Goal: Task Accomplishment & Management: Use online tool/utility

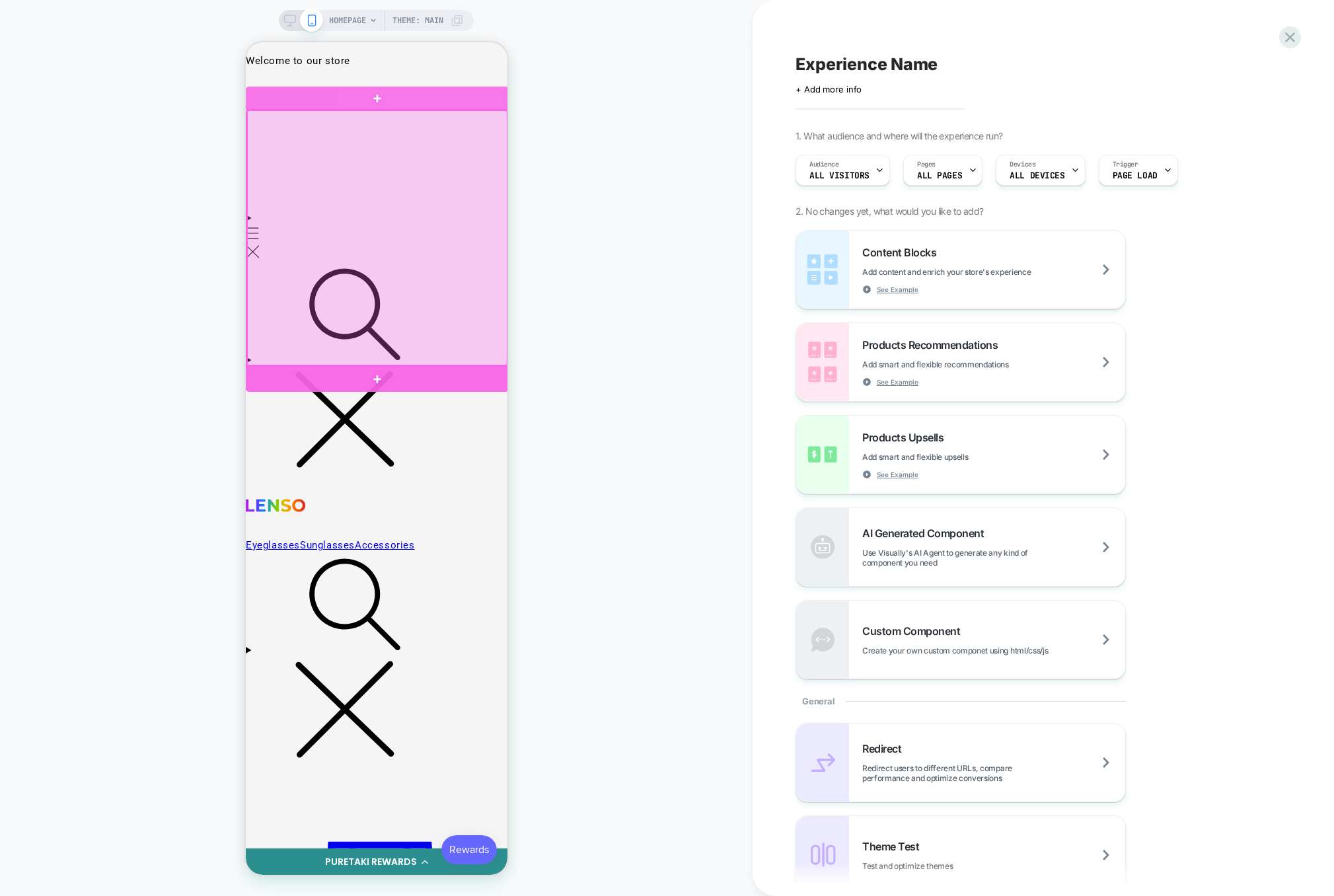
click at [377, 368] on div at bounding box center [377, 379] width 263 height 26
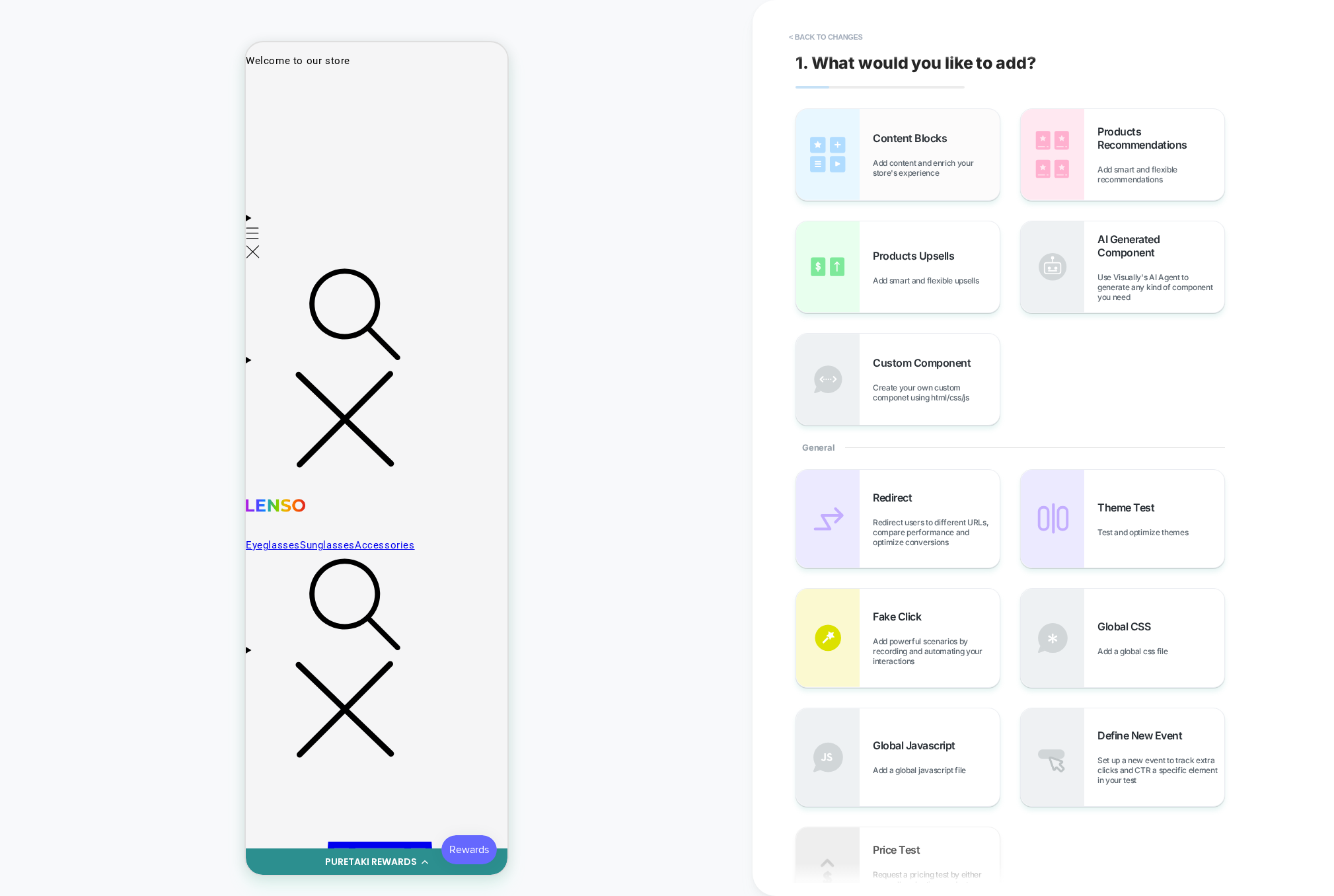
click at [947, 183] on div "Content Blocks Add content and enrich your store's experience" at bounding box center [898, 154] width 204 height 91
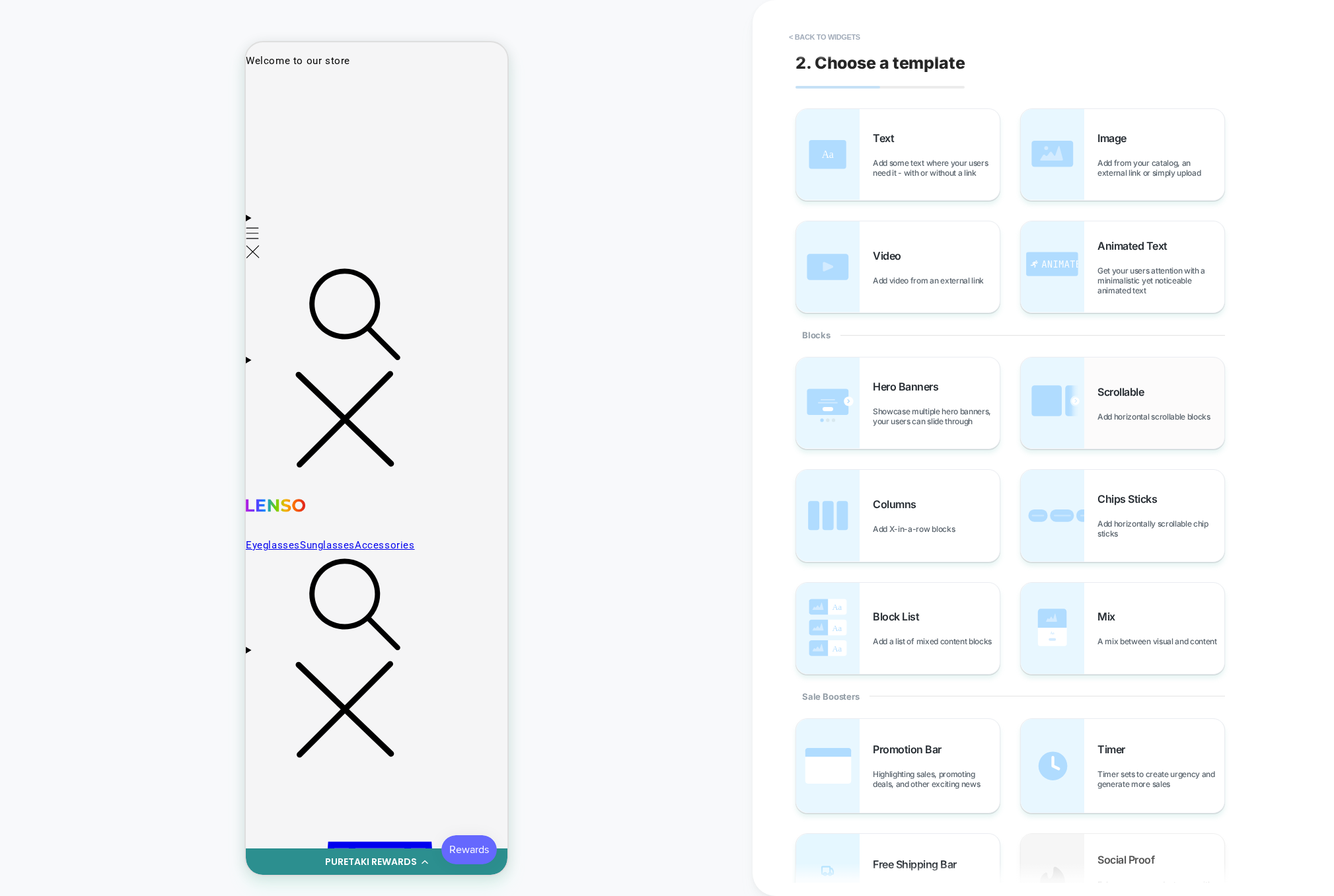
click at [1110, 381] on div "Scrollable Add horizontal scrollable blocks" at bounding box center [1122, 403] width 204 height 91
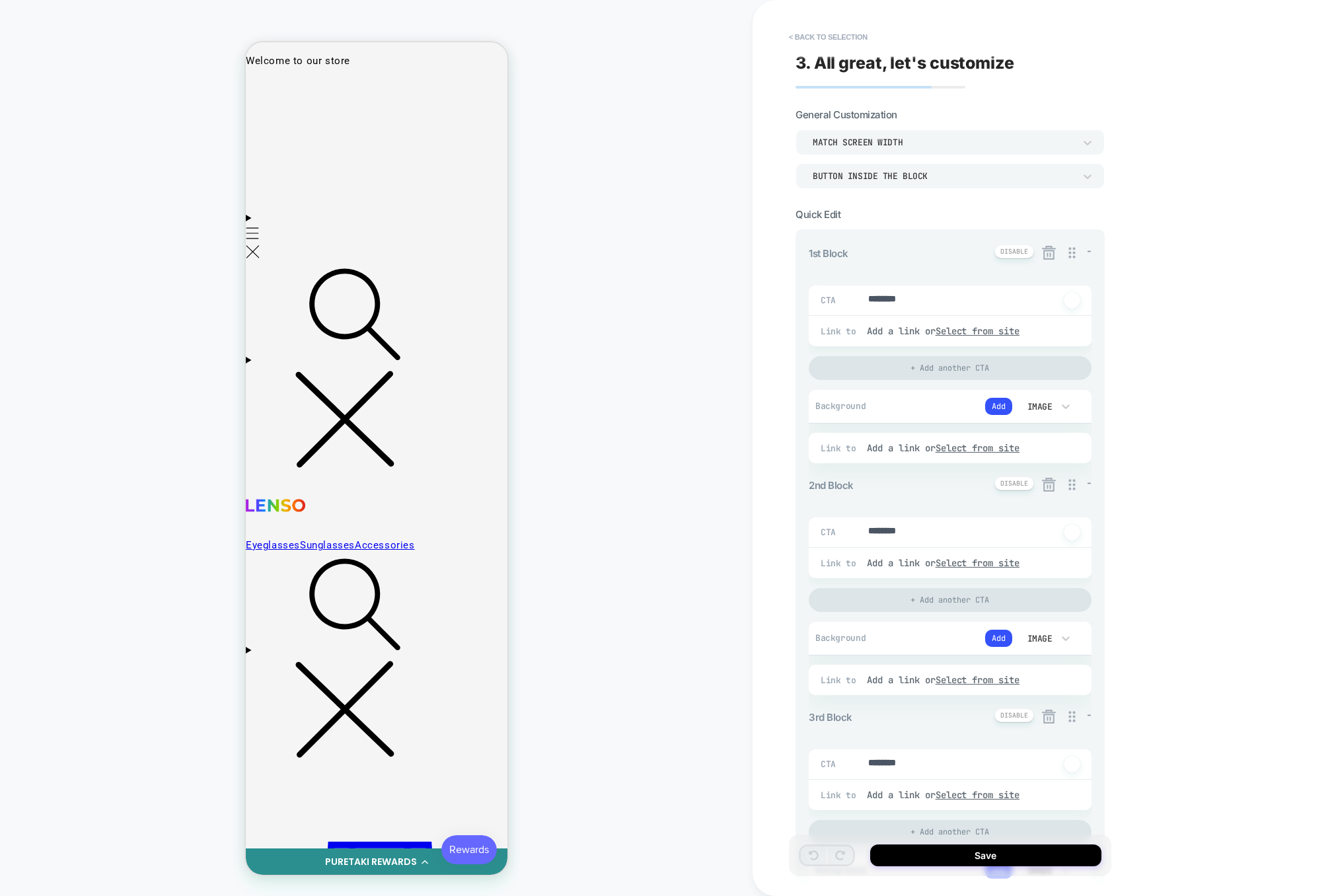
type textarea "*"
drag, startPoint x: 911, startPoint y: 529, endPoint x: 790, endPoint y: 527, distance: 121.0
type textarea "*"
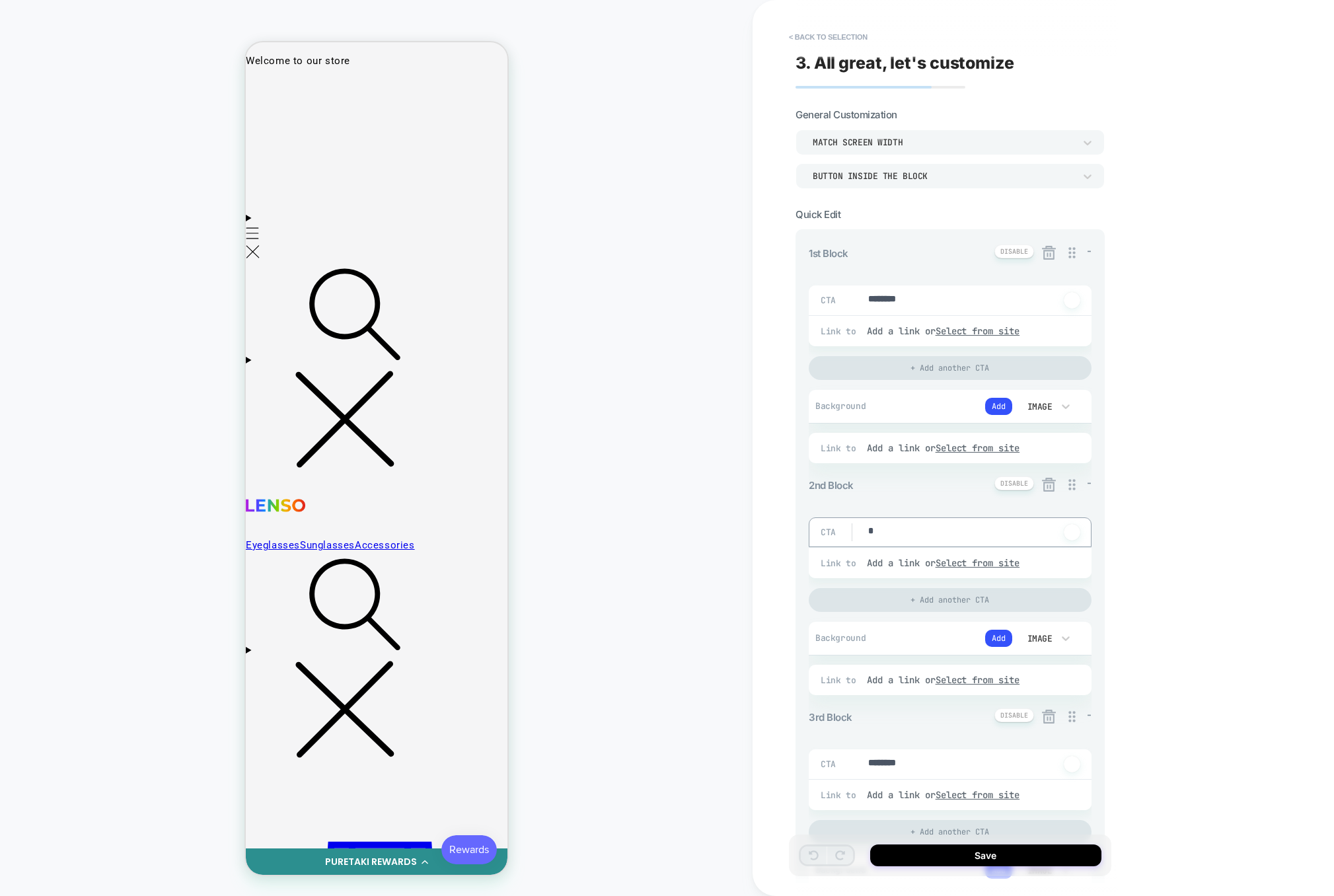
type textarea "*"
drag, startPoint x: 935, startPoint y: 304, endPoint x: 776, endPoint y: 304, distance: 159.0
type textarea "*"
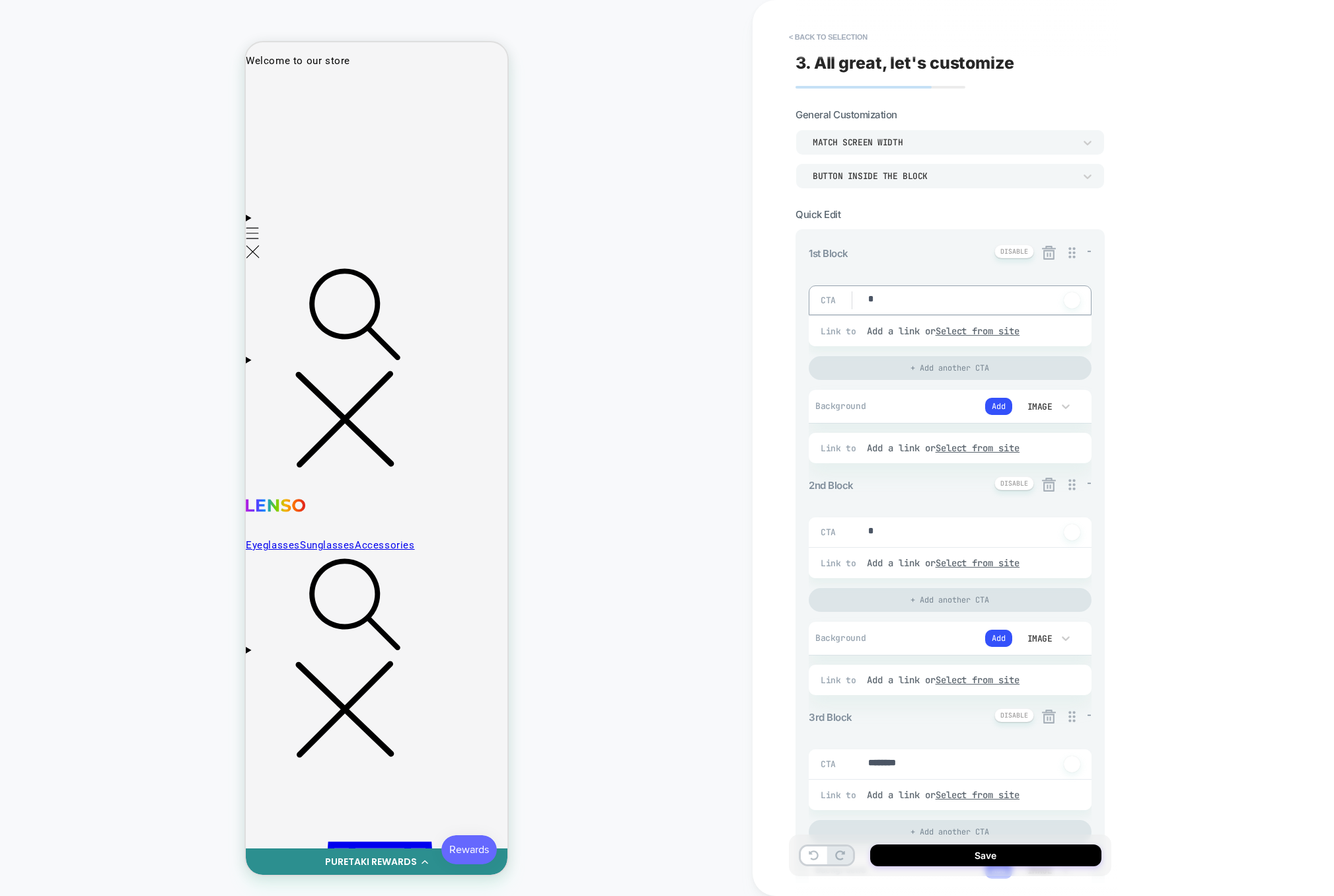
type textarea "*"
drag, startPoint x: 931, startPoint y: 763, endPoint x: 859, endPoint y: 758, distance: 72.2
type textarea "*********"
type textarea "*"
type textarea "*********"
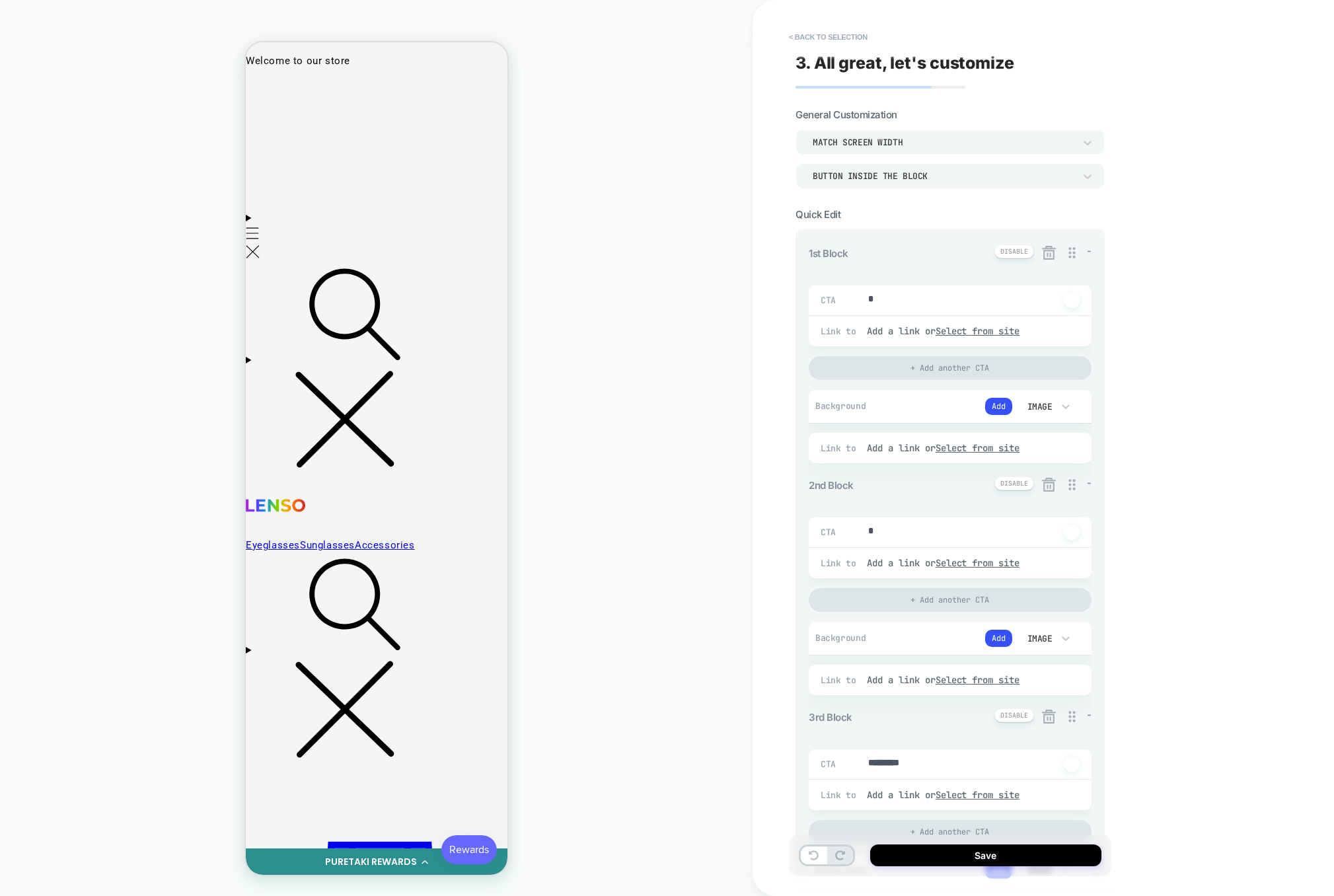
drag, startPoint x: 920, startPoint y: 777, endPoint x: 823, endPoint y: 777, distance: 97.0
click at [823, 777] on div "CTA ********* Click to change to alternative text" at bounding box center [950, 764] width 283 height 30
click at [1050, 482] on icon at bounding box center [1049, 485] width 16 height 16
click at [1074, 561] on button "Yes" at bounding box center [1085, 564] width 66 height 20
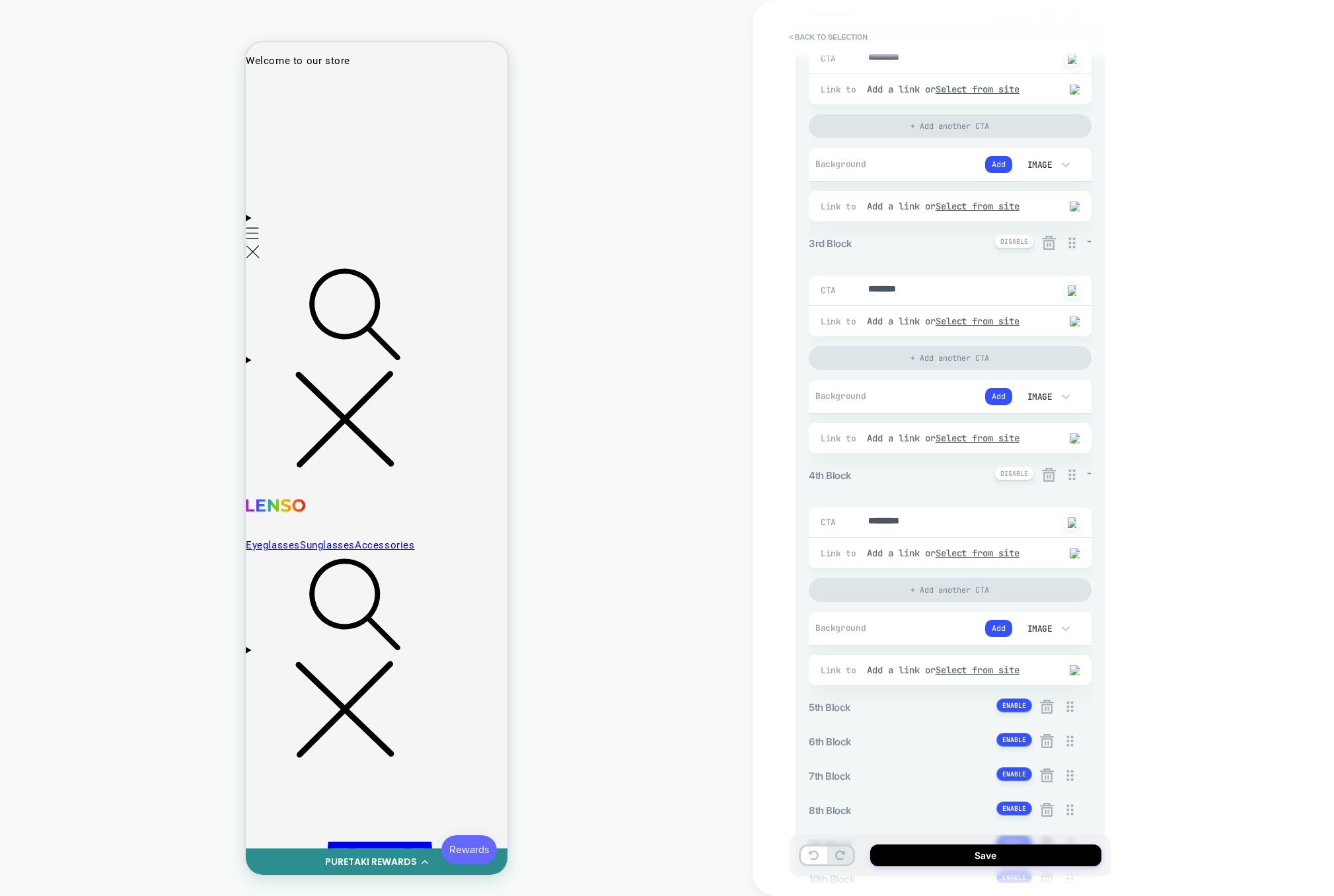
scroll to position [473, 0]
click at [811, 33] on button "< Back to selection" at bounding box center [828, 37] width 92 height 21
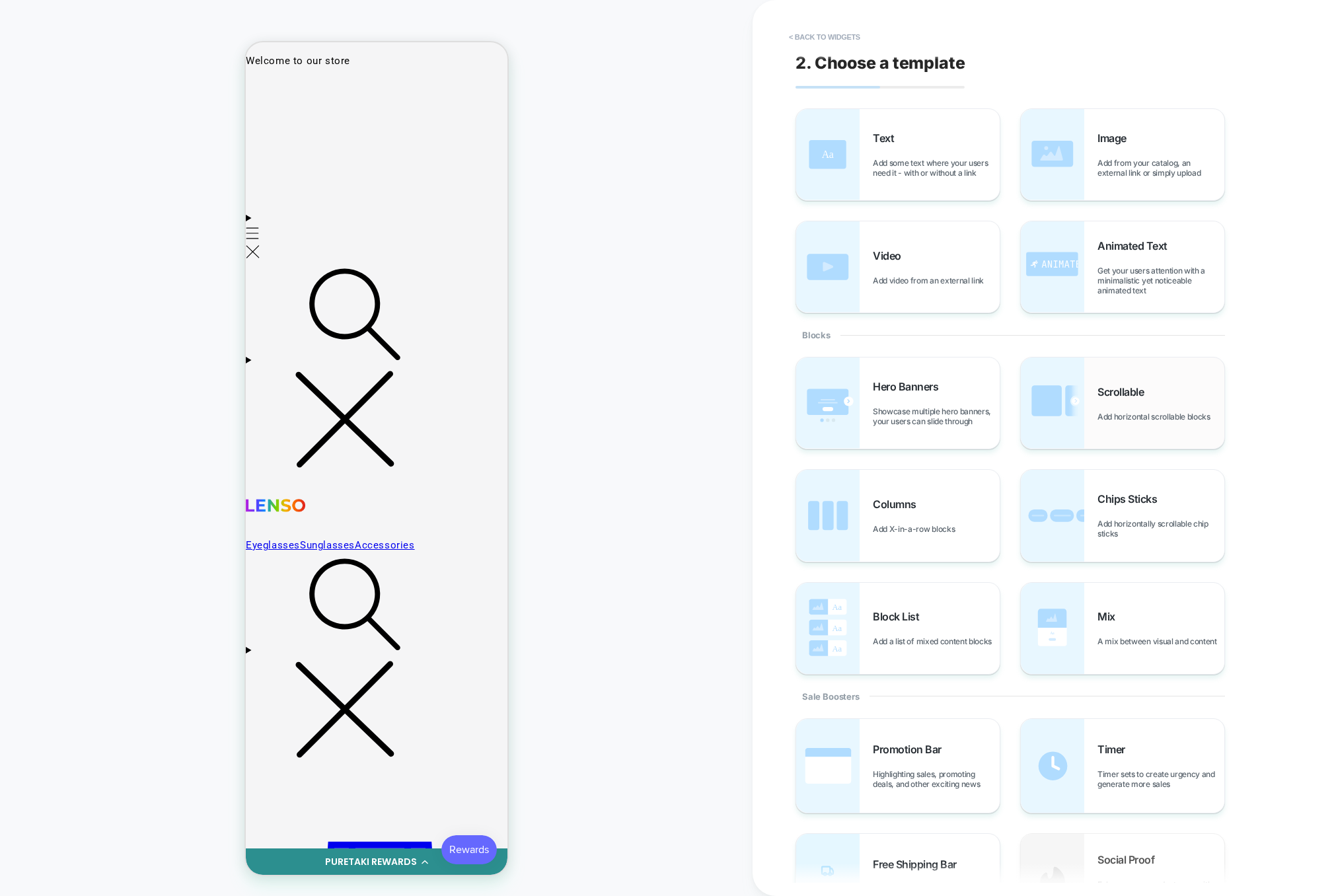
click at [1082, 401] on img at bounding box center [1053, 403] width 64 height 91
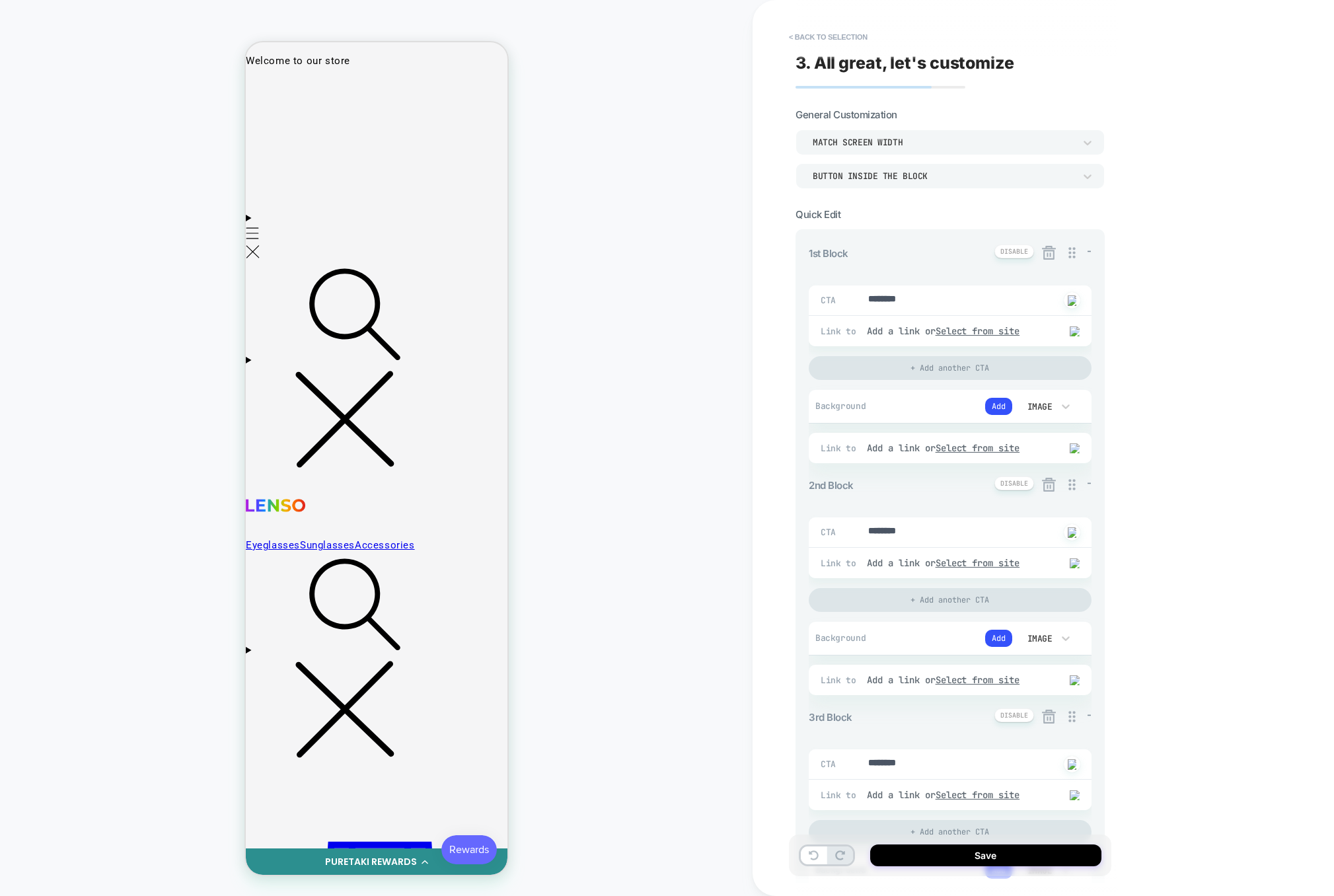
type textarea "*"
drag, startPoint x: 907, startPoint y: 300, endPoint x: 853, endPoint y: 300, distance: 54.0
type textarea "*"
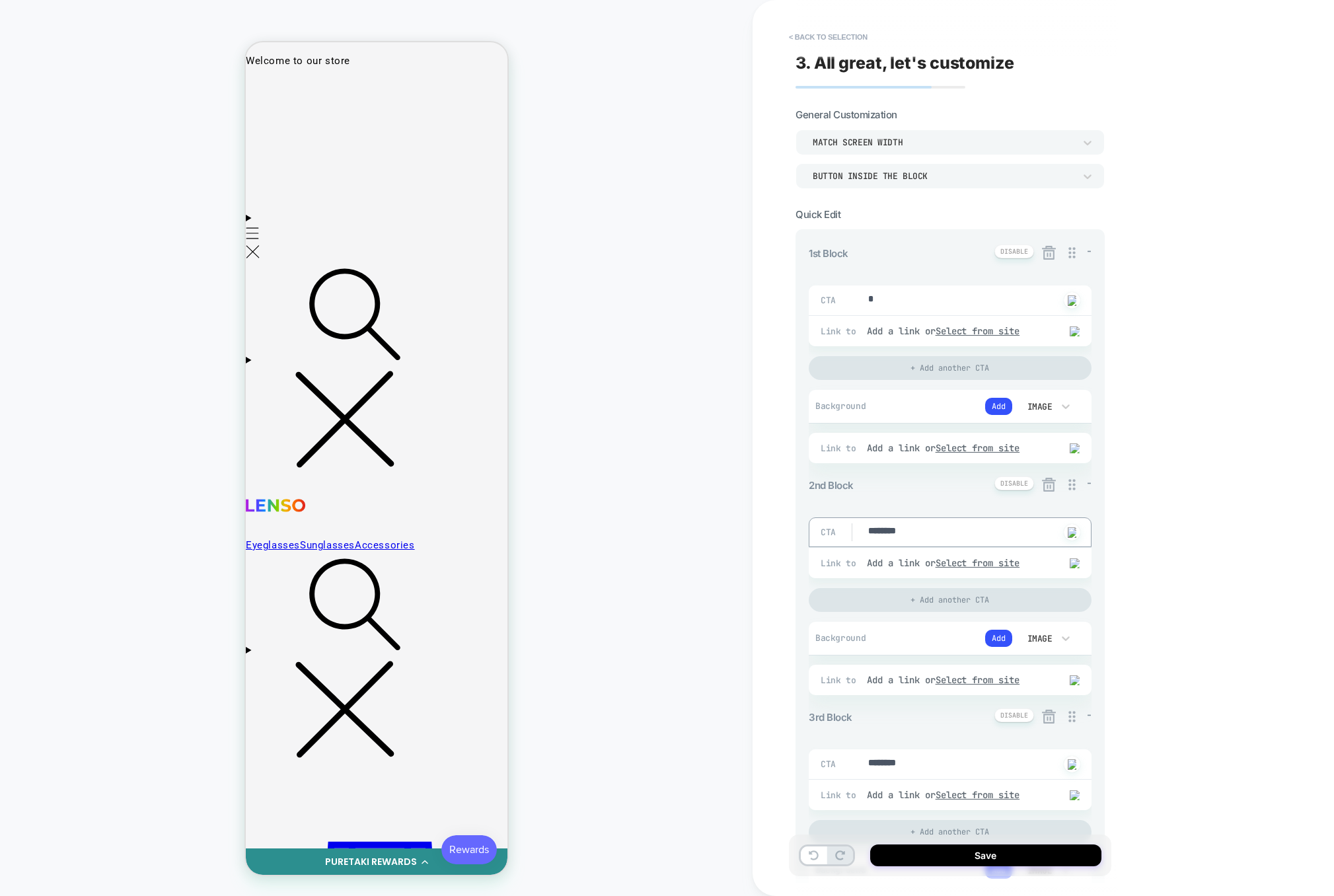
drag, startPoint x: 922, startPoint y: 526, endPoint x: 839, endPoint y: 525, distance: 83.0
drag, startPoint x: 949, startPoint y: 536, endPoint x: 819, endPoint y: 536, distance: 130.0
click at [819, 536] on div "CTA ******** Click to change to alternative text" at bounding box center [950, 532] width 283 height 30
type textarea "*"
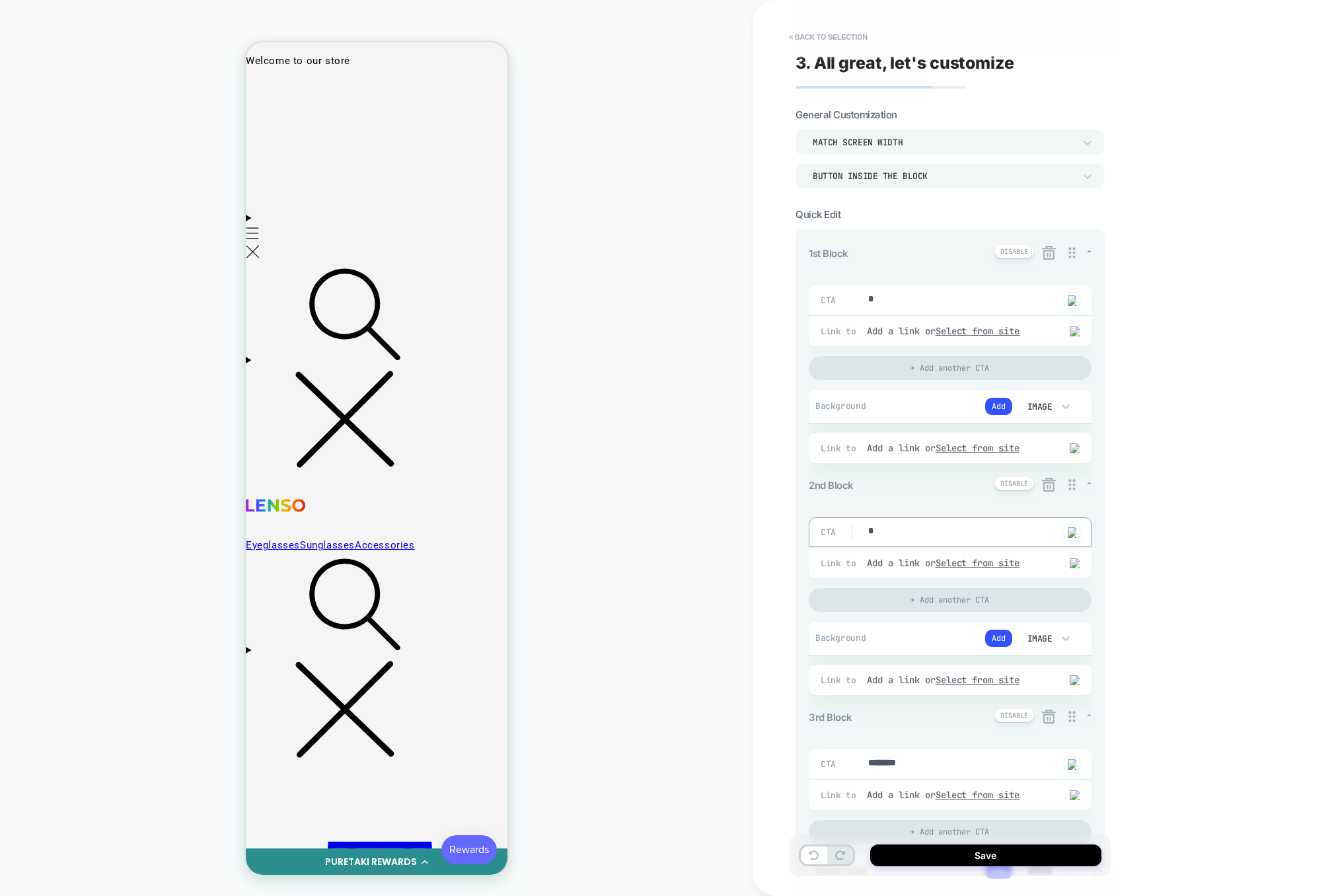
type textarea "*"
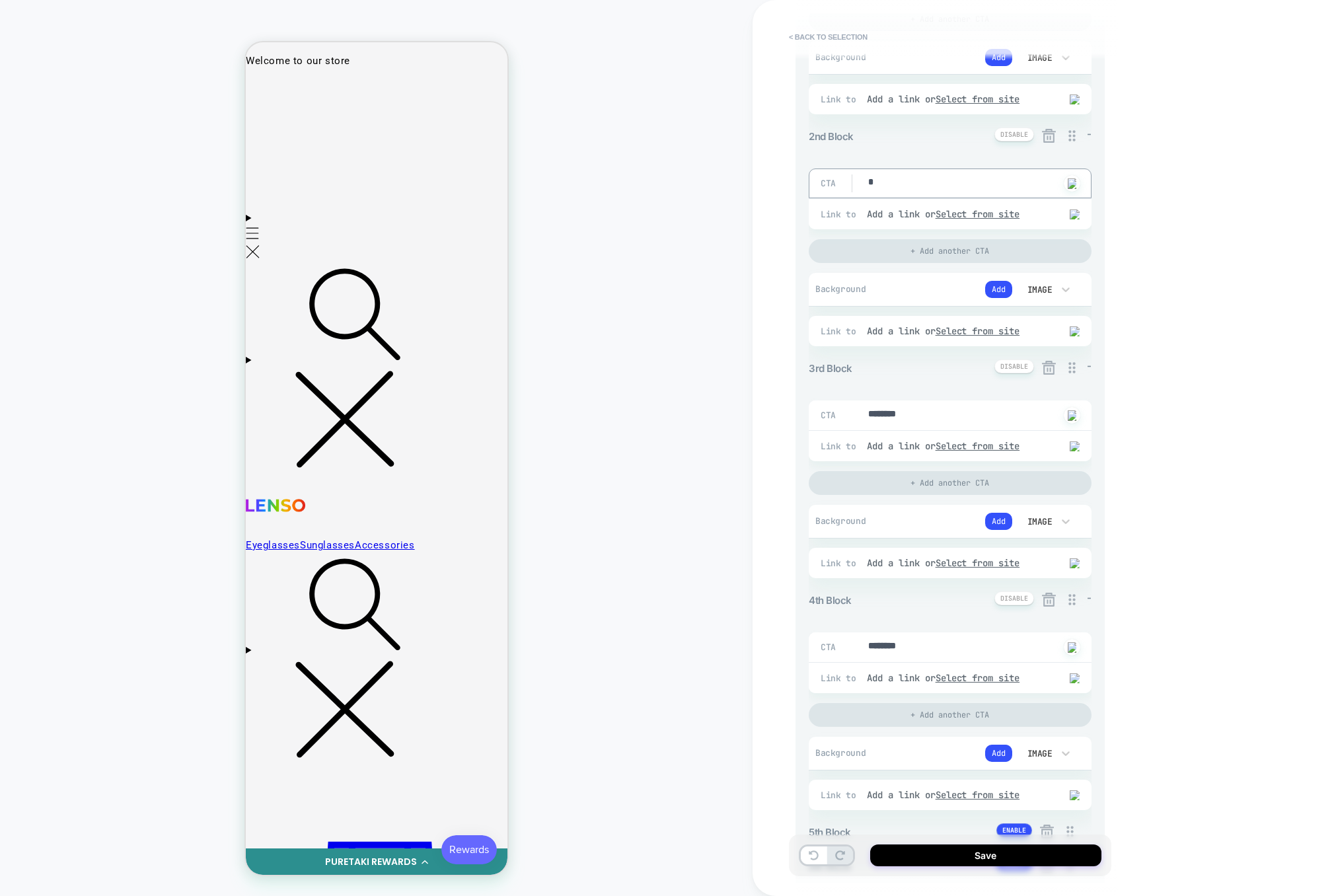
scroll to position [345, 0]
type textarea "*"
drag, startPoint x: 935, startPoint y: 423, endPoint x: 853, endPoint y: 423, distance: 82.0
type textarea "*"
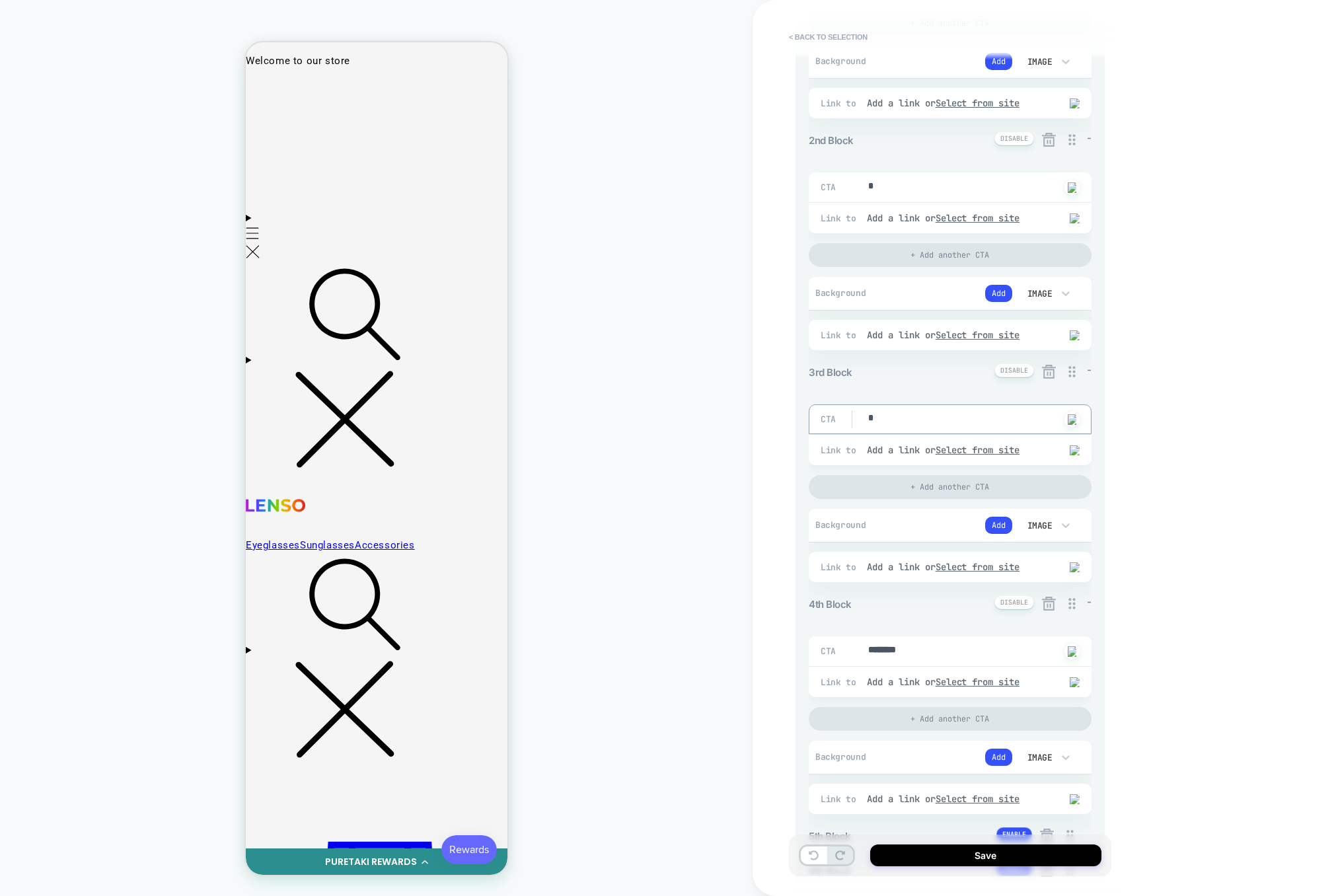
type textarea "*"
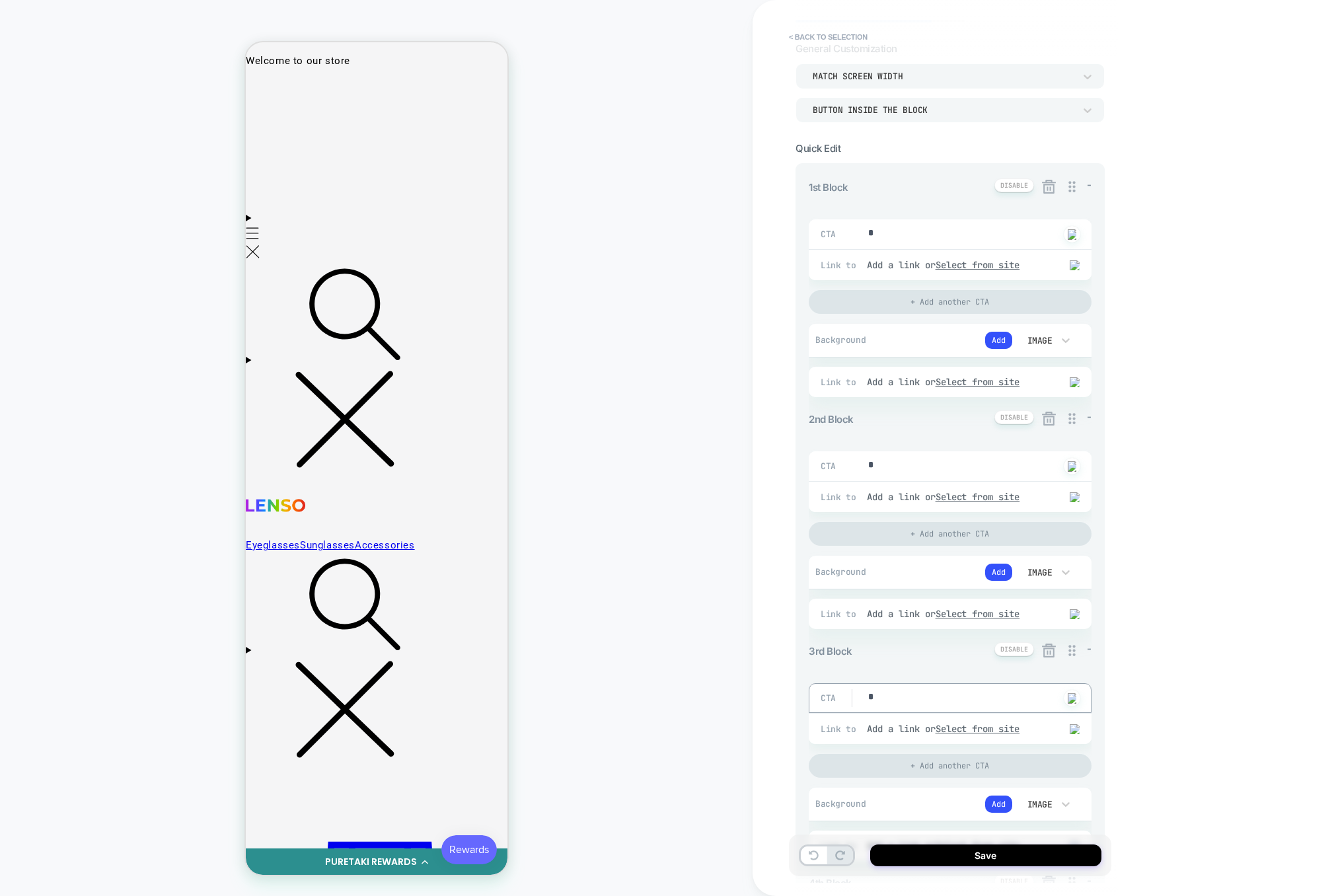
scroll to position [64, 0]
type textarea "*"
click at [1047, 419] on icon at bounding box center [1049, 421] width 16 height 16
click at [1074, 500] on button "Yes" at bounding box center [1085, 500] width 66 height 20
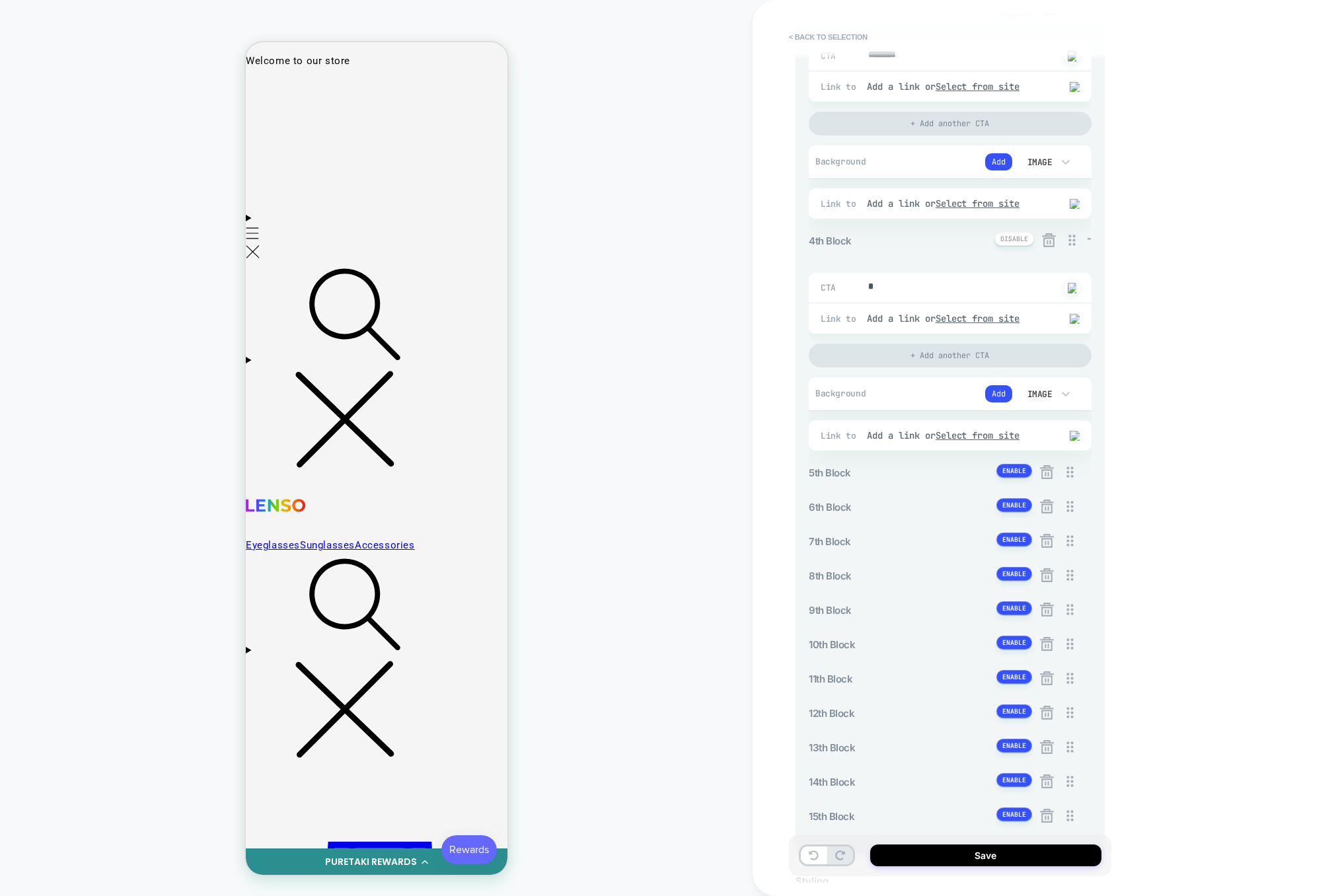
scroll to position [859, 0]
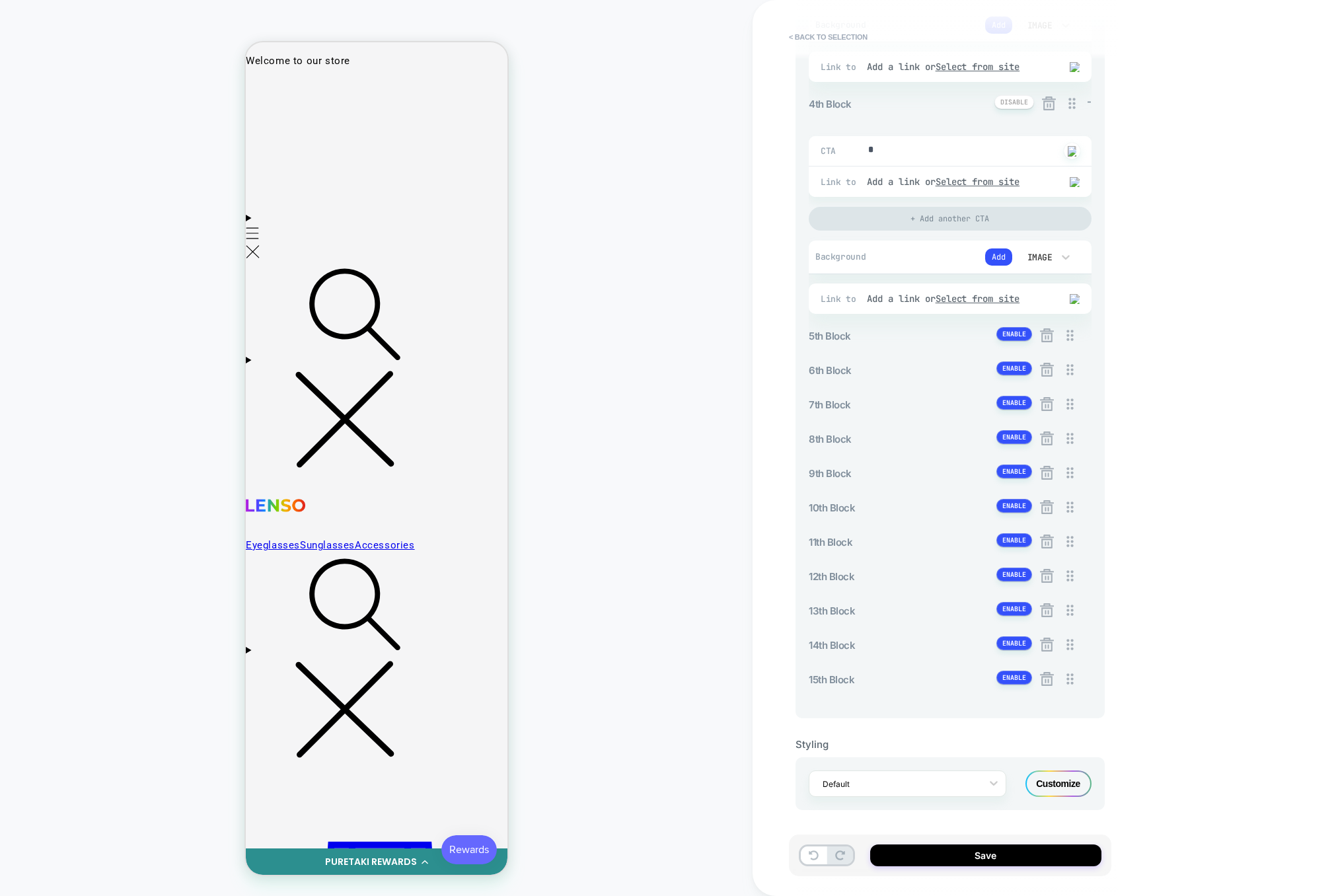
click at [1056, 774] on div "Customize" at bounding box center [1059, 784] width 66 height 26
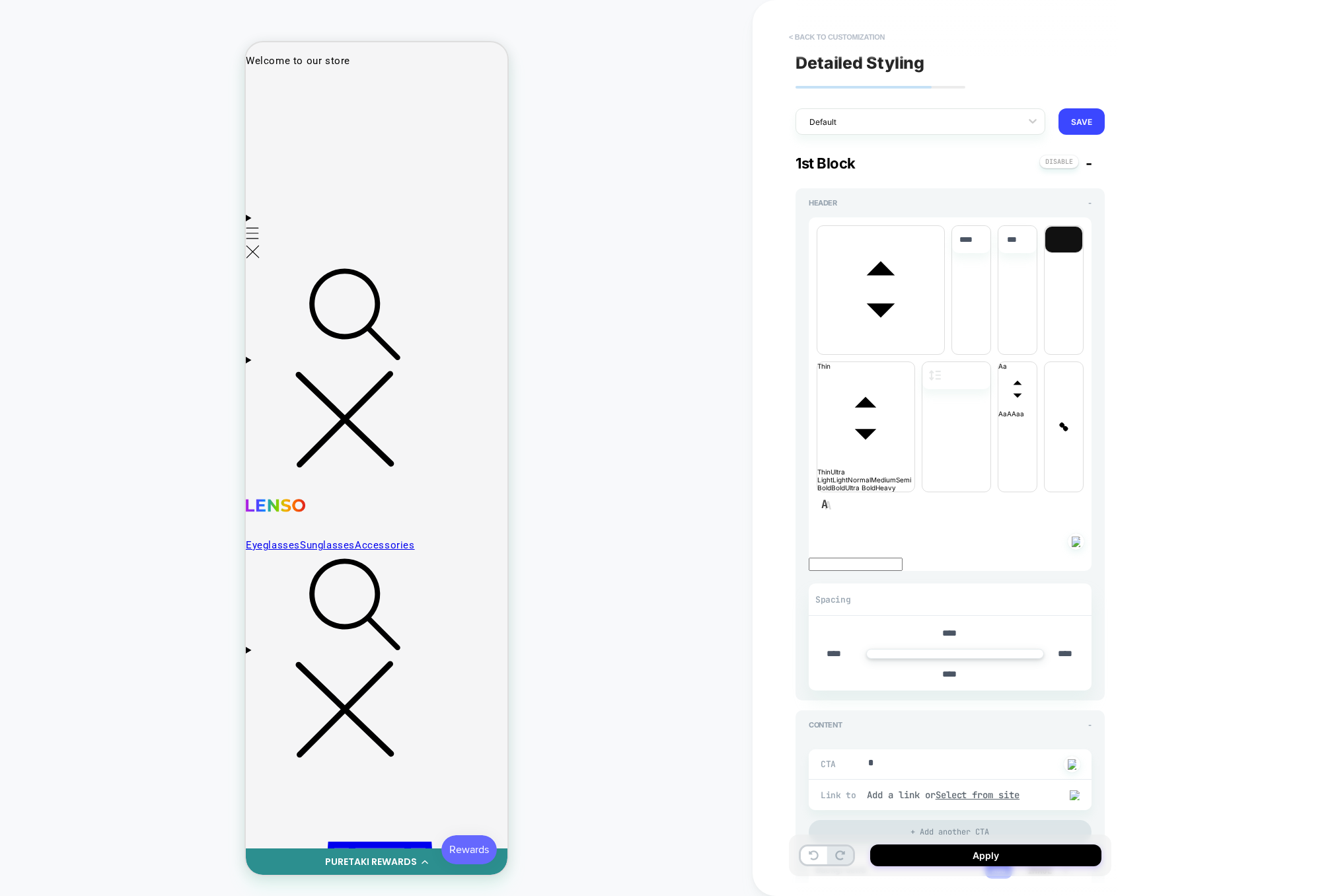
click at [857, 36] on button "< Back to customization" at bounding box center [836, 37] width 109 height 21
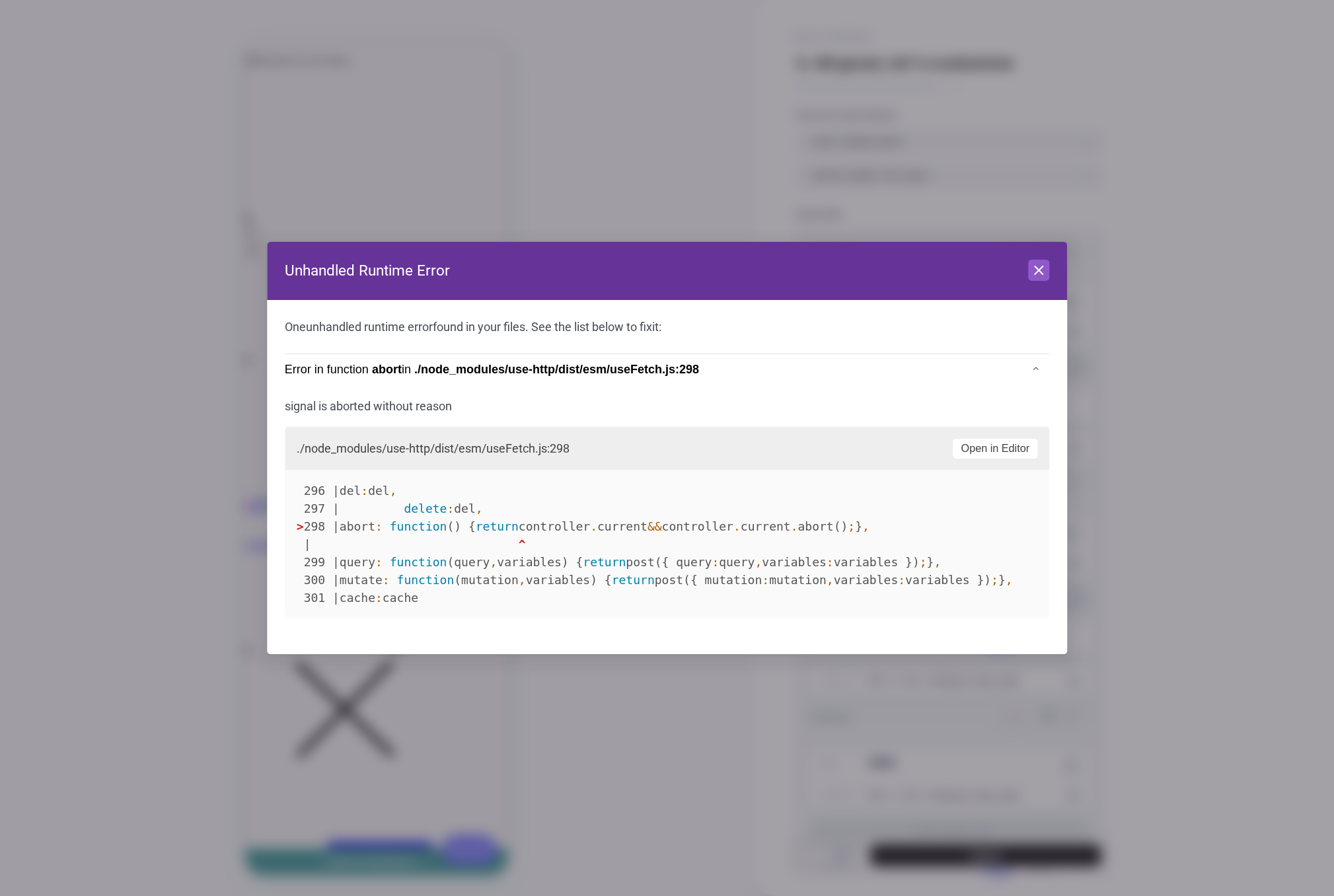
scroll to position [0, 0]
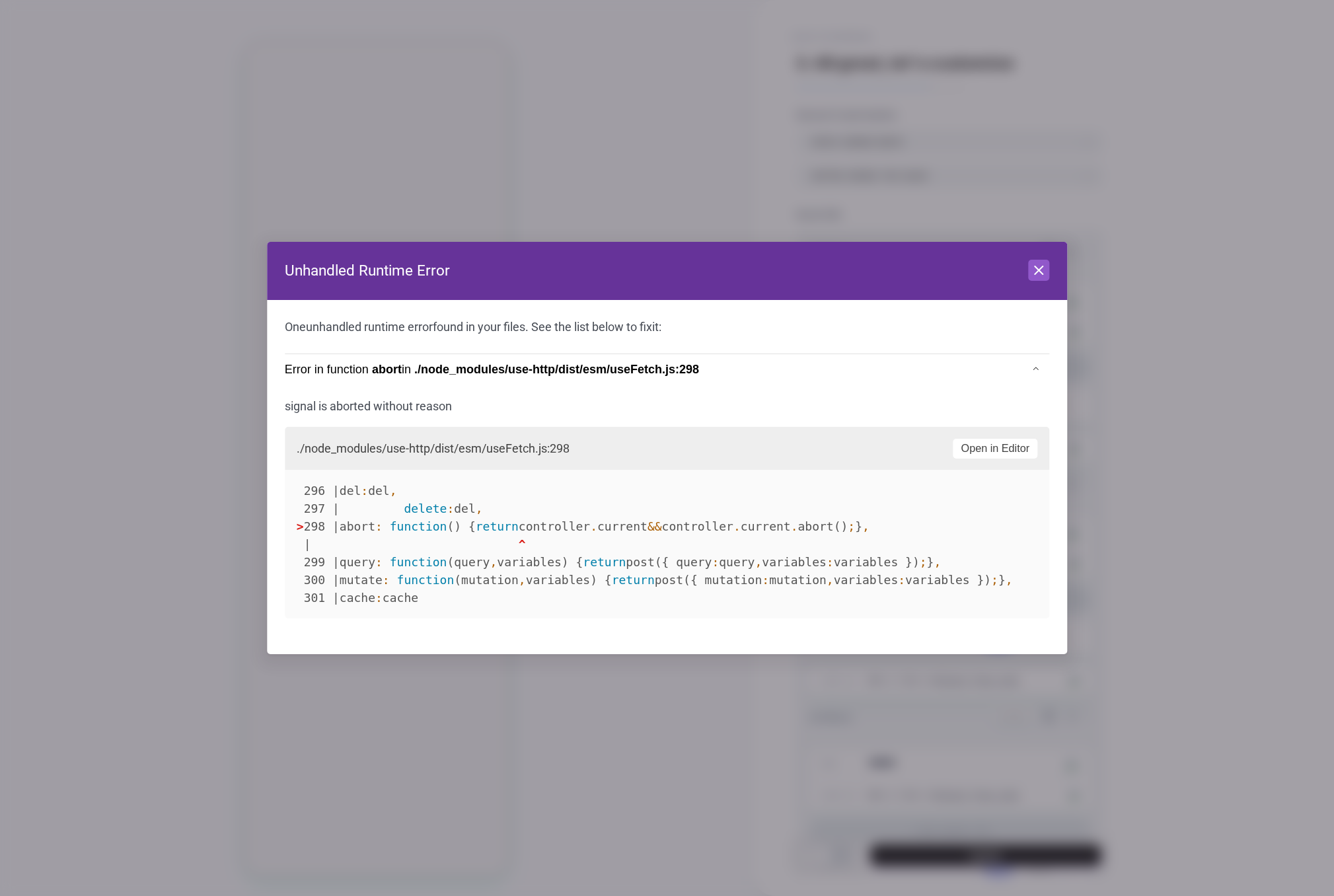
type textarea "*"
click at [1034, 270] on icon at bounding box center [1039, 270] width 16 height 16
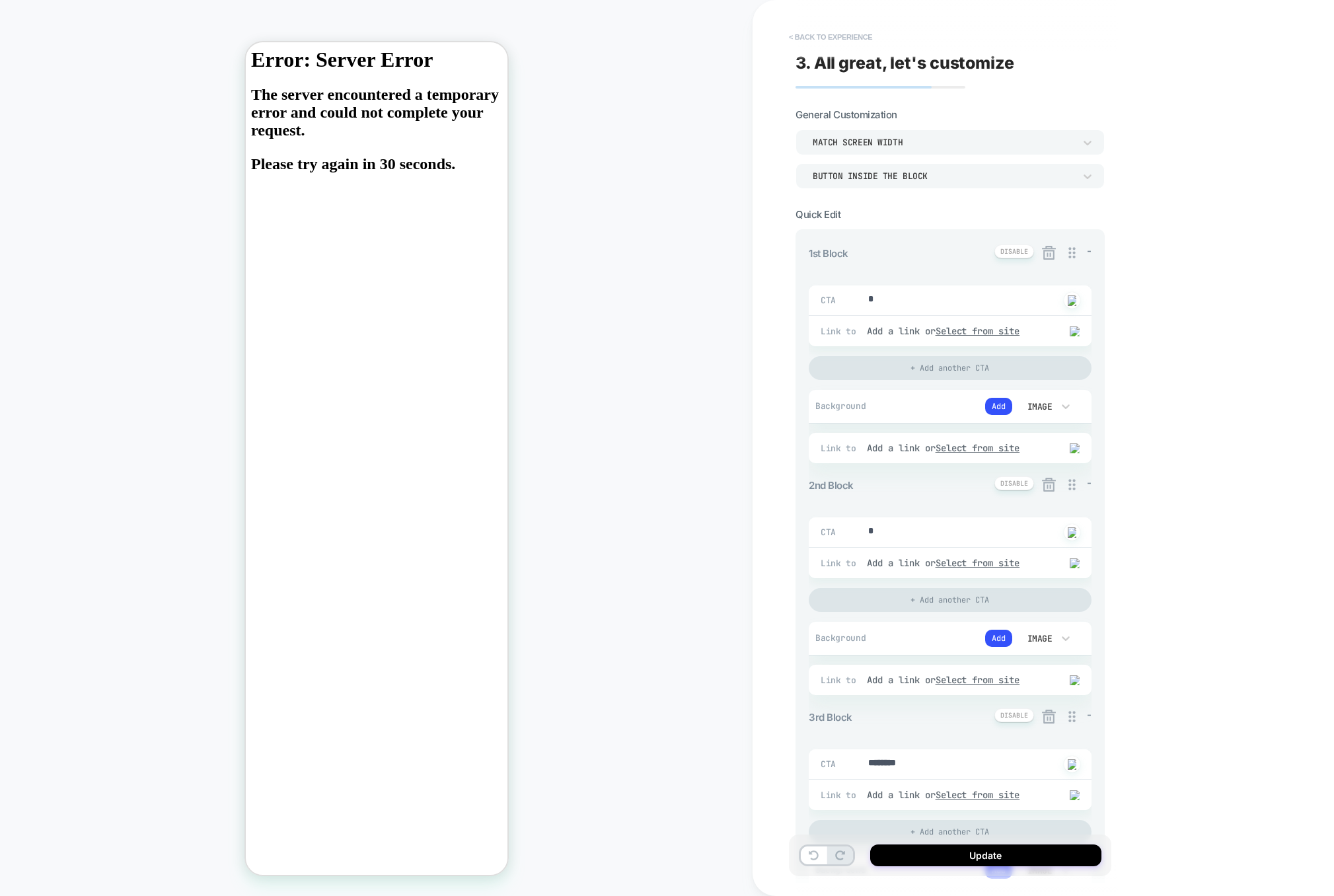
click at [817, 32] on button "< Back to experience" at bounding box center [830, 37] width 97 height 21
type textarea "*"
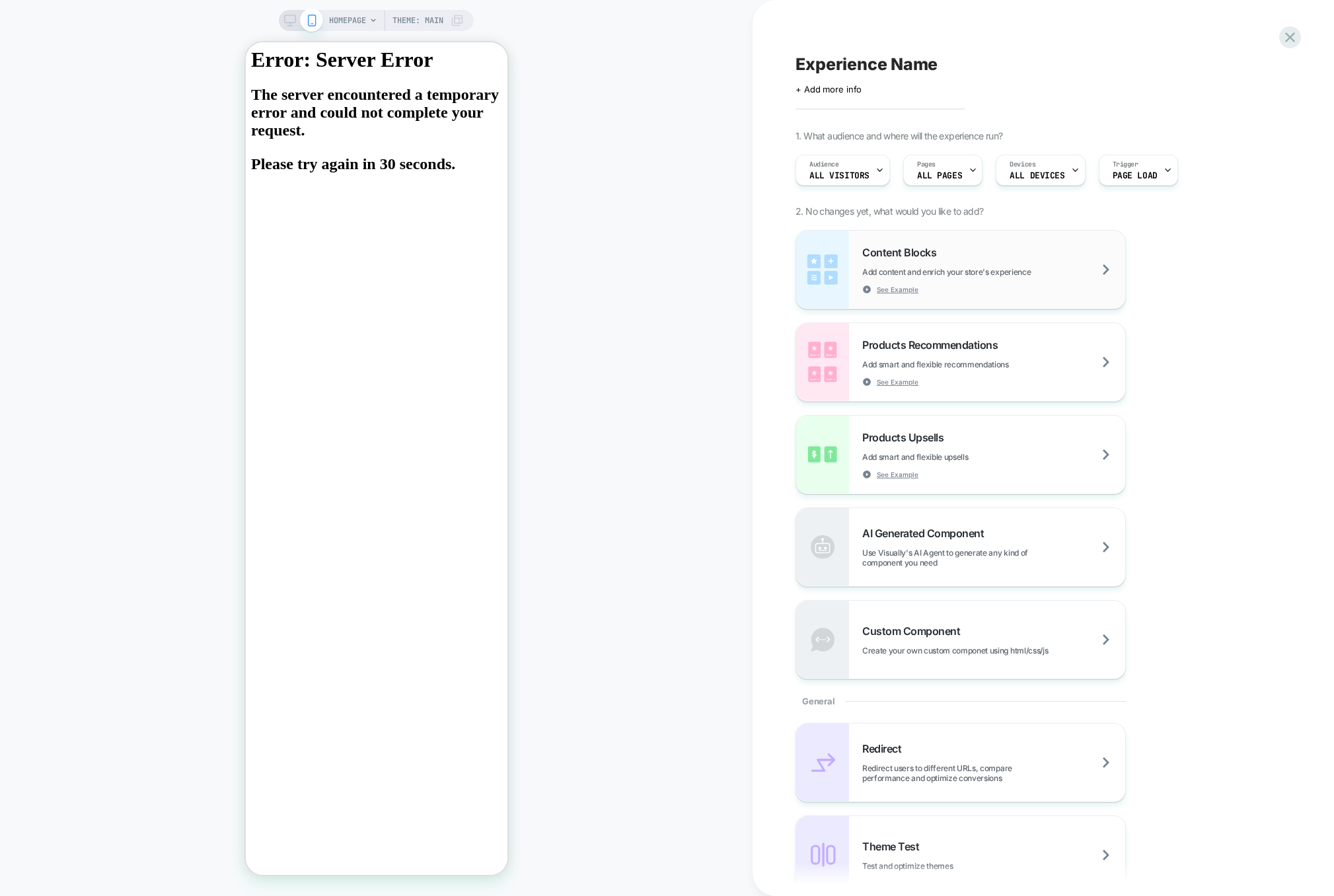
click at [1026, 273] on span "Add content and enrich your store's experience" at bounding box center [979, 272] width 235 height 10
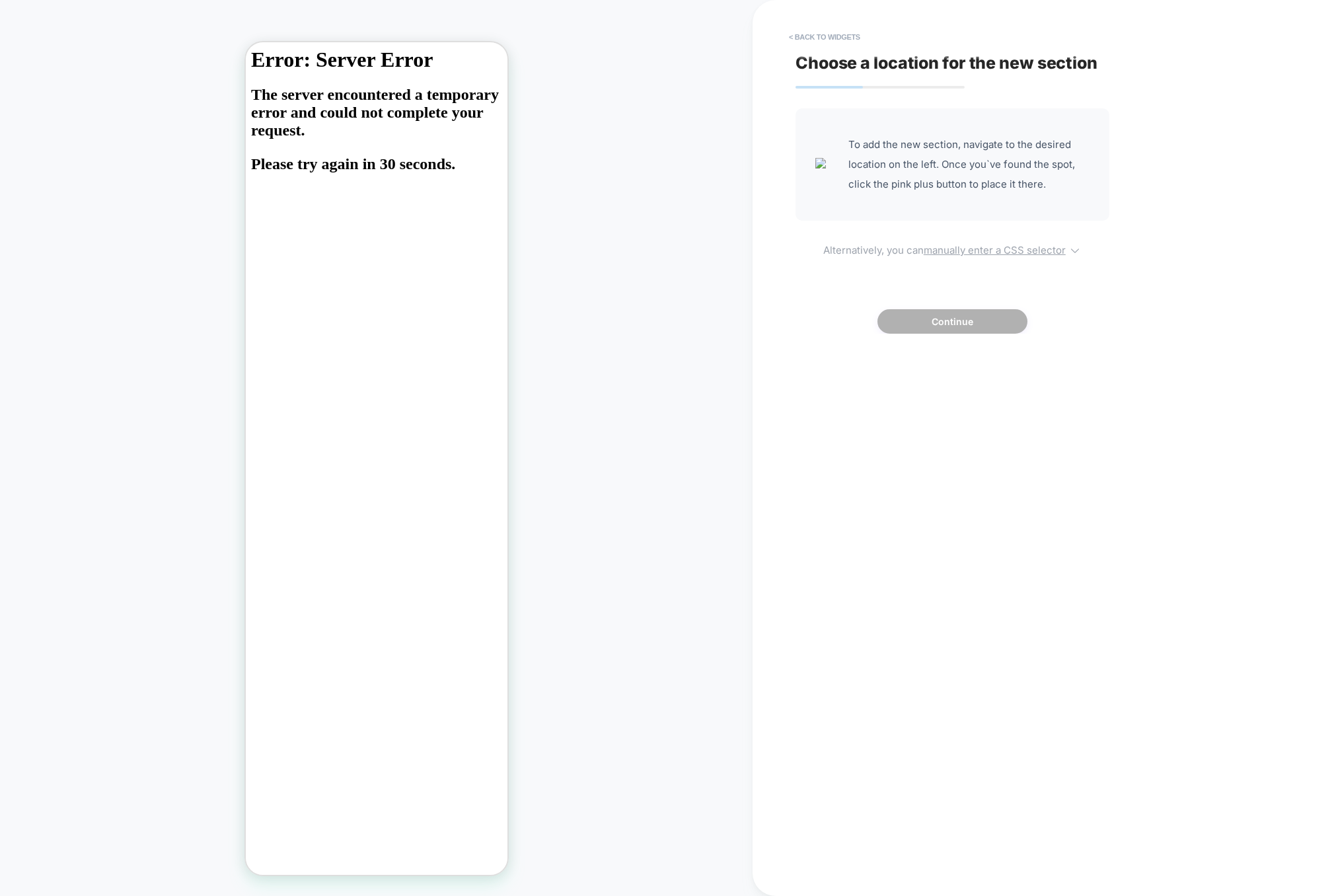
click at [999, 245] on u "manually enter a CSS selector" at bounding box center [995, 250] width 142 height 13
select select "*******"
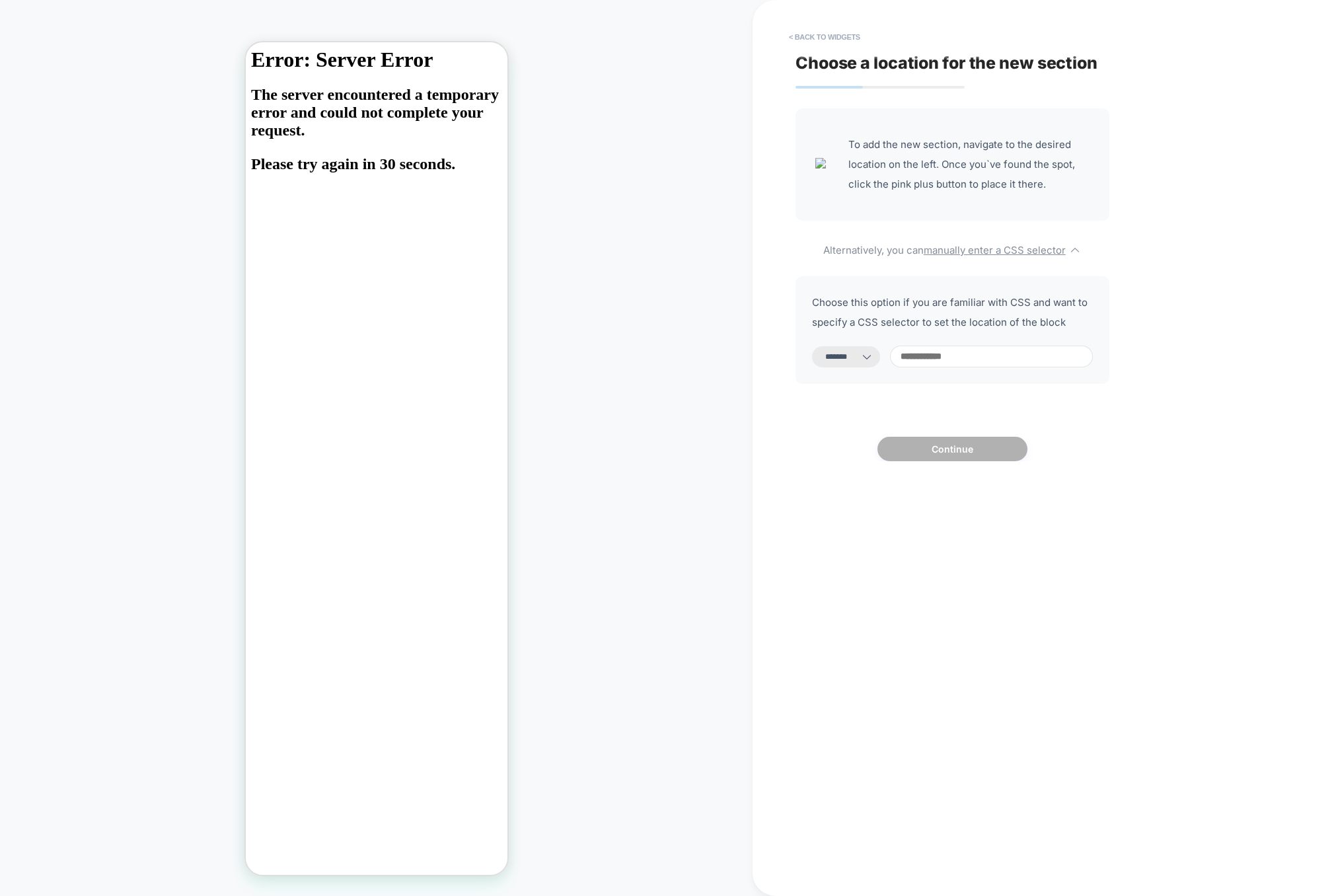
click at [943, 350] on input at bounding box center [991, 356] width 203 height 22
type input "**"
click at [942, 454] on button "Continue" at bounding box center [953, 449] width 150 height 24
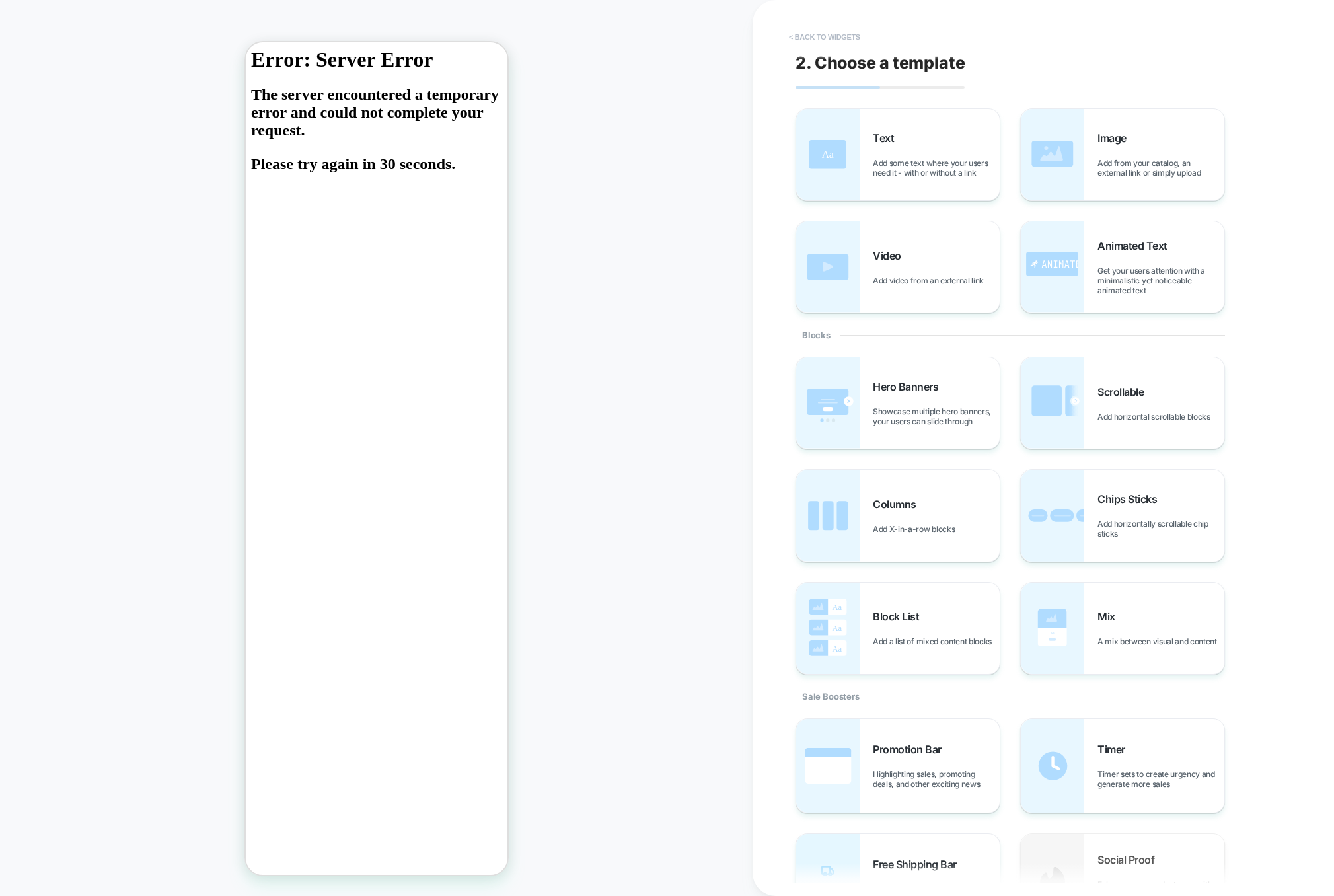
click at [844, 41] on button "< Back to widgets" at bounding box center [824, 37] width 85 height 21
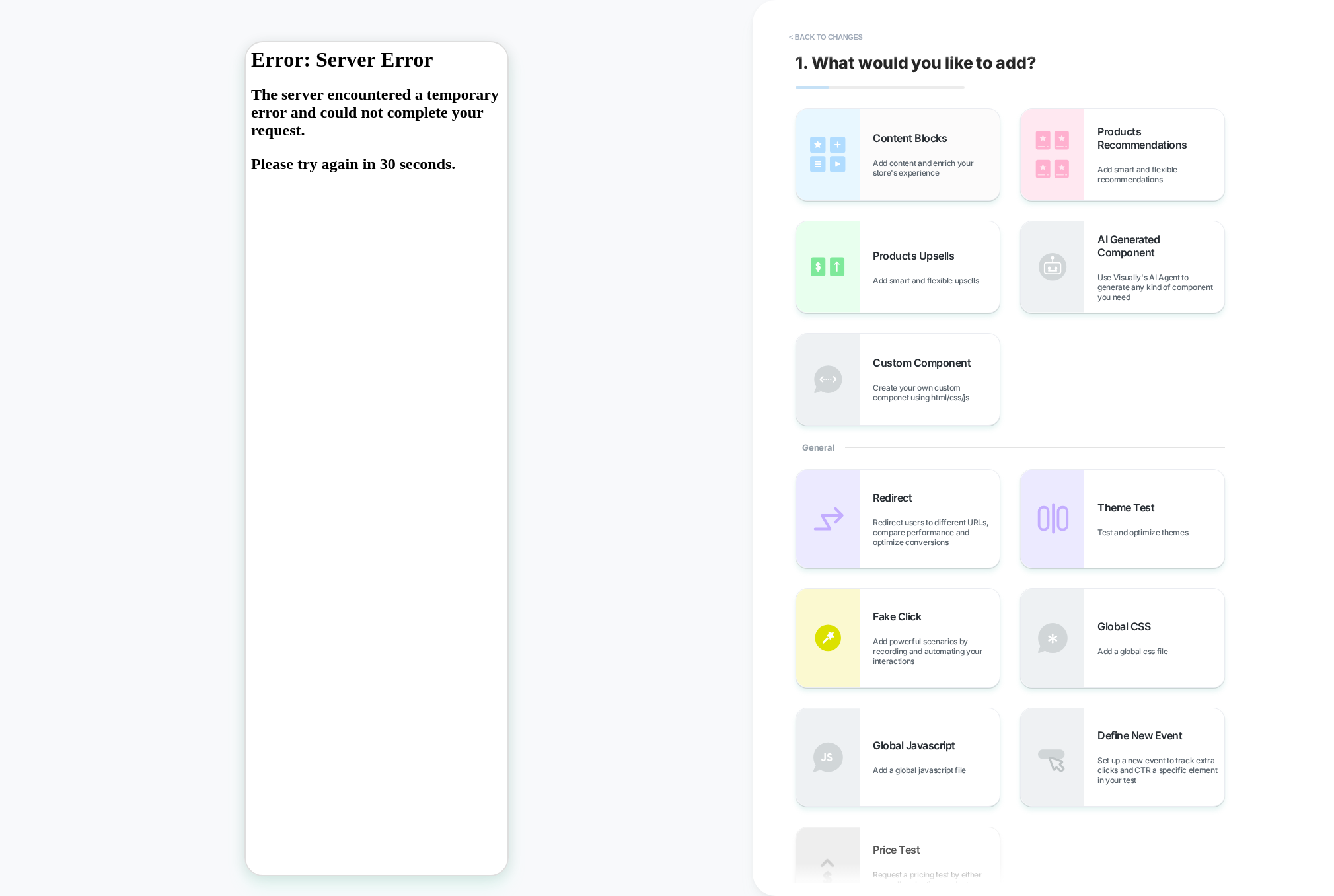
click at [900, 138] on span "Content Blocks" at bounding box center [913, 138] width 80 height 14
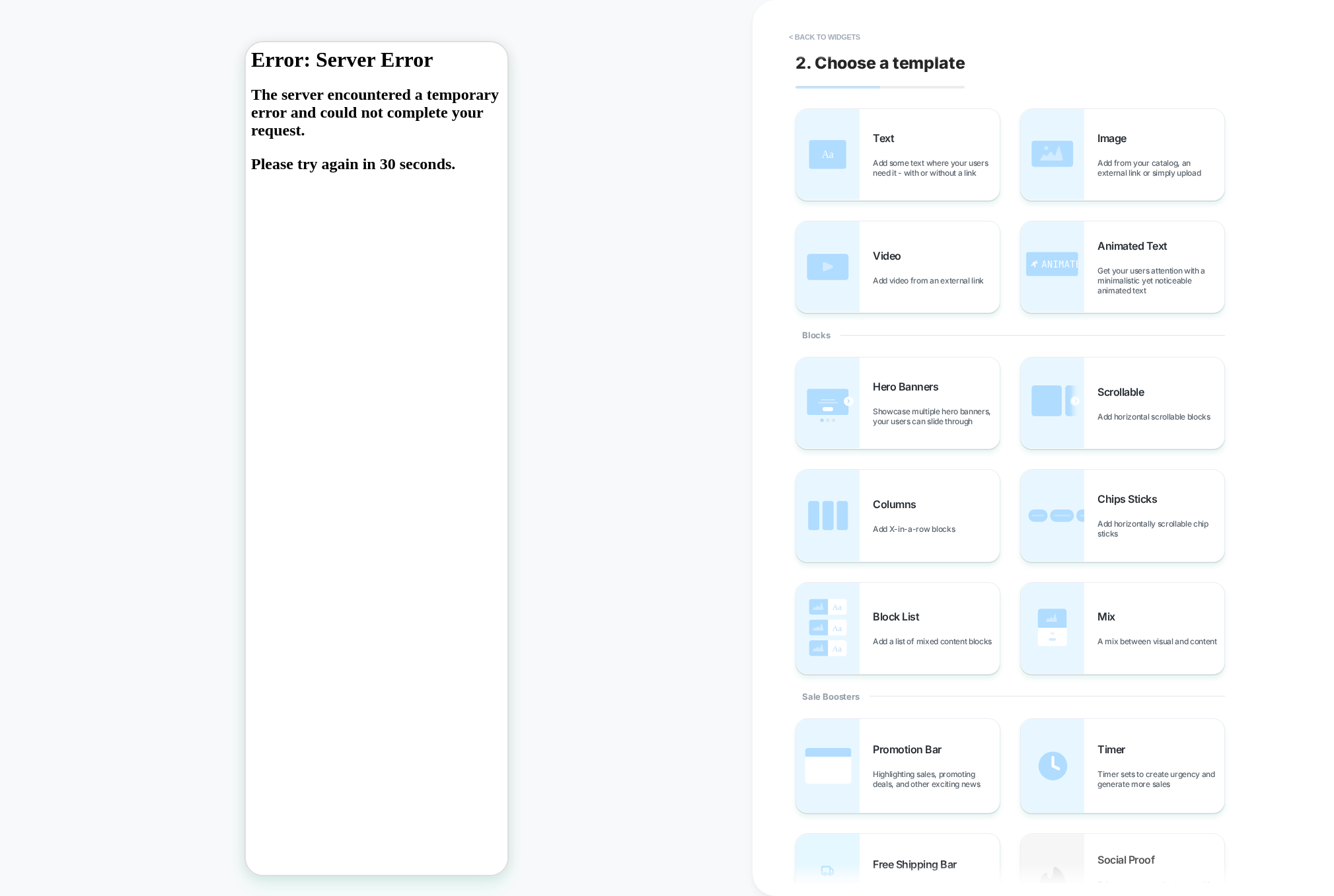
click at [834, 53] on span "2. Choose a template" at bounding box center [880, 62] width 170 height 20
click at [834, 40] on button "< Back to widgets" at bounding box center [824, 37] width 85 height 21
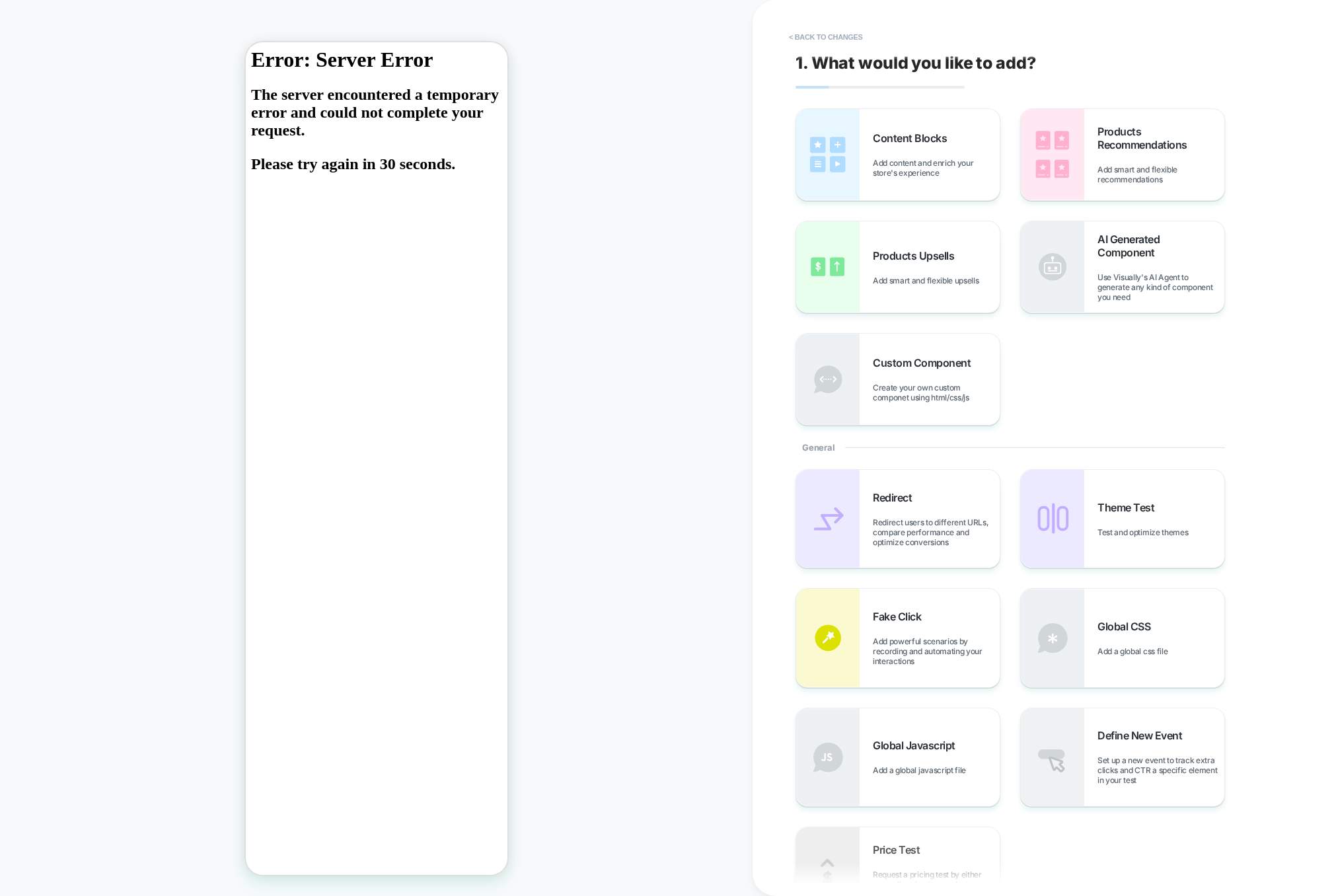
click at [834, 40] on button "< Back to changes" at bounding box center [826, 37] width 87 height 21
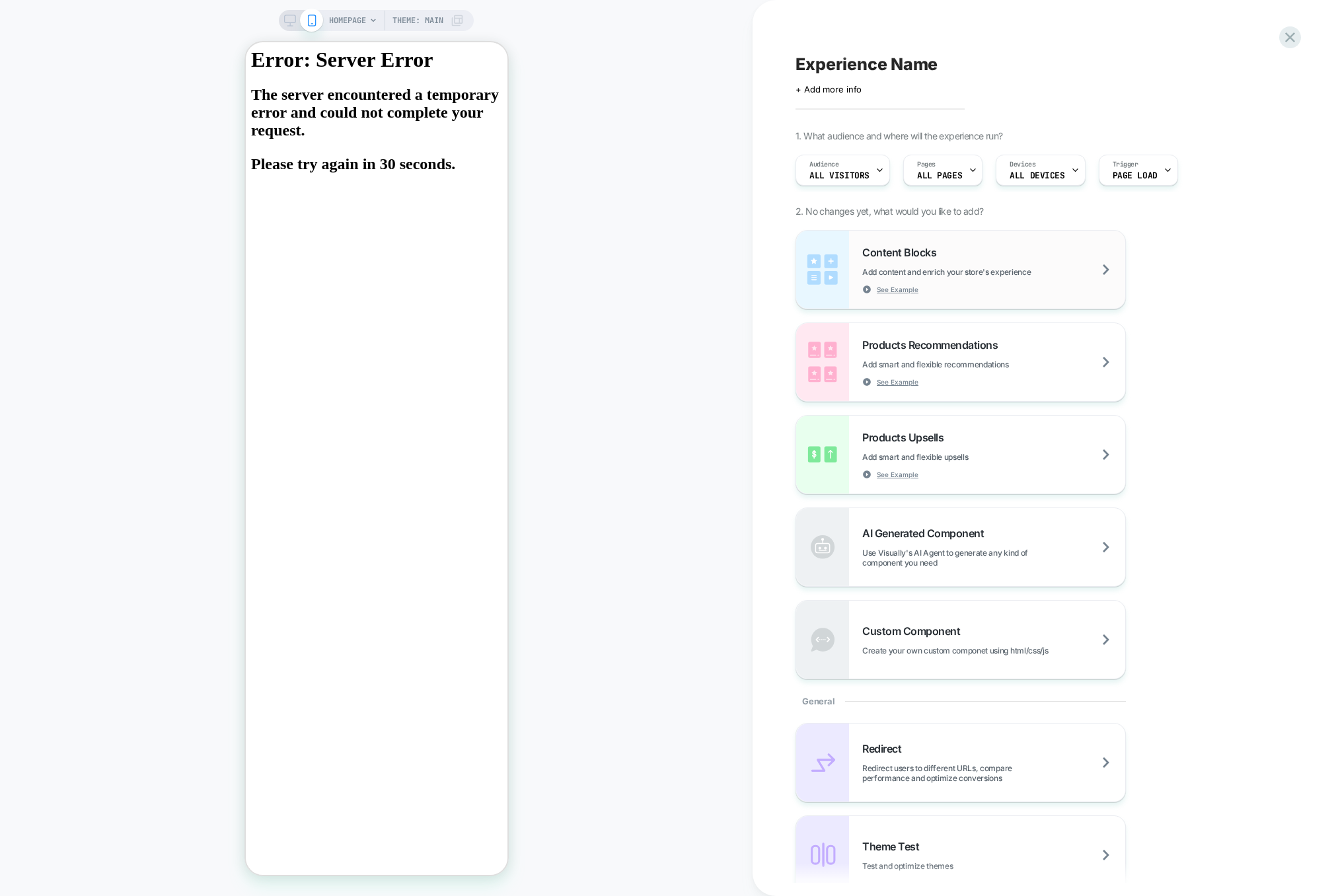
click at [1026, 247] on div "Content Blocks Add content and enrich your store's experience See Example" at bounding box center [993, 270] width 263 height 48
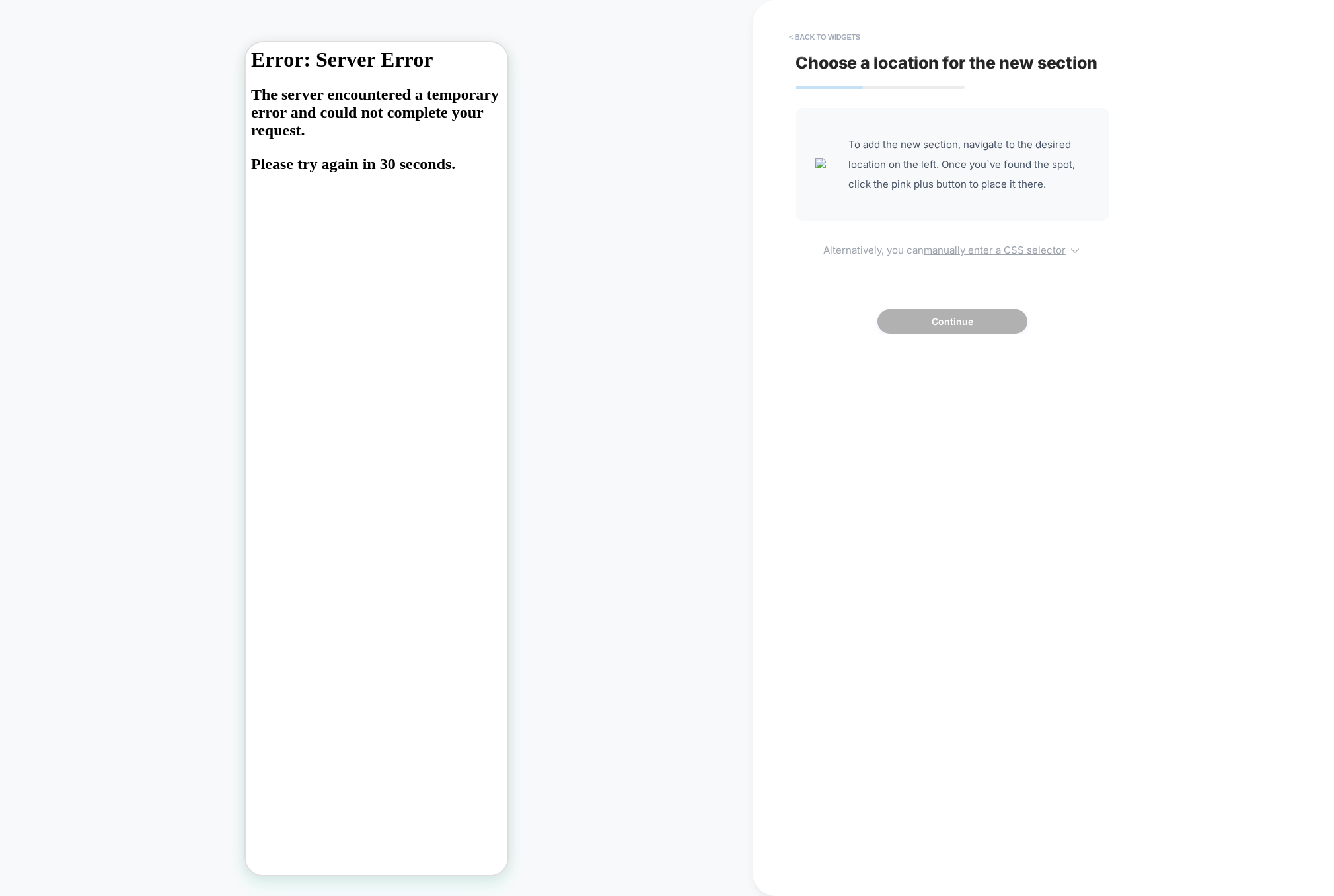
click at [1005, 245] on u "manually enter a CSS selector" at bounding box center [995, 250] width 142 height 13
select select "*******"
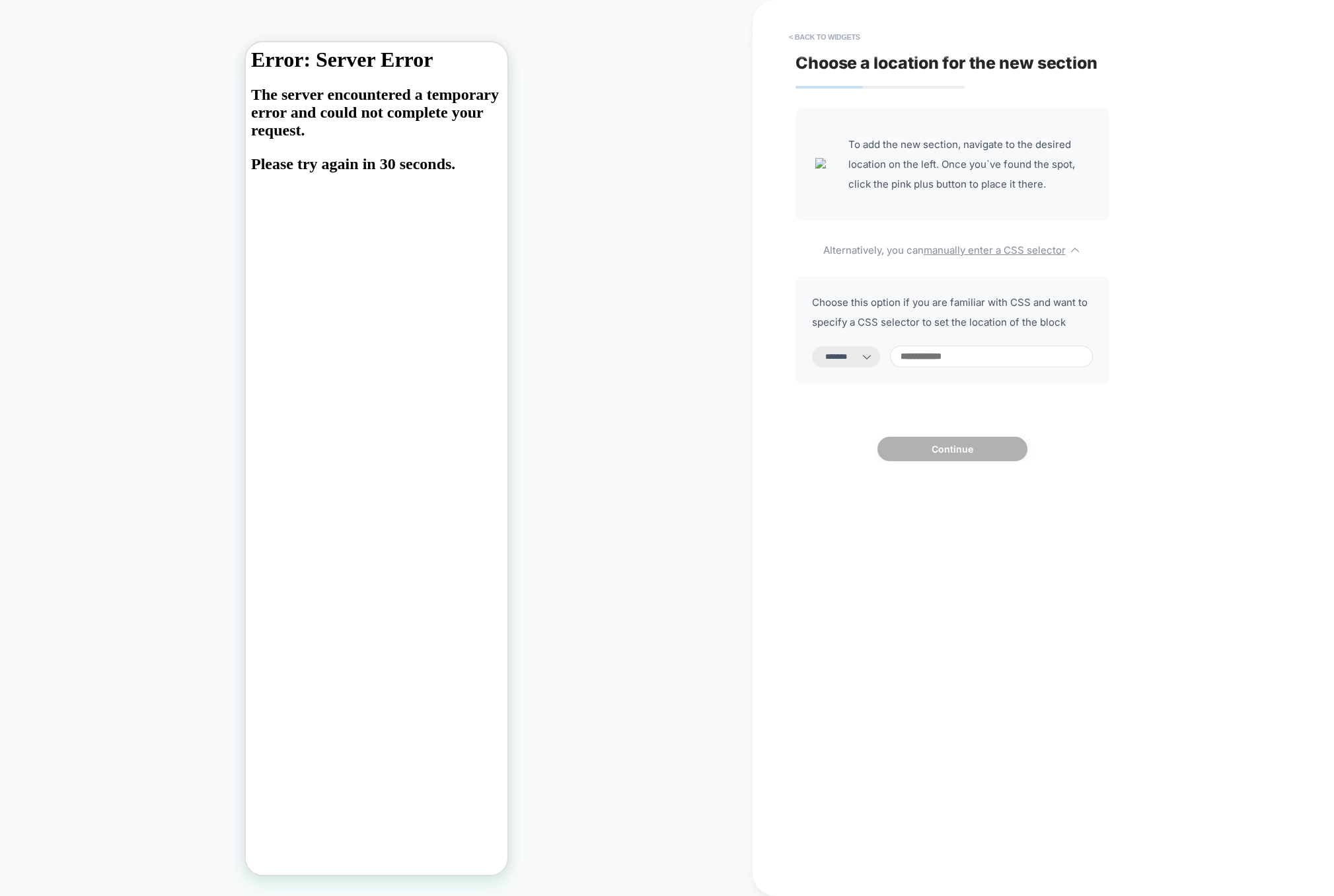
click at [965, 362] on input at bounding box center [991, 356] width 203 height 22
type input "****"
select select "*********"
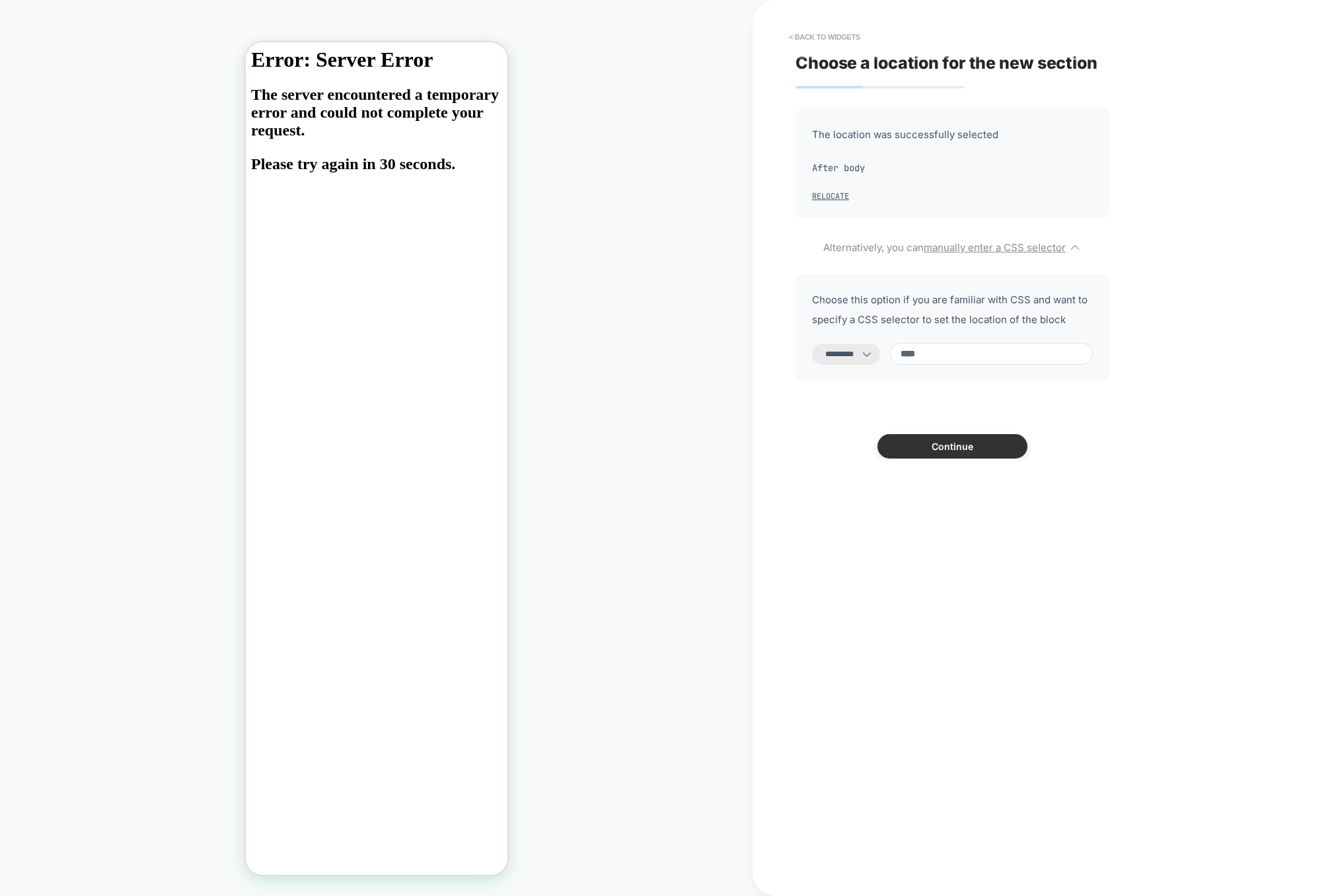
type input "****"
click at [954, 455] on button "Continue" at bounding box center [953, 446] width 150 height 24
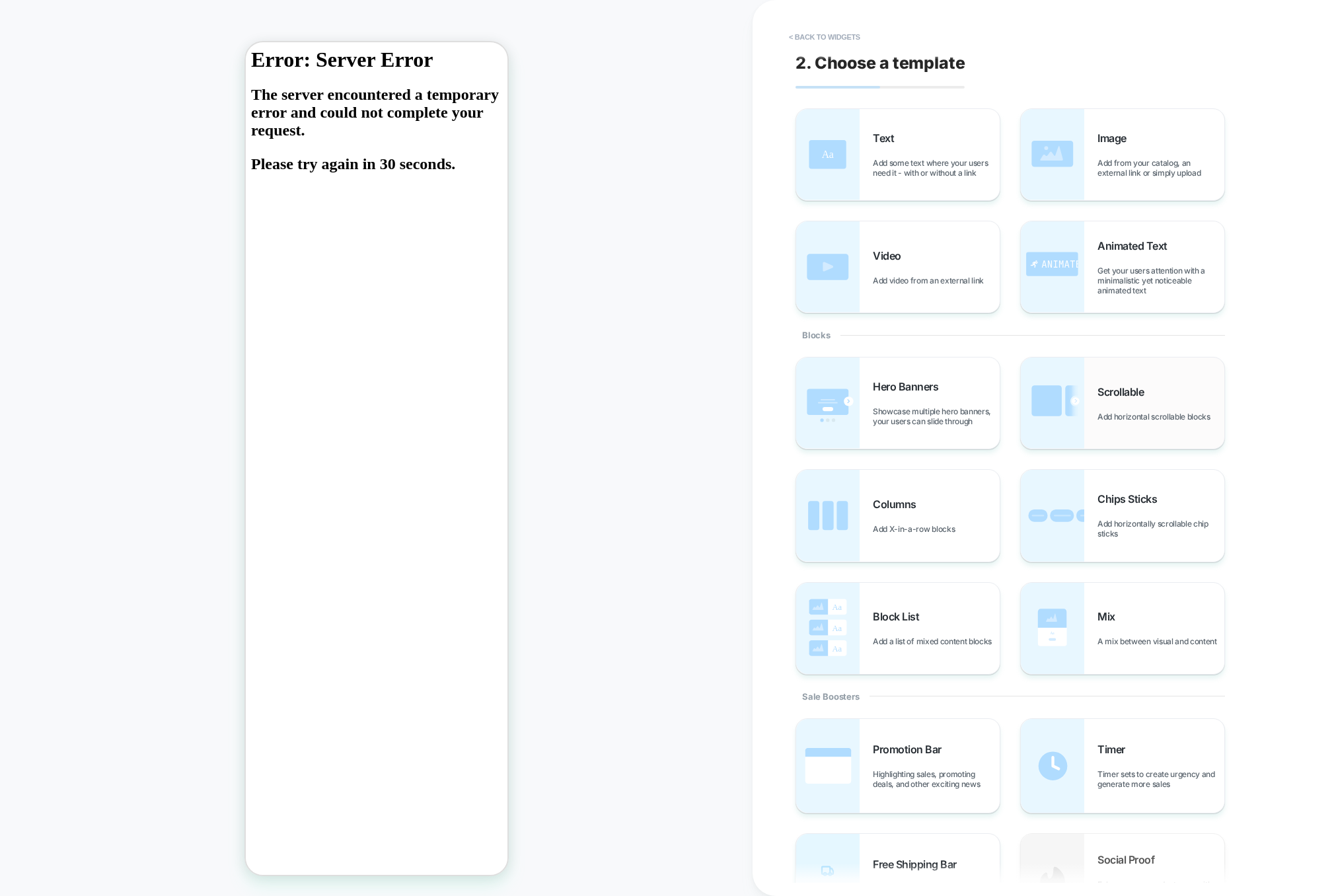
click at [1101, 365] on div "Scrollable Add horizontal scrollable blocks" at bounding box center [1122, 403] width 204 height 91
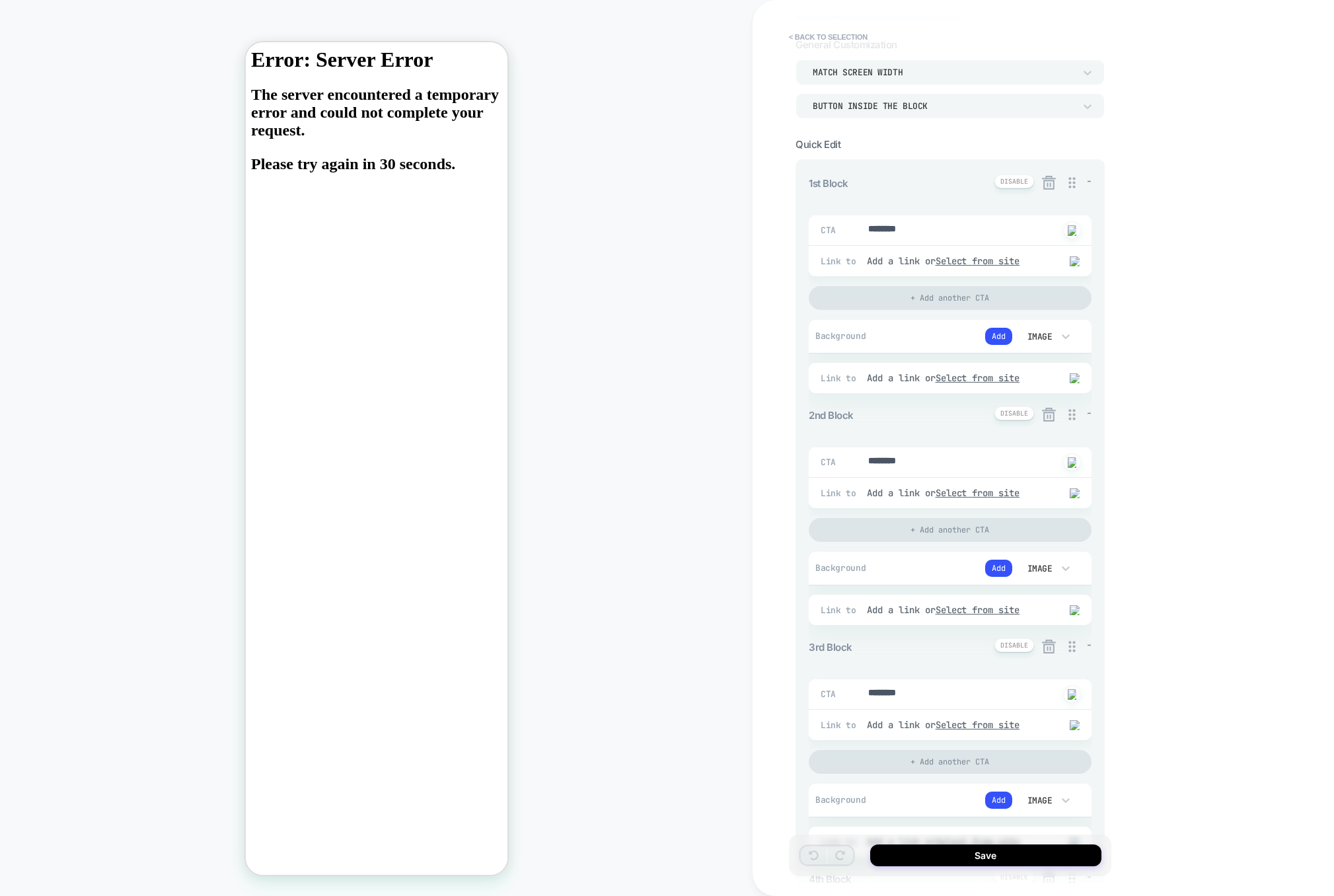
scroll to position [88, 0]
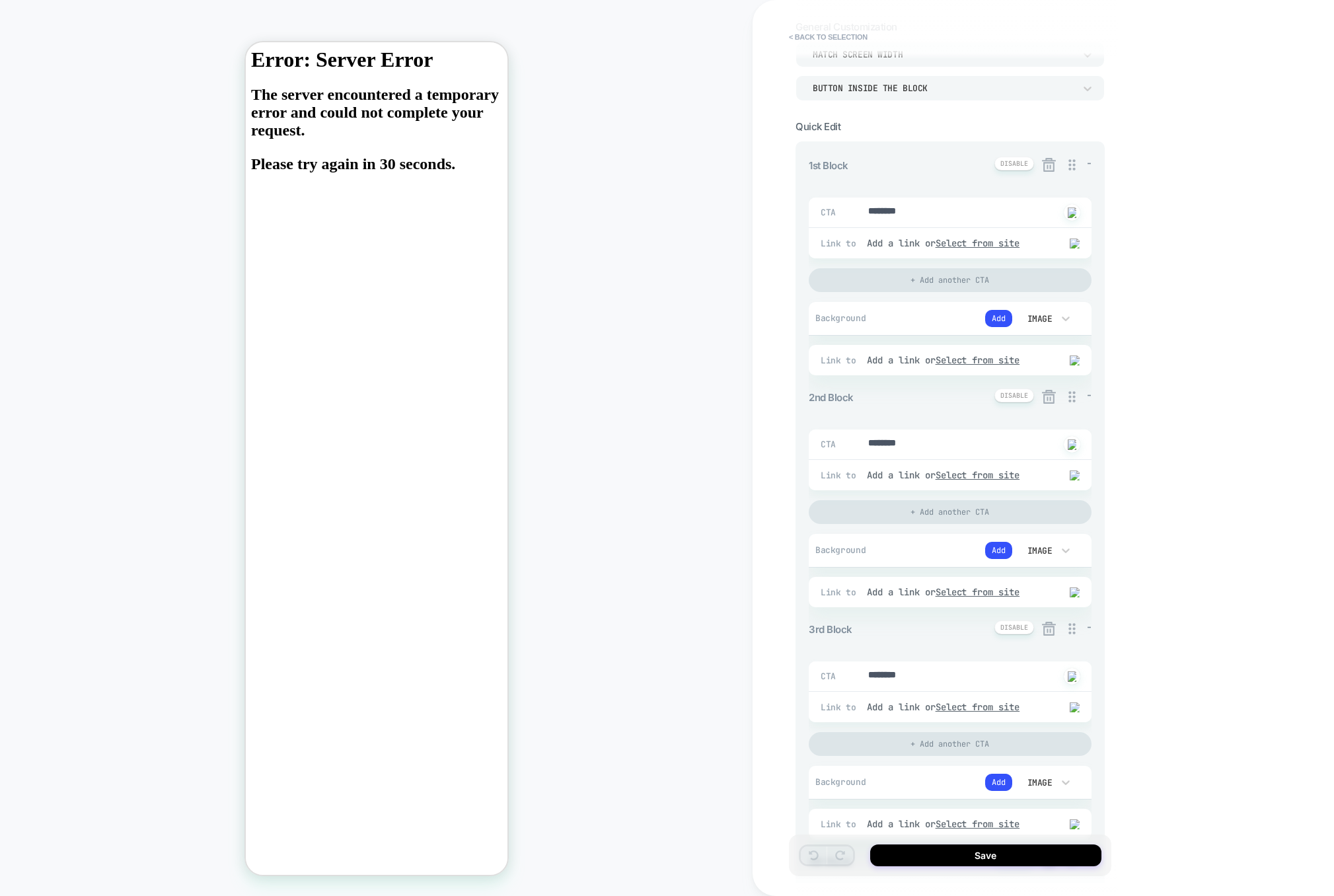
type textarea "*"
drag, startPoint x: 929, startPoint y: 216, endPoint x: 855, endPoint y: 216, distance: 74.0
type textarea "*"
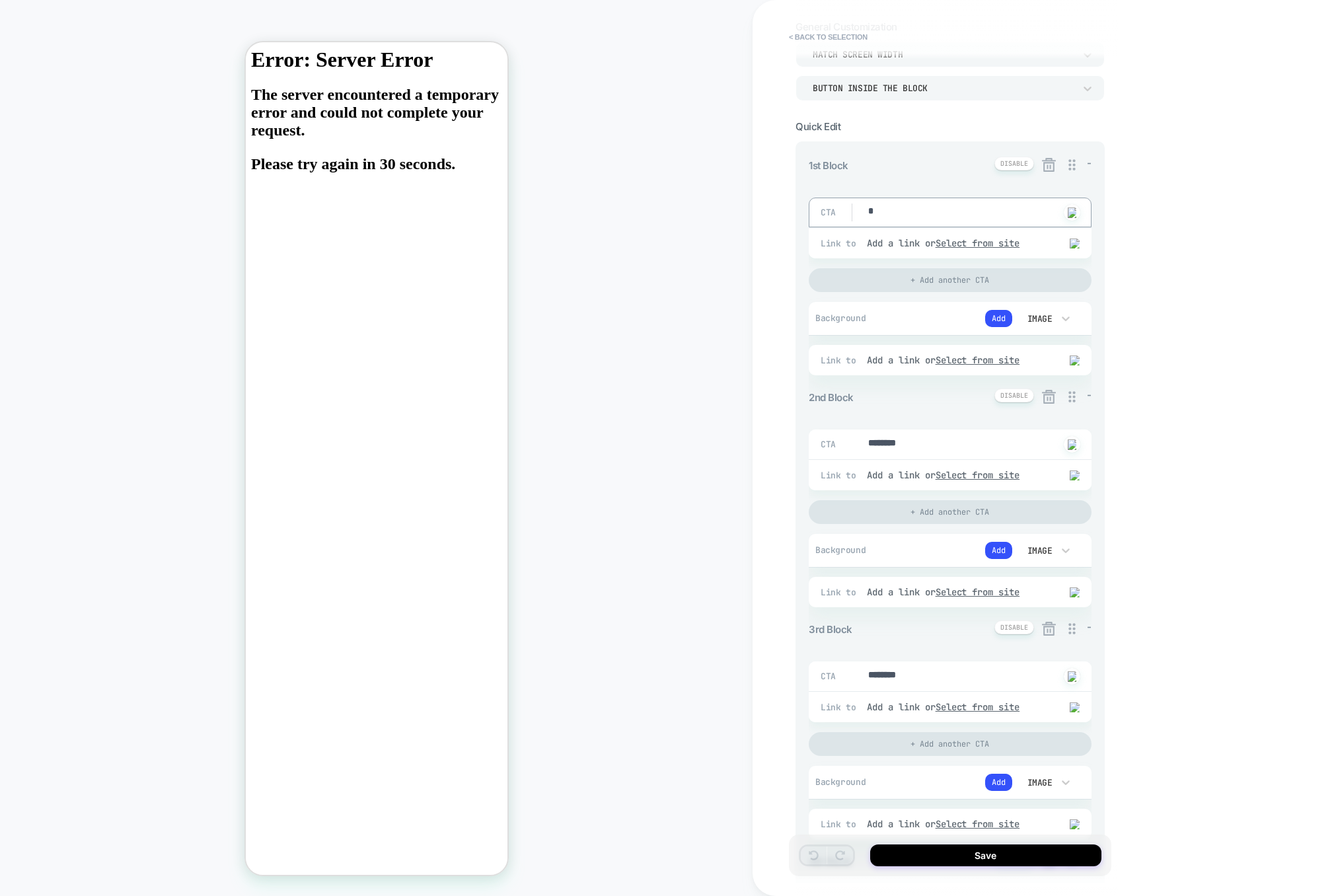
type textarea "*"
drag, startPoint x: 943, startPoint y: 448, endPoint x: 835, endPoint y: 444, distance: 108.1
type textarea "*"
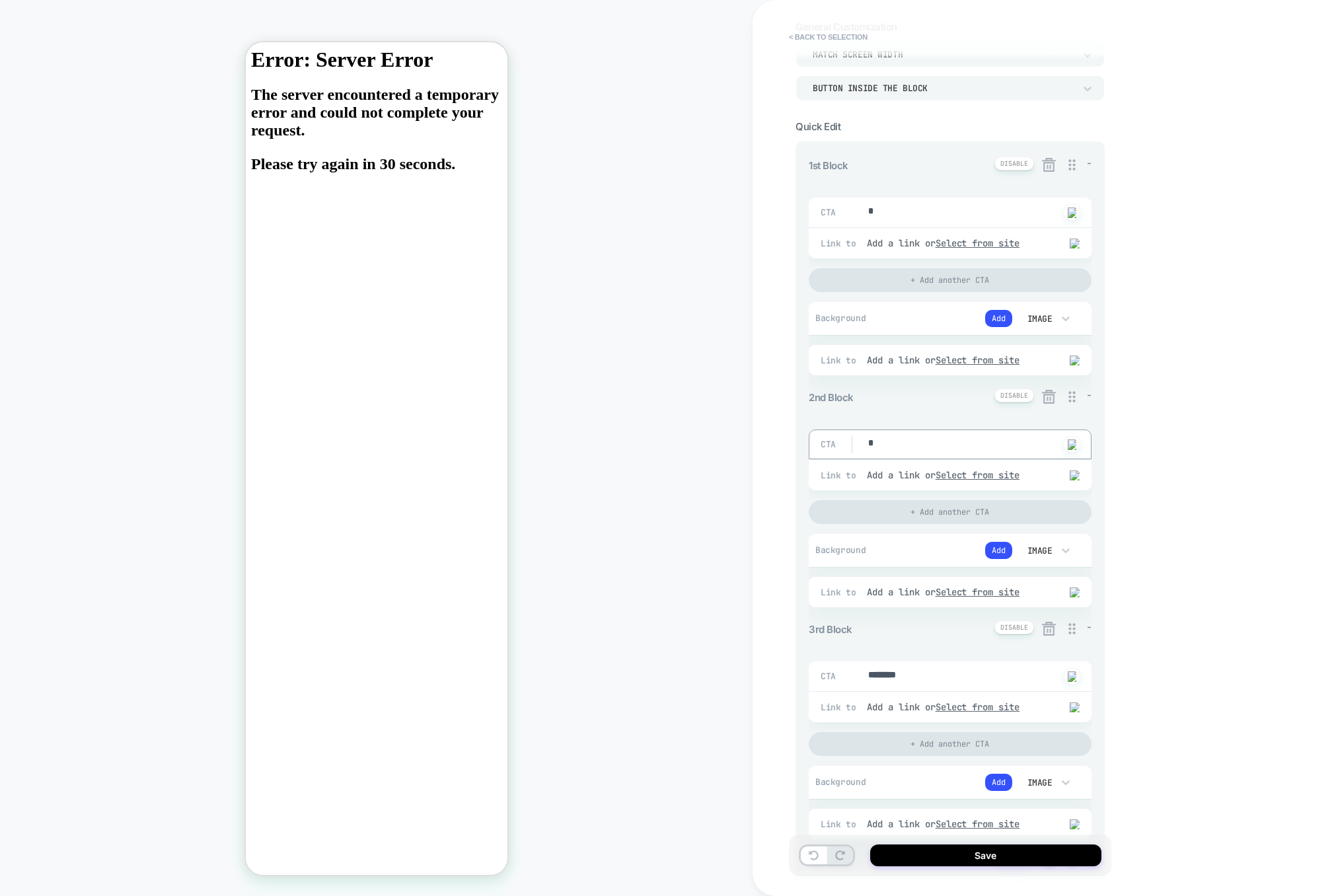
type textarea "*"
drag, startPoint x: 945, startPoint y: 686, endPoint x: 759, endPoint y: 663, distance: 187.4
type textarea "*"
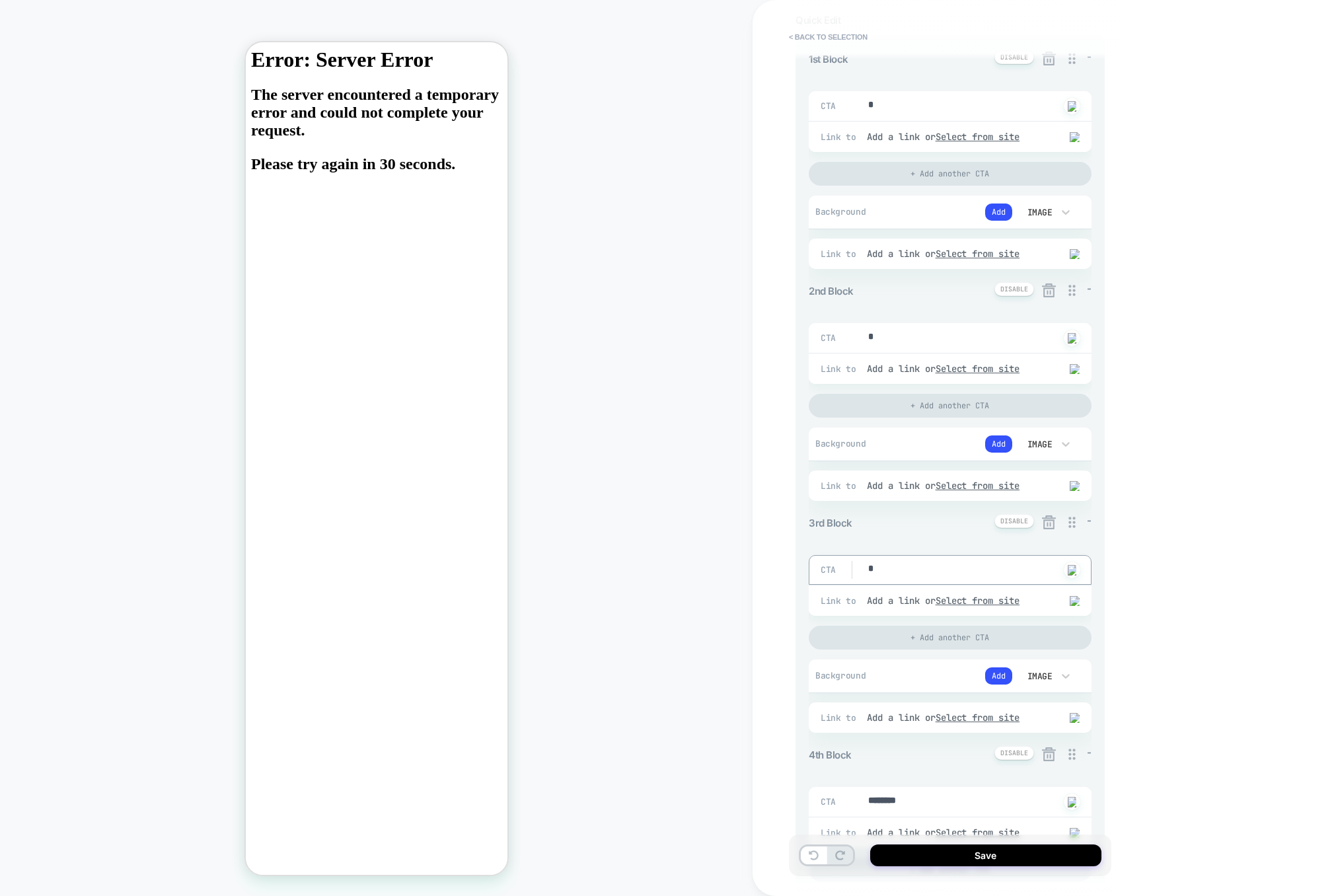
scroll to position [215, 0]
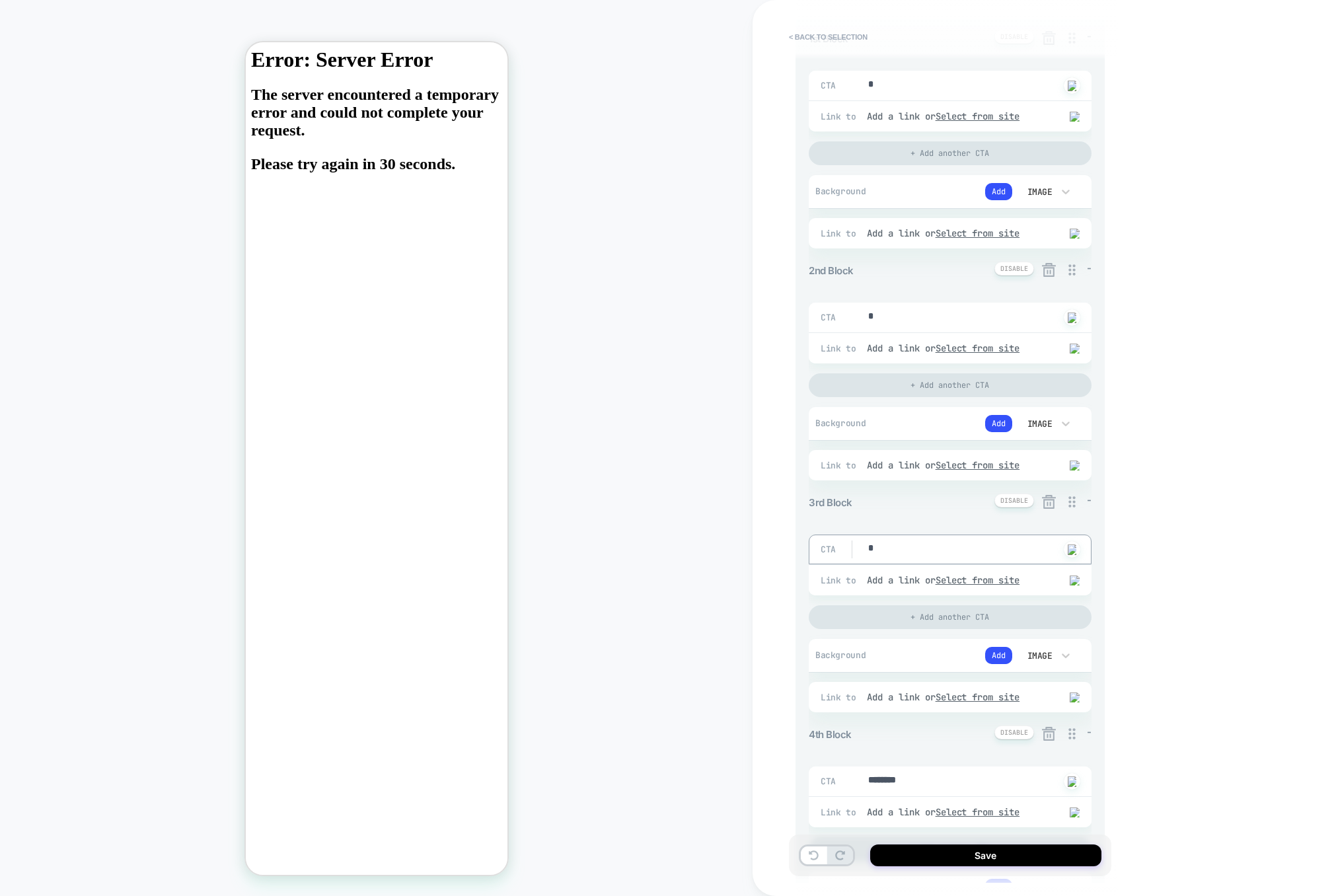
type textarea "*"
type textarea "*********"
type textarea "*"
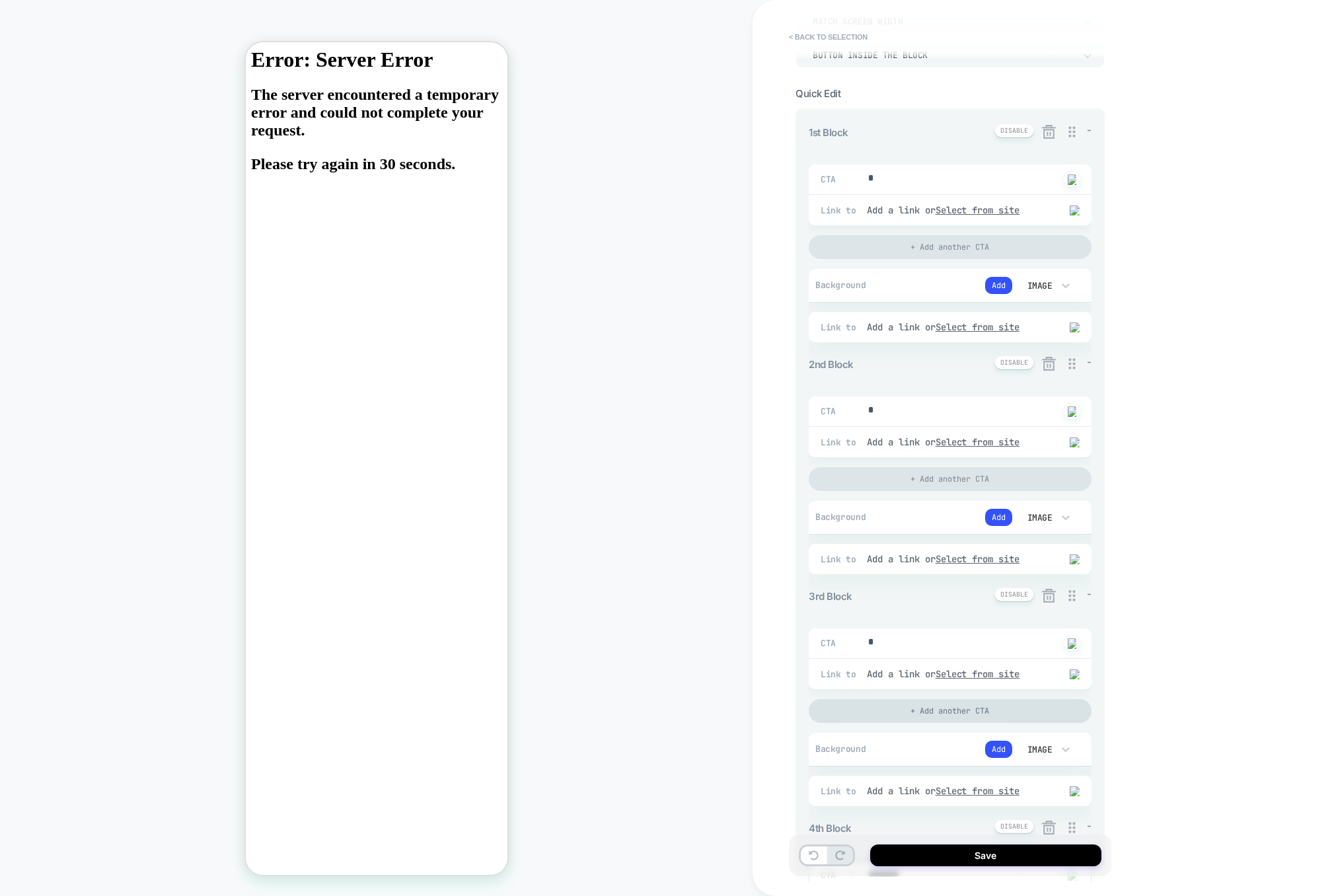
scroll to position [118, 0]
type textarea "*********"
click at [1051, 368] on icon at bounding box center [1049, 367] width 16 height 16
click at [1074, 443] on button "Yes" at bounding box center [1085, 446] width 66 height 20
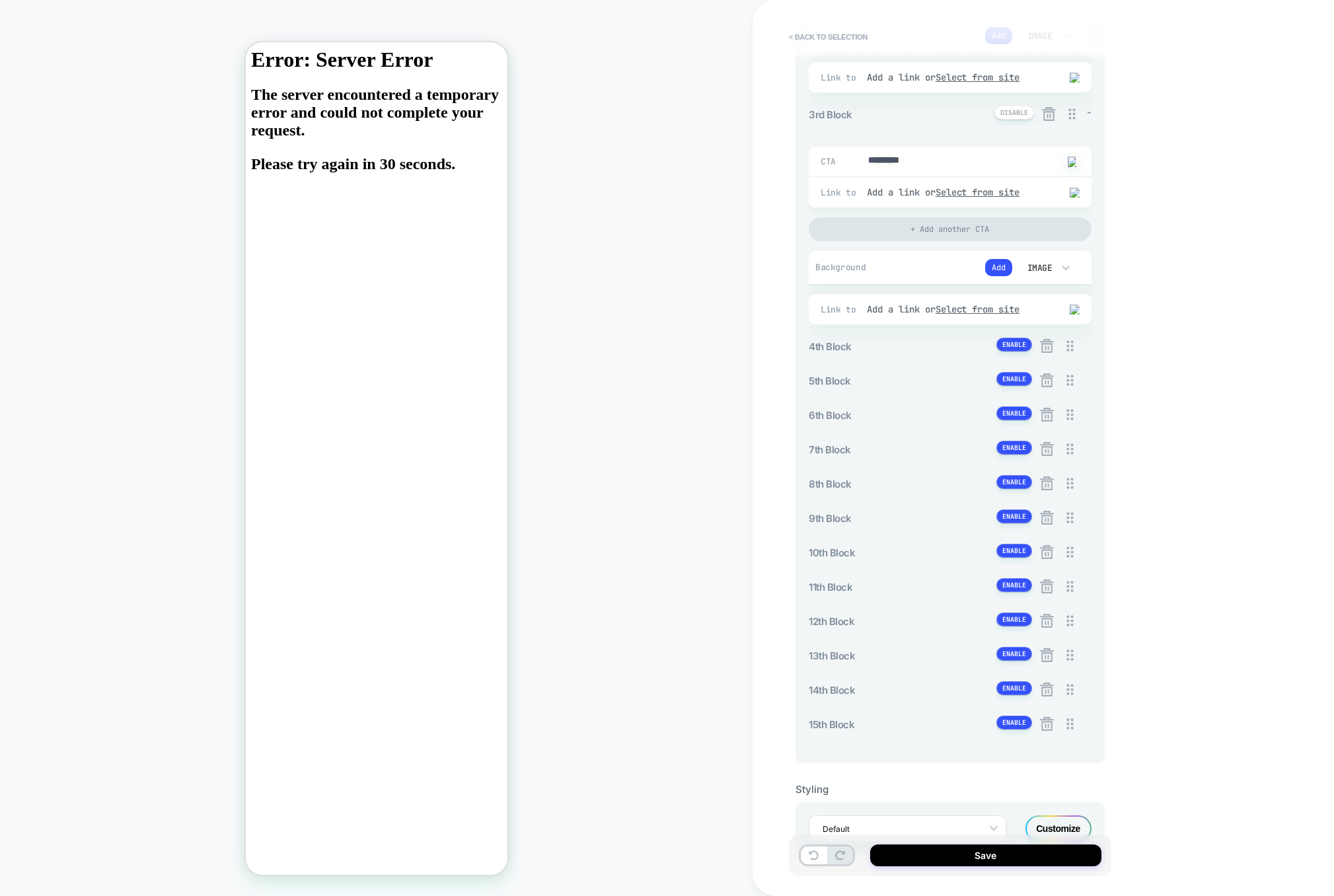
scroll to position [586, 0]
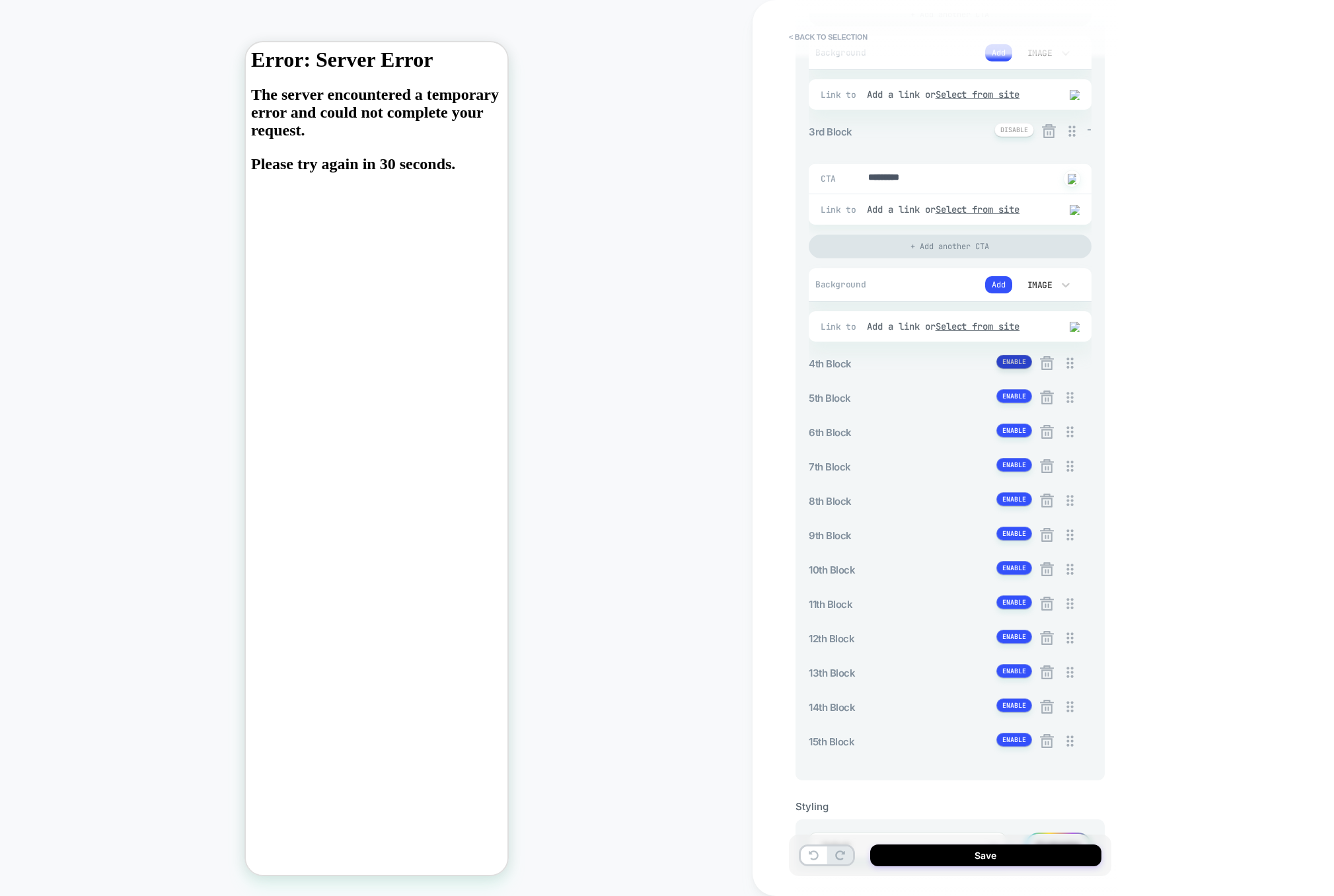
click at [1012, 366] on button at bounding box center [1014, 362] width 36 height 14
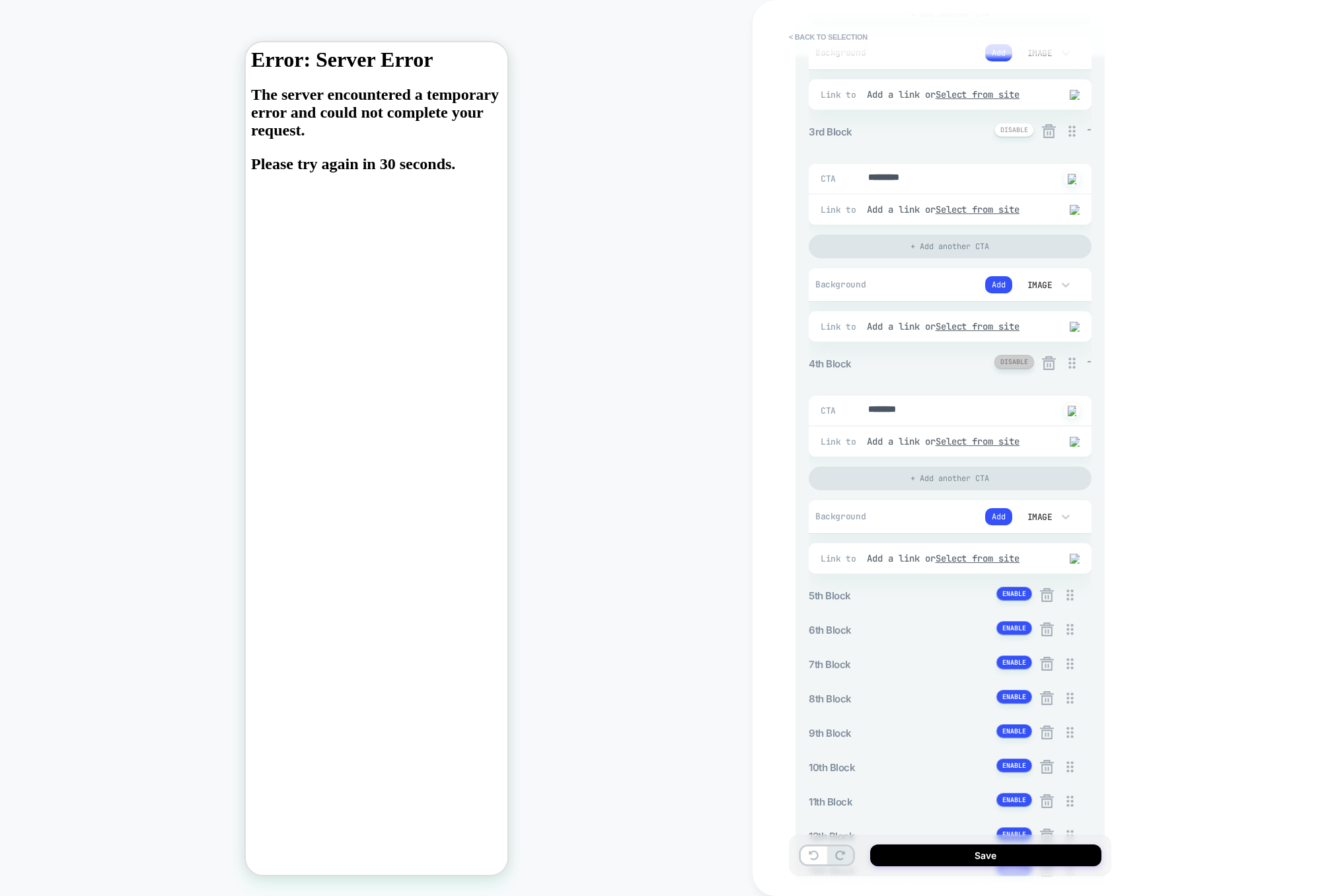
click at [1012, 366] on button at bounding box center [1014, 362] width 40 height 14
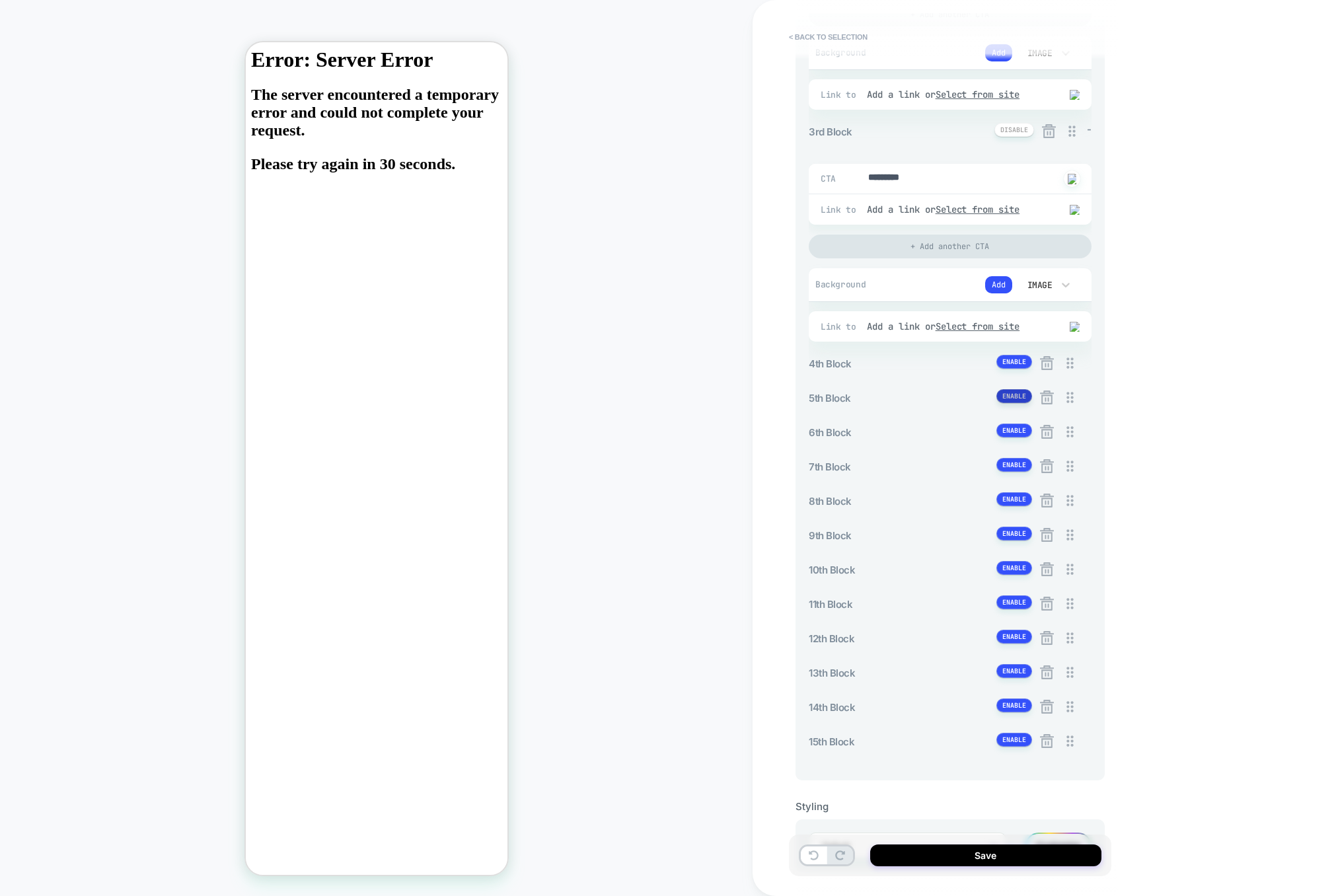
click at [1011, 396] on button at bounding box center [1014, 396] width 36 height 14
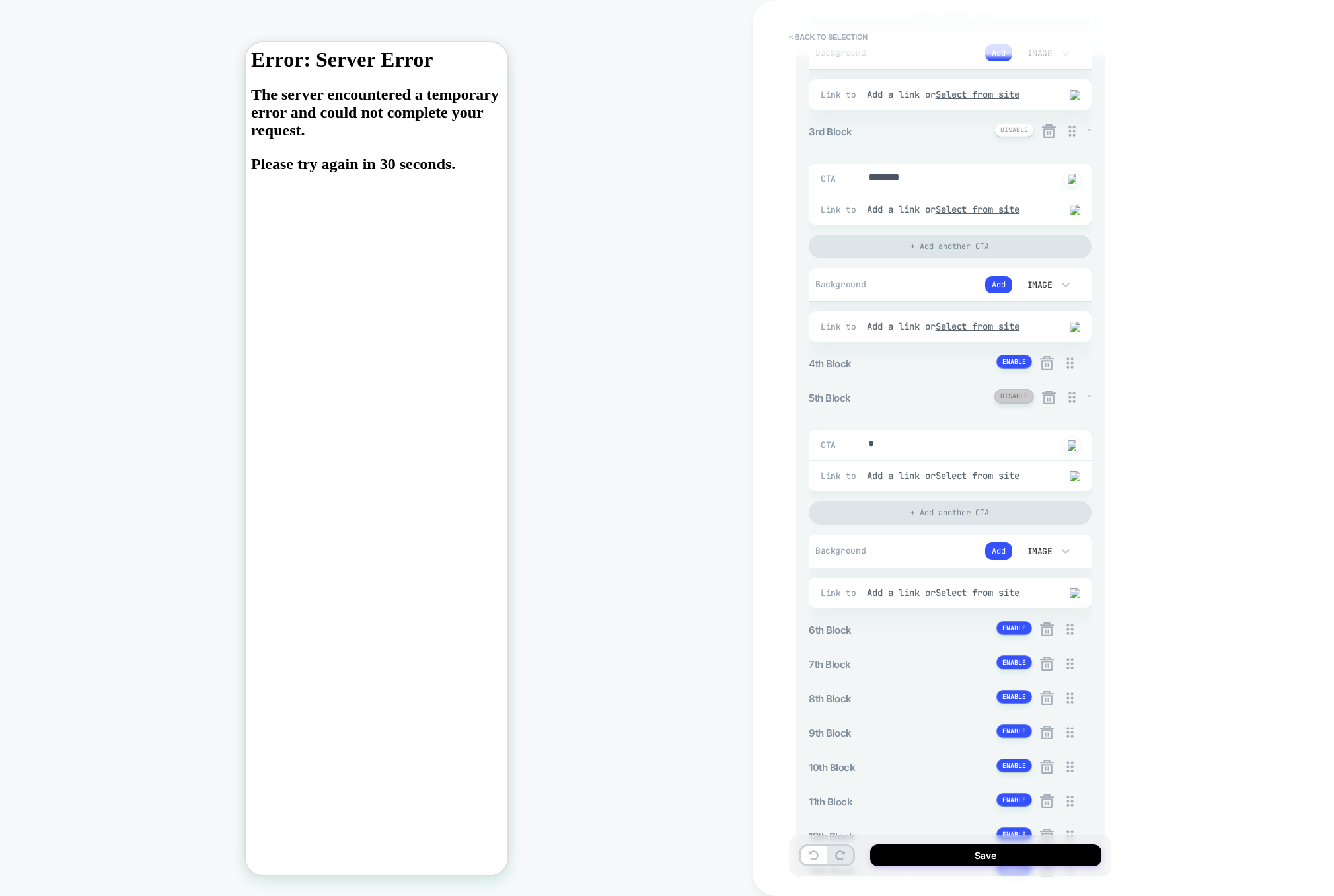
click at [1011, 396] on button at bounding box center [1014, 396] width 40 height 14
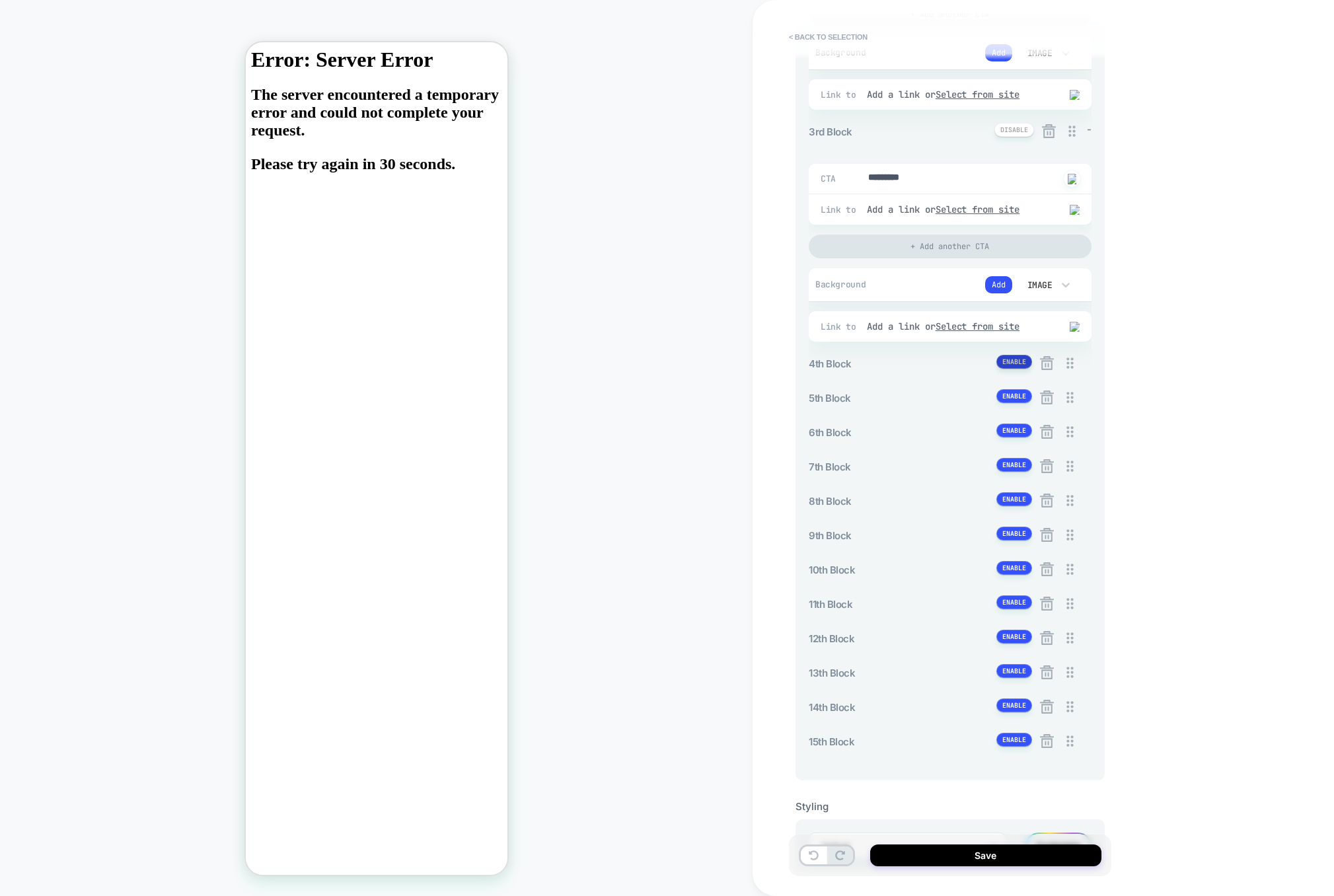
click at [1013, 365] on button at bounding box center [1014, 362] width 36 height 14
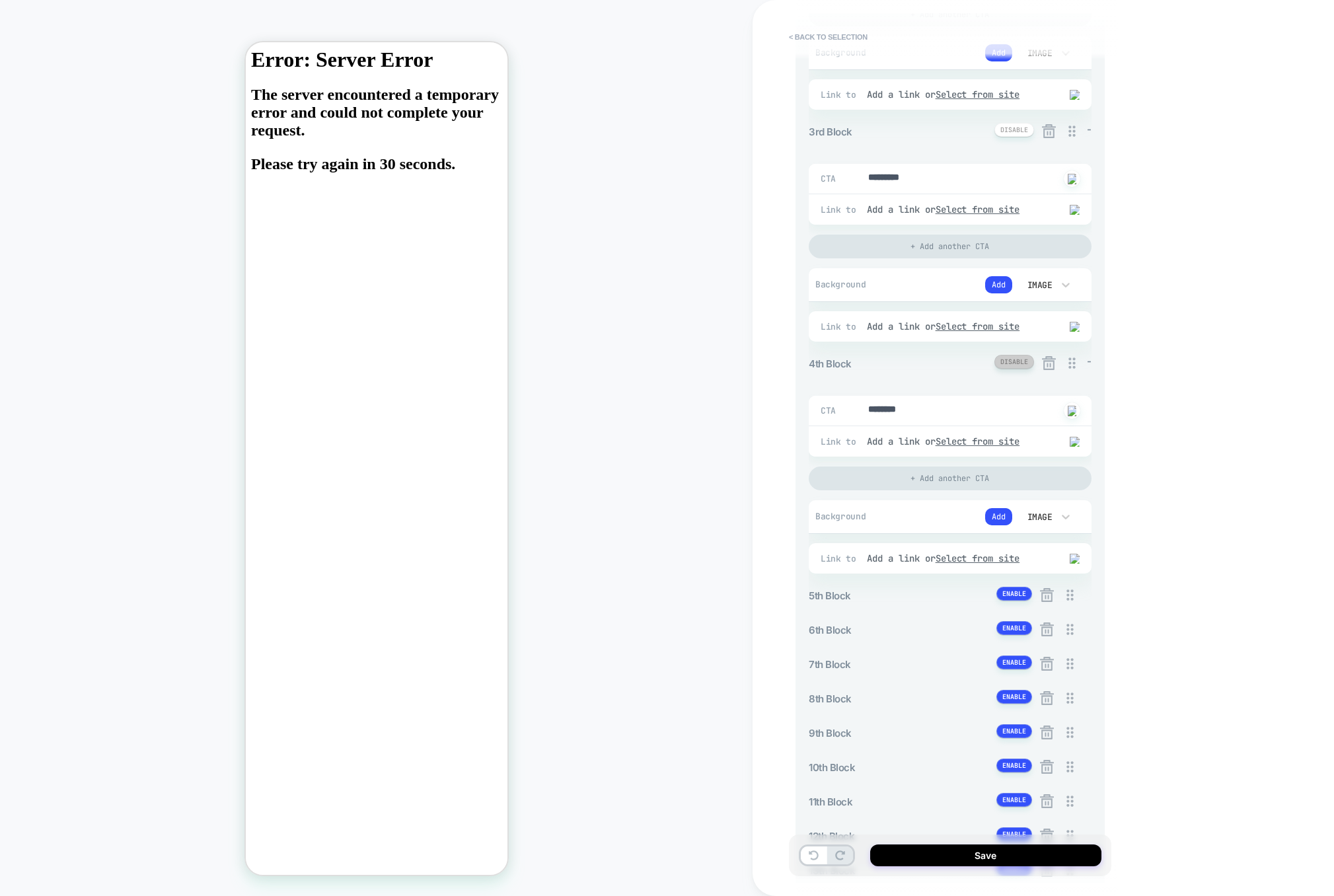
click at [1013, 365] on button at bounding box center [1014, 362] width 40 height 14
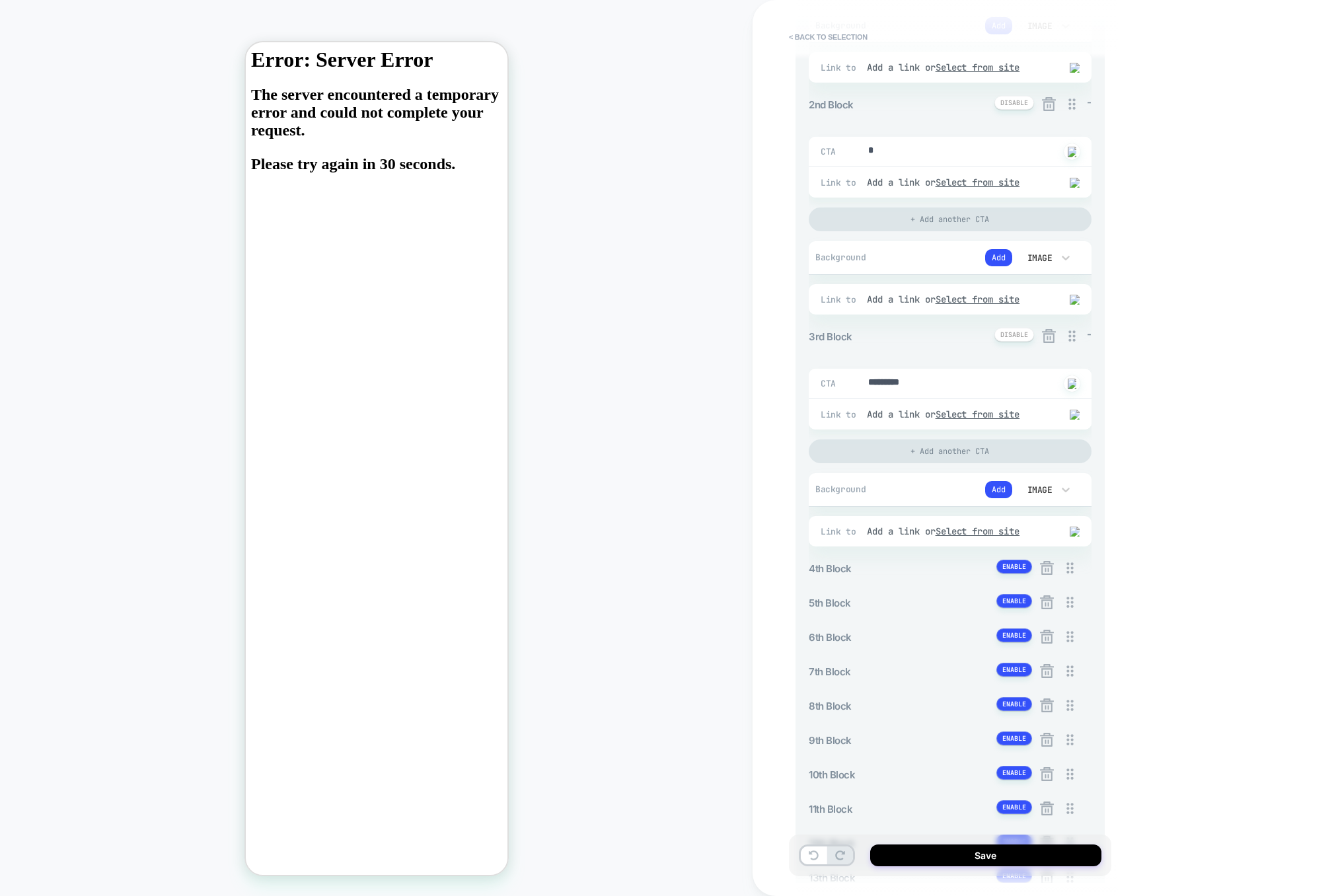
scroll to position [379, 0]
click at [833, 31] on button "< Back to selection" at bounding box center [828, 37] width 92 height 21
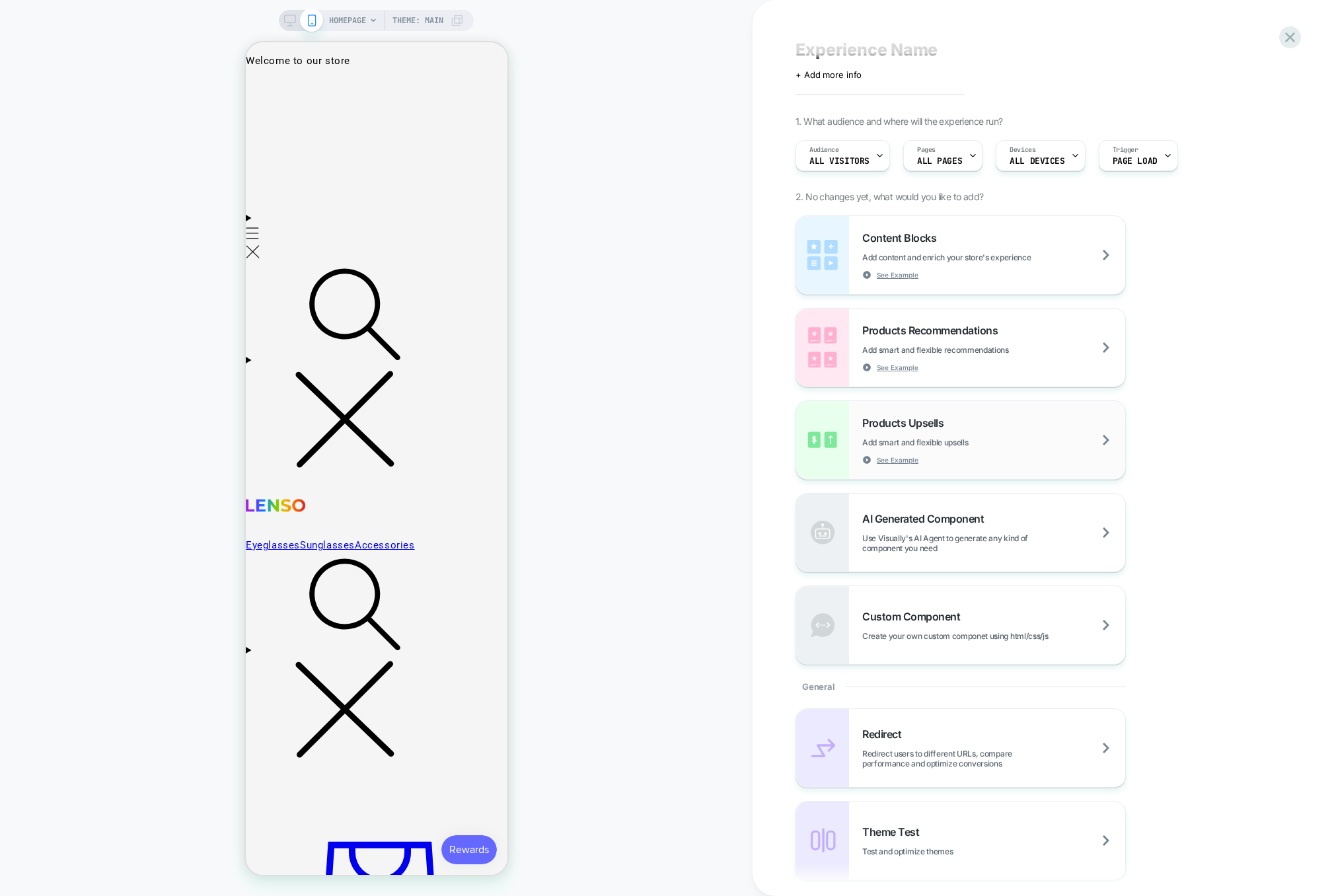
scroll to position [0, 0]
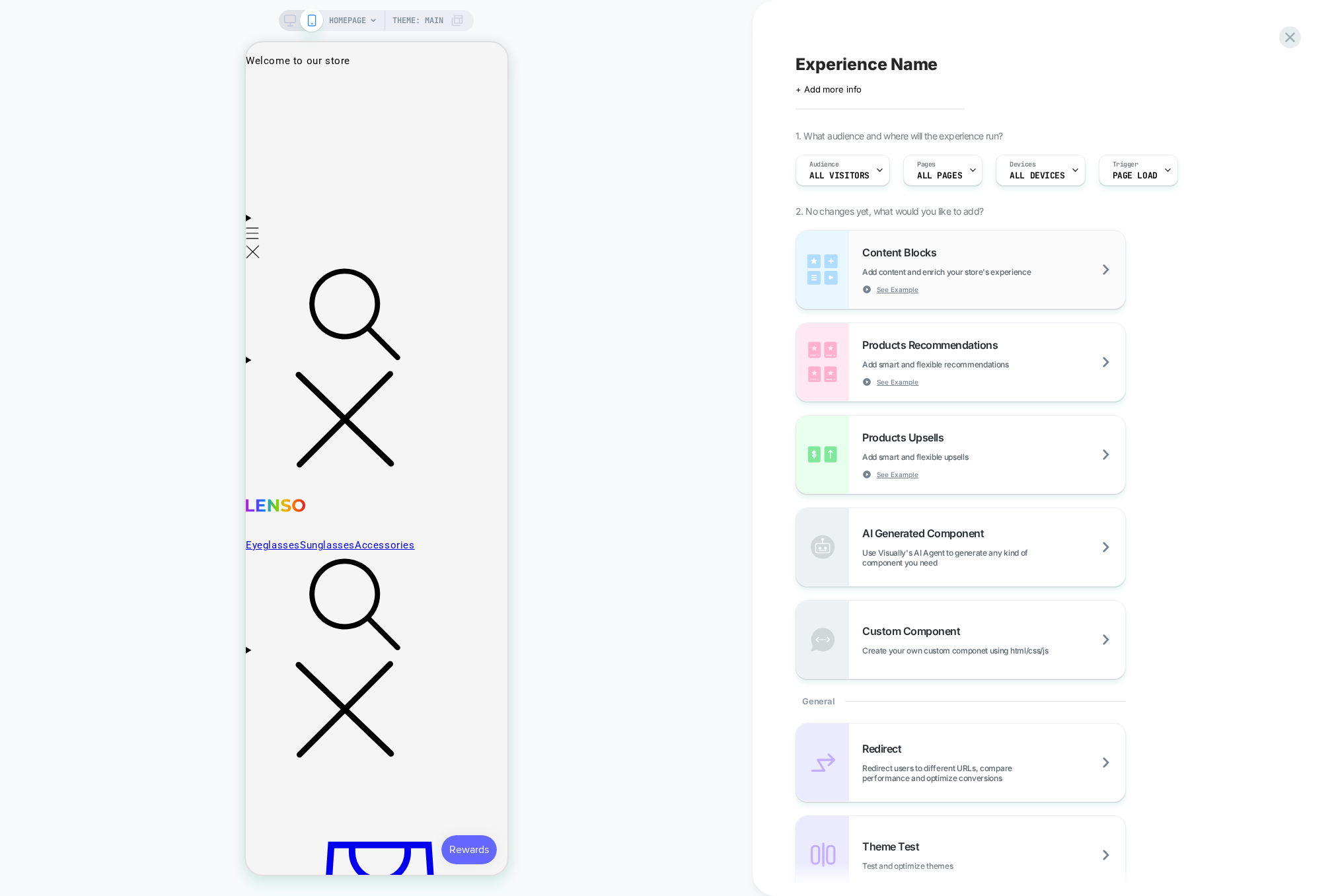
click at [1039, 258] on div "Content Blocks Add content and enrich your store's experience See Example" at bounding box center [993, 270] width 263 height 48
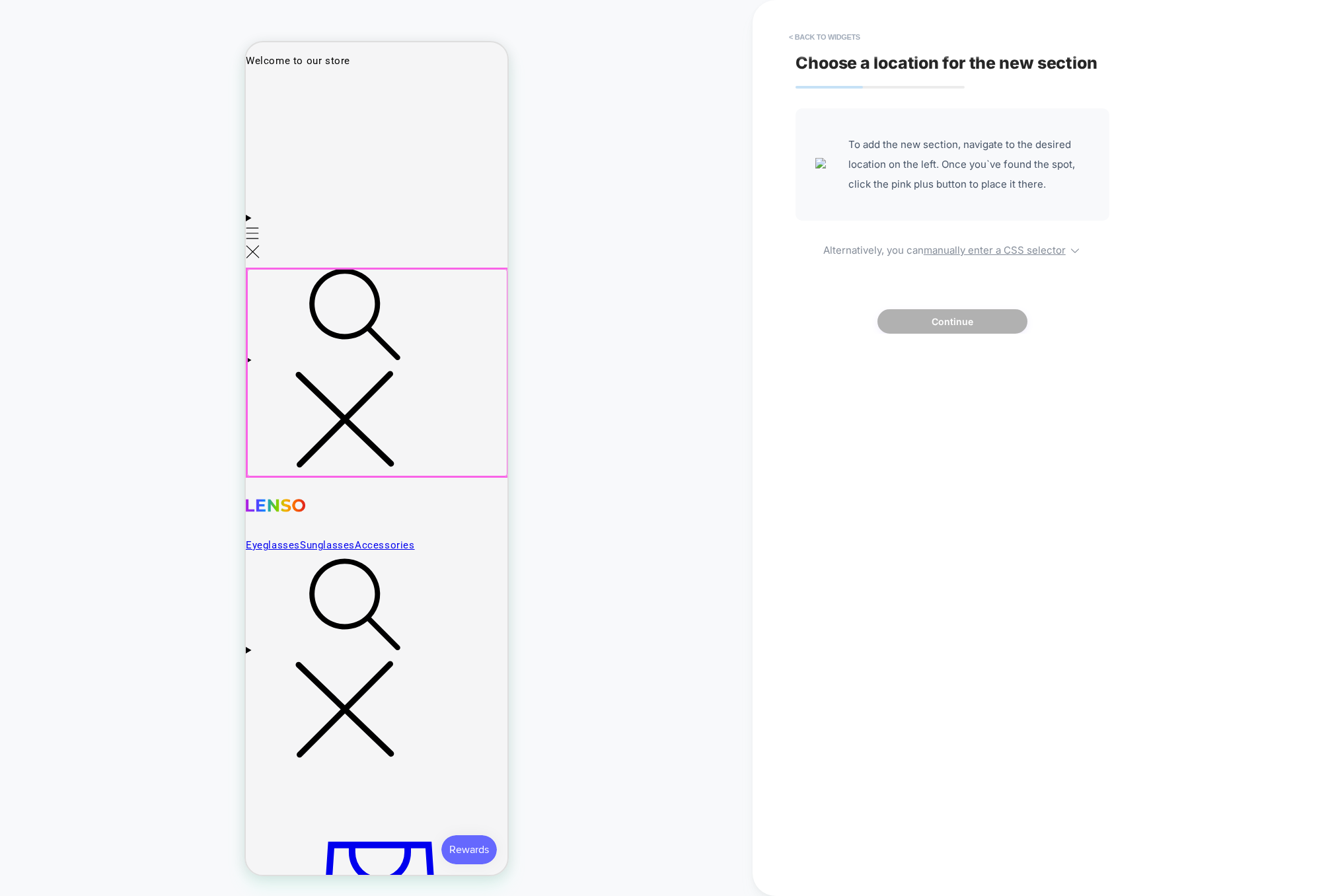
click at [339, 302] on div at bounding box center [377, 373] width 260 height 208
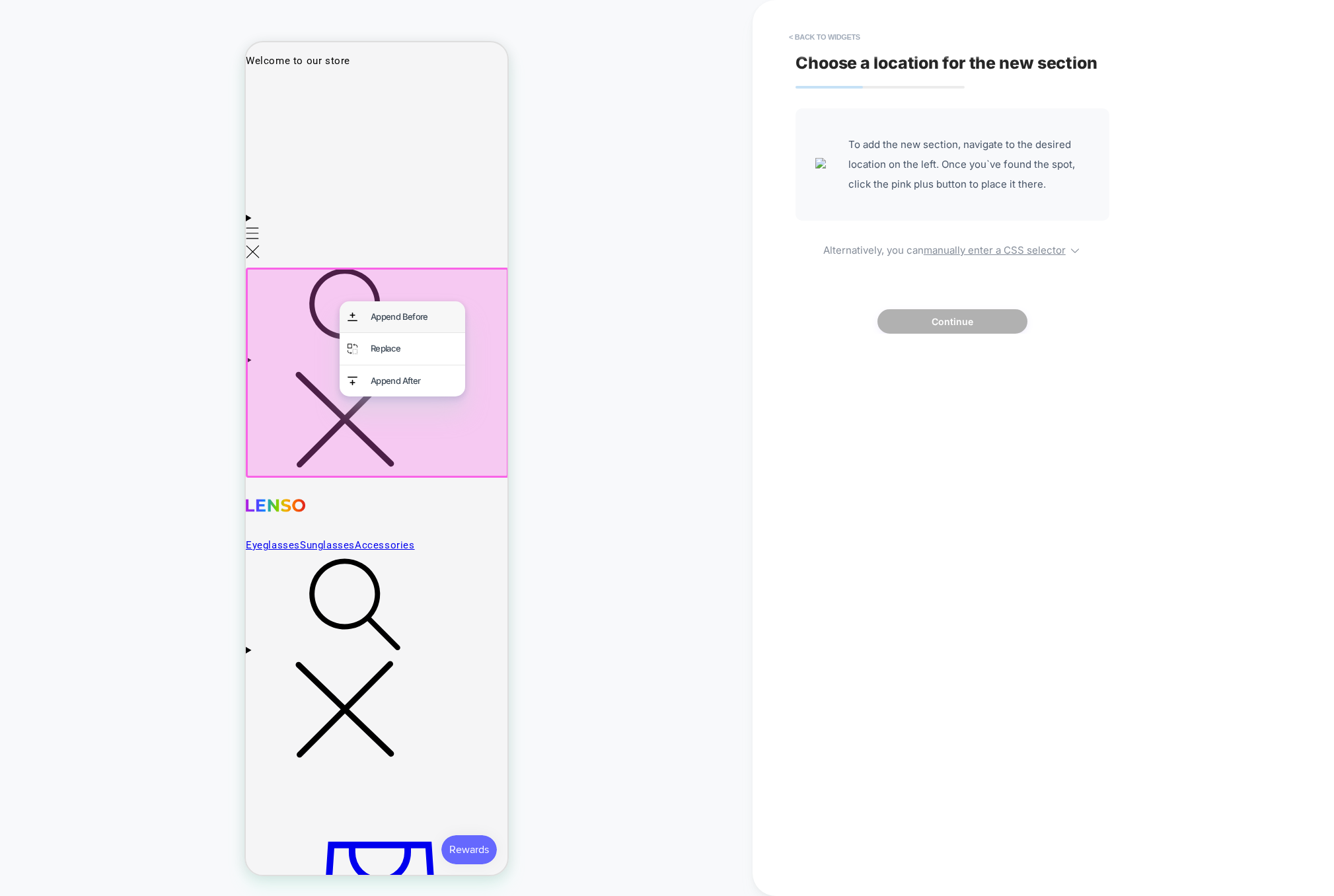
click at [415, 319] on div "Append Before" at bounding box center [413, 316] width 87 height 15
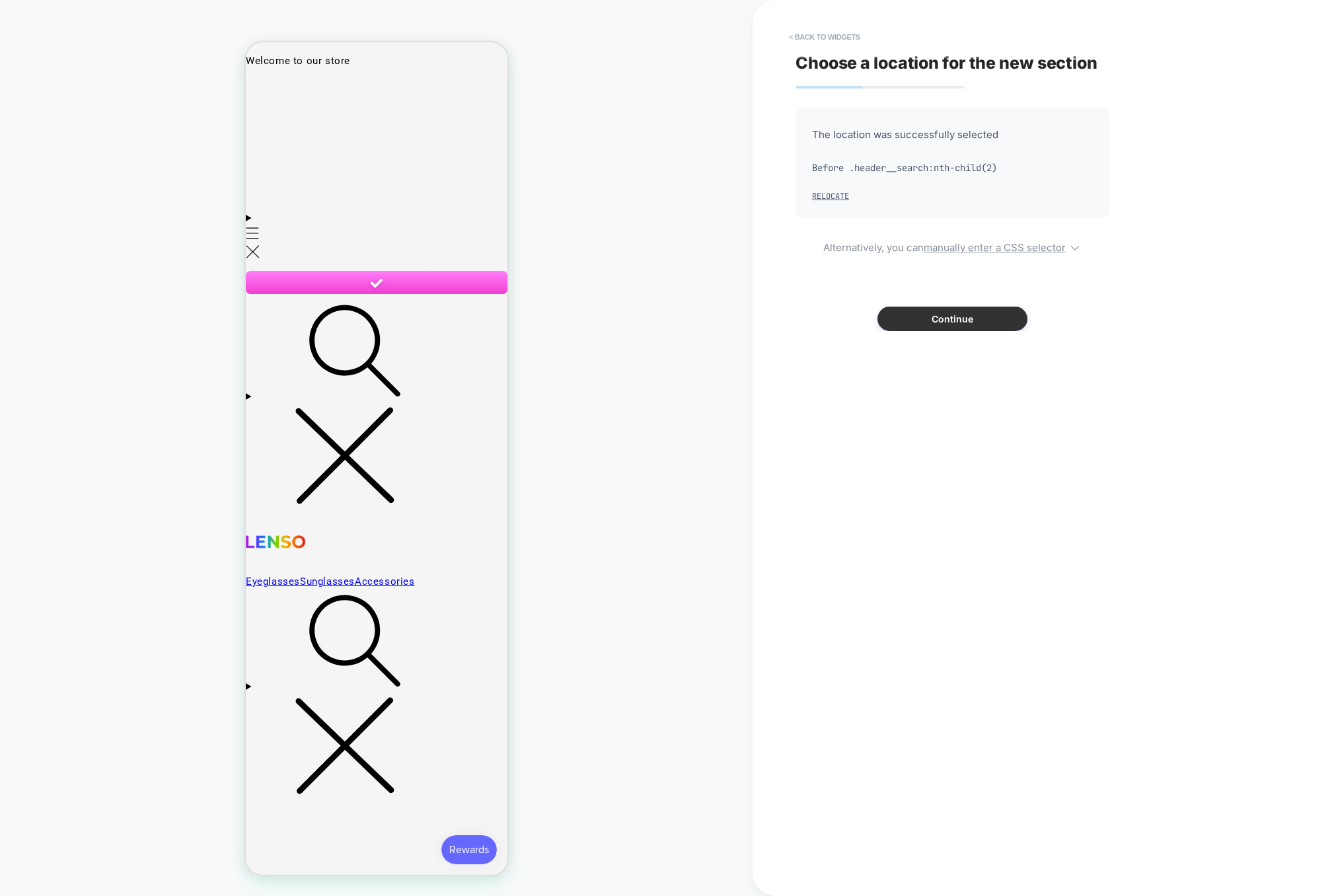
click at [976, 315] on button "Continue" at bounding box center [953, 319] width 150 height 24
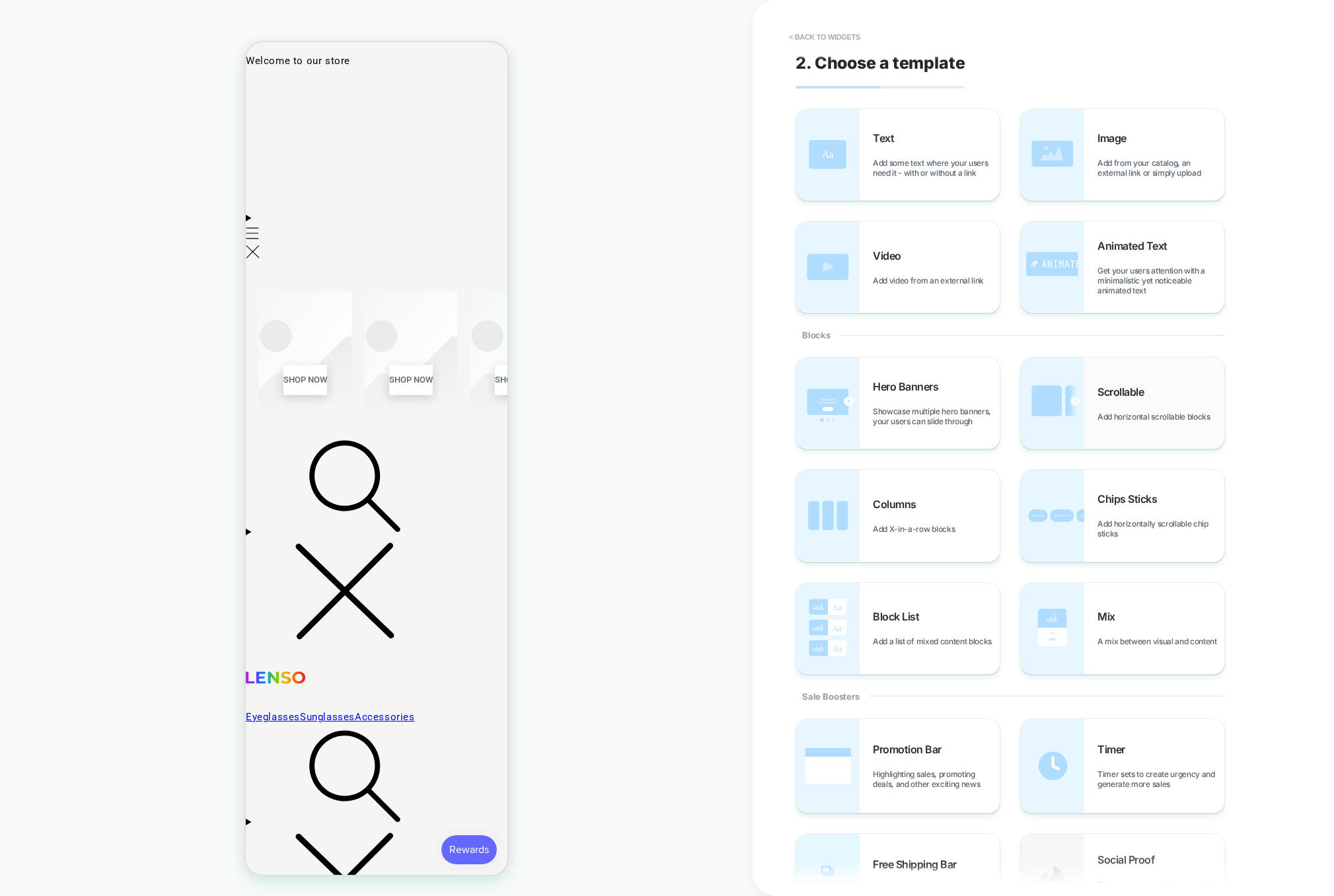
click at [1088, 417] on div "Scrollable Add horizontal scrollable blocks" at bounding box center [1122, 403] width 204 height 91
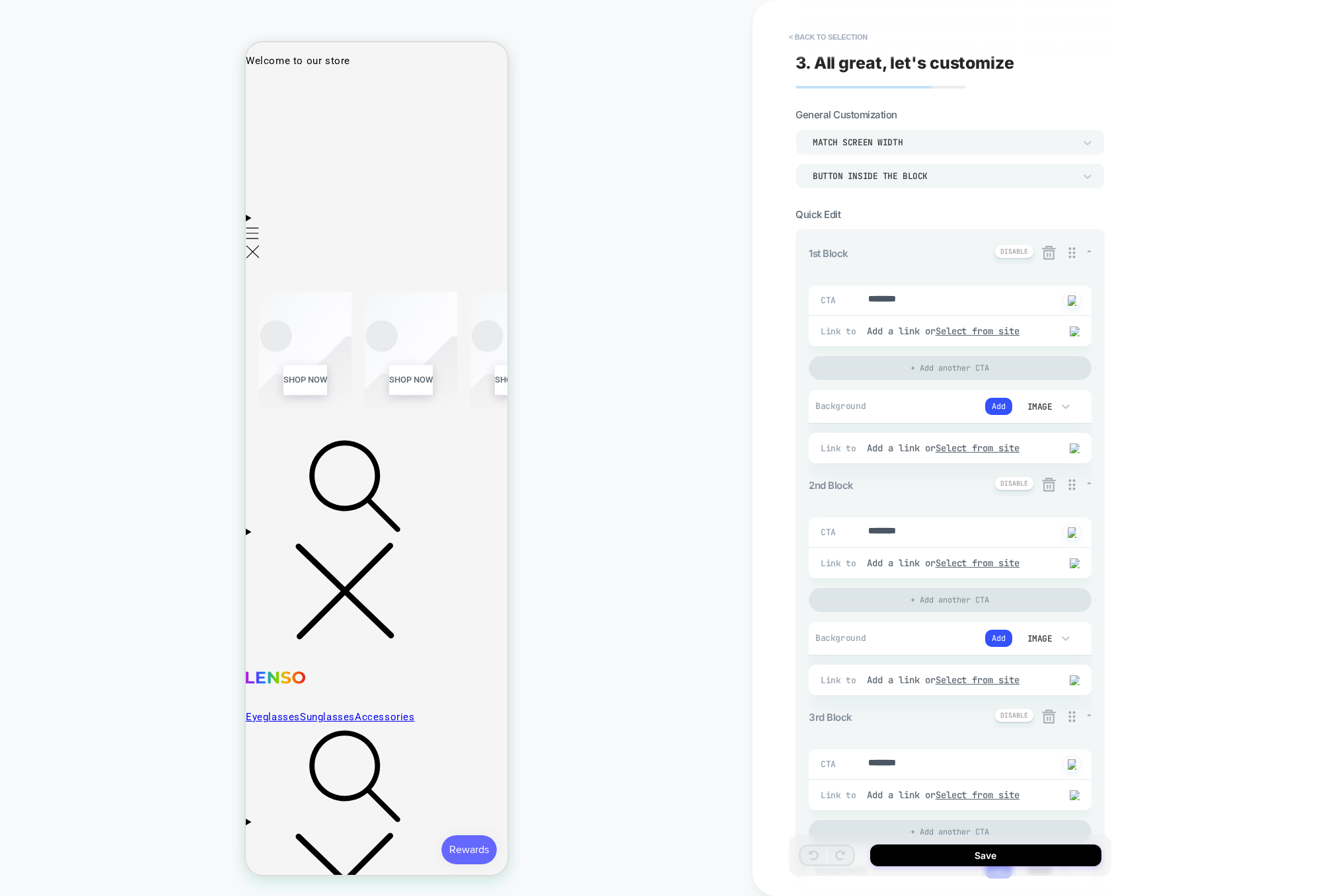
type textarea "*"
drag, startPoint x: 945, startPoint y: 298, endPoint x: 706, endPoint y: 297, distance: 239.0
type textarea "*"
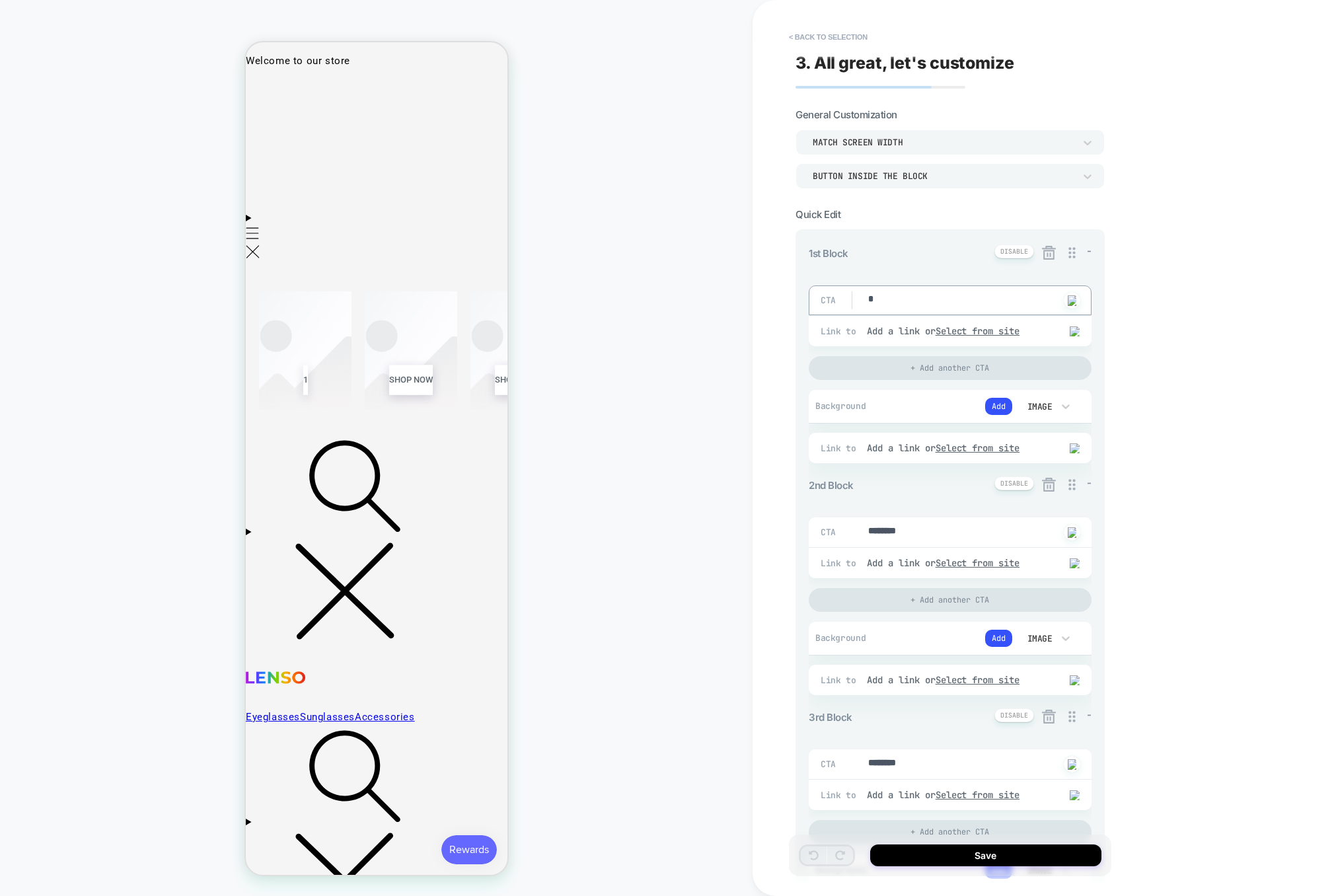
type textarea "*"
drag, startPoint x: 897, startPoint y: 531, endPoint x: 849, endPoint y: 531, distance: 48.0
type textarea "*"
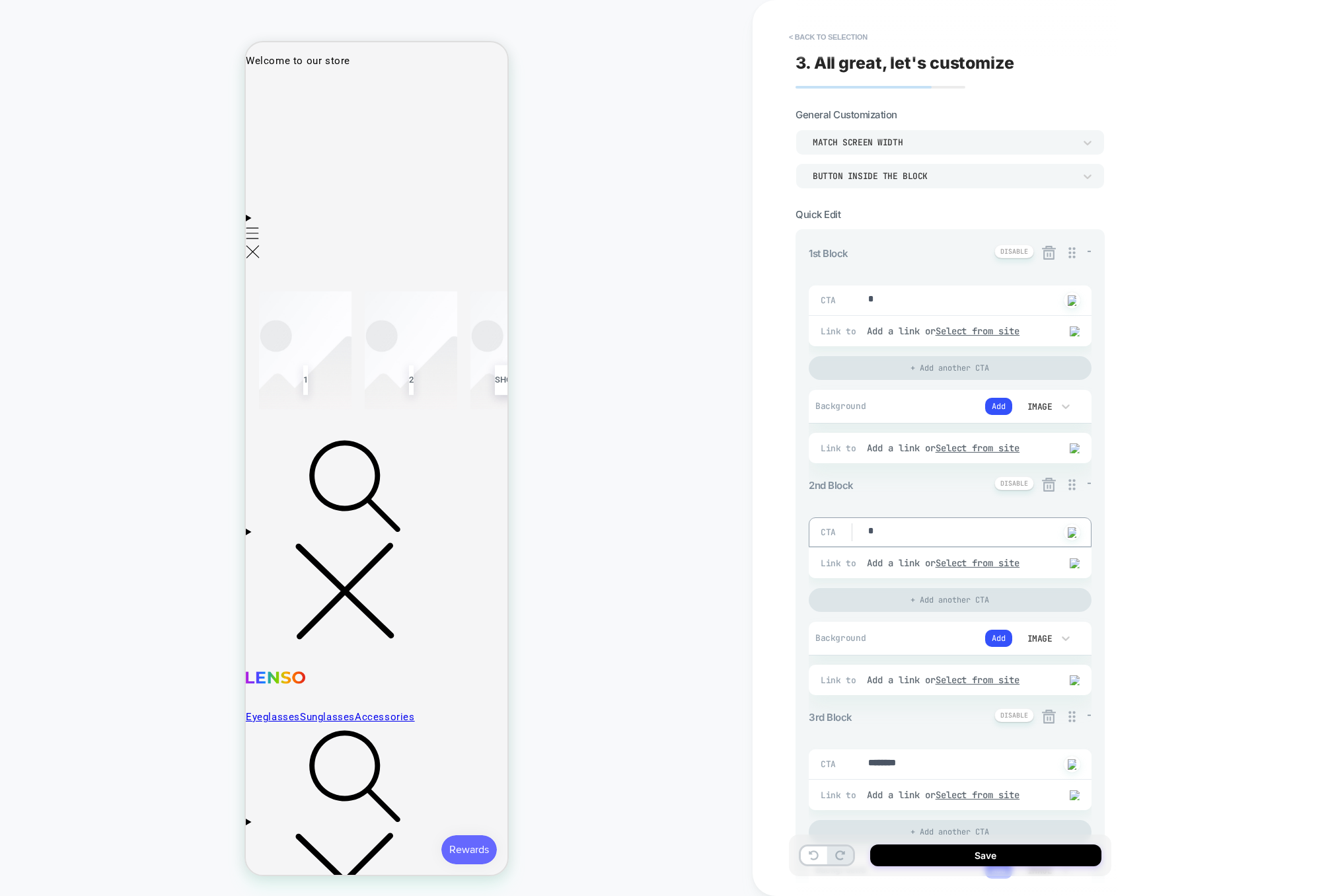
type textarea "*"
drag, startPoint x: 918, startPoint y: 761, endPoint x: 842, endPoint y: 761, distance: 76.0
type textarea "*********"
type textarea "*"
type textarea "*********"
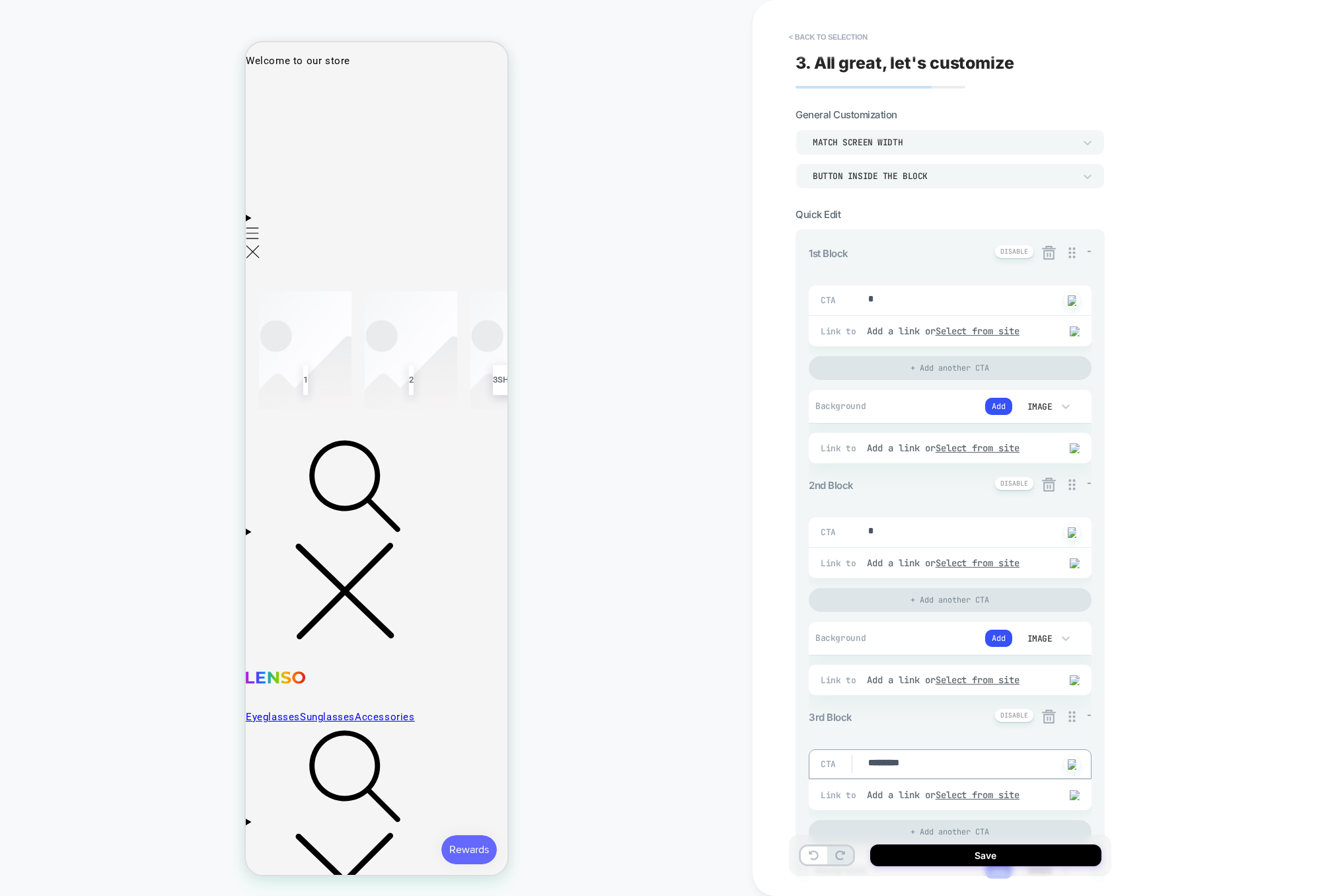
click at [1053, 487] on icon at bounding box center [1049, 485] width 16 height 16
click at [1076, 561] on button "Yes" at bounding box center [1085, 564] width 66 height 20
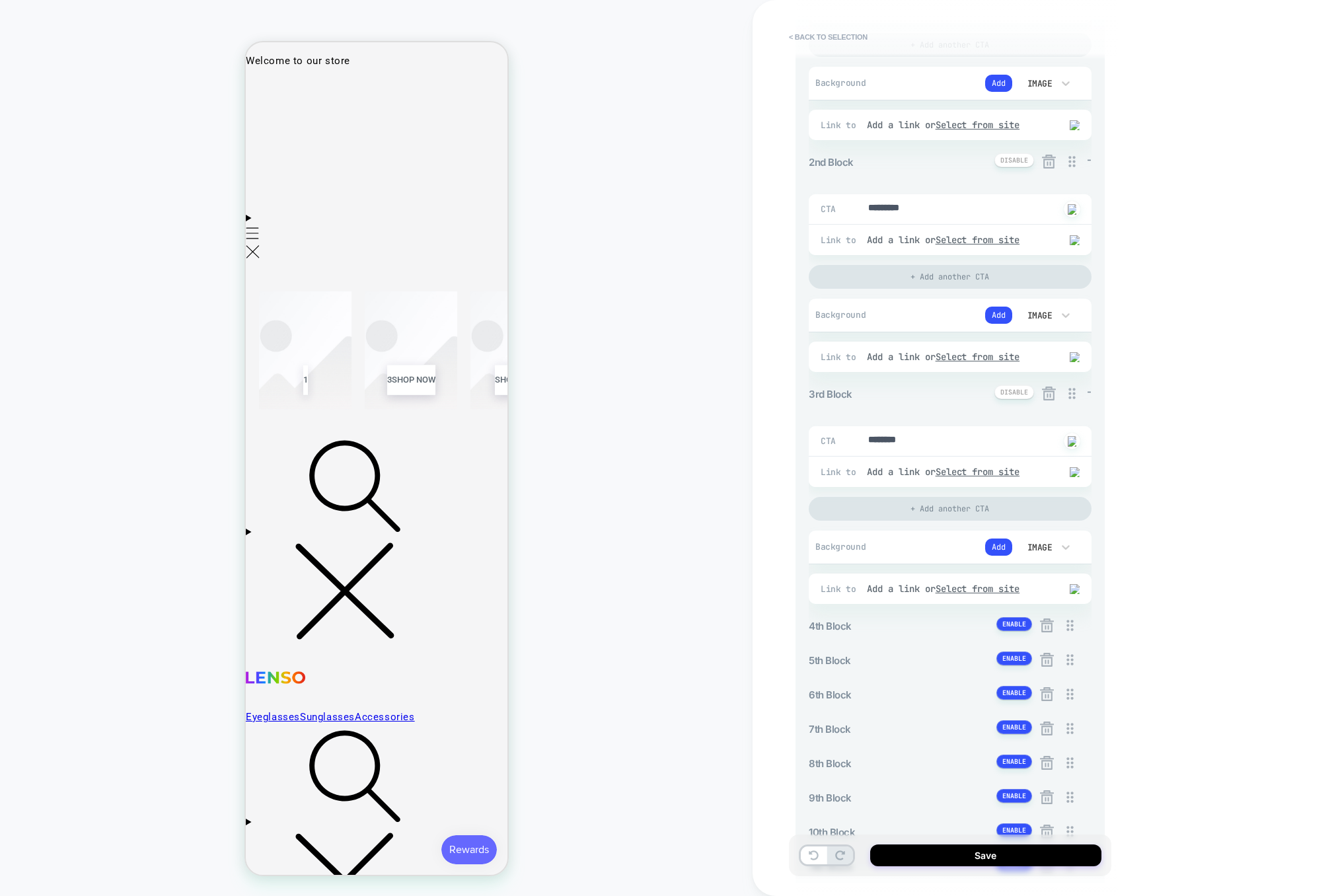
scroll to position [322, 0]
click at [889, 671] on div "5th Block +" at bounding box center [950, 662] width 283 height 18
click at [1013, 667] on button at bounding box center [1014, 660] width 36 height 14
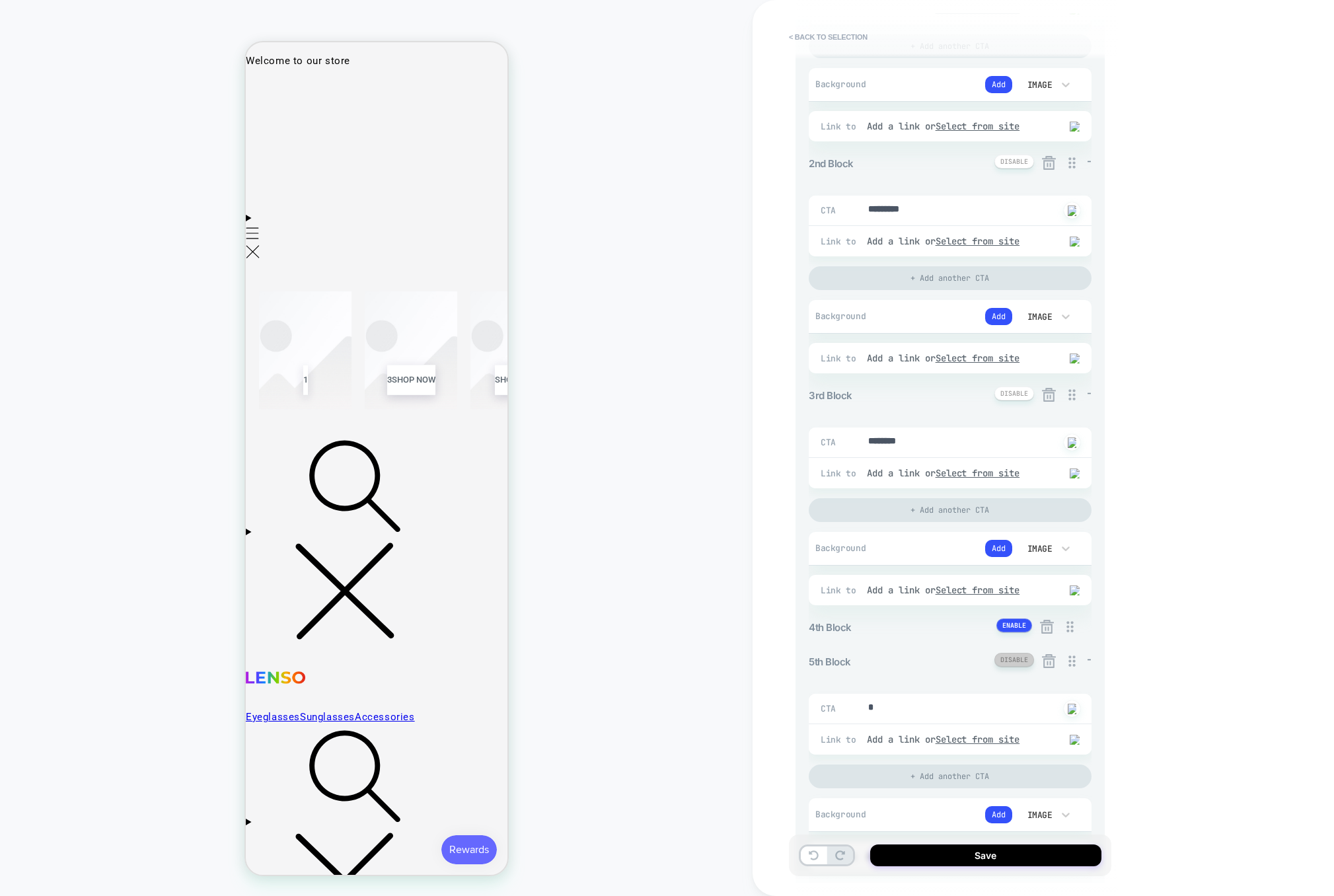
click at [1010, 667] on button at bounding box center [1014, 660] width 40 height 14
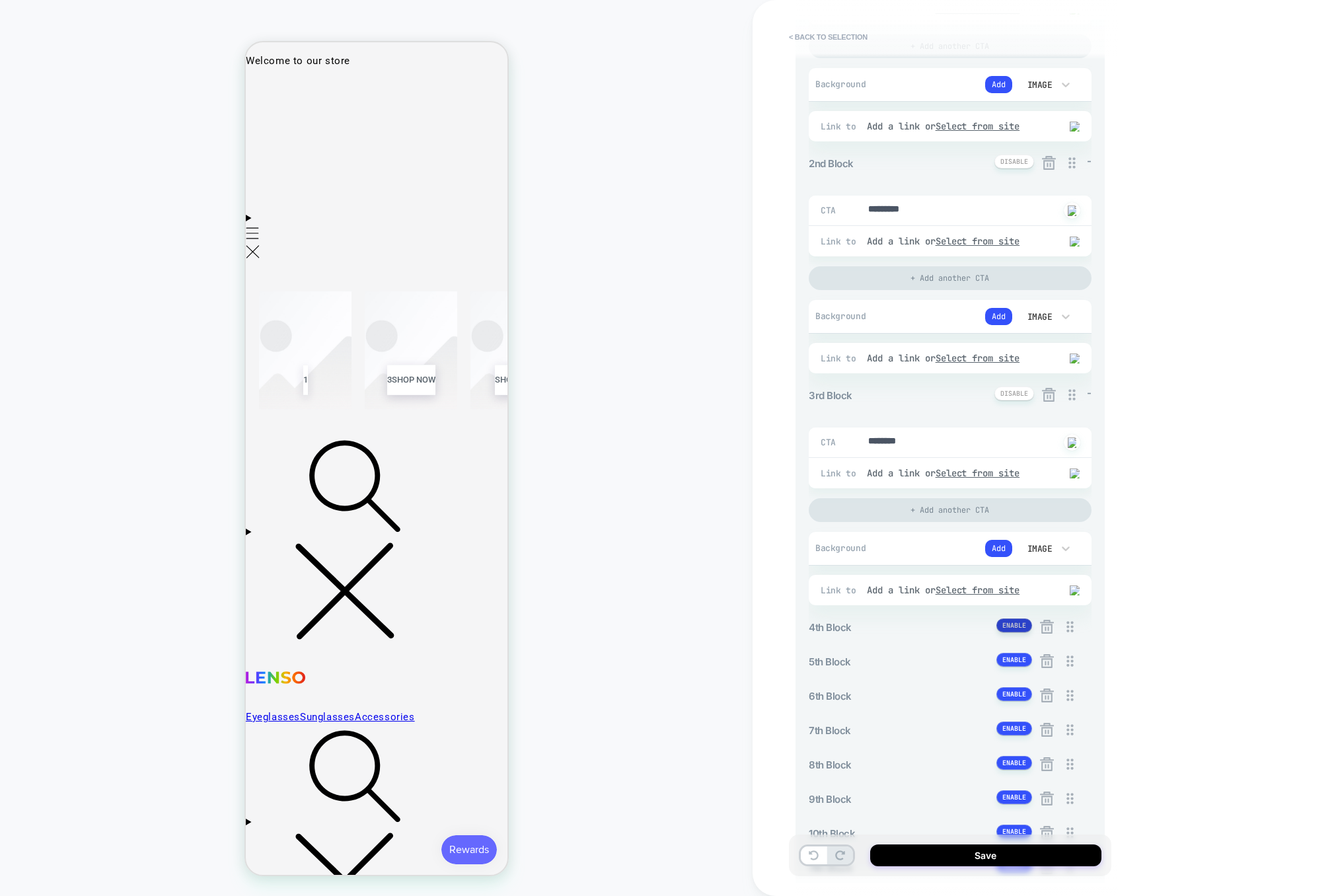
click at [1014, 631] on button at bounding box center [1014, 626] width 36 height 14
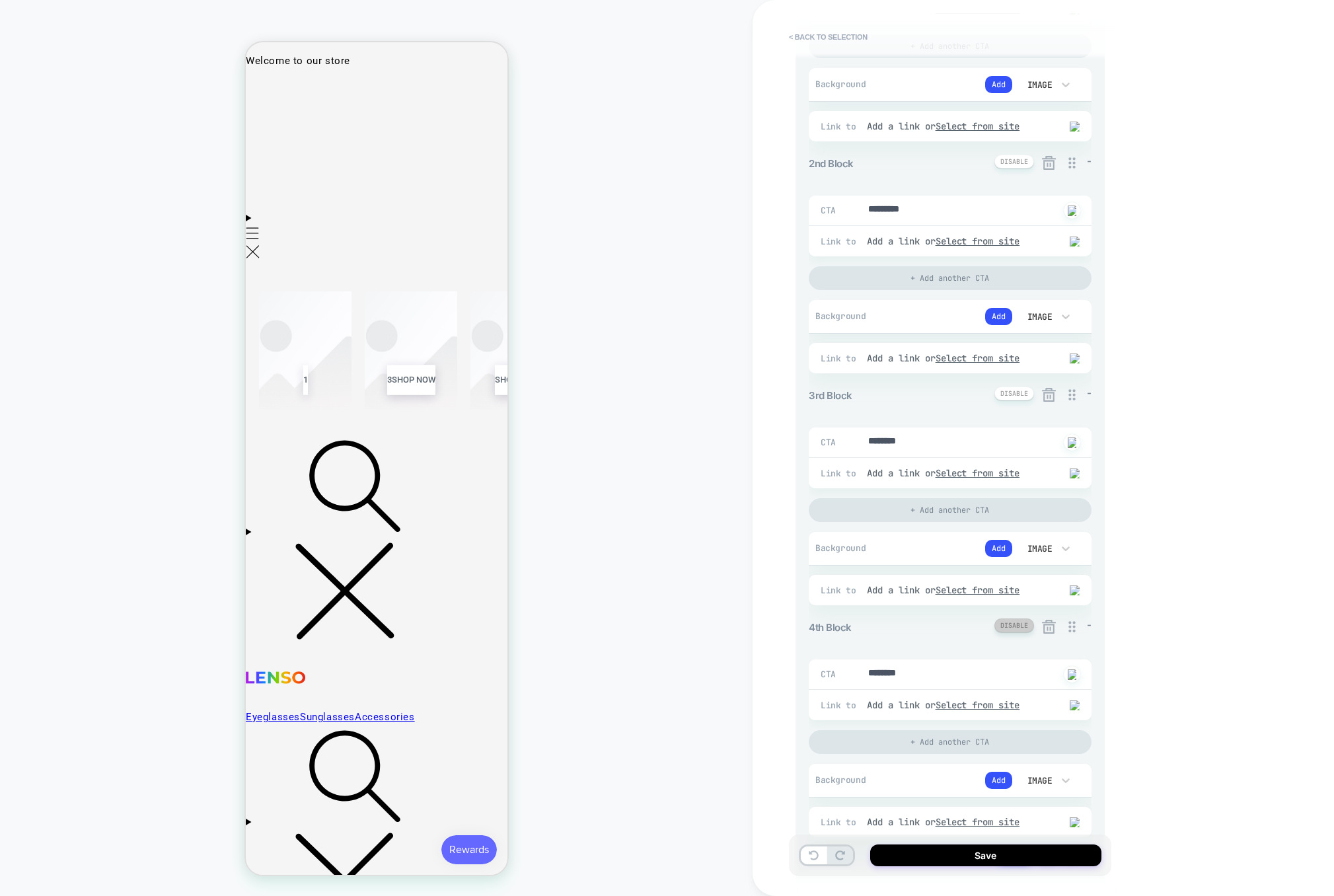
click at [1014, 631] on button at bounding box center [1014, 626] width 40 height 14
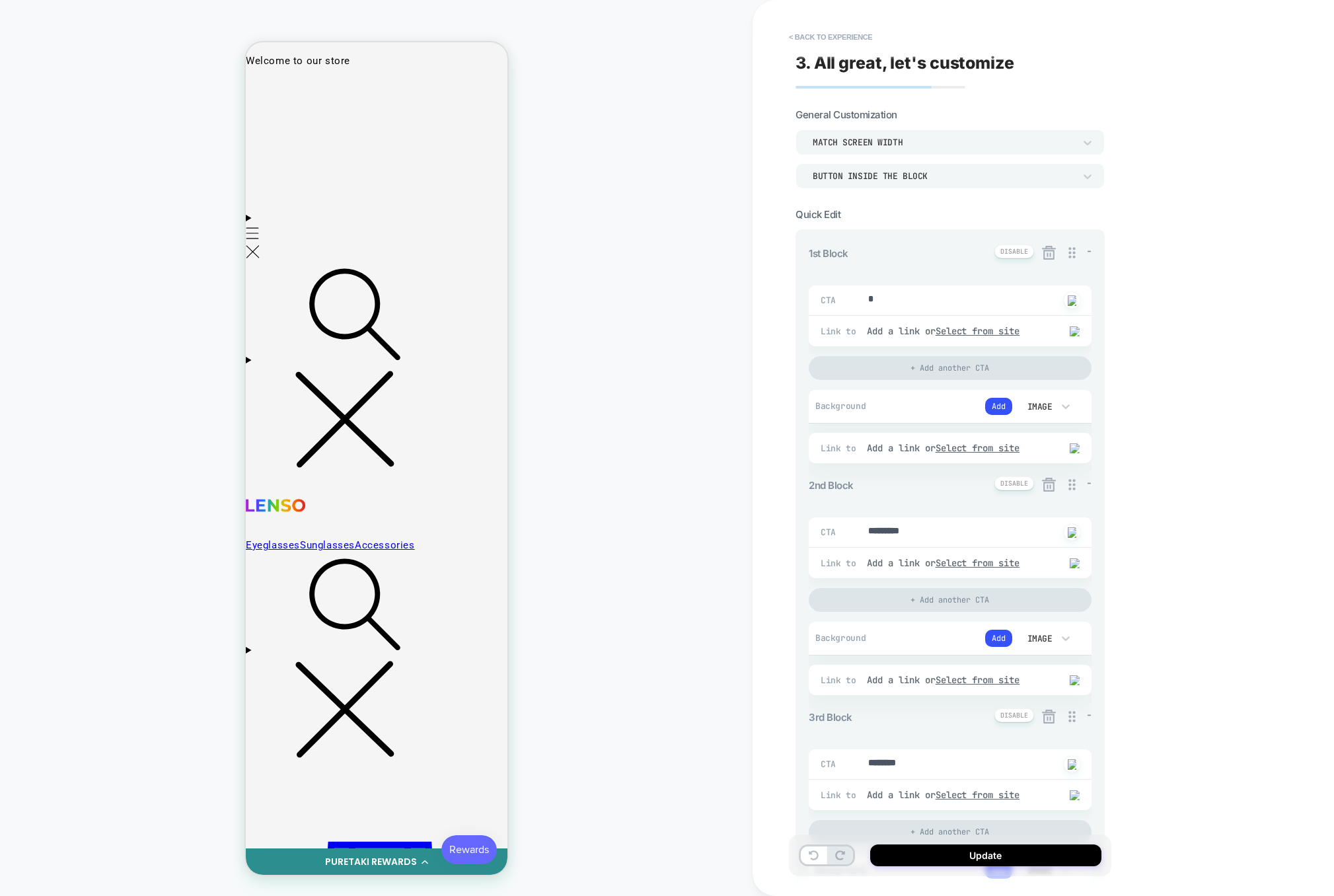
scroll to position [0, 0]
click at [807, 32] on button "< Back to experience" at bounding box center [830, 37] width 97 height 21
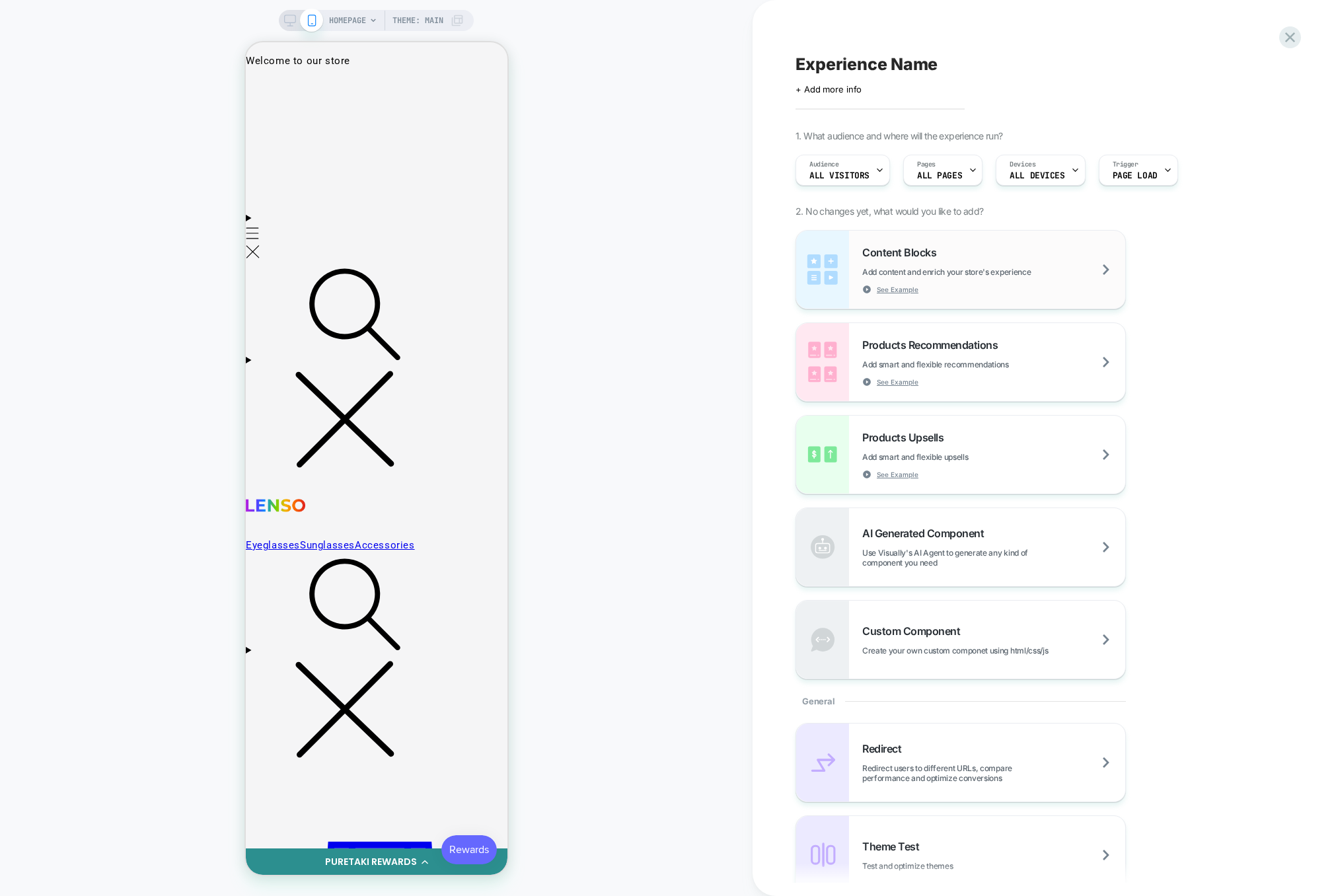
click at [1005, 276] on span "Add content and enrich your store's experience" at bounding box center [979, 272] width 235 height 10
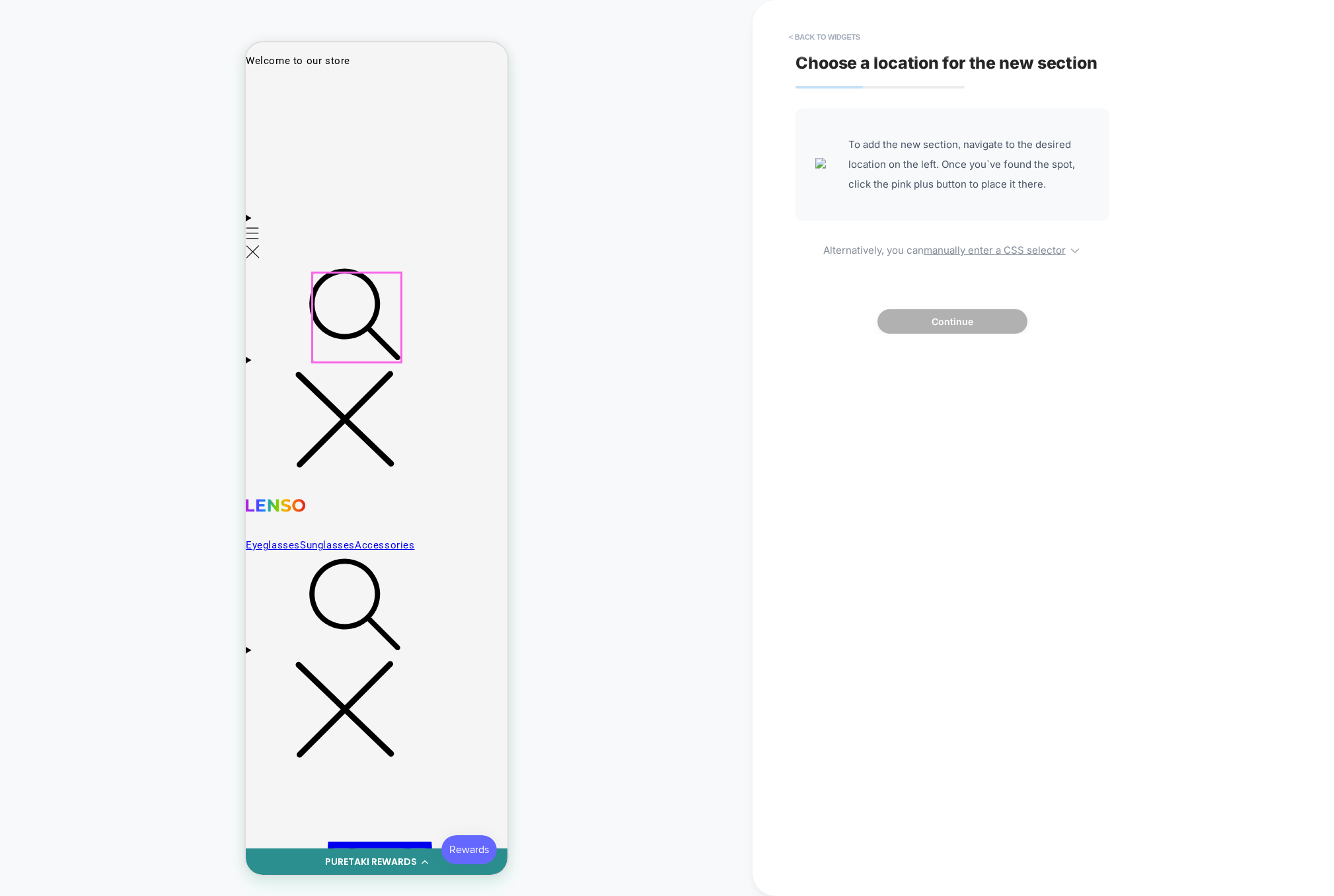
click at [359, 284] on div at bounding box center [356, 318] width 89 height 89
click at [406, 300] on div "Append Before" at bounding box center [433, 300] width 87 height 15
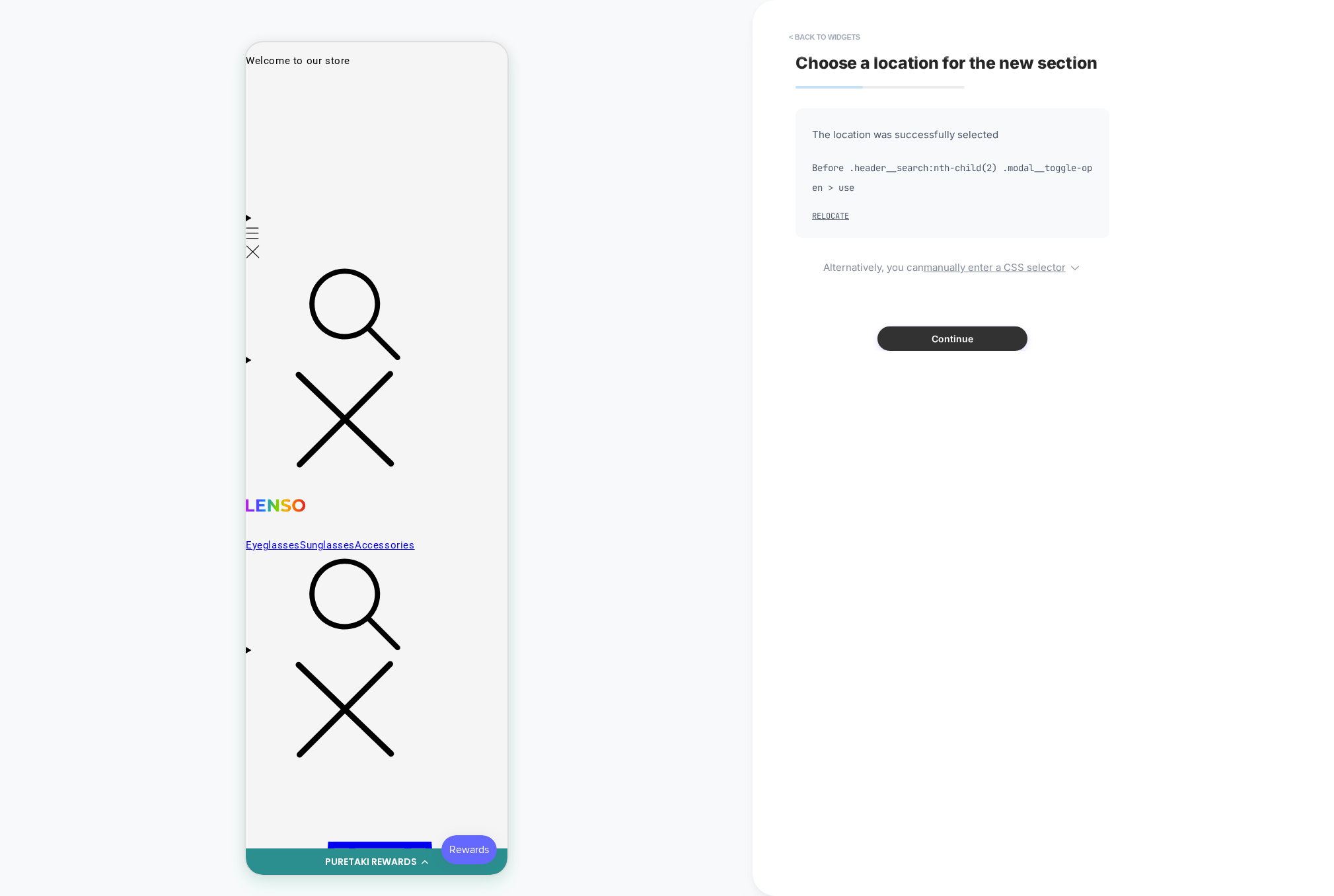
click at [1003, 336] on button "Continue" at bounding box center [953, 339] width 150 height 24
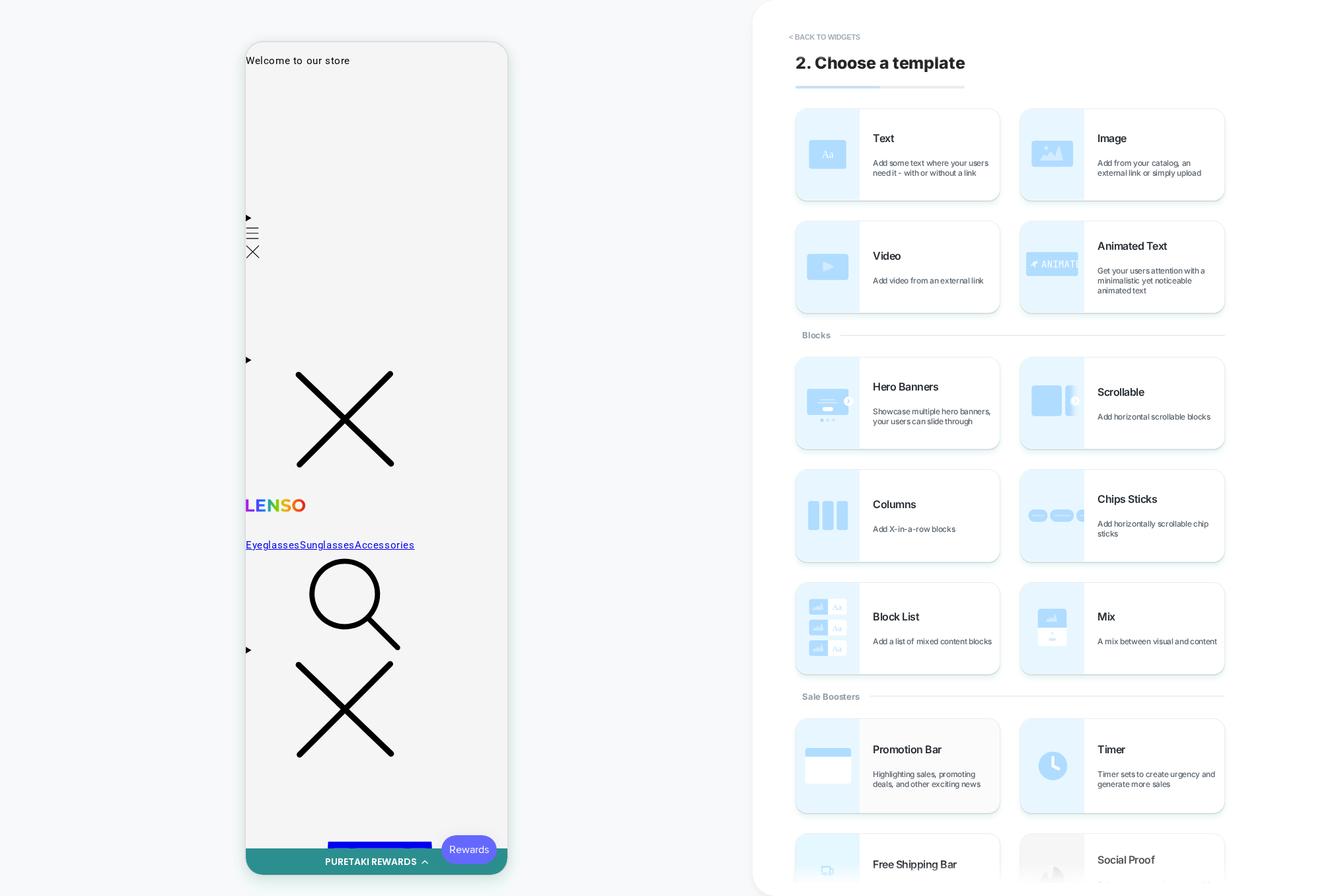
click at [926, 771] on span "Highlighting sales, promoting deals, and other exciting news" at bounding box center [936, 779] width 127 height 20
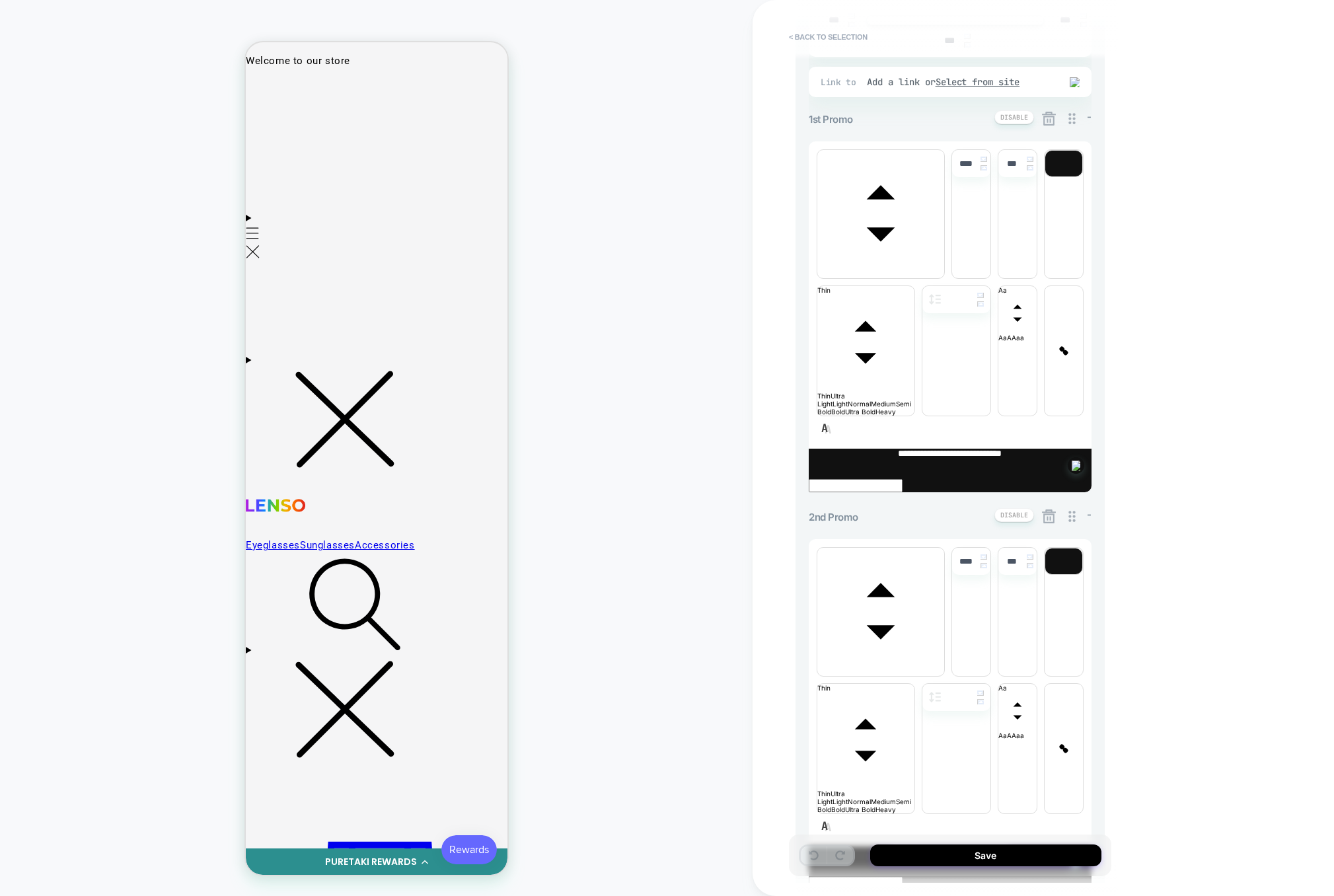
scroll to position [379, 0]
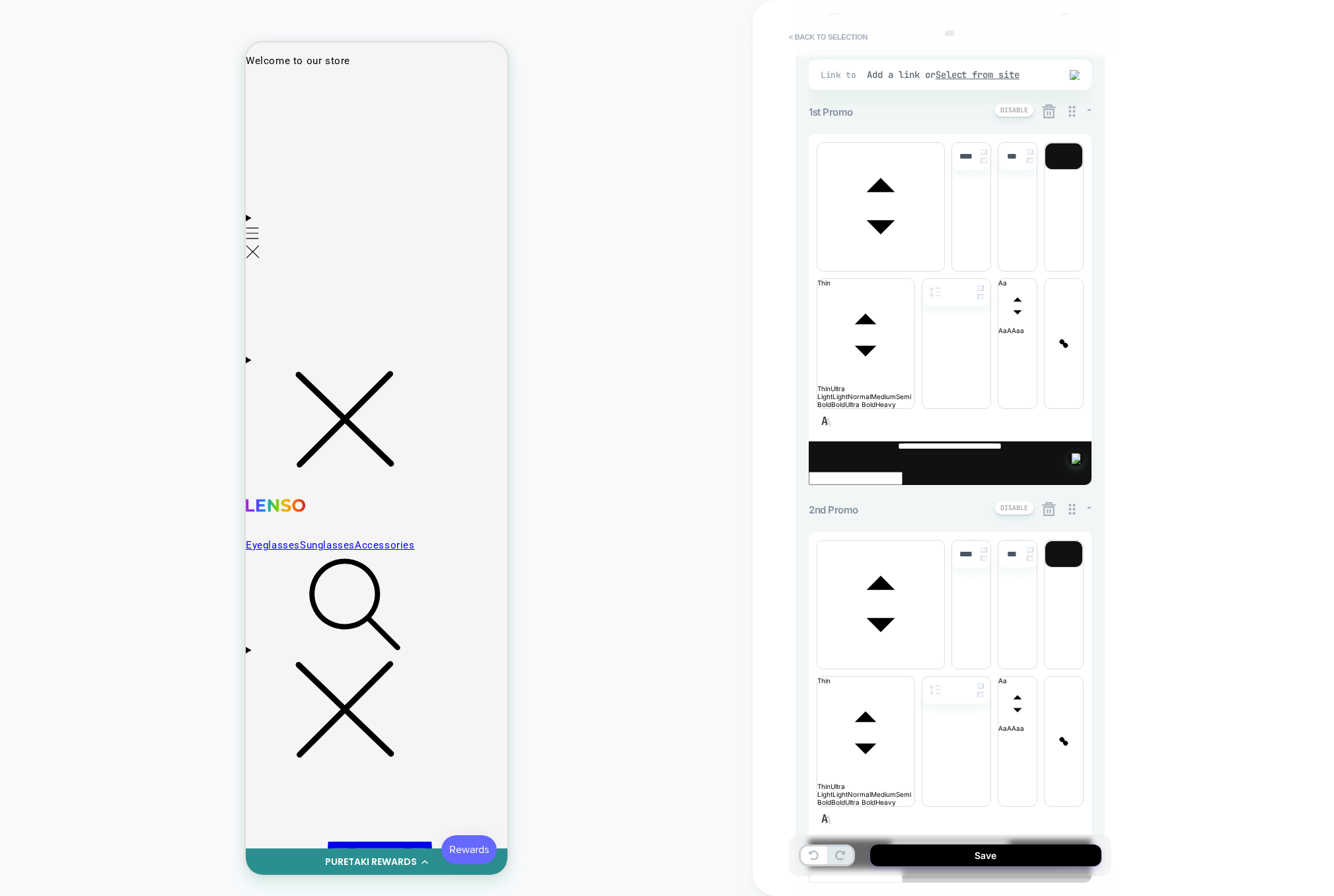
scroll to position [373, 0]
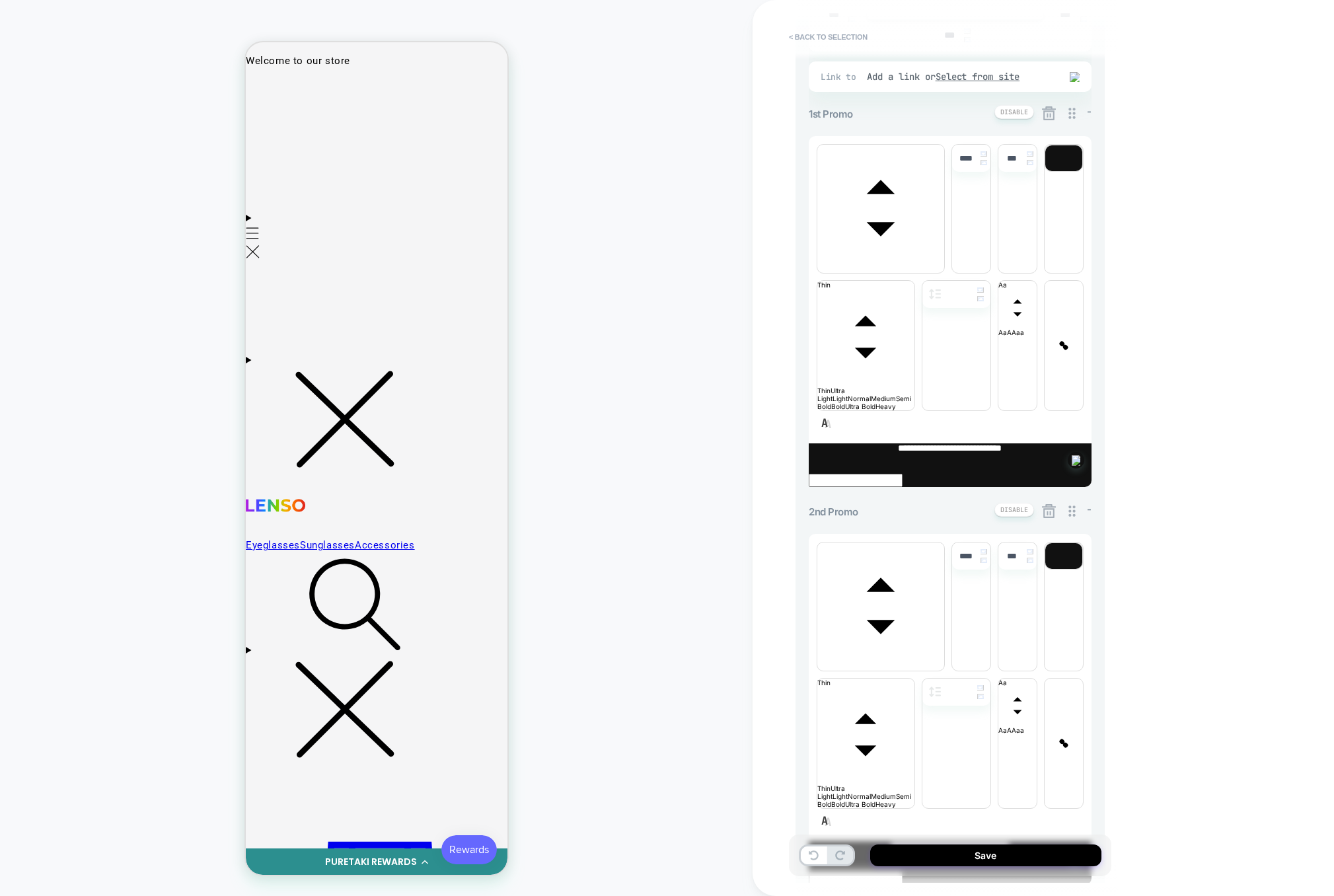
click at [1051, 503] on icon at bounding box center [1049, 511] width 16 height 16
click at [1075, 377] on button "Yes" at bounding box center [1085, 381] width 66 height 20
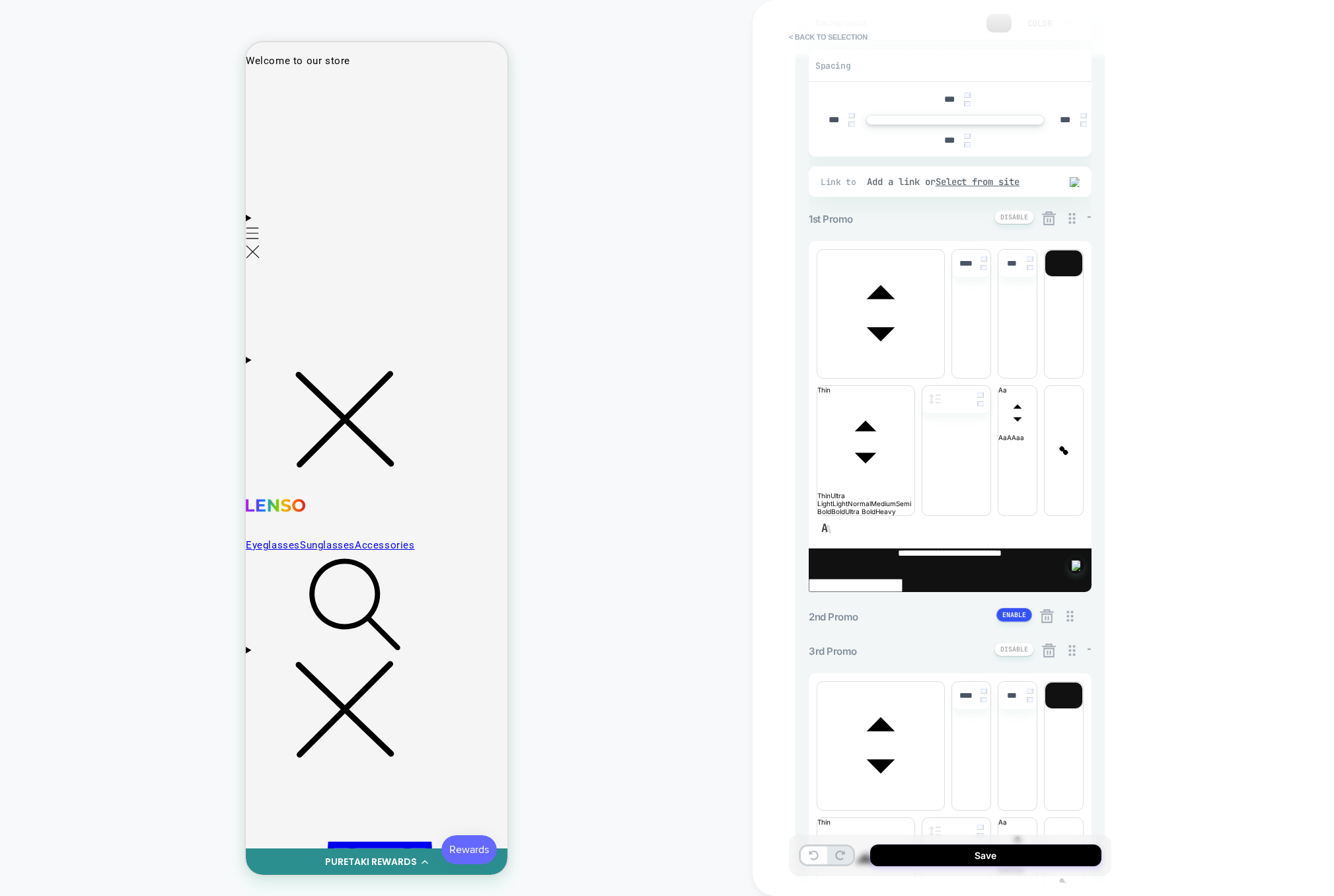
scroll to position [379, 0]
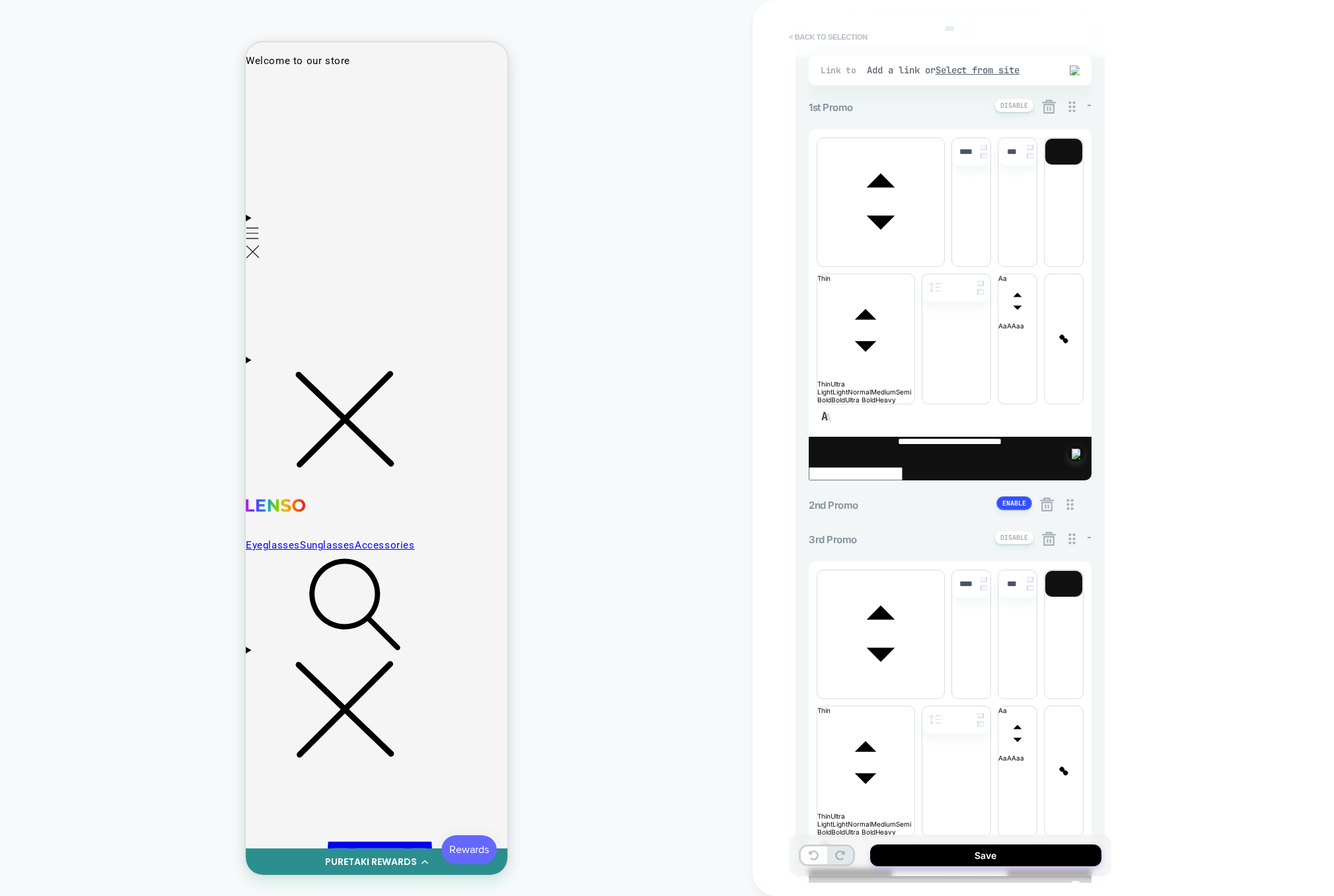
click at [806, 32] on button "< Back to selection" at bounding box center [828, 37] width 92 height 21
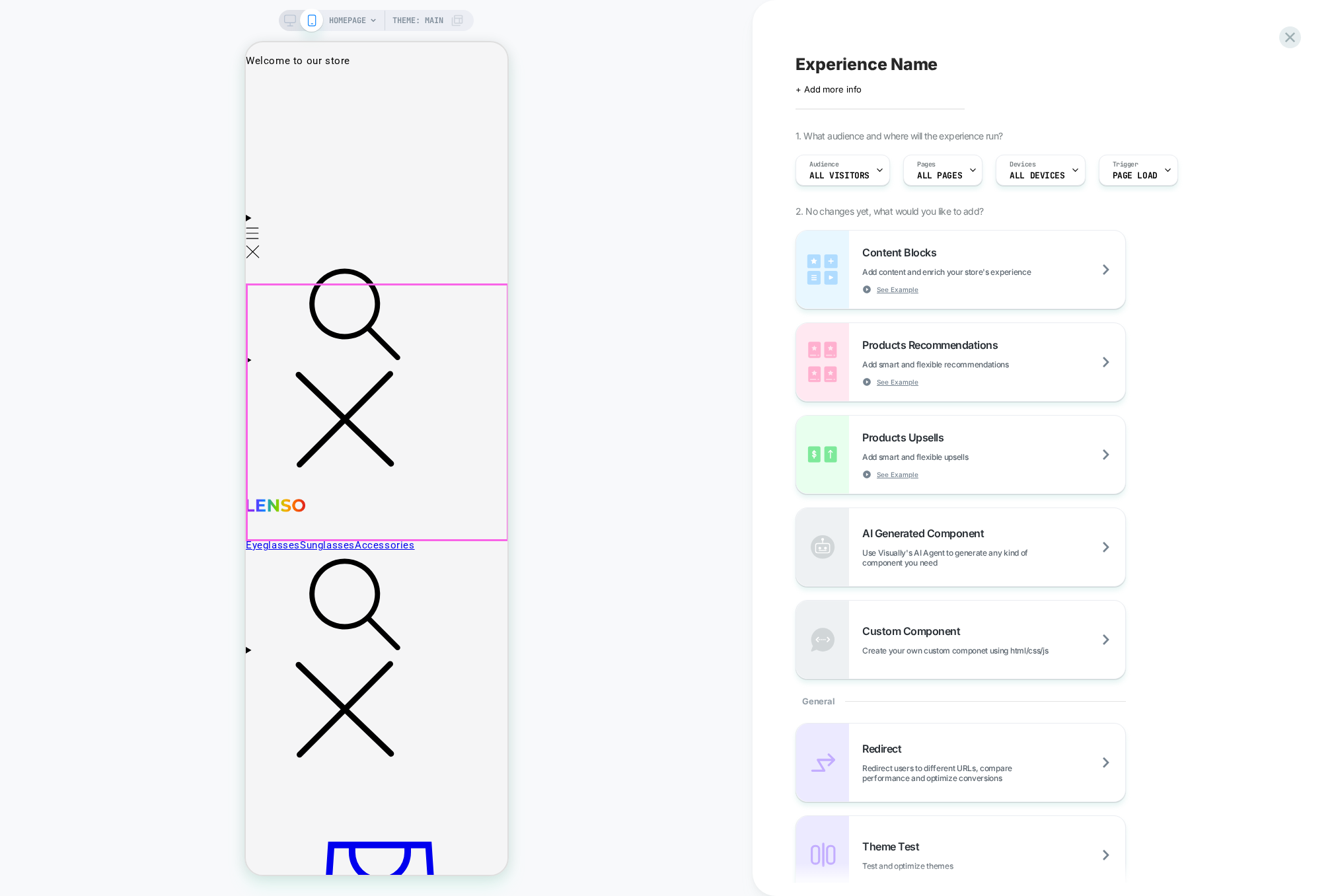
scroll to position [0, 0]
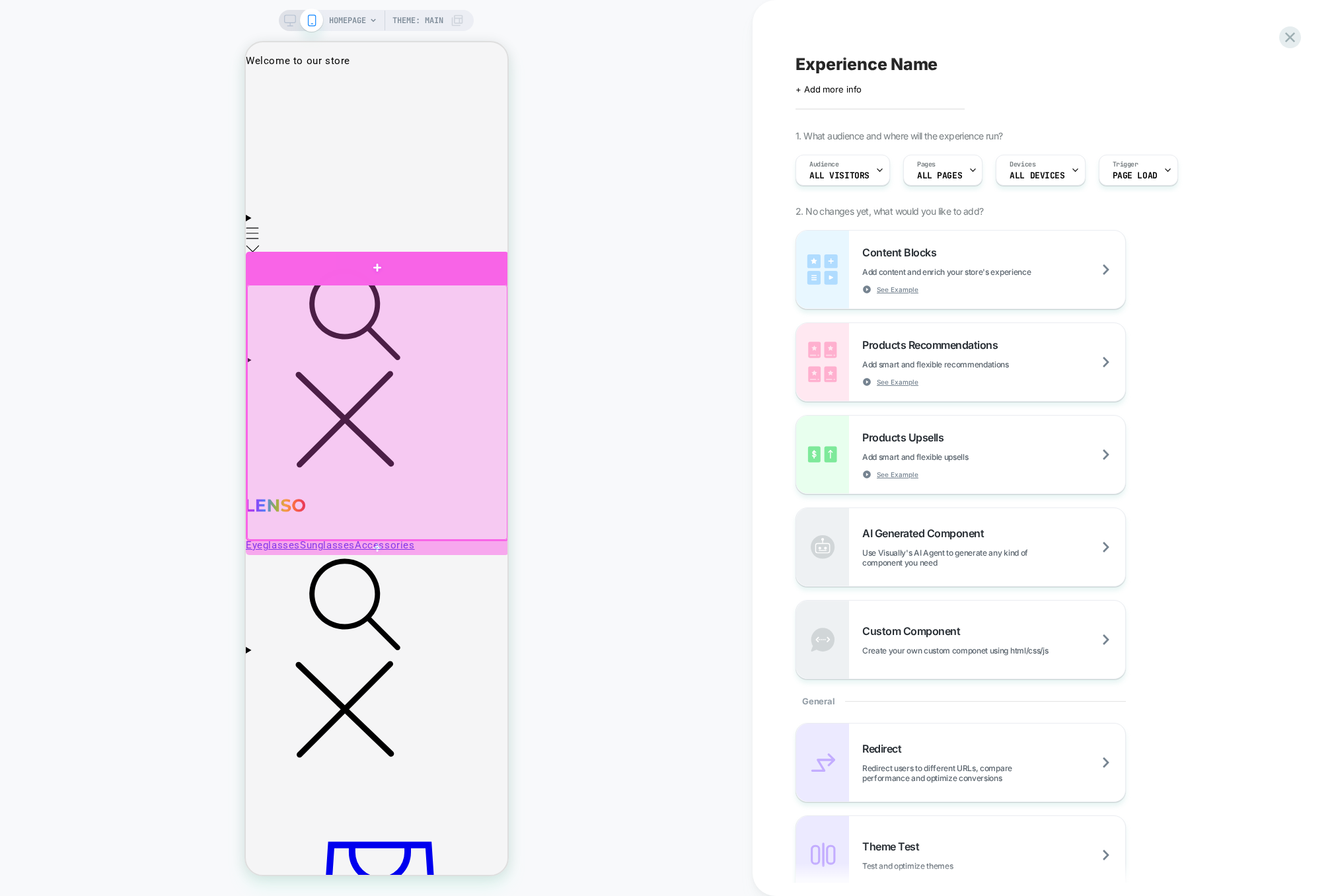
click at [444, 268] on div at bounding box center [377, 268] width 263 height 32
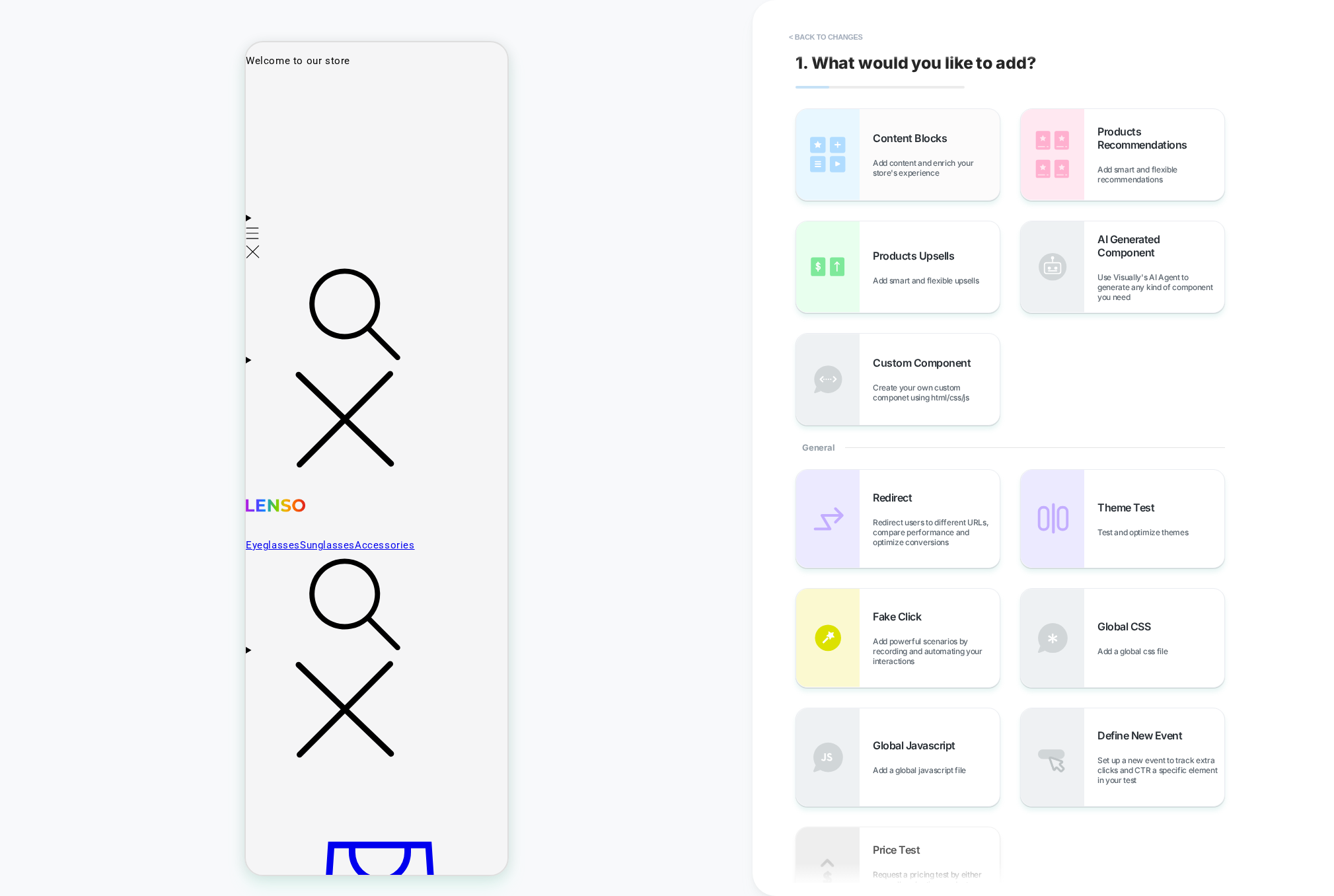
click at [905, 159] on span "Add content and enrich your store's experience" at bounding box center [936, 168] width 127 height 20
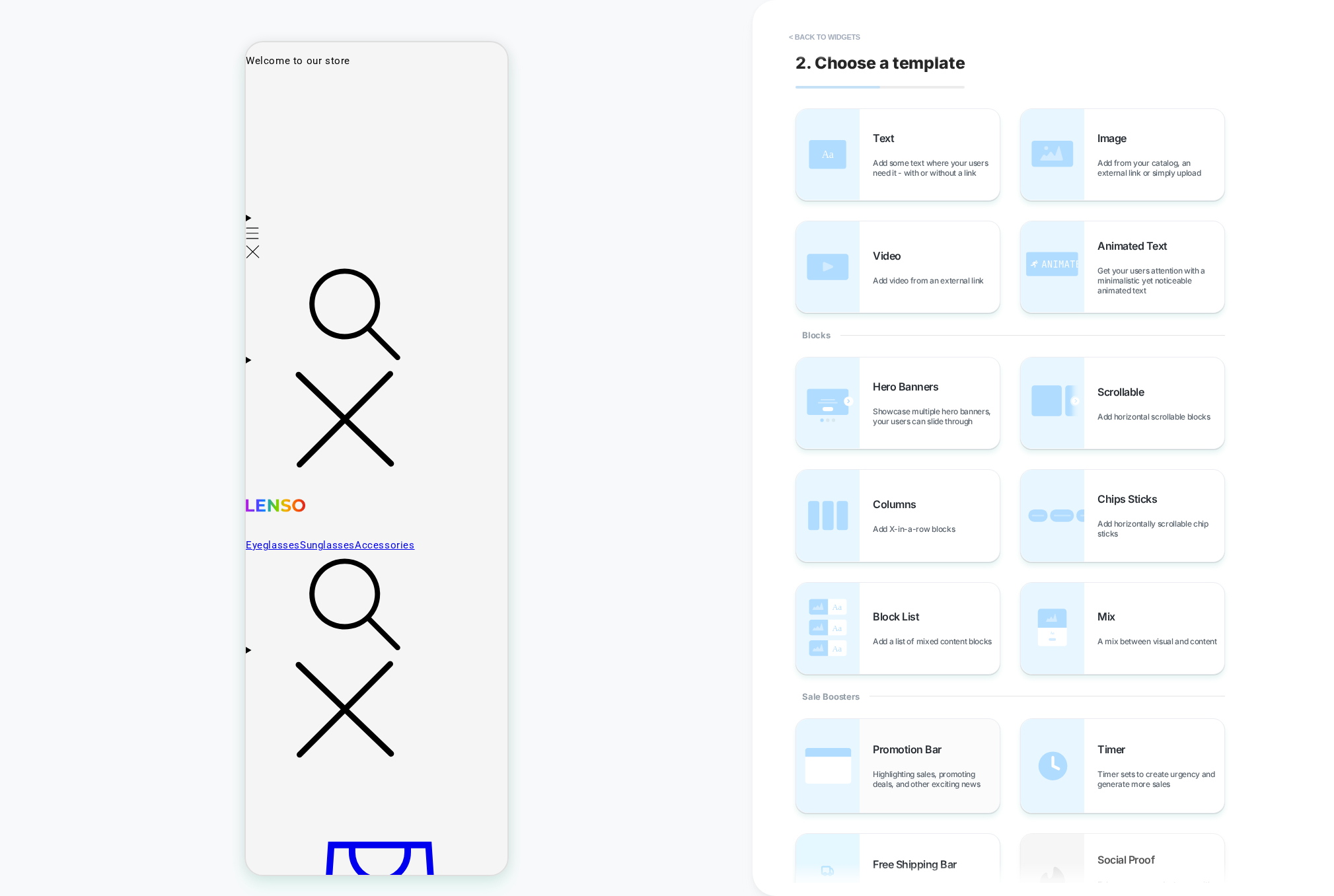
click at [904, 741] on div "Promotion Bar Highlighting sales, promoting deals, and other exciting news" at bounding box center [898, 765] width 204 height 94
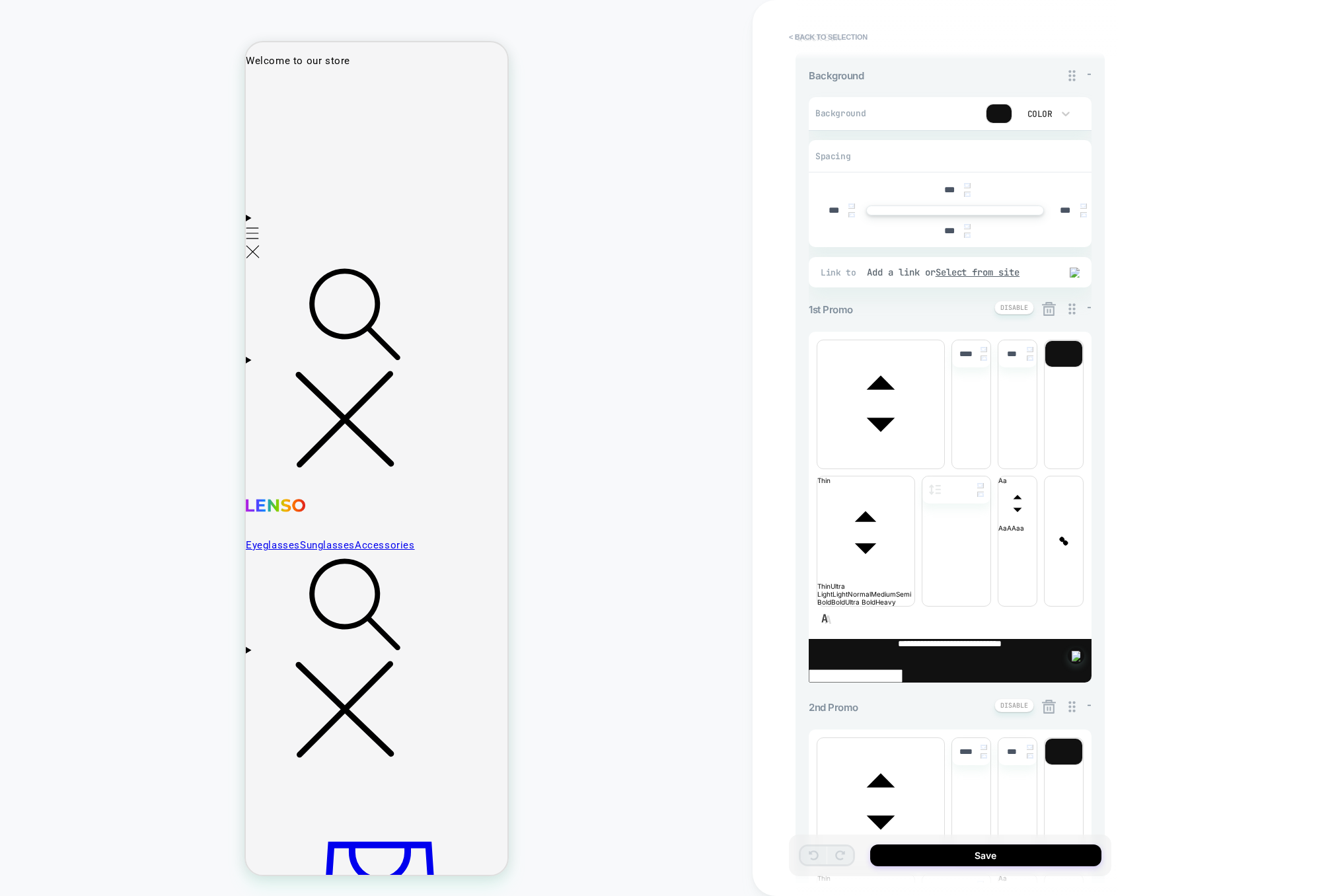
scroll to position [379, 0]
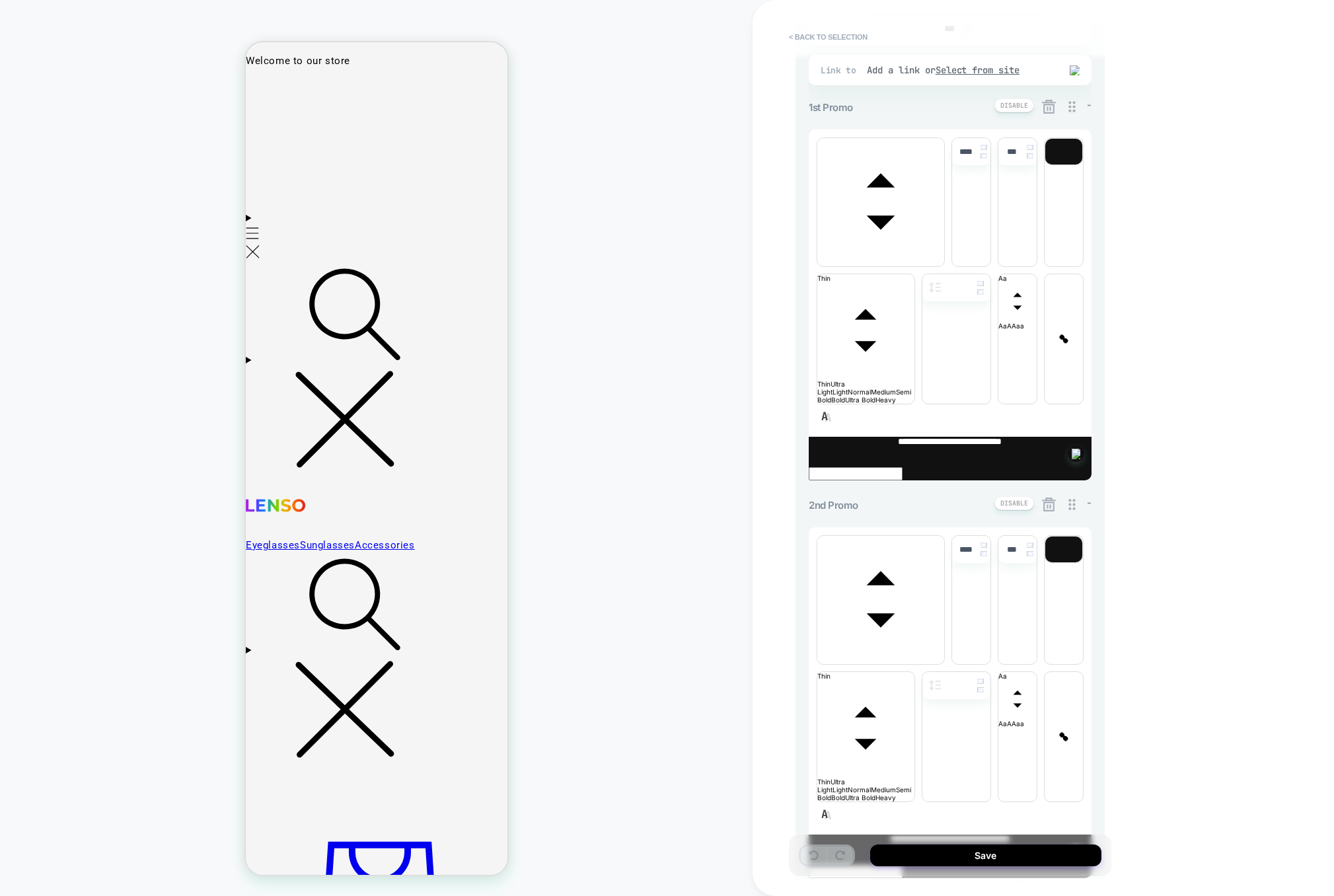
click at [1053, 496] on icon at bounding box center [1049, 504] width 16 height 16
click at [1081, 371] on button "Yes" at bounding box center [1085, 375] width 66 height 20
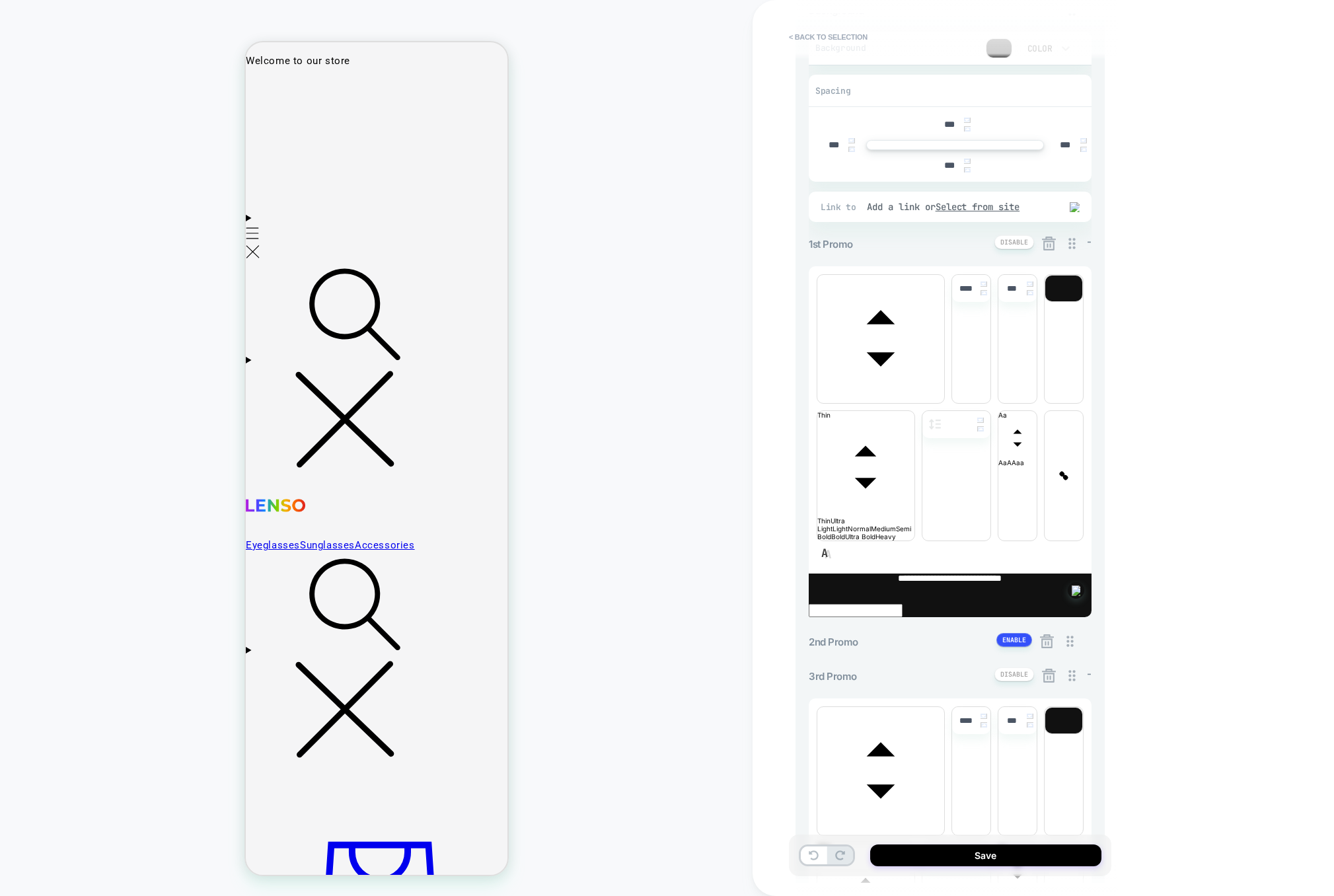
scroll to position [237, 0]
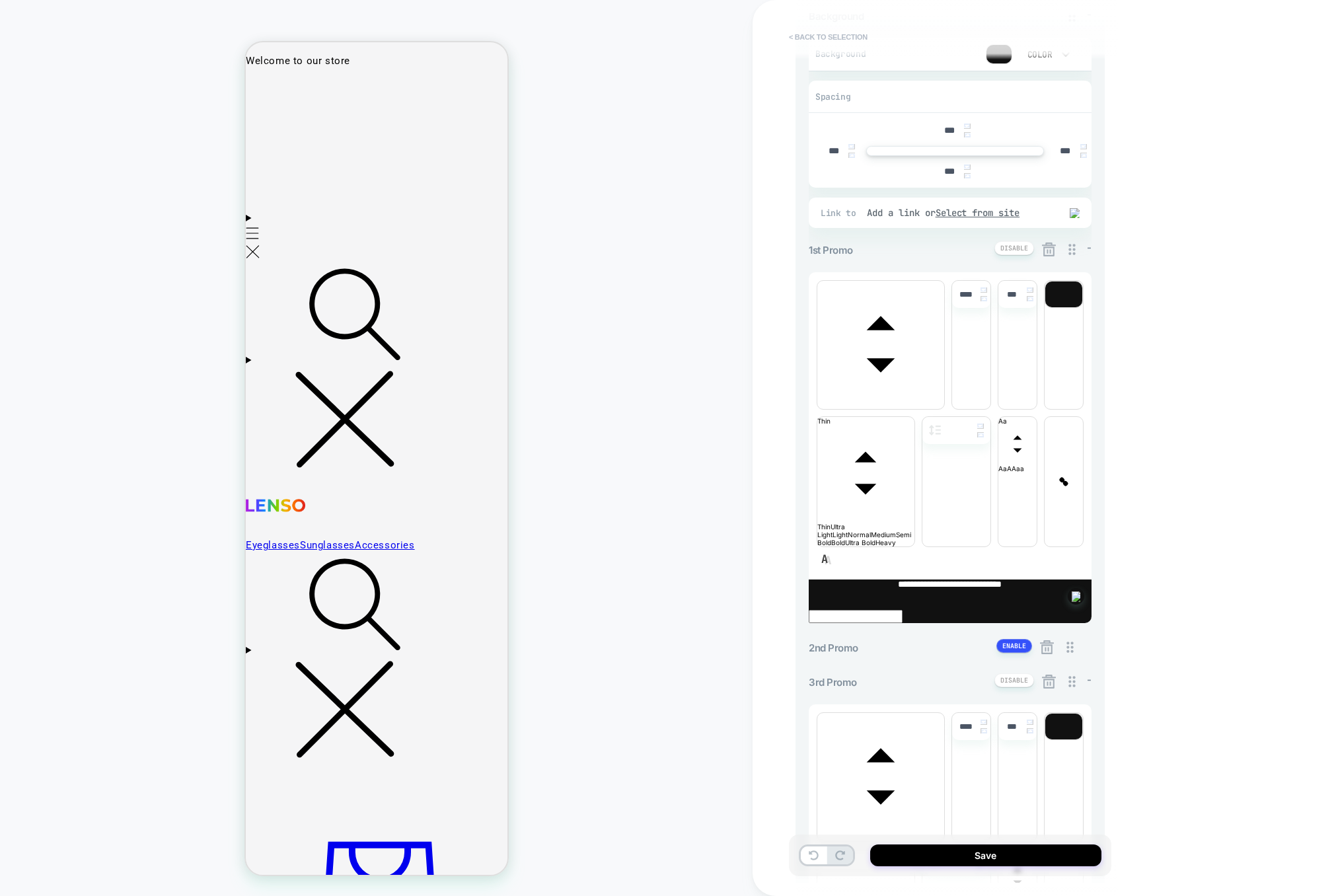
click at [792, 37] on button "< Back to selection" at bounding box center [828, 37] width 92 height 21
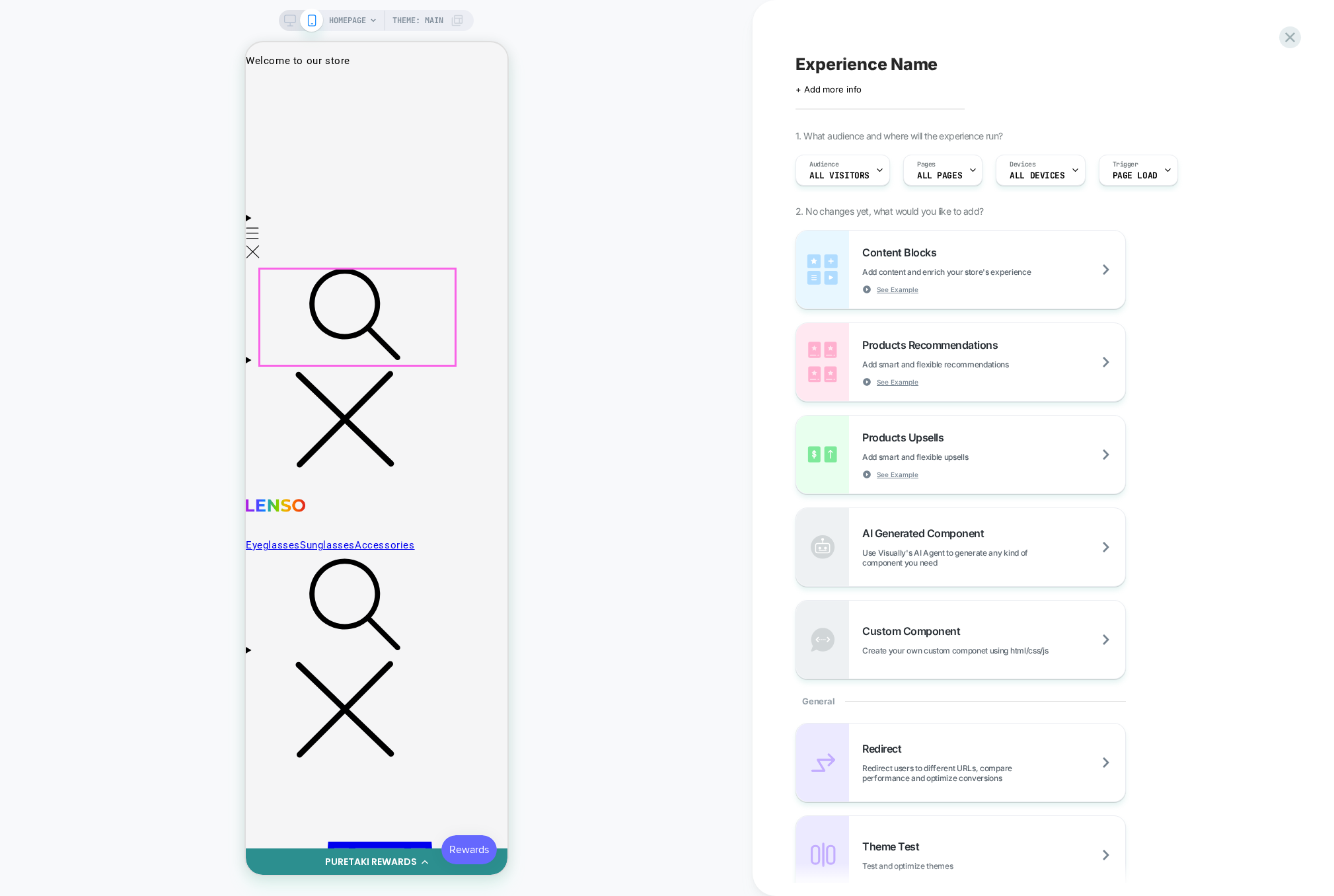
scroll to position [0, 0]
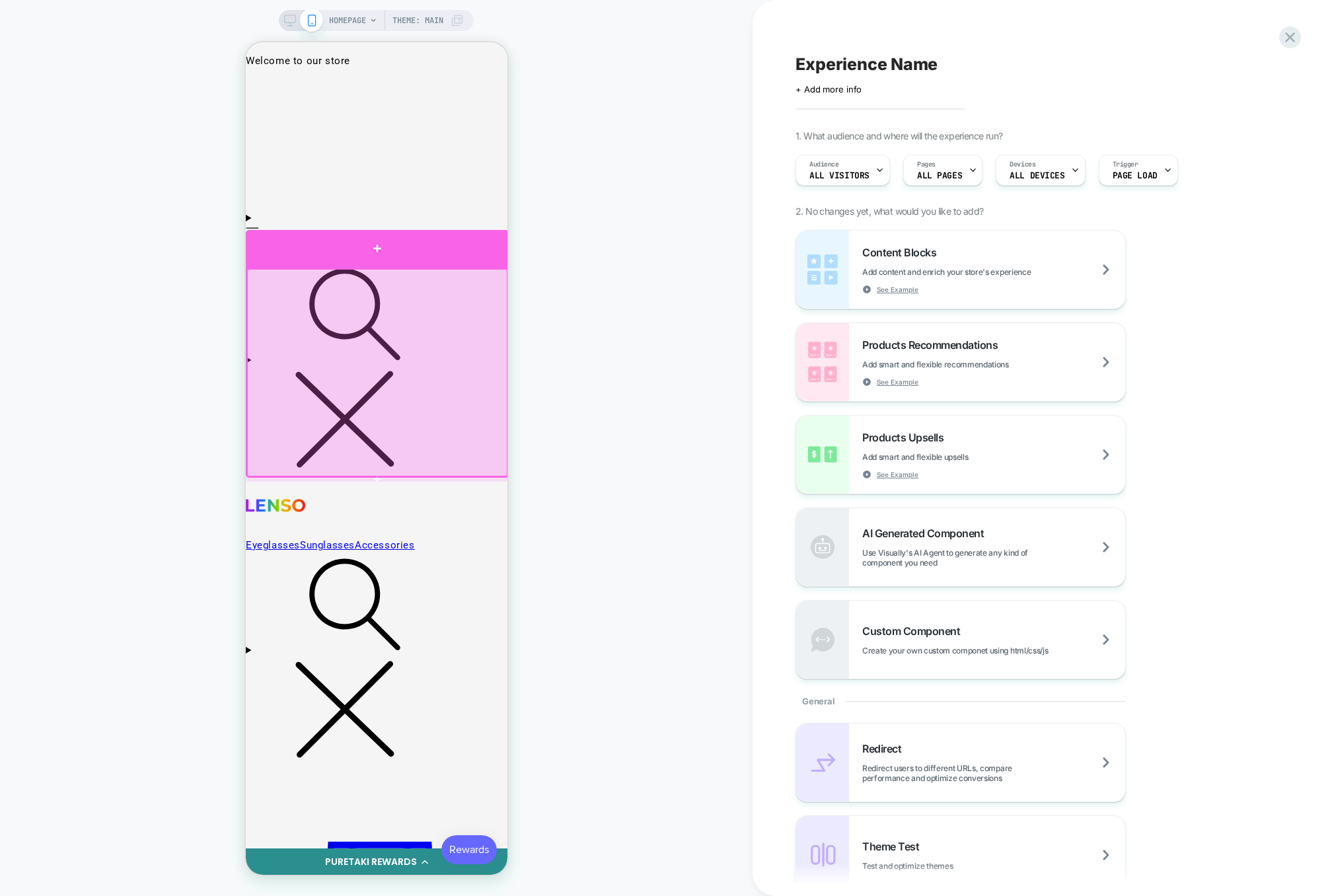
click at [464, 258] on div at bounding box center [377, 249] width 263 height 38
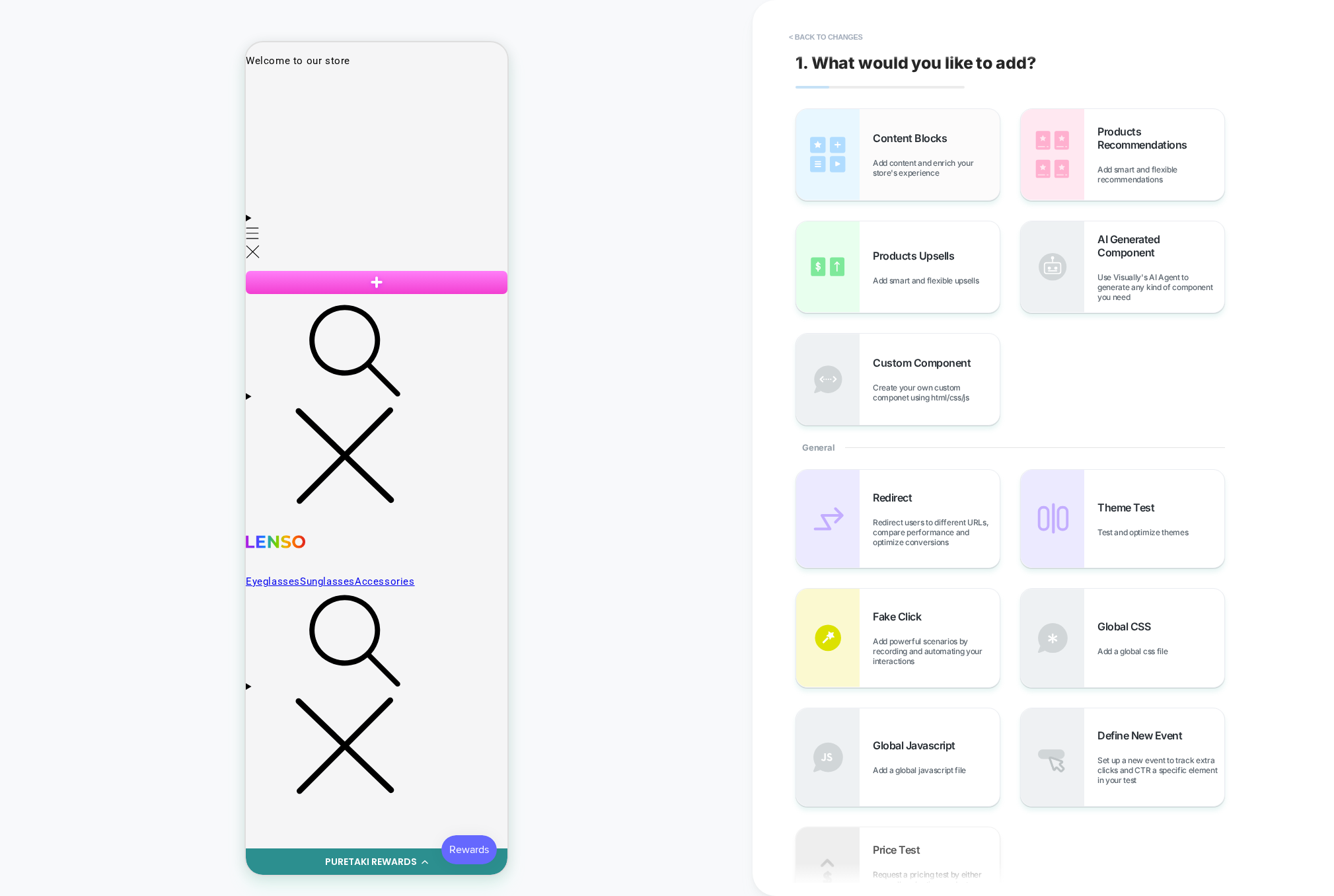
click at [916, 153] on div "Content Blocks Add content and enrich your store's experience" at bounding box center [936, 154] width 127 height 46
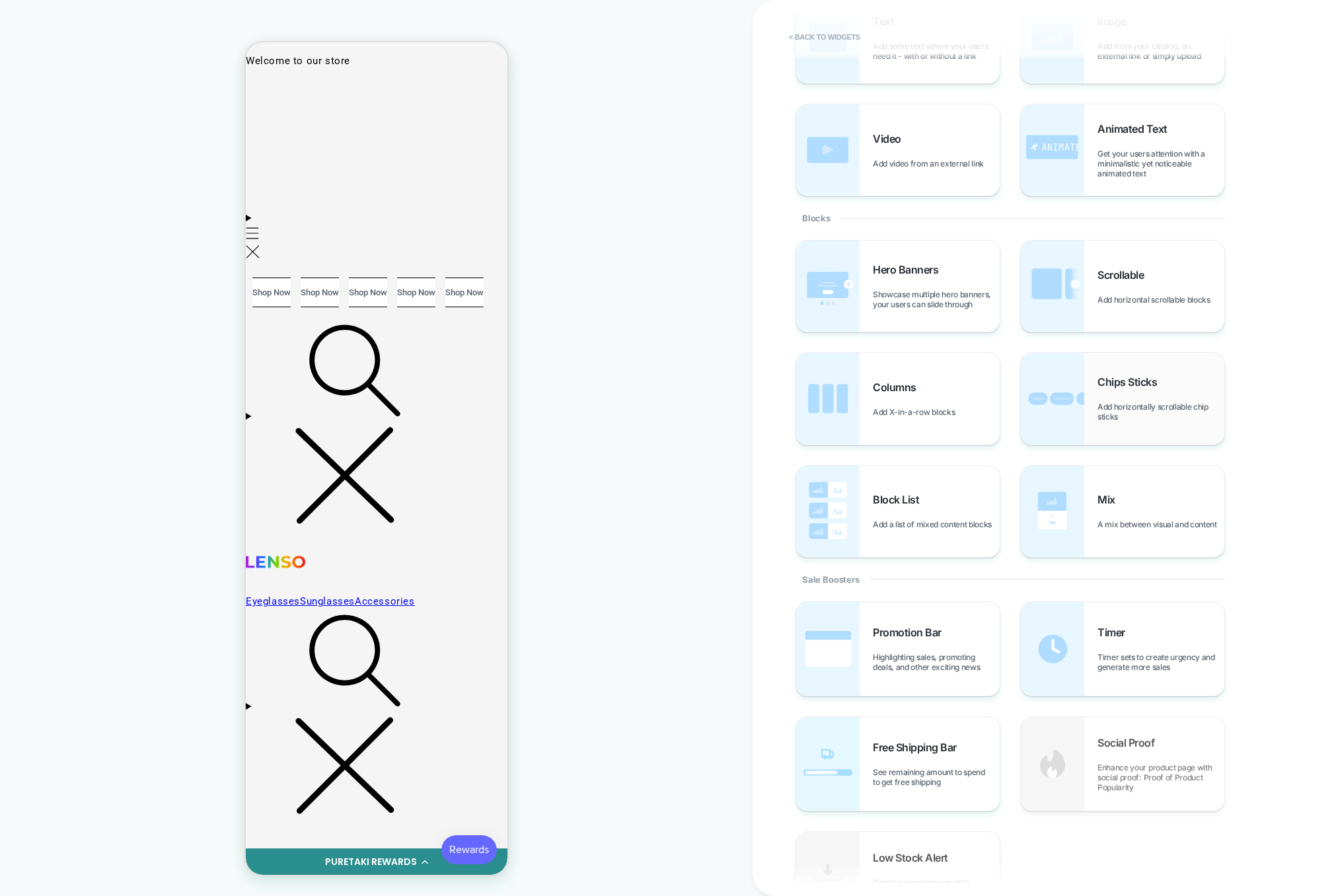
scroll to position [126, 0]
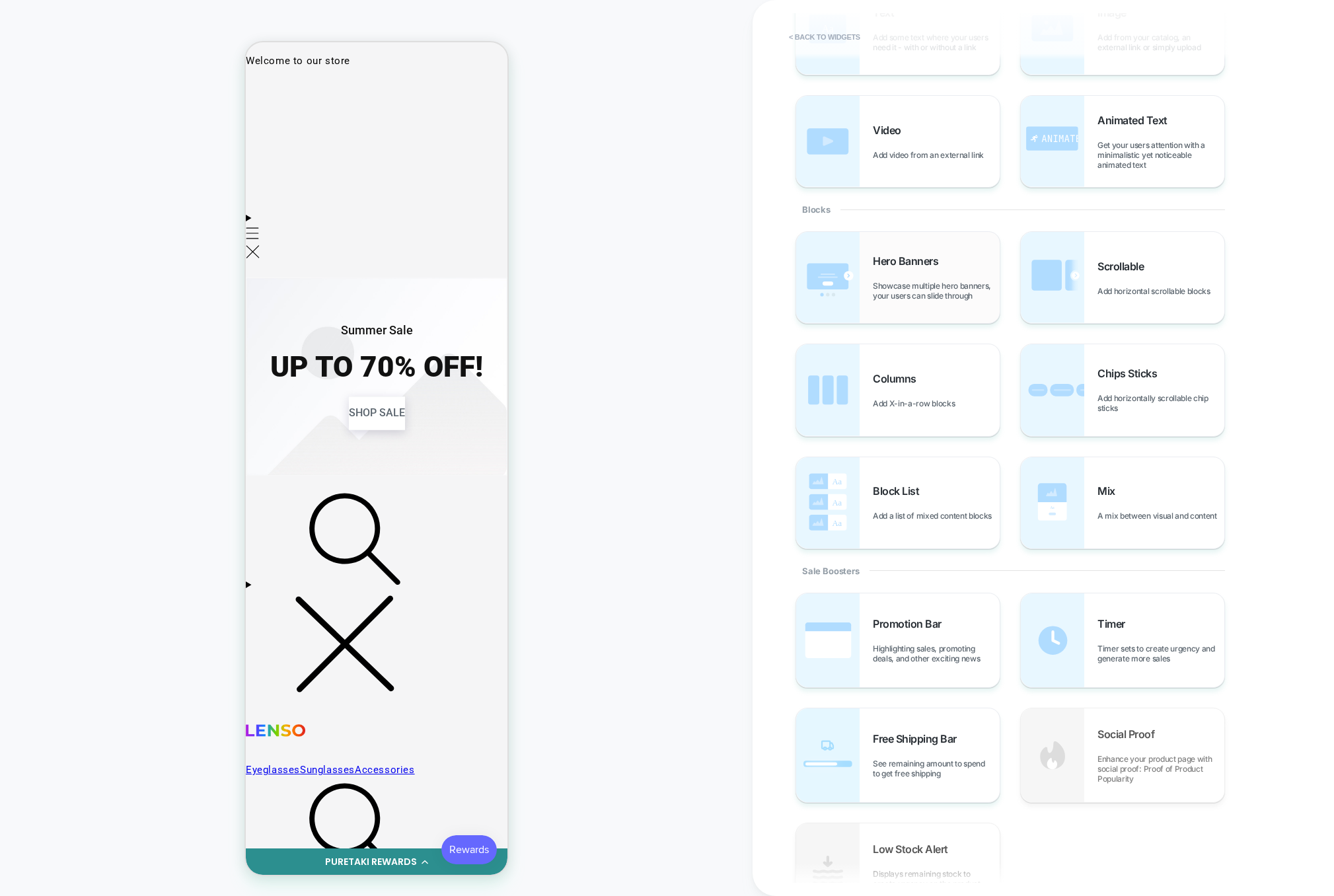
click at [914, 290] on span "Showcase multiple hero banners, your users can slide through" at bounding box center [936, 290] width 127 height 20
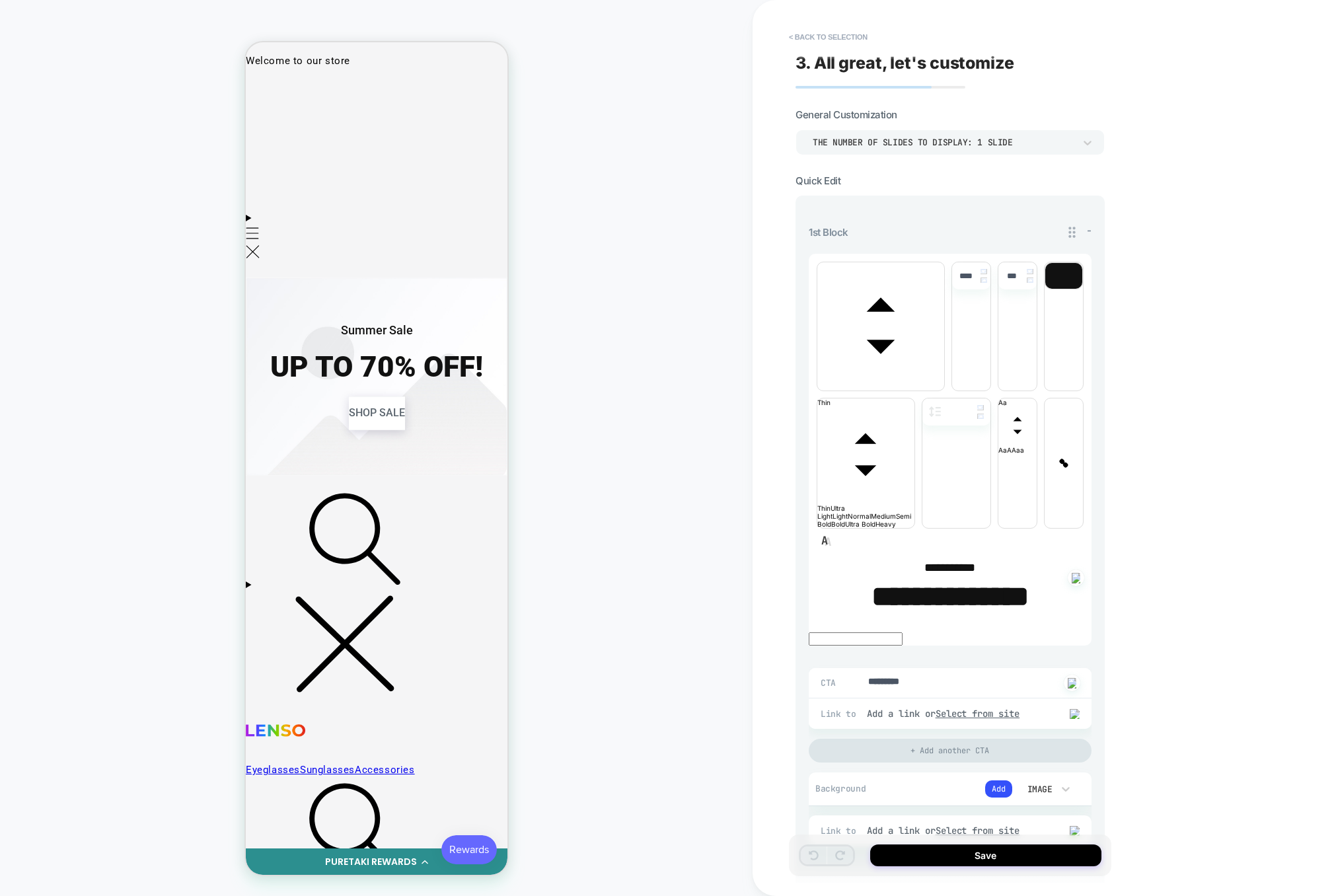
type textarea "*"
click at [838, 39] on button "< Back to selection" at bounding box center [828, 37] width 92 height 21
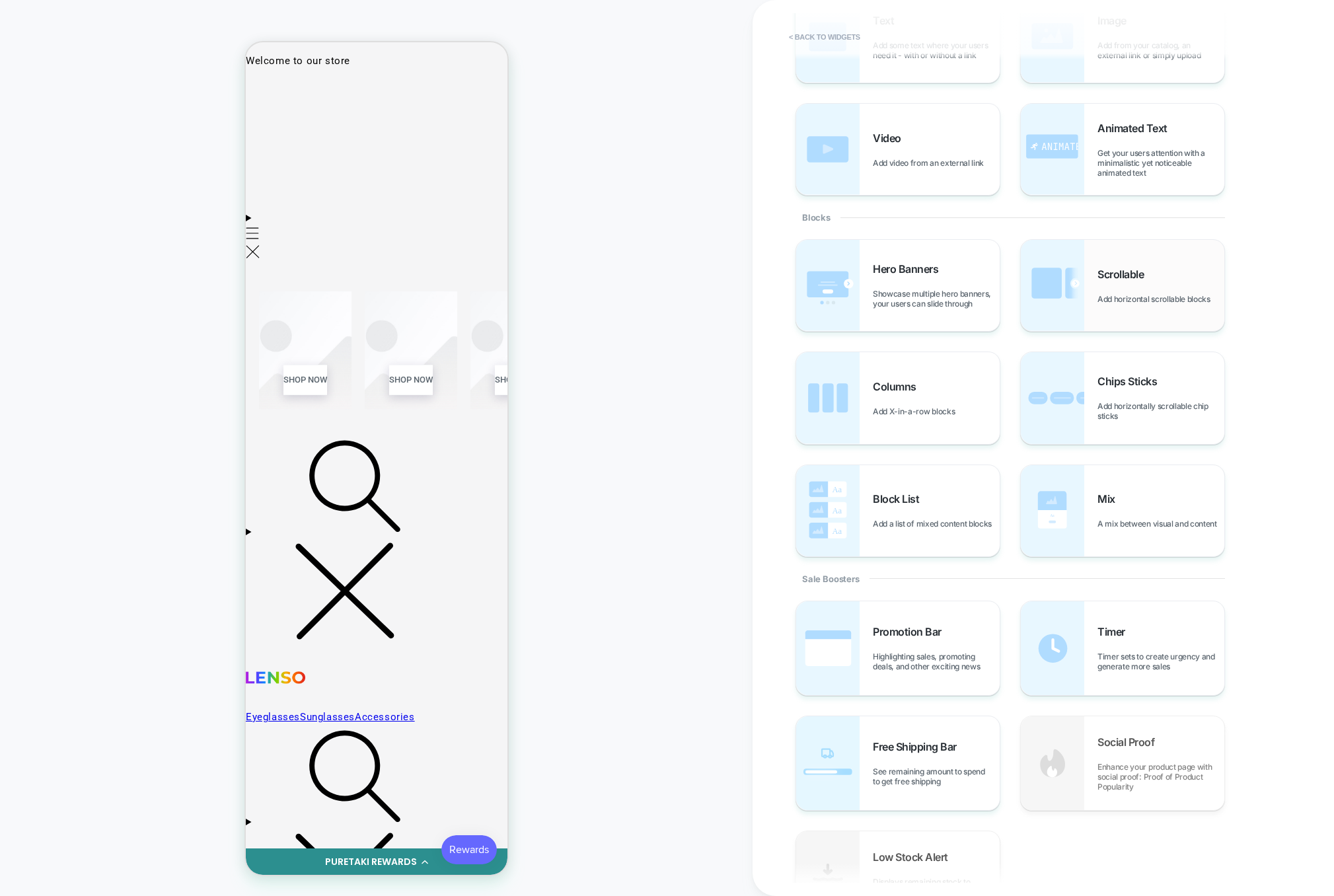
scroll to position [123, 0]
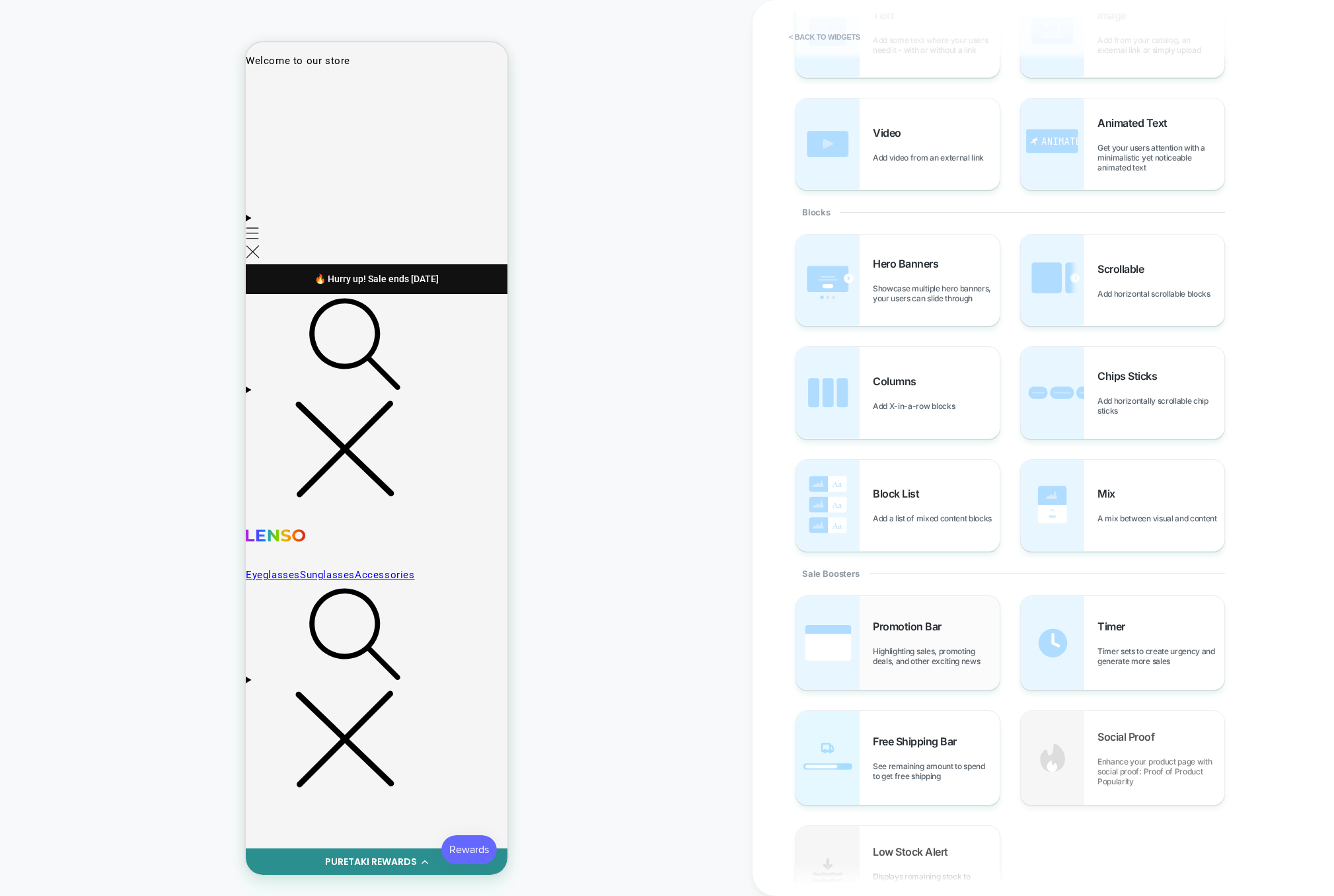
click at [881, 655] on span "Highlighting sales, promoting deals, and other exciting news" at bounding box center [936, 656] width 127 height 20
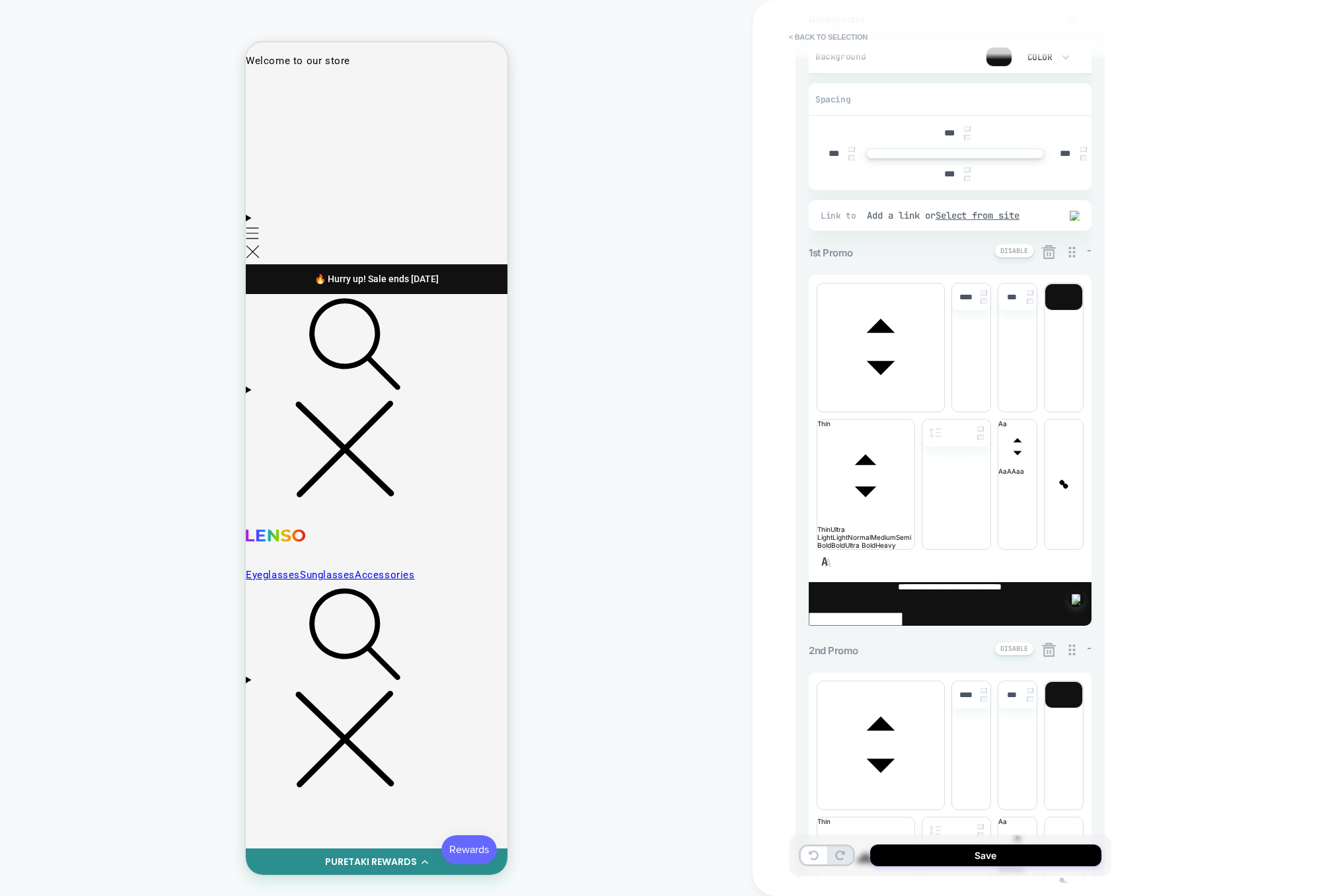
scroll to position [379, 0]
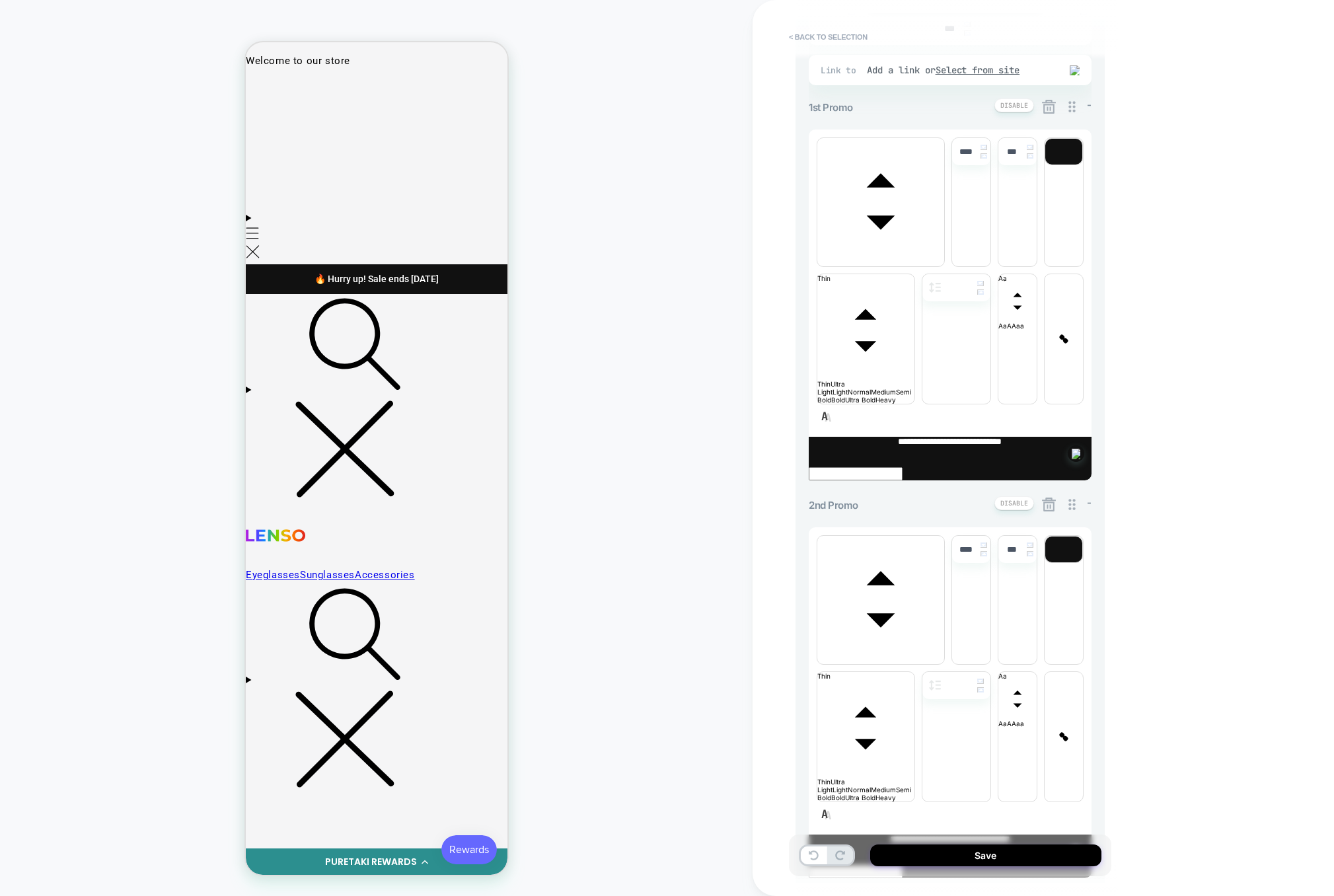
click at [1049, 496] on icon at bounding box center [1049, 504] width 16 height 16
click at [1073, 369] on button "Yes" at bounding box center [1085, 375] width 66 height 20
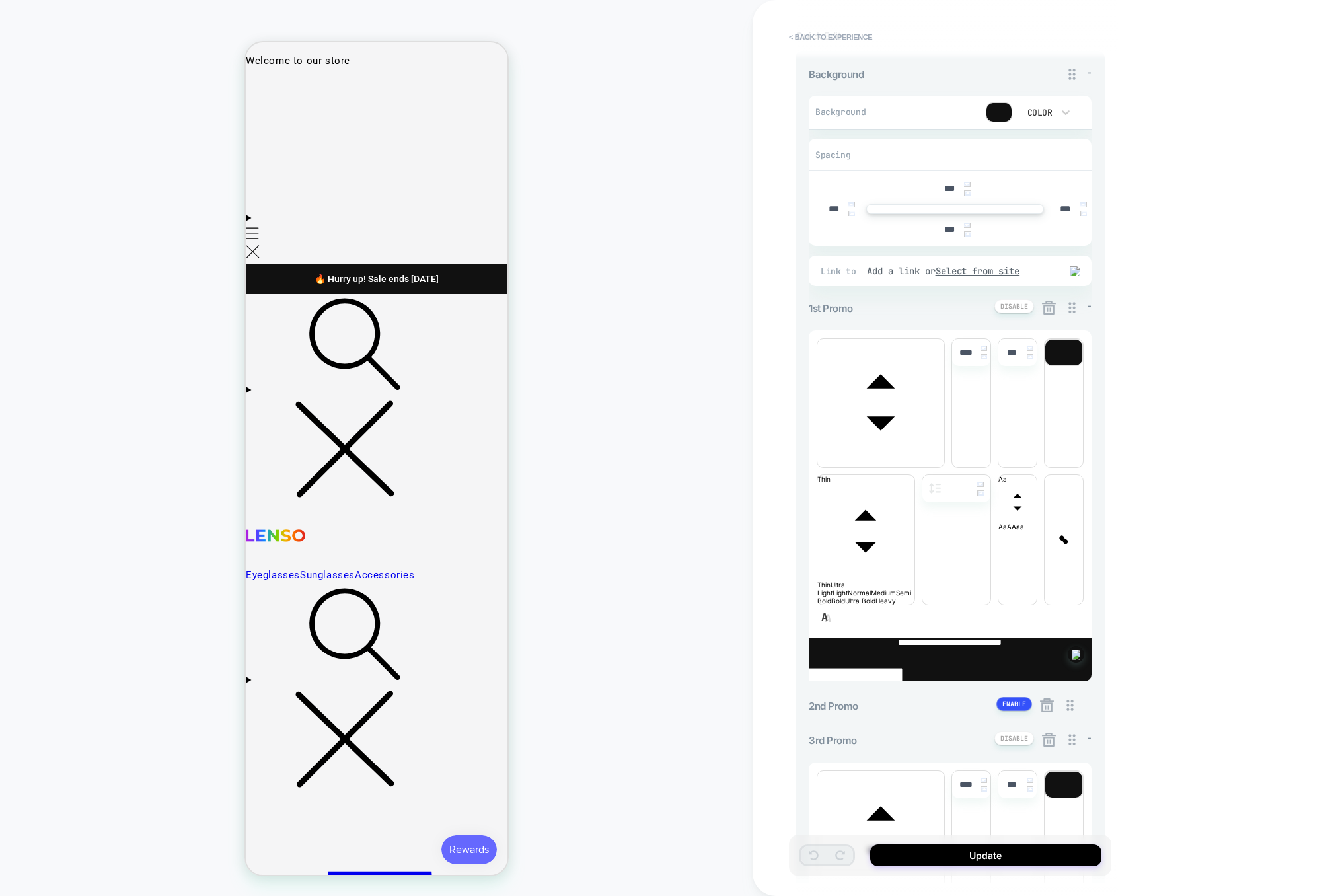
scroll to position [185, 0]
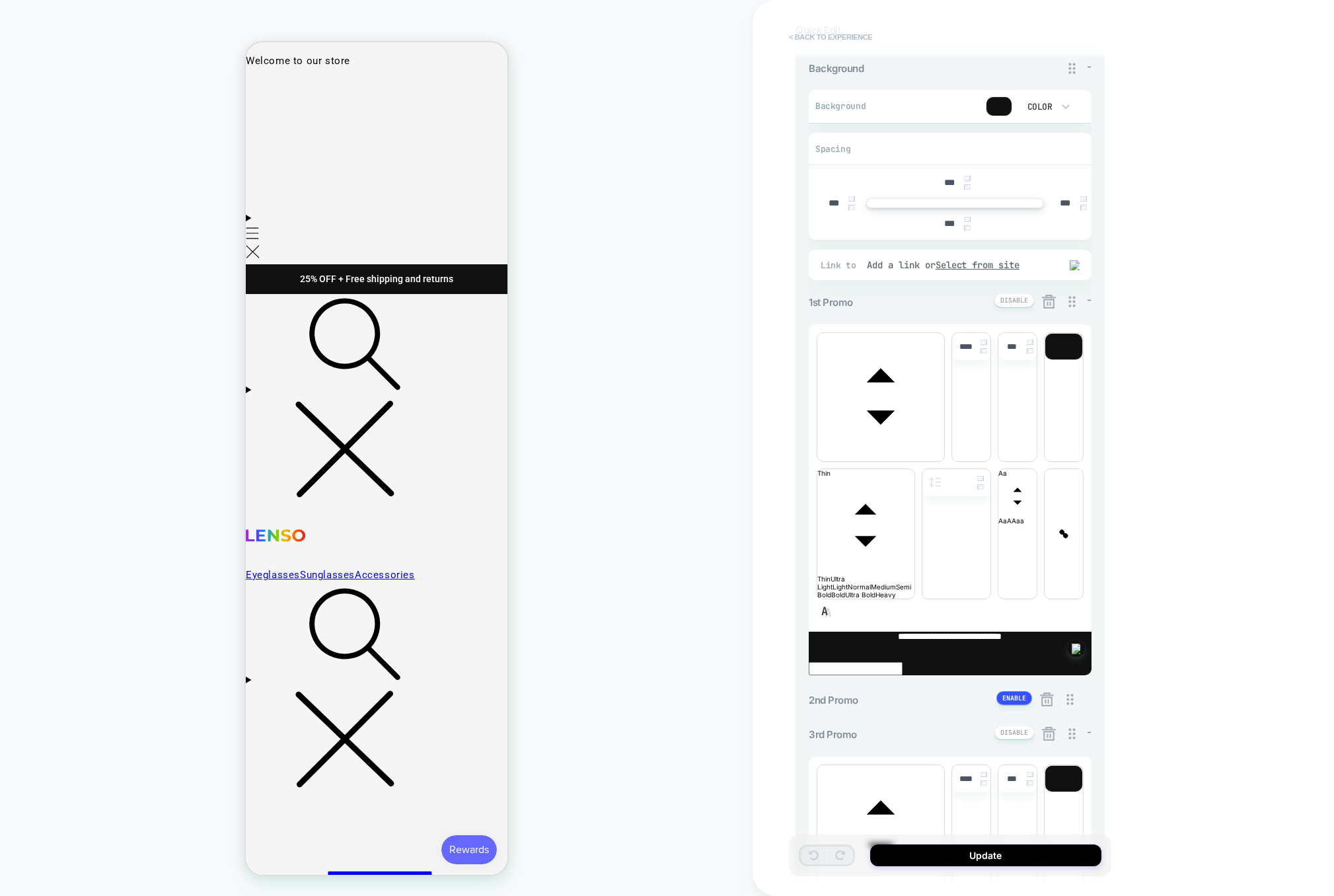
click at [838, 39] on button "< Back to experience" at bounding box center [830, 37] width 97 height 21
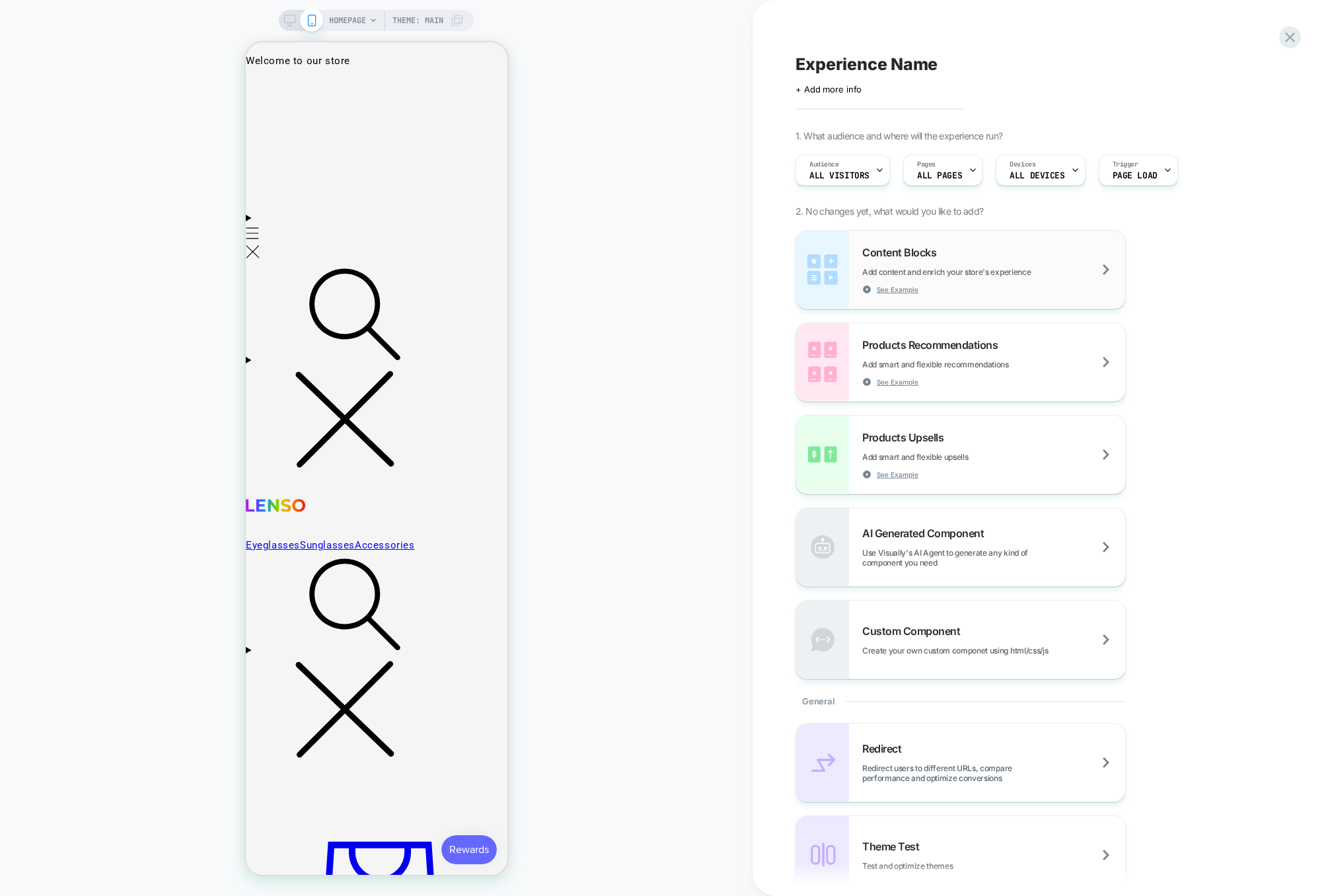
click at [1018, 268] on span "Add content and enrich your store's experience" at bounding box center [979, 272] width 235 height 10
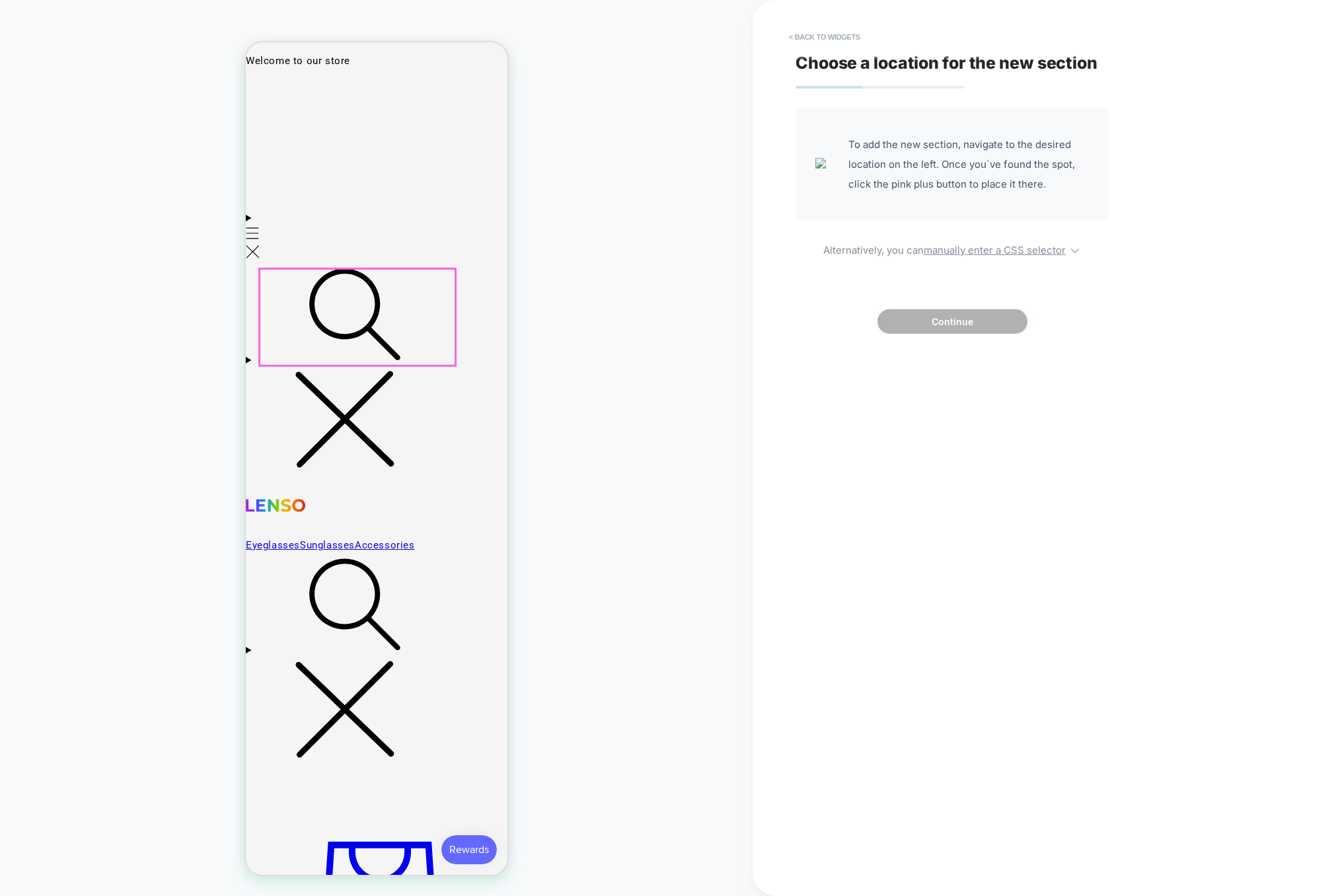
click at [287, 306] on div at bounding box center [356, 317] width 195 height 97
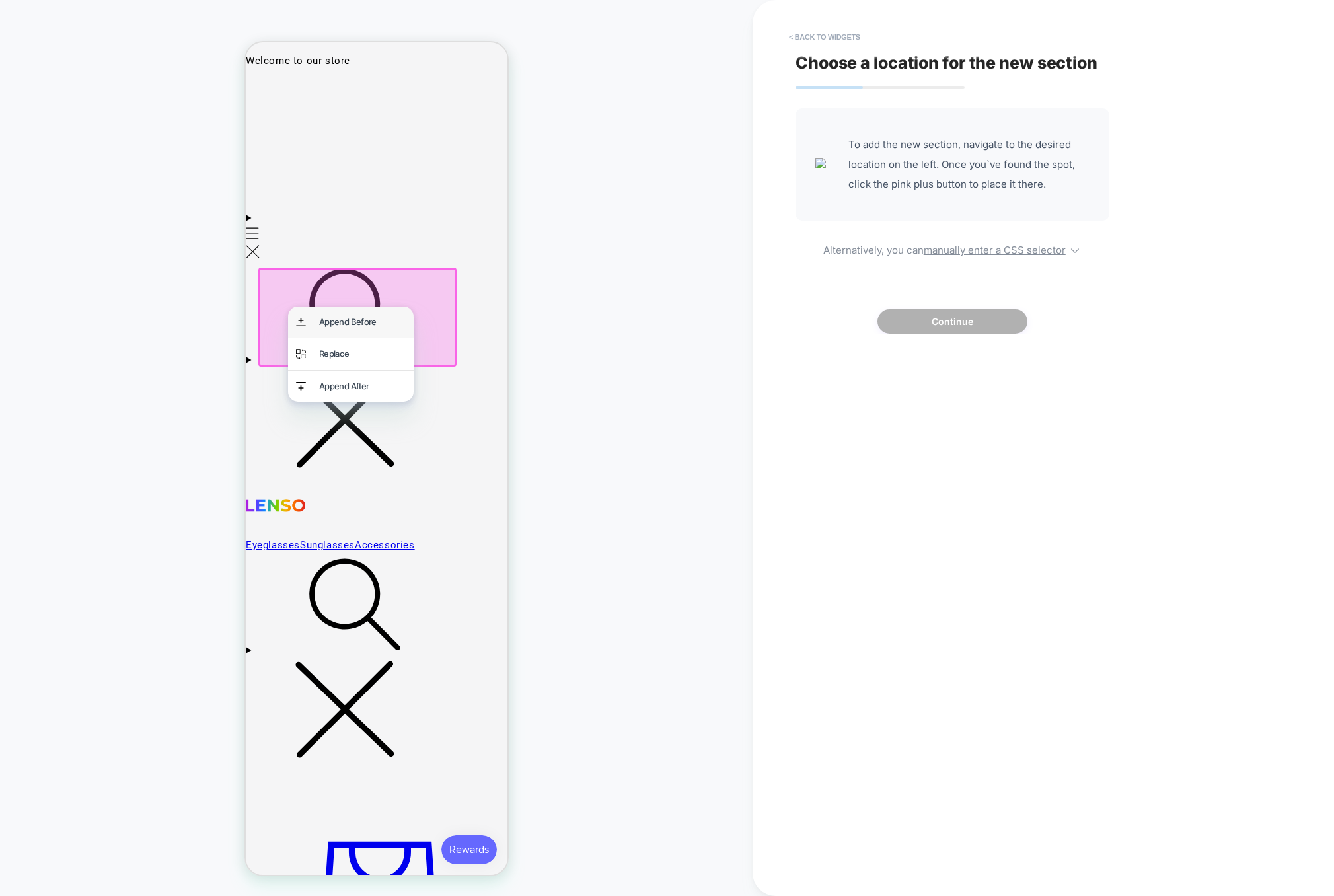
click at [312, 315] on div "Append Before" at bounding box center [350, 322] width 126 height 31
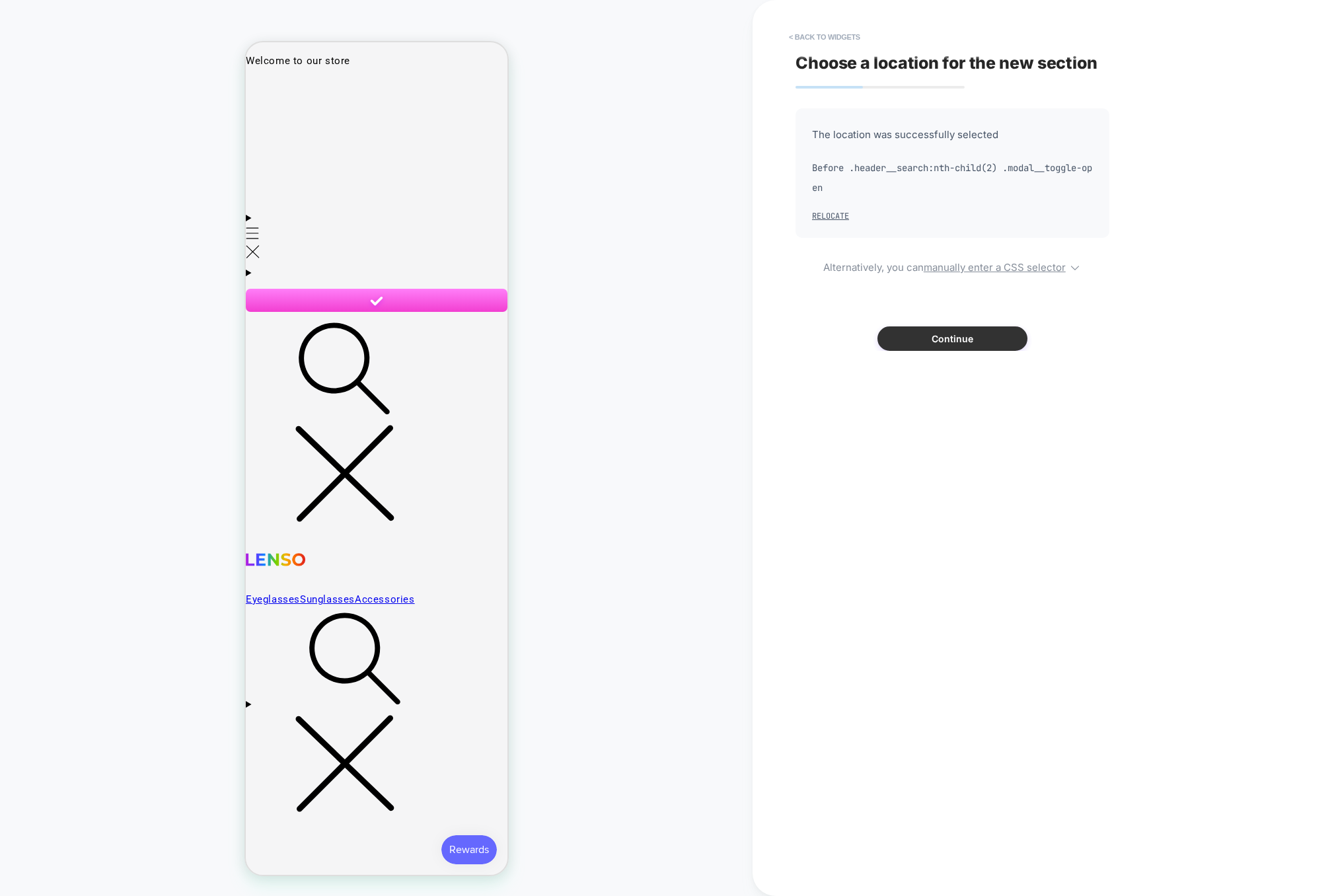
click at [889, 333] on button "Continue" at bounding box center [953, 339] width 150 height 24
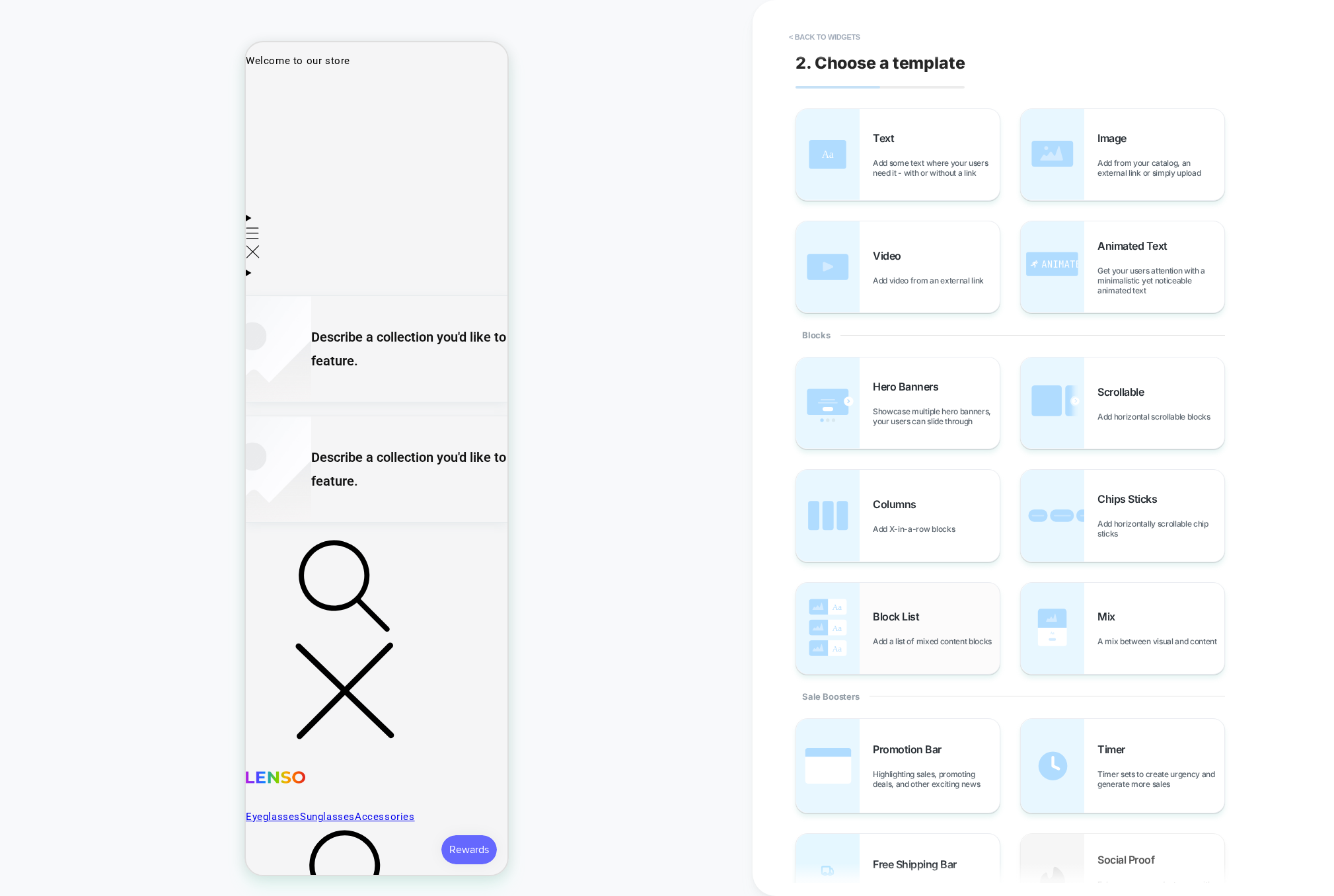
scroll to position [28, 0]
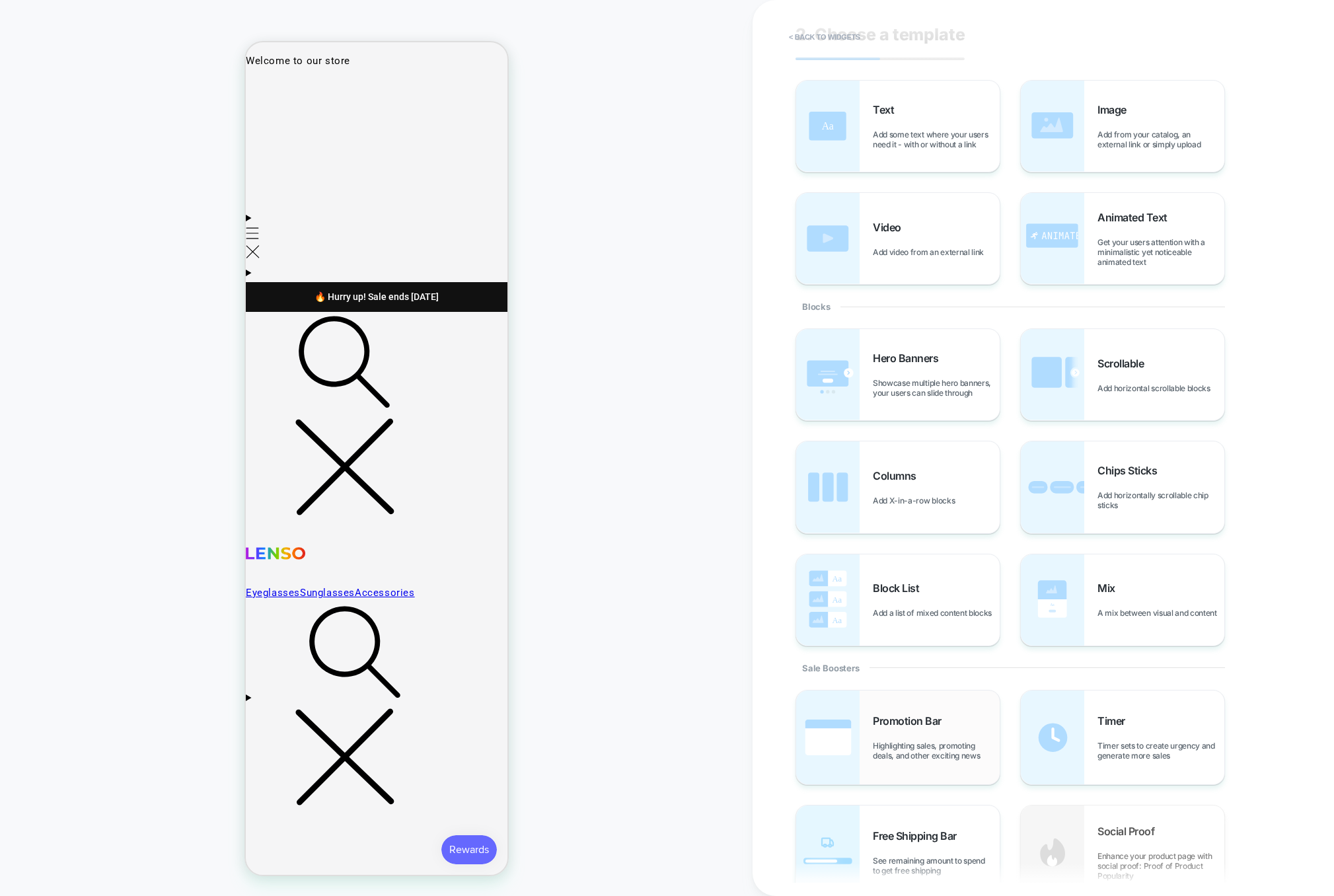
click at [911, 704] on div "Promotion Bar Highlighting sales, promoting deals, and other exciting news" at bounding box center [898, 737] width 204 height 94
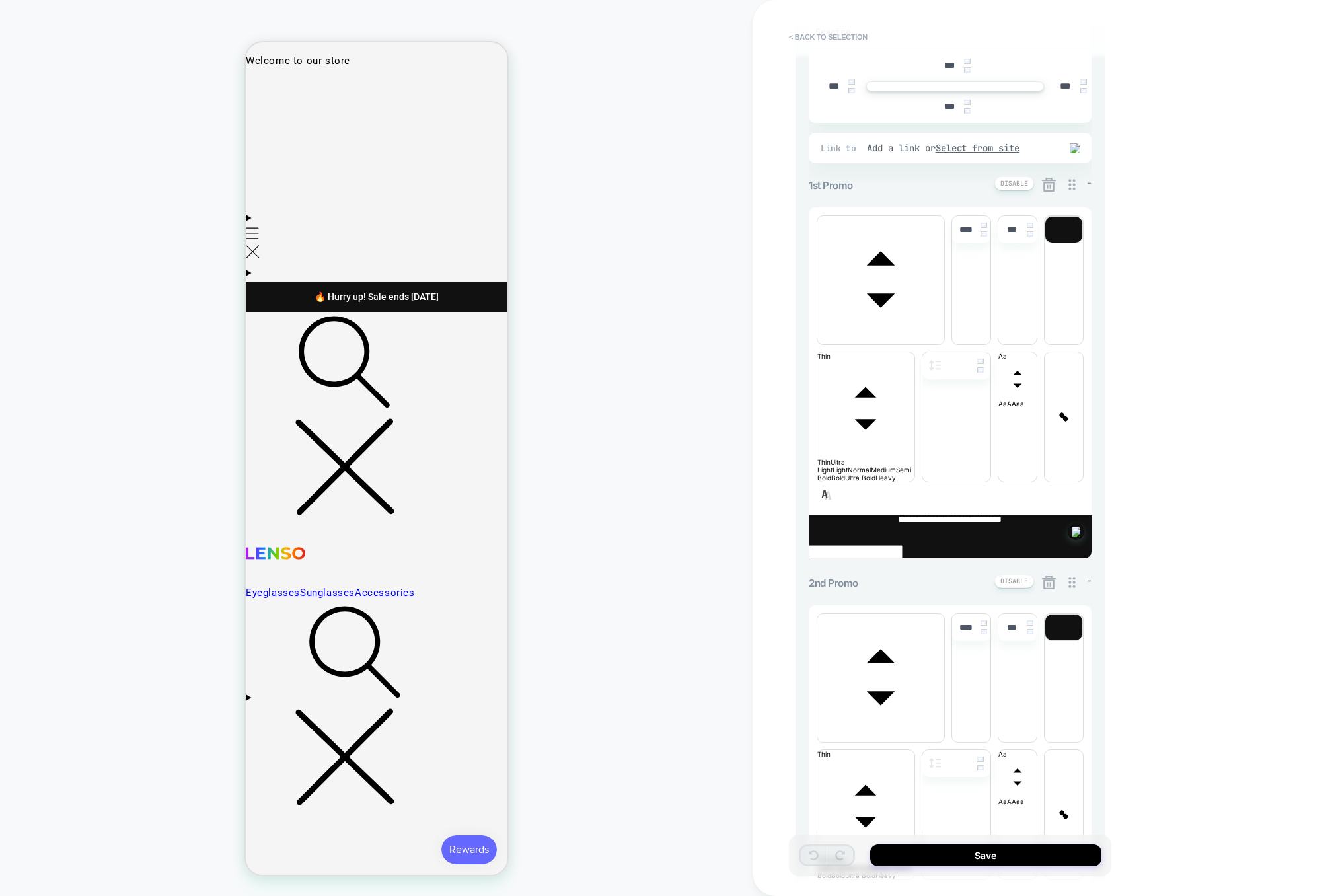
scroll to position [379, 0]
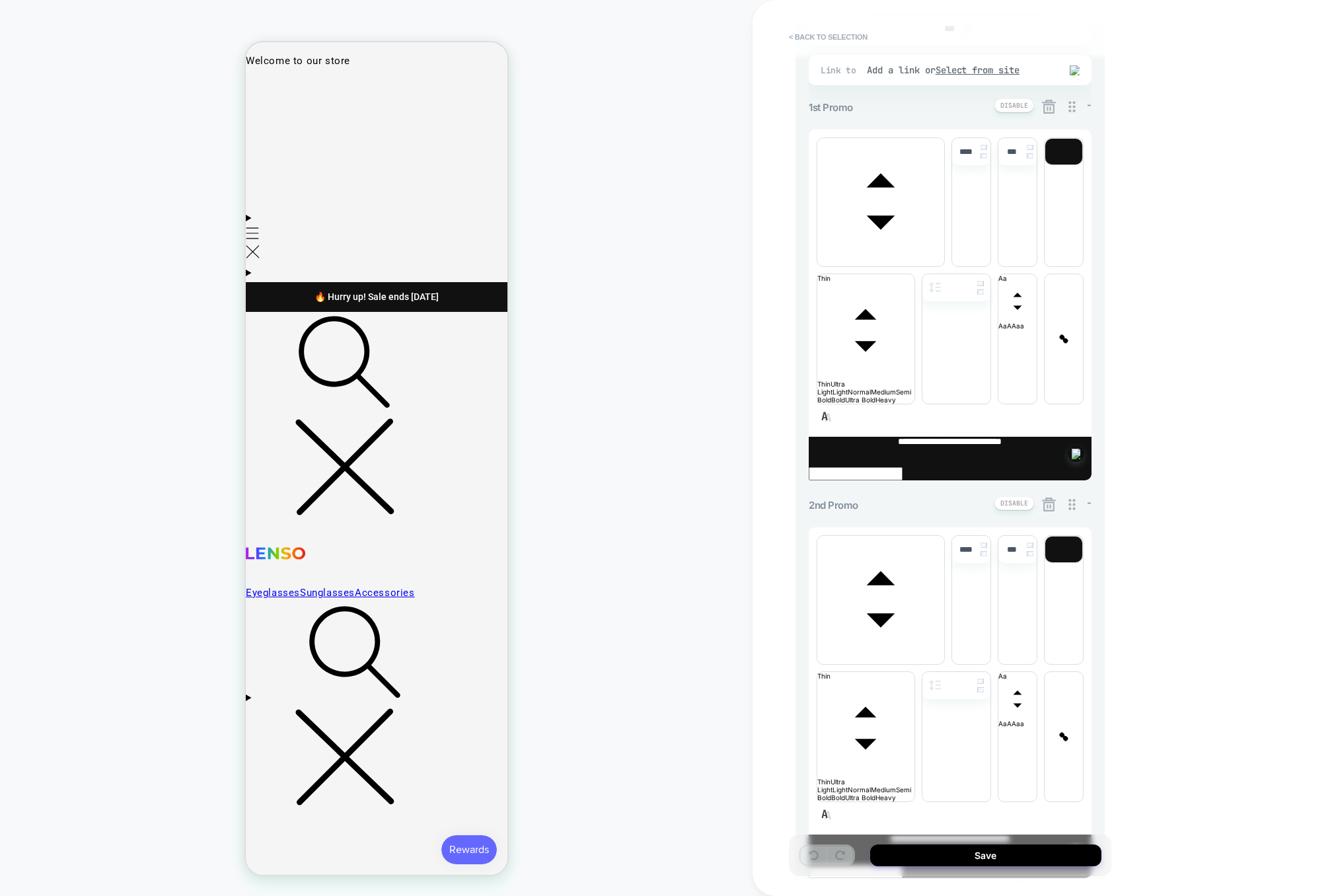
click at [1046, 496] on icon at bounding box center [1049, 504] width 16 height 16
click at [1076, 370] on button "Yes" at bounding box center [1085, 375] width 66 height 20
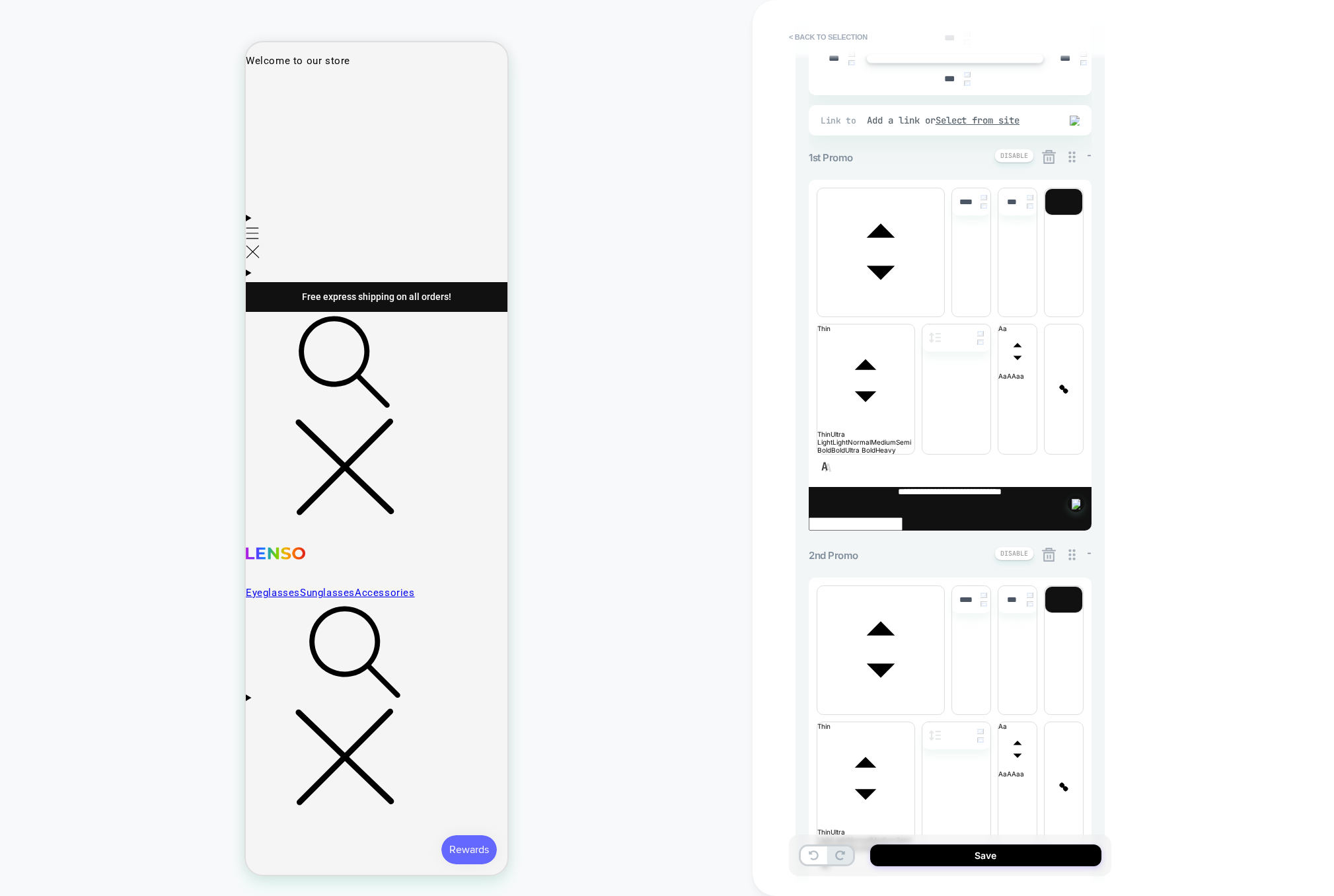
scroll to position [315, 0]
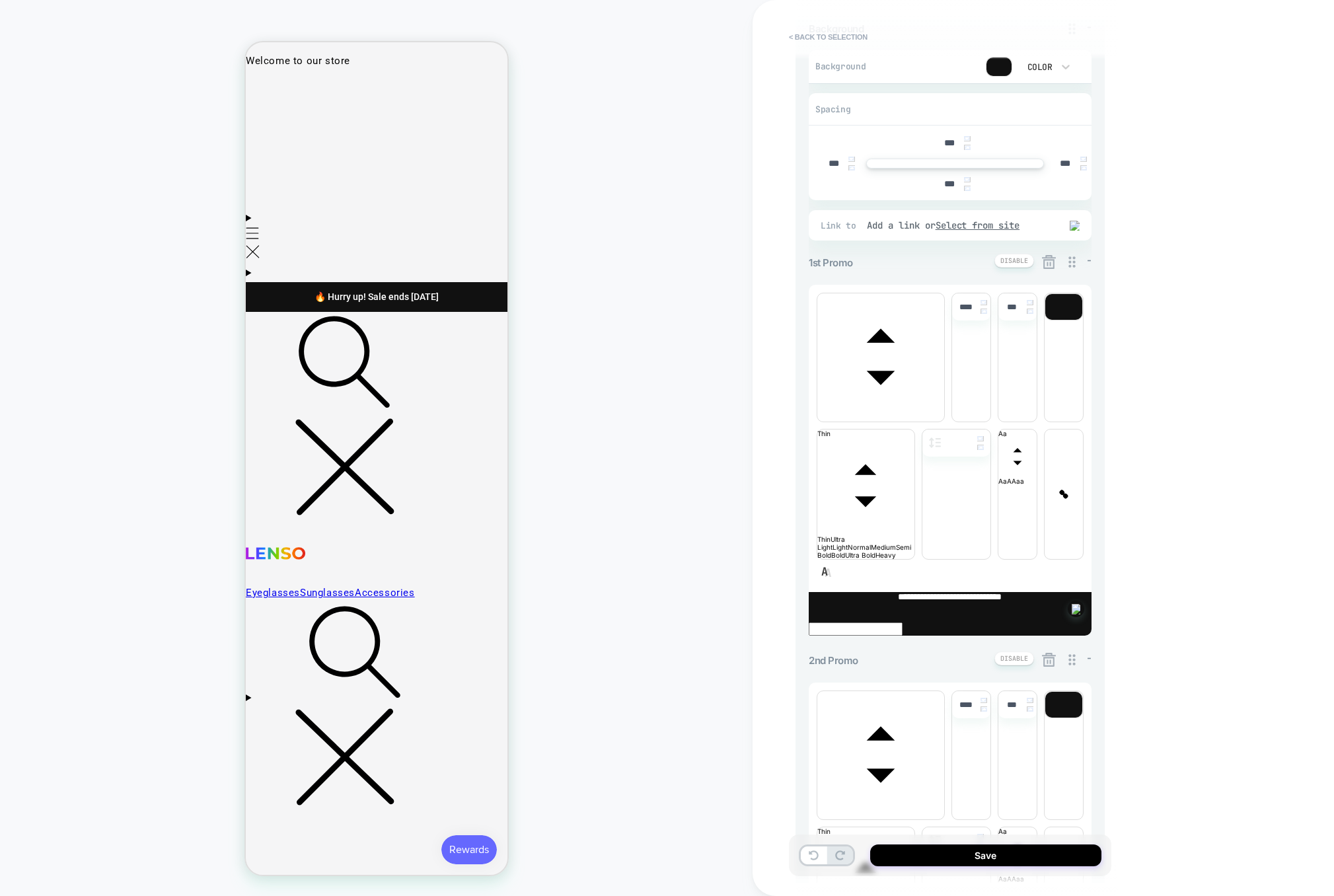
click at [1043, 257] on icon at bounding box center [1049, 262] width 14 height 14
click at [1075, 339] on button "Yes" at bounding box center [1085, 339] width 66 height 20
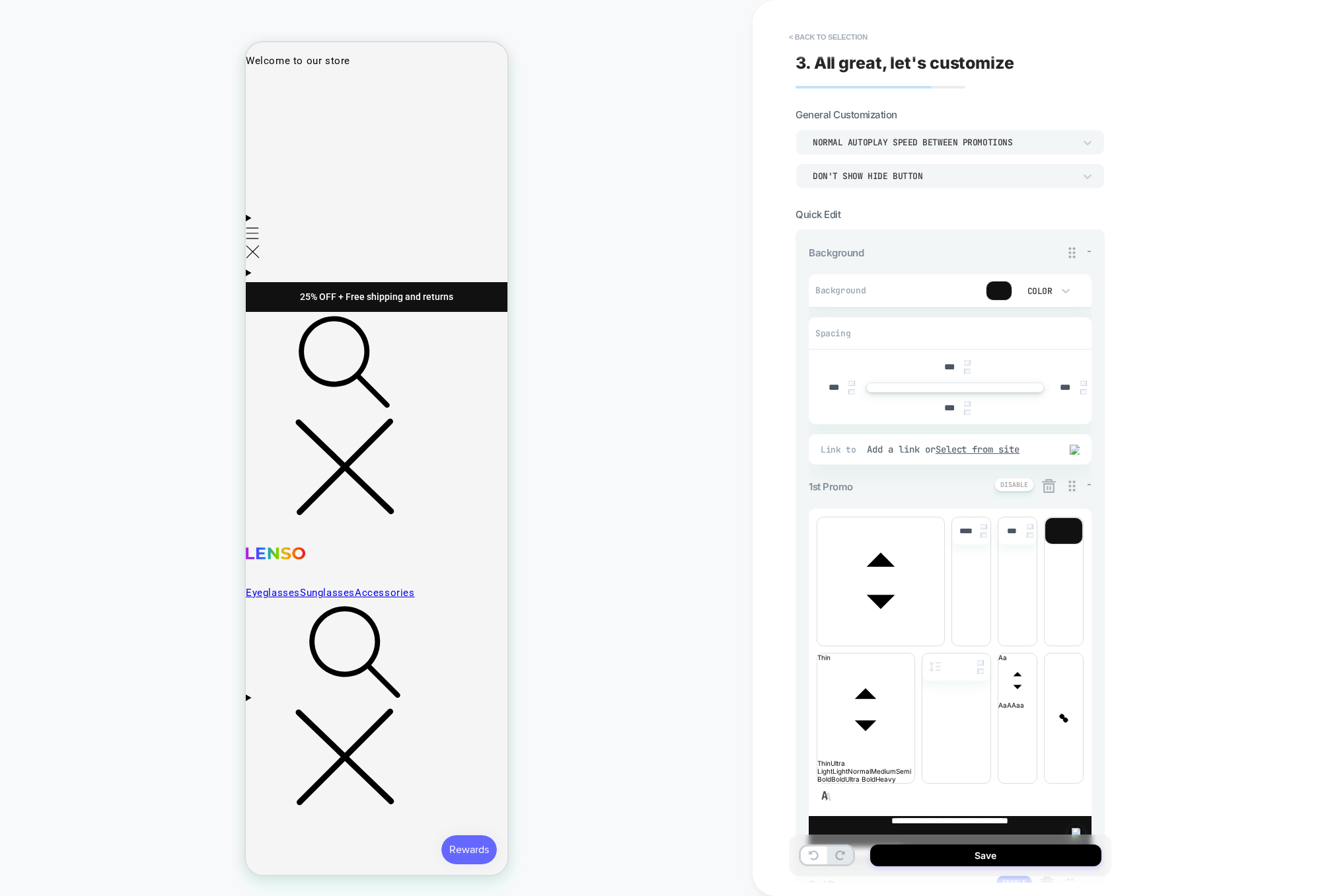
scroll to position [45, 0]
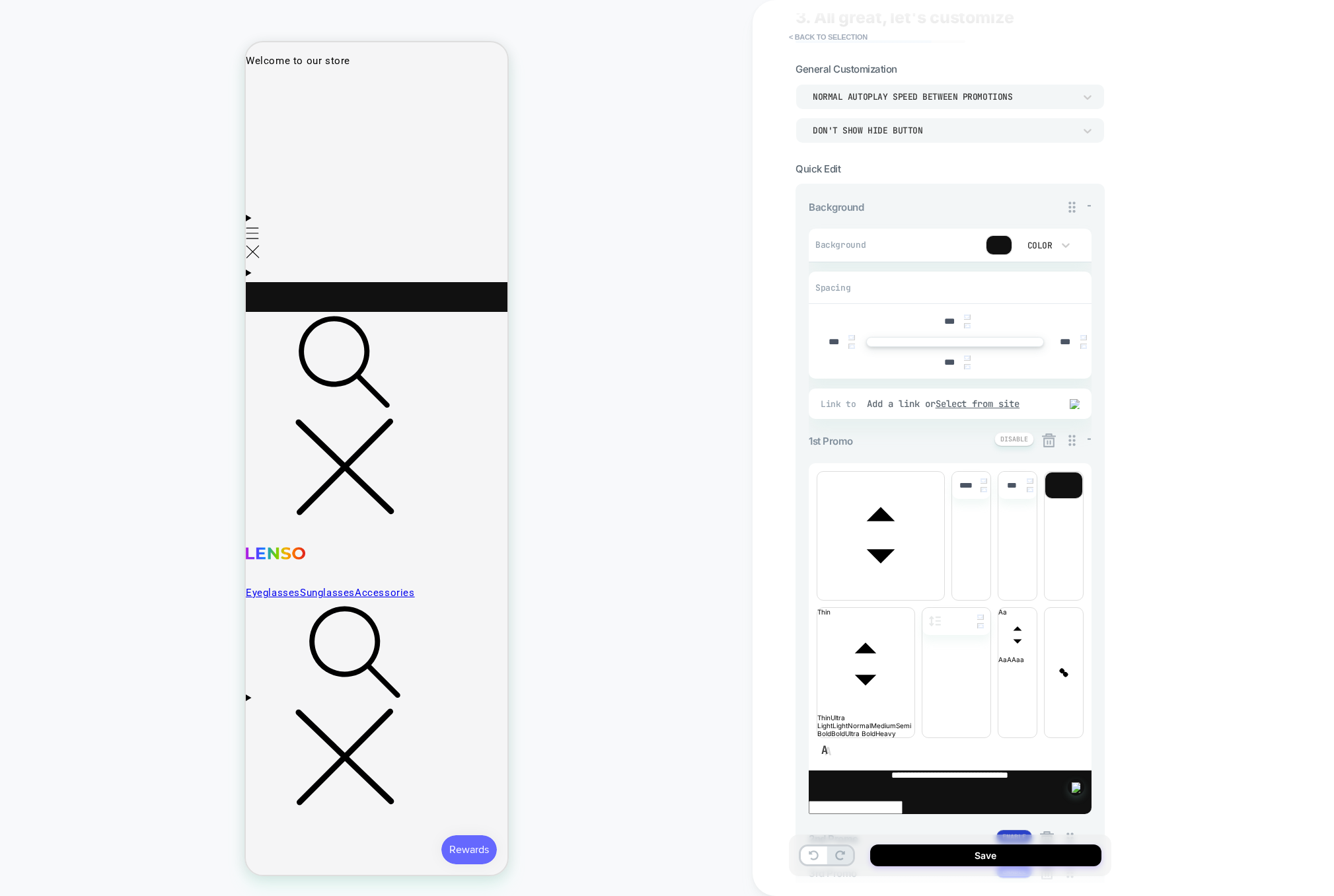
click at [1005, 830] on button at bounding box center [1014, 837] width 36 height 14
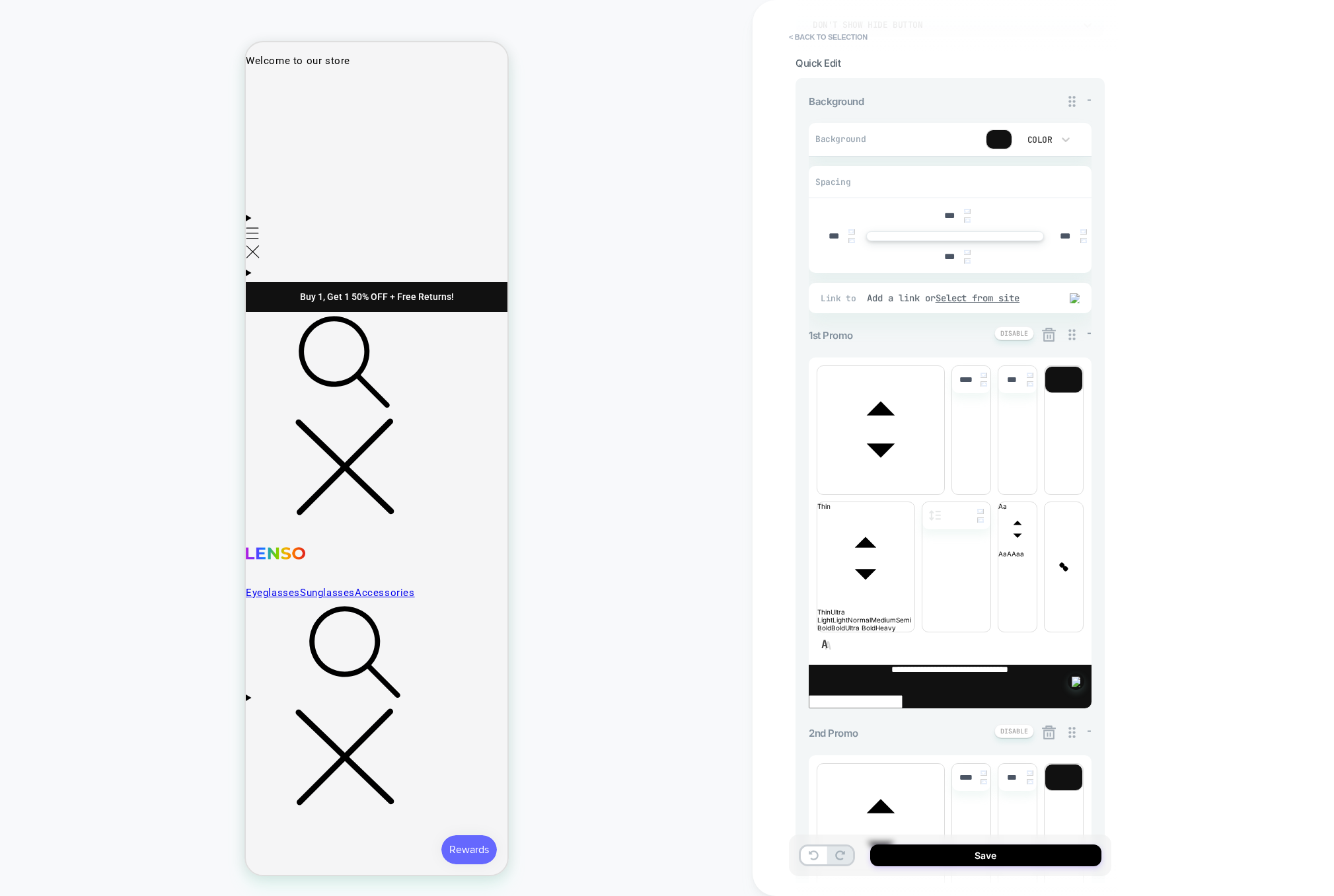
scroll to position [159, 0]
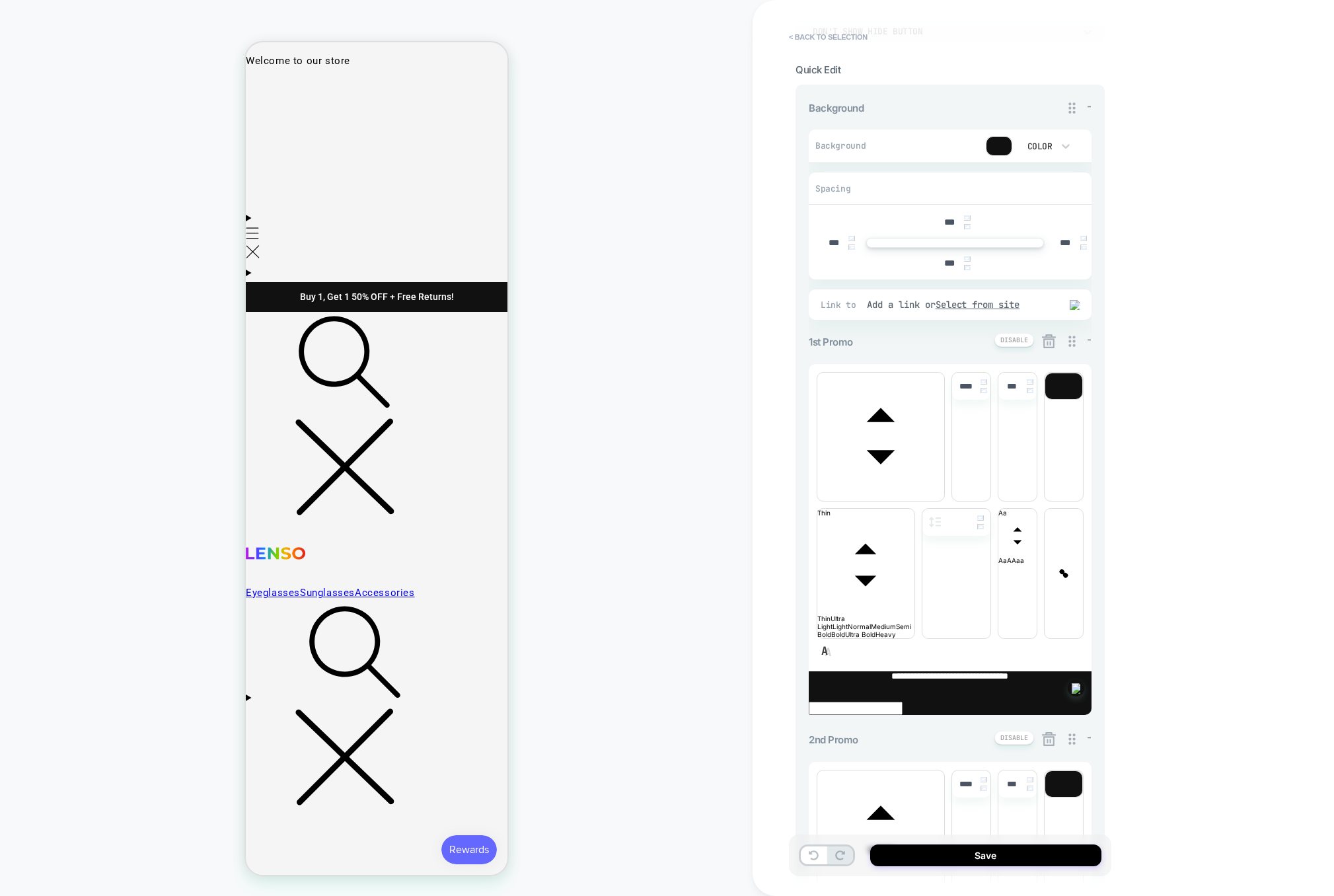
scroll to position [141, 0]
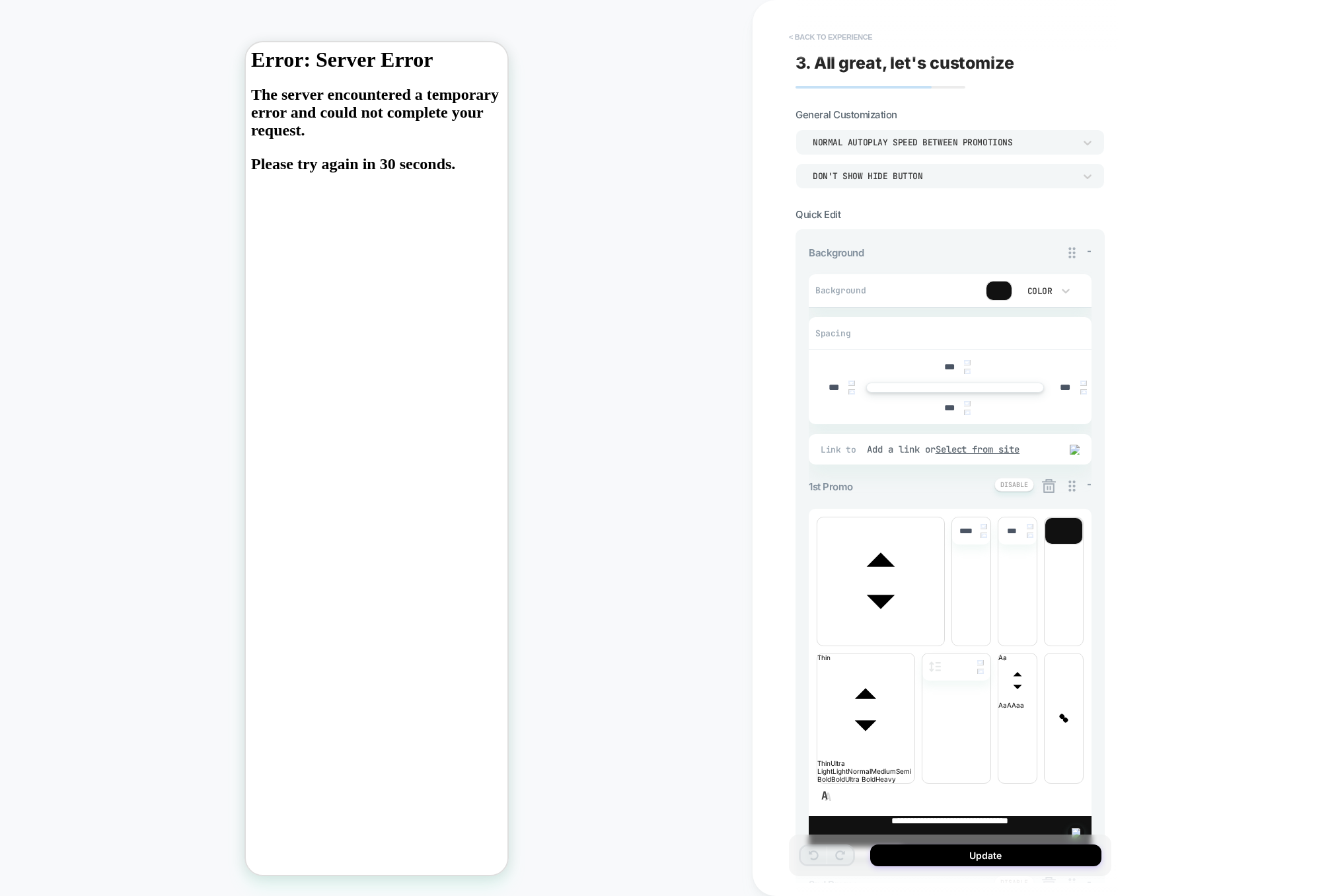
click at [856, 34] on button "< Back to experience" at bounding box center [830, 37] width 97 height 21
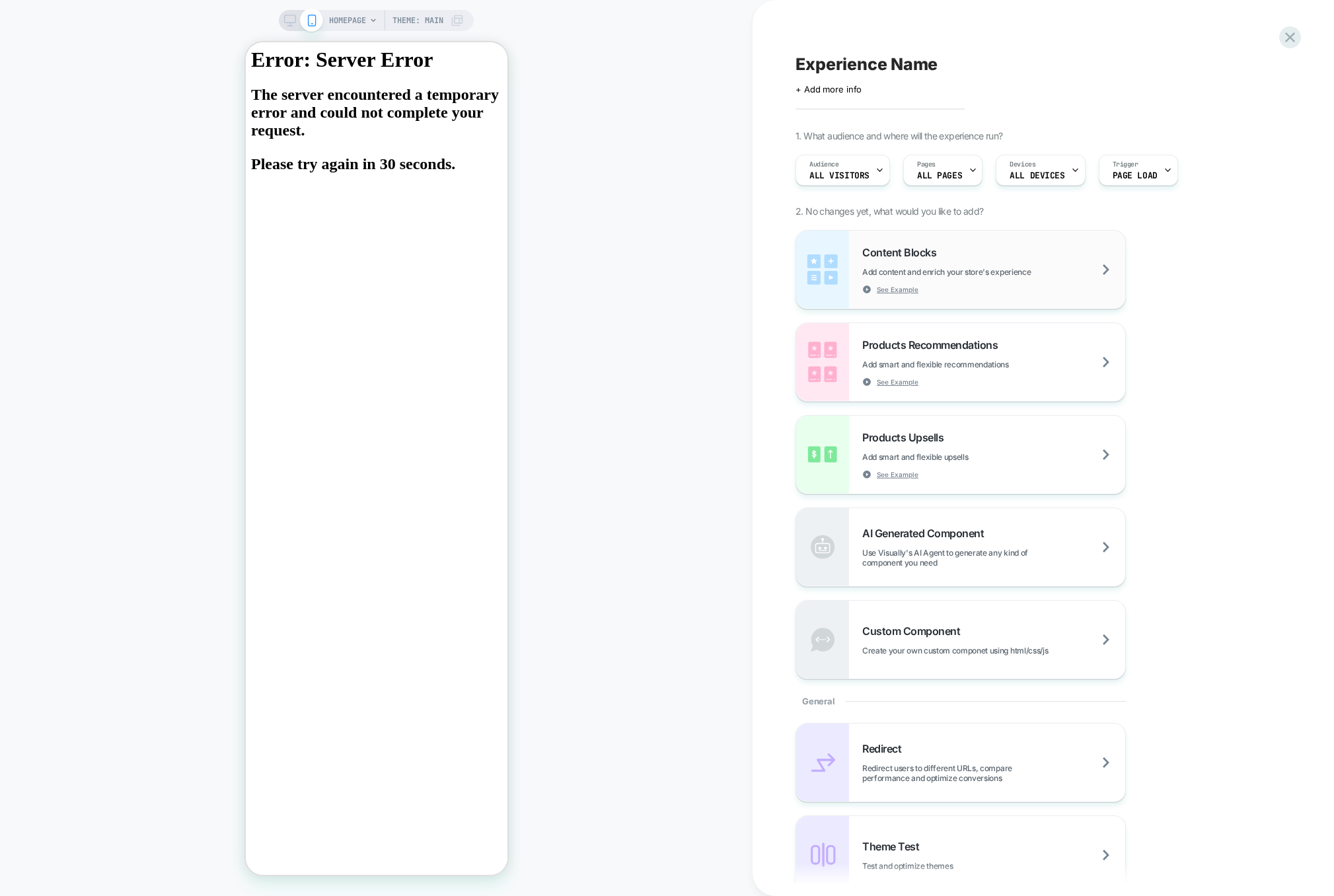
click at [955, 240] on div "Content Blocks Add content and enrich your store's experience See Example" at bounding box center [961, 269] width 329 height 78
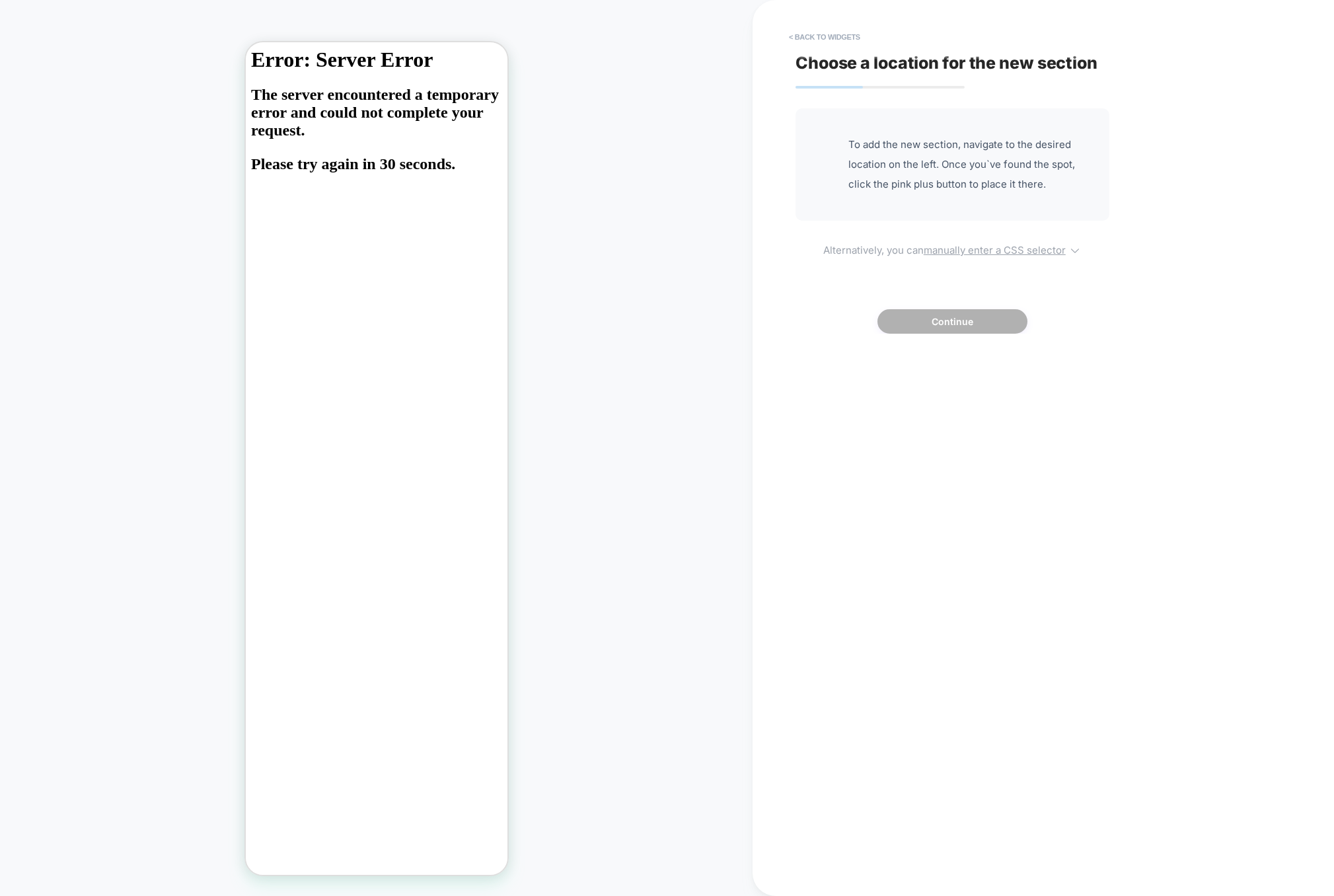
click at [966, 254] on u "manually enter a CSS selector" at bounding box center [995, 250] width 142 height 13
select select "*******"
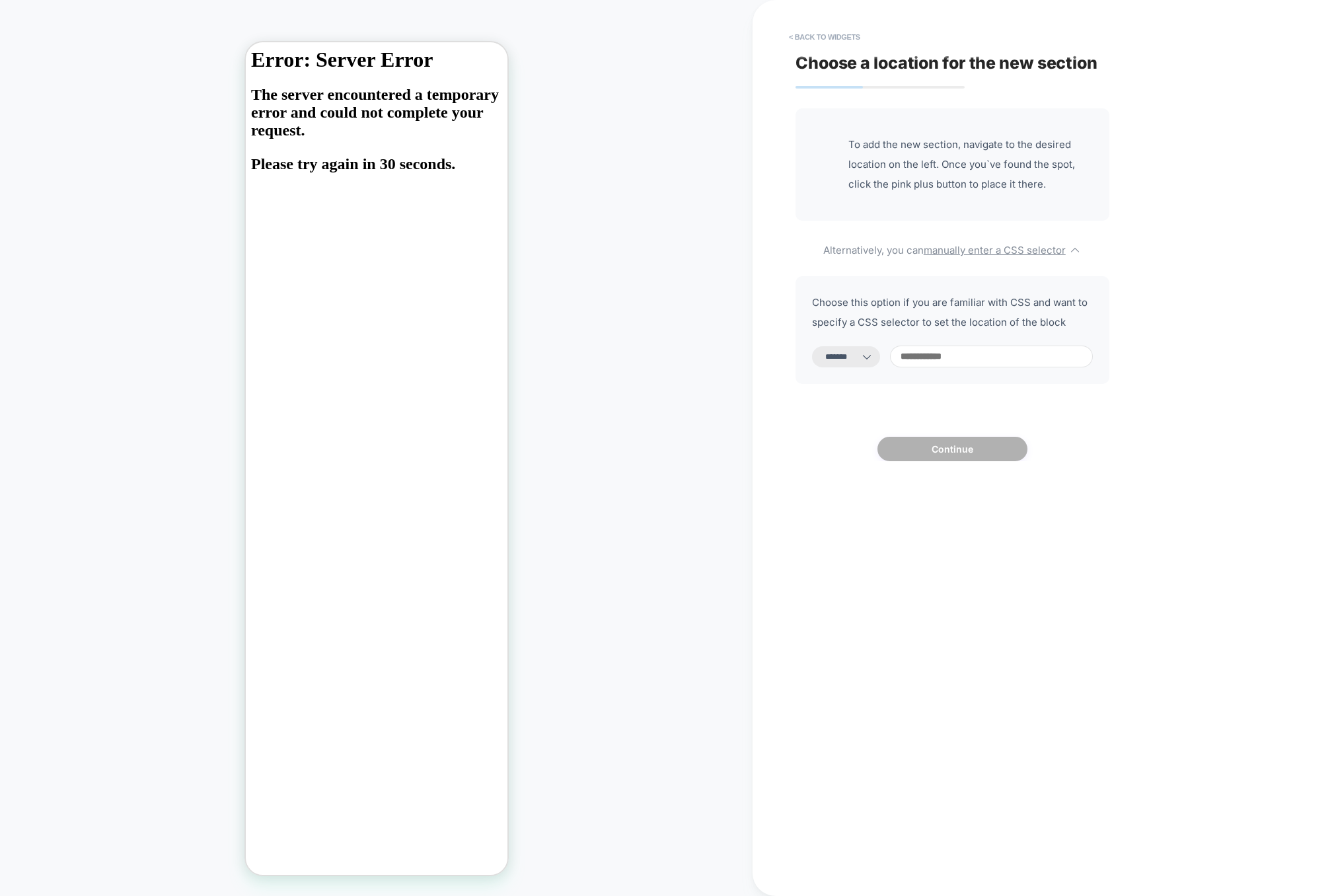
click at [926, 352] on input at bounding box center [991, 356] width 203 height 22
type input "****"
select select "*********"
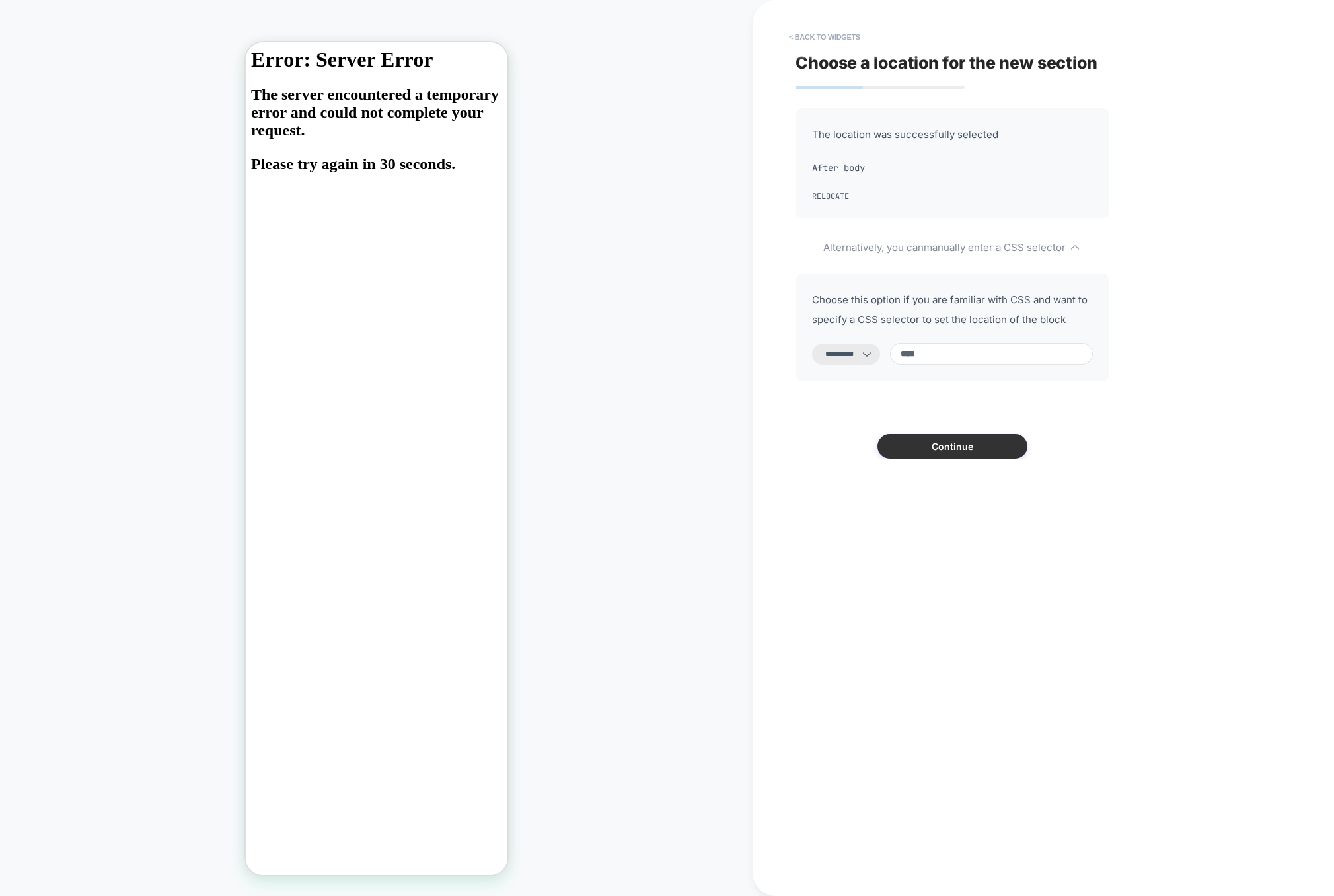
type input "****"
click at [970, 454] on button "Continue" at bounding box center [953, 446] width 150 height 24
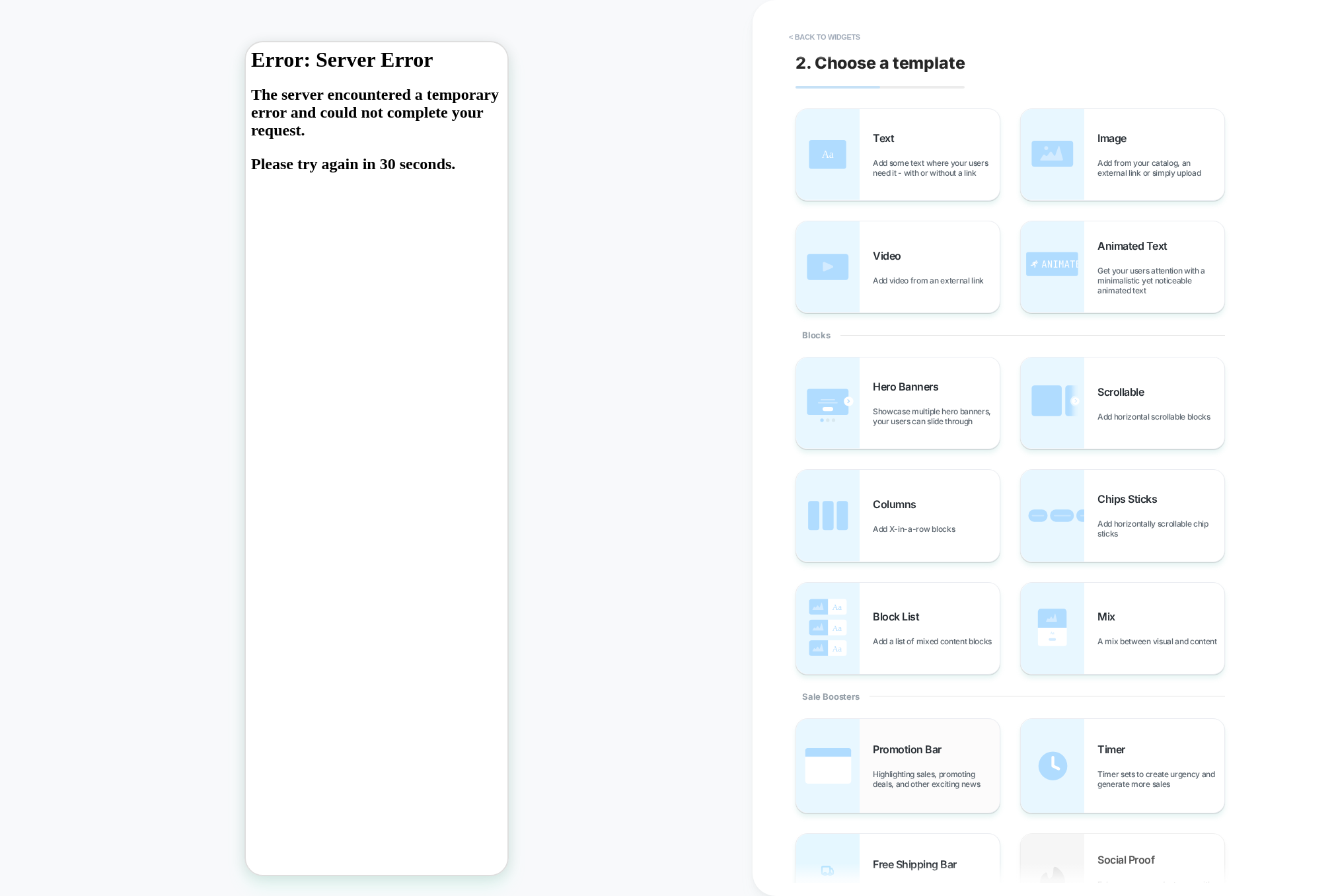
click at [876, 728] on div "Promotion Bar Highlighting sales, promoting deals, and other exciting news" at bounding box center [898, 765] width 204 height 94
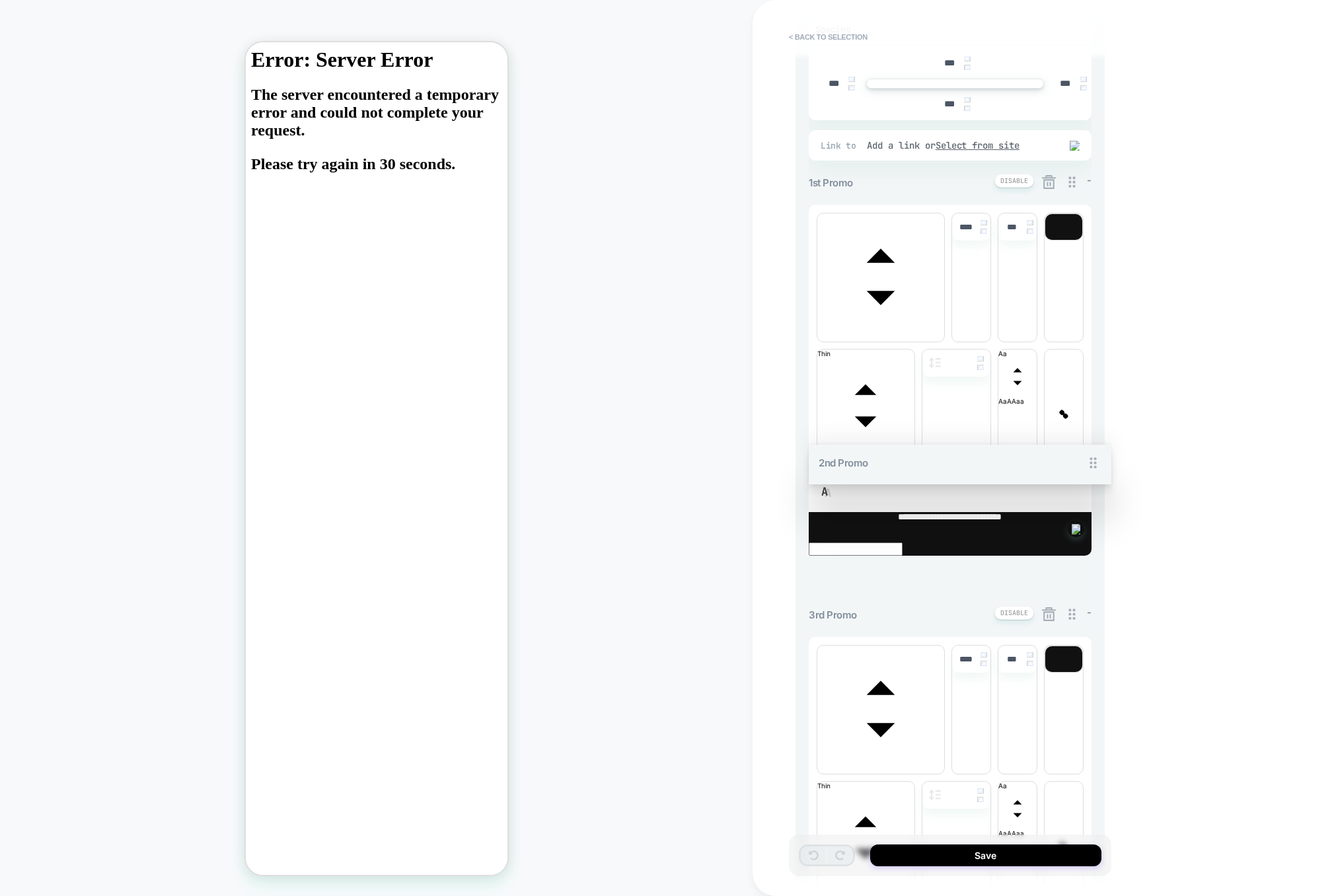
scroll to position [224, 0]
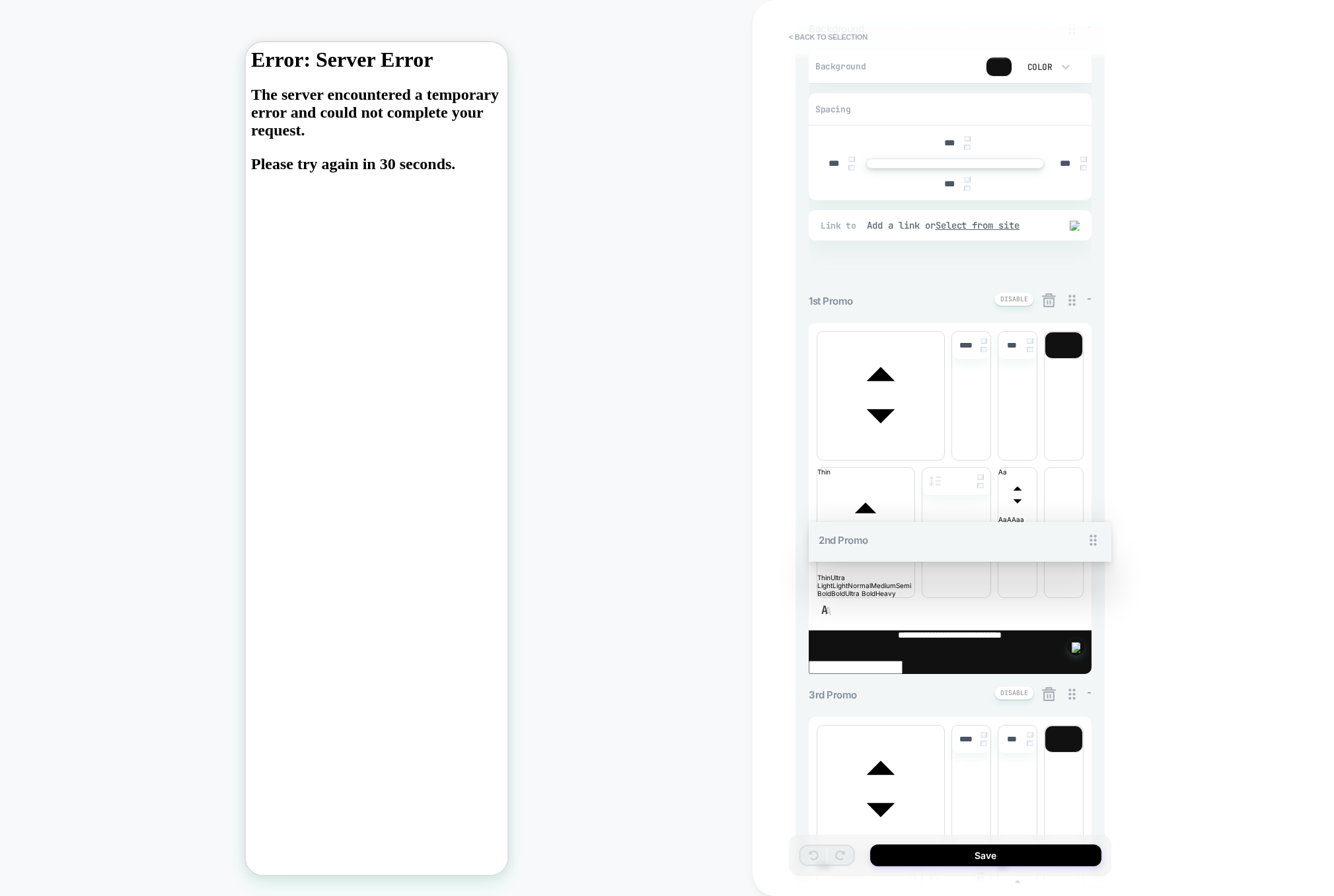
drag, startPoint x: 1069, startPoint y: 375, endPoint x: 1059, endPoint y: 276, distance: 99.5
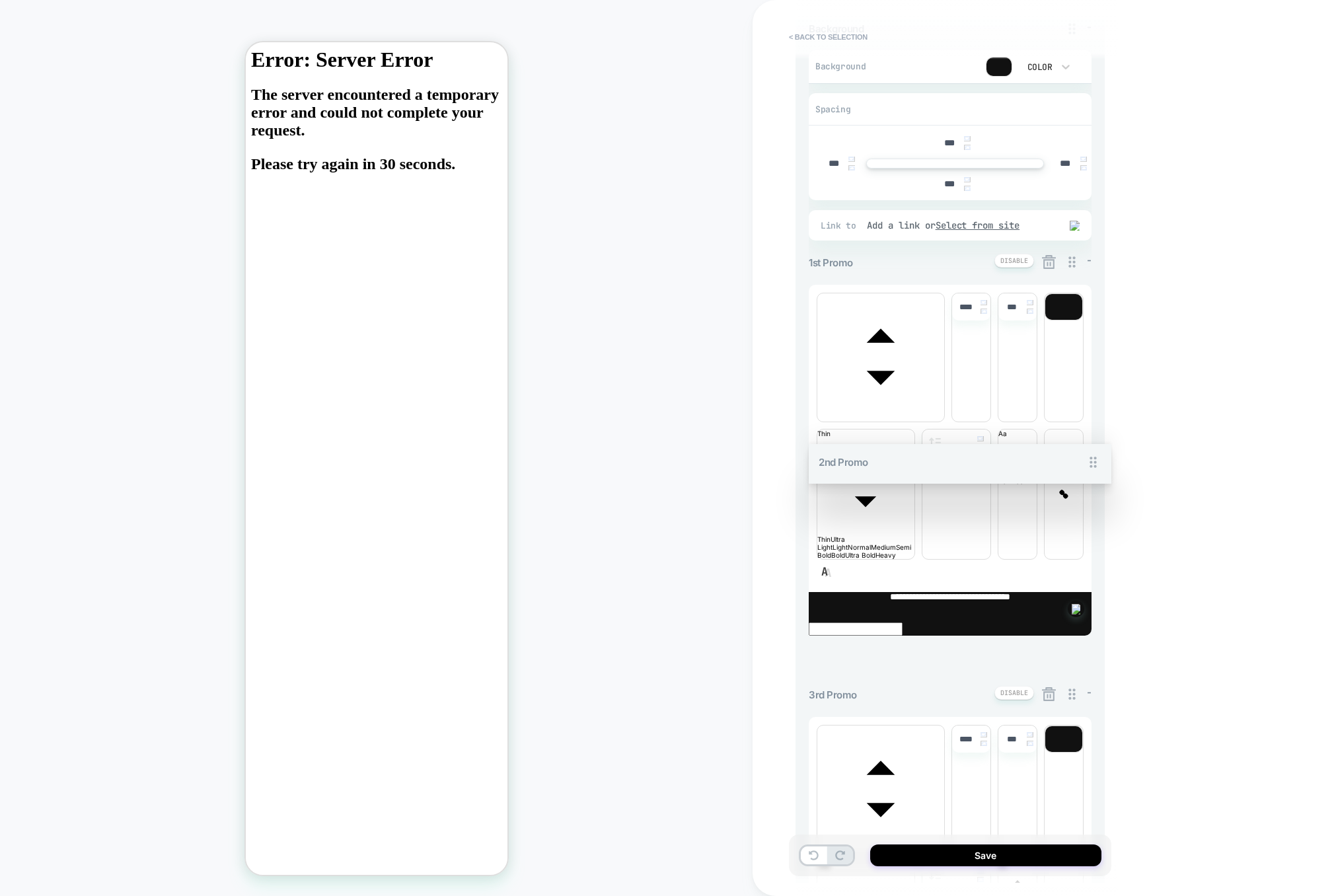
click at [1070, 386] on div "**********" at bounding box center [950, 569] width 283 height 1098
drag, startPoint x: 1072, startPoint y: 395, endPoint x: 1041, endPoint y: 414, distance: 36.4
click at [1041, 415] on div "**********" at bounding box center [950, 569] width 283 height 1098
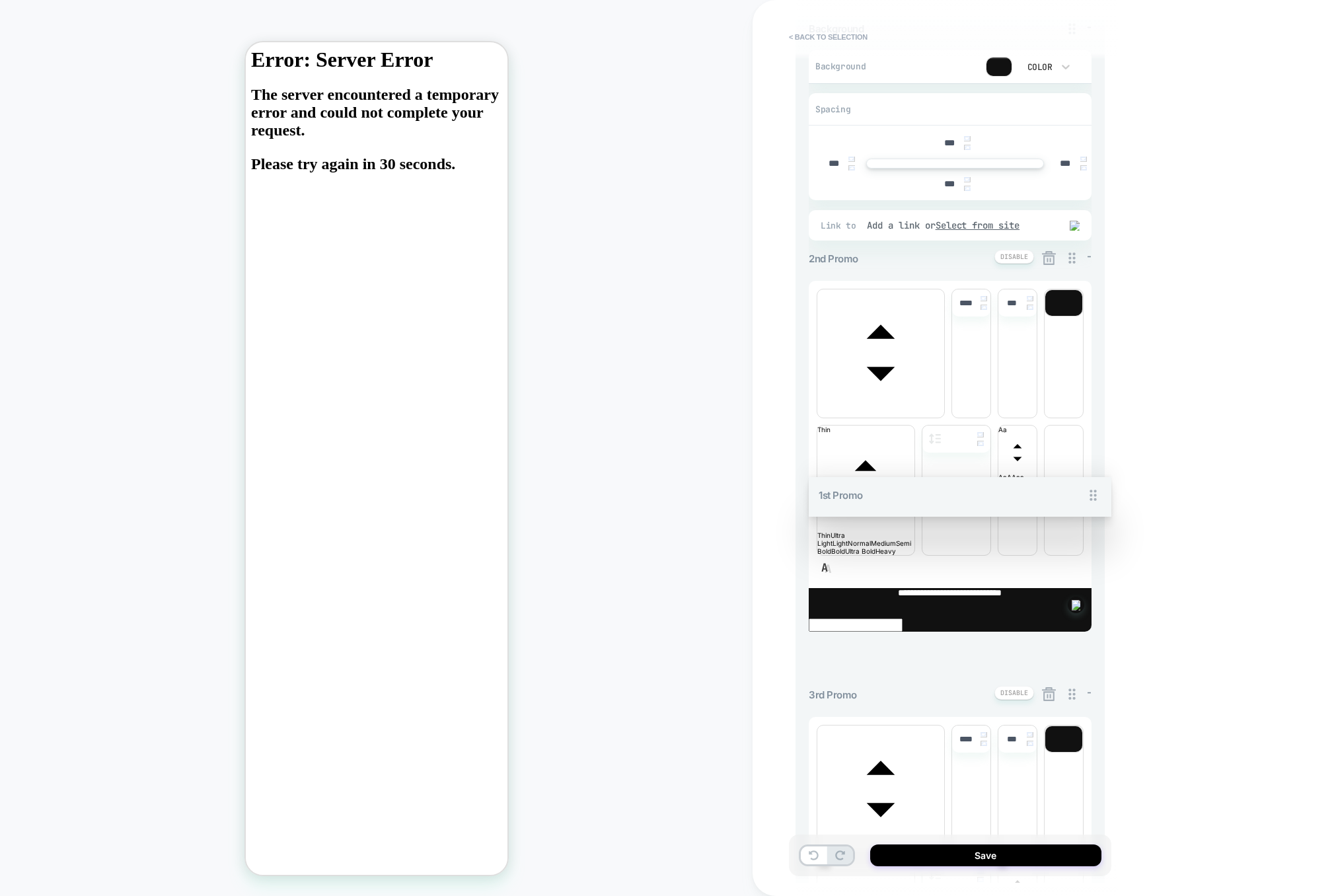
drag, startPoint x: 1071, startPoint y: 267, endPoint x: 1055, endPoint y: 460, distance: 193.7
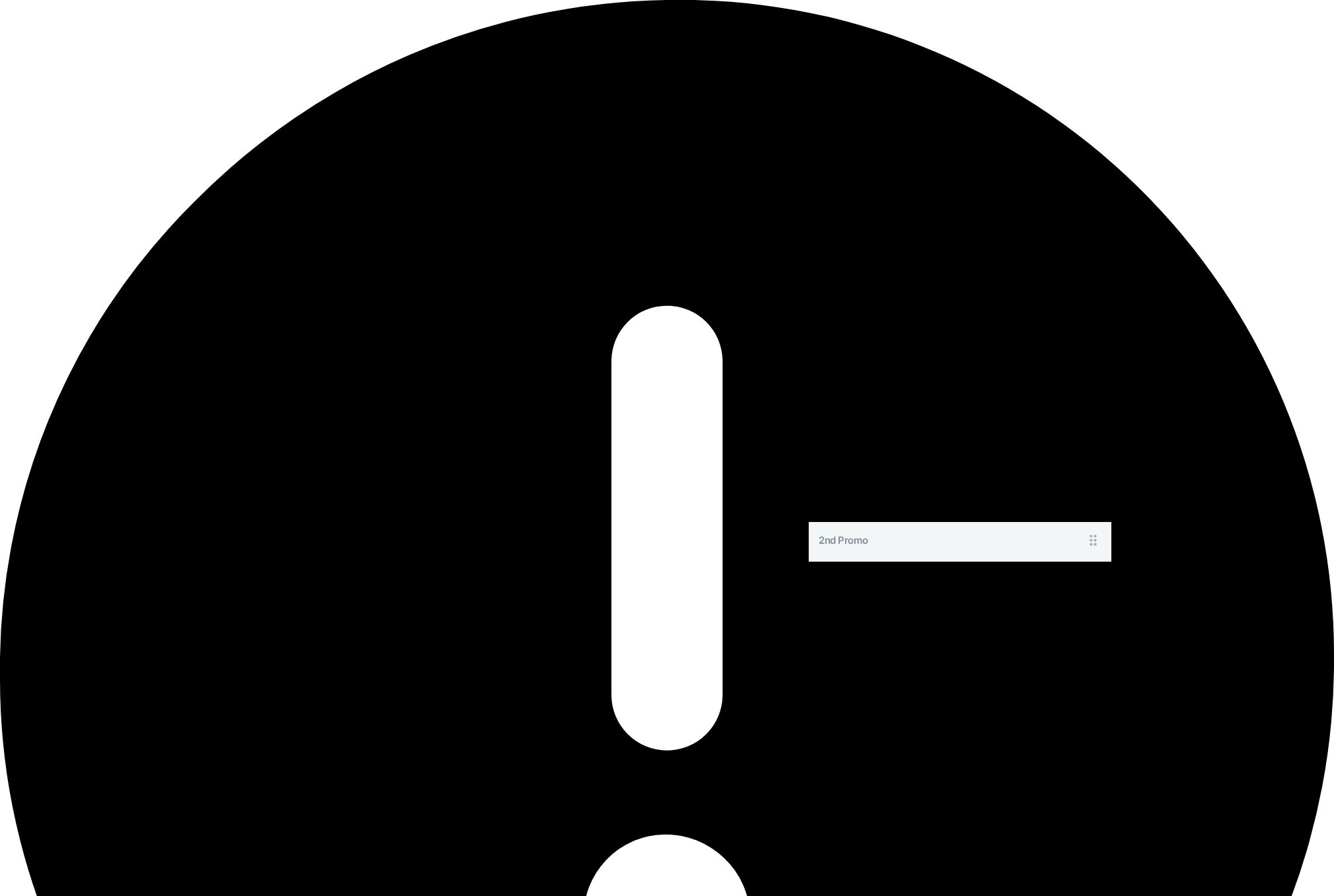
drag, startPoint x: 1072, startPoint y: 350, endPoint x: 1074, endPoint y: 239, distance: 111.0
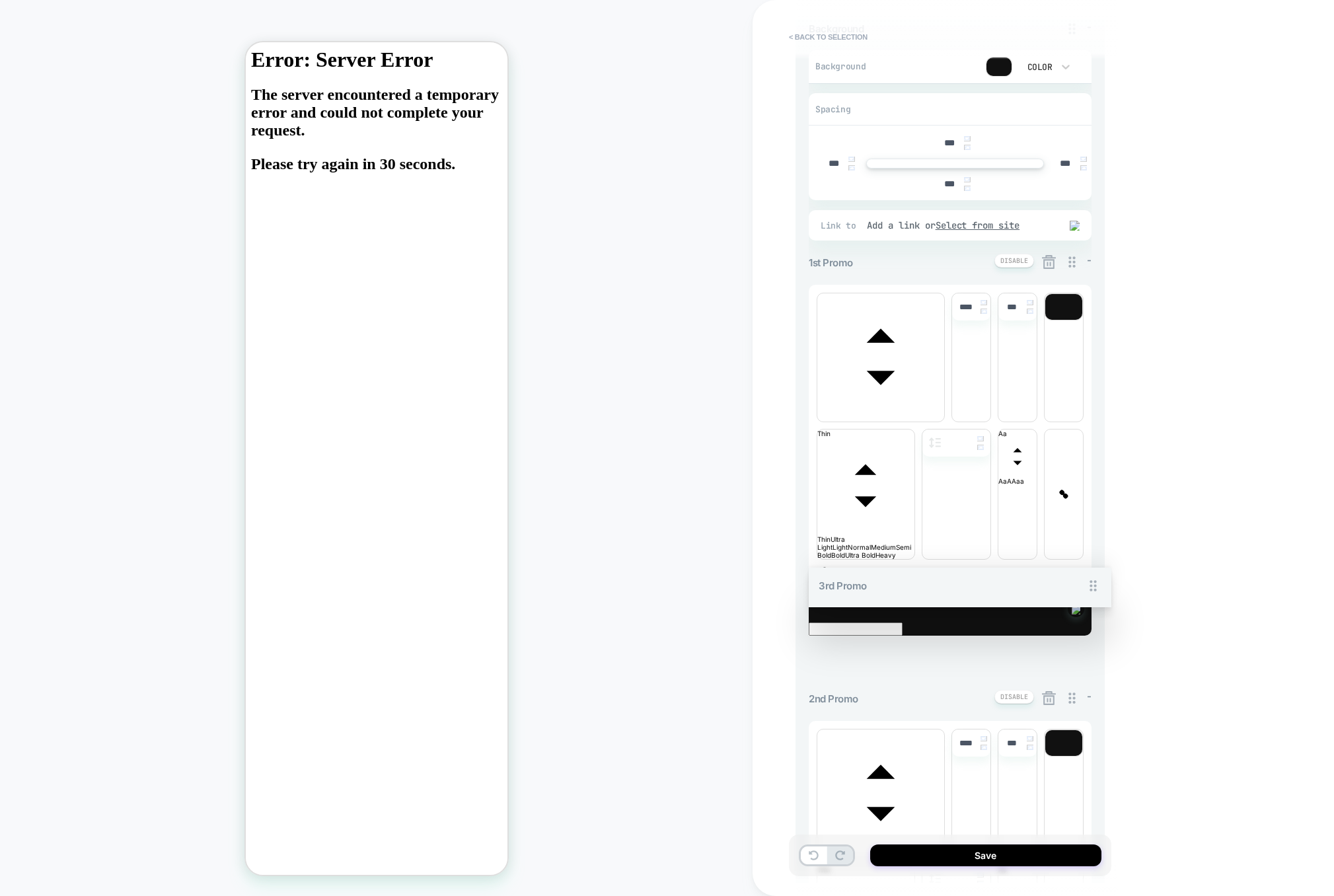
drag, startPoint x: 1068, startPoint y: 527, endPoint x: 1041, endPoint y: 412, distance: 118.1
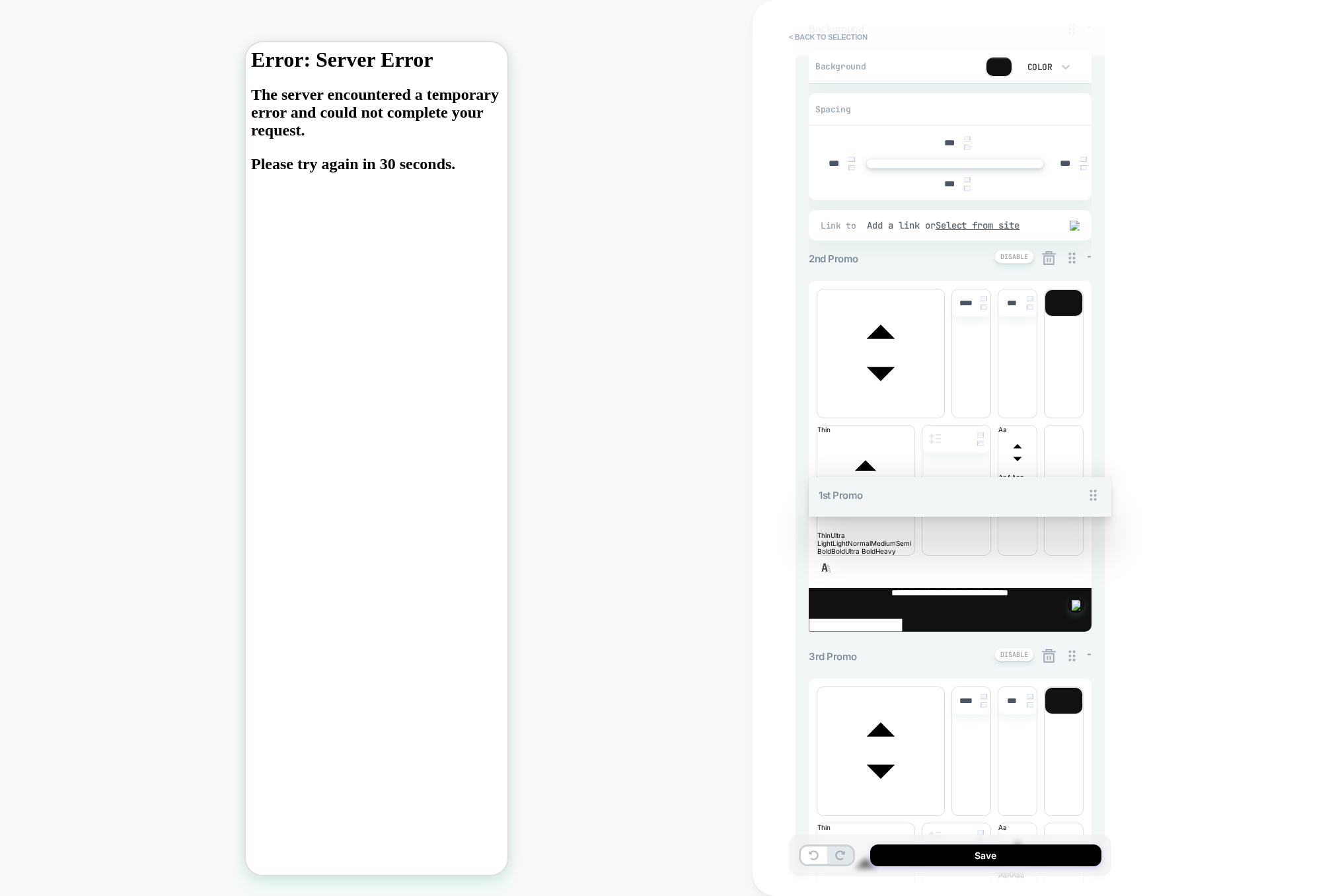
drag, startPoint x: 1071, startPoint y: 154, endPoint x: 1057, endPoint y: 500, distance: 346.3
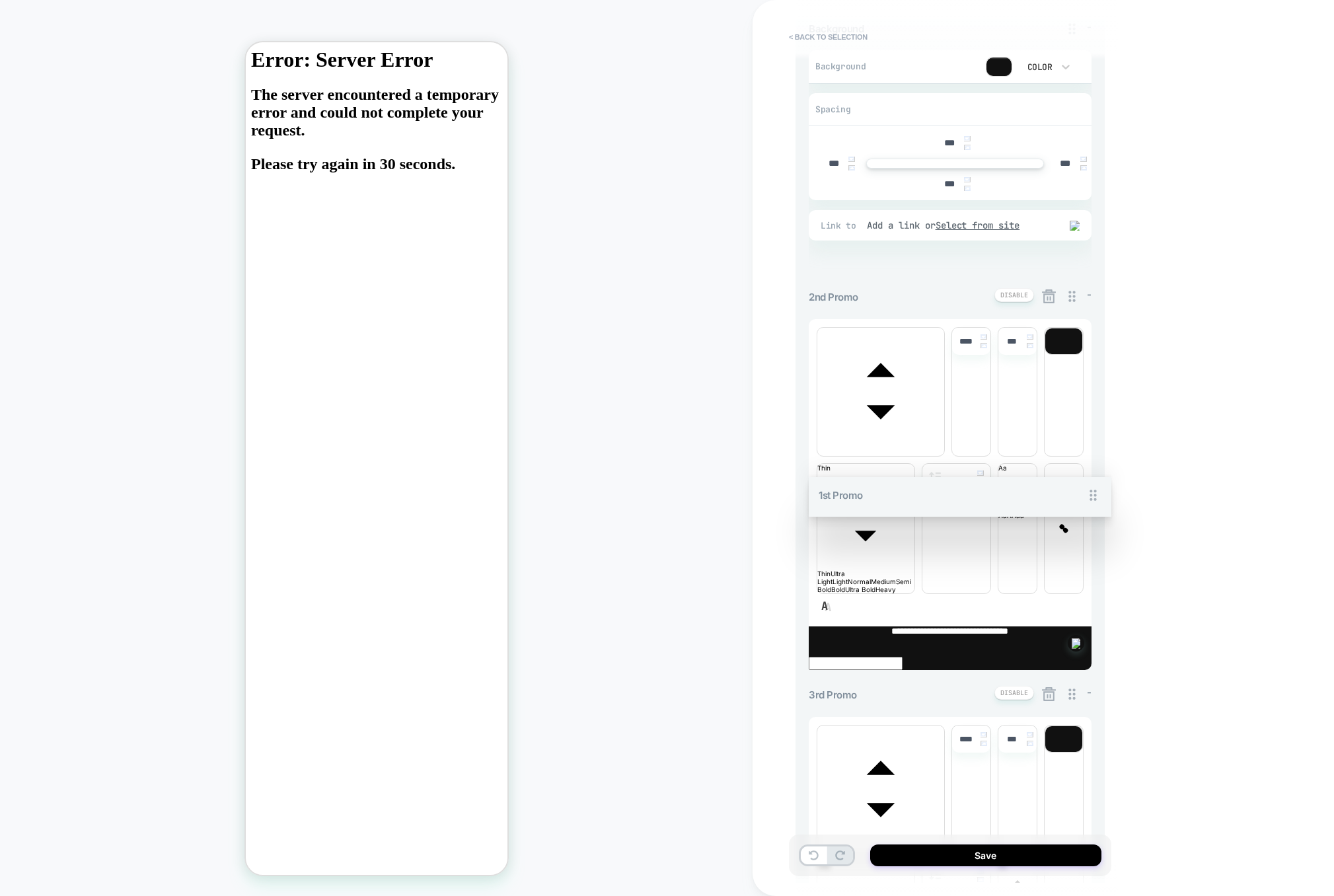
scroll to position [0, 0]
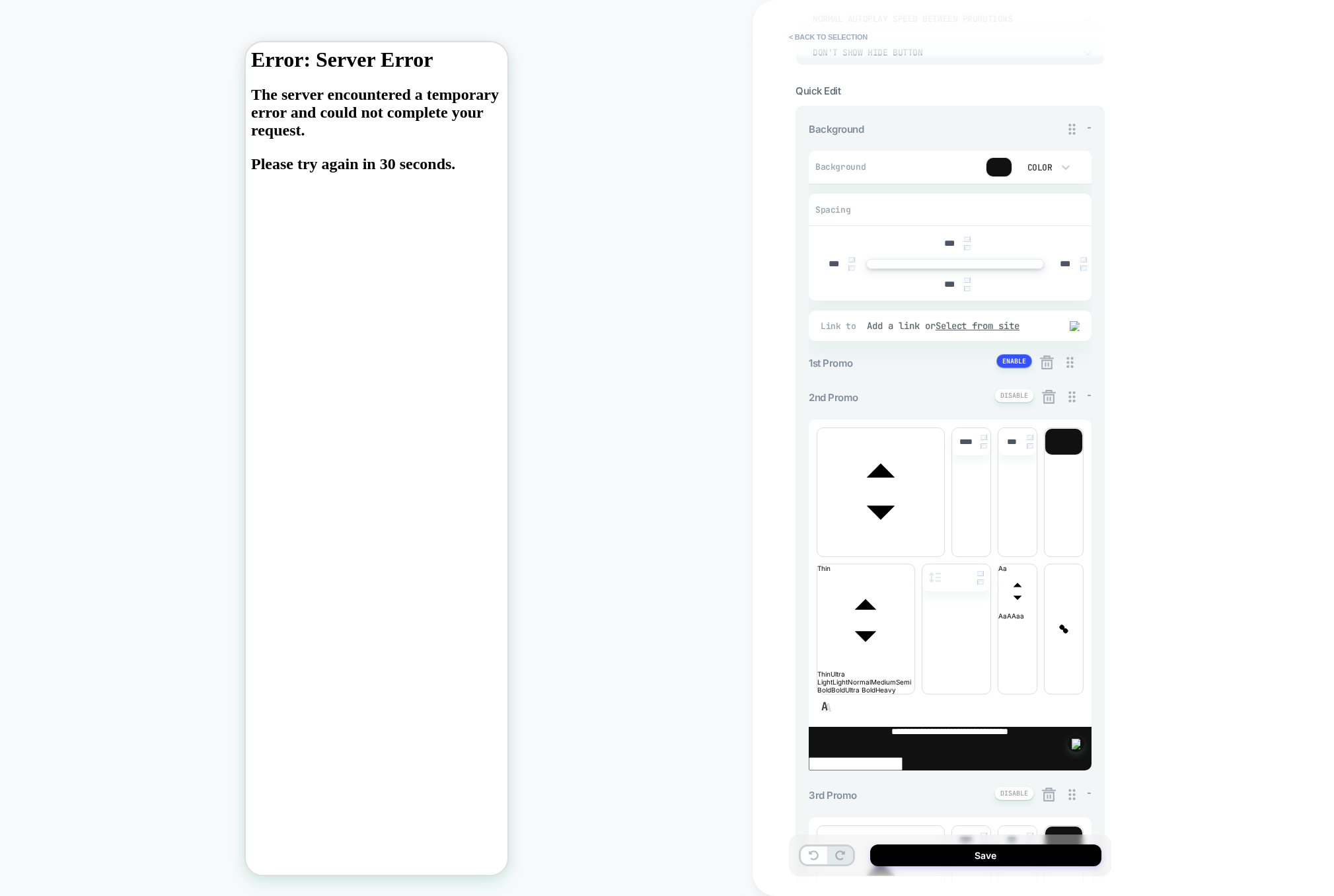
scroll to position [133, 0]
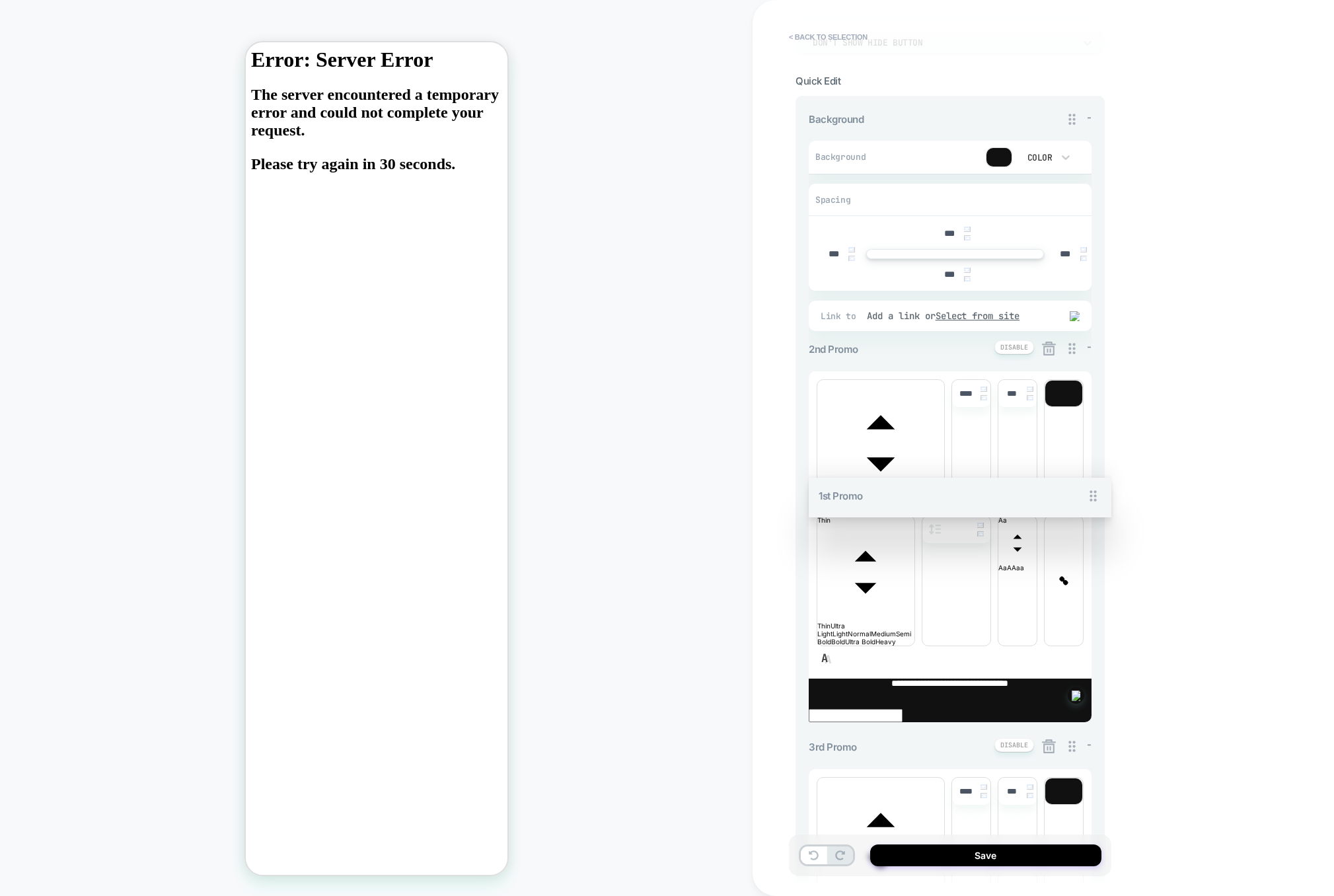
drag, startPoint x: 1073, startPoint y: 355, endPoint x: 1056, endPoint y: 709, distance: 354.4
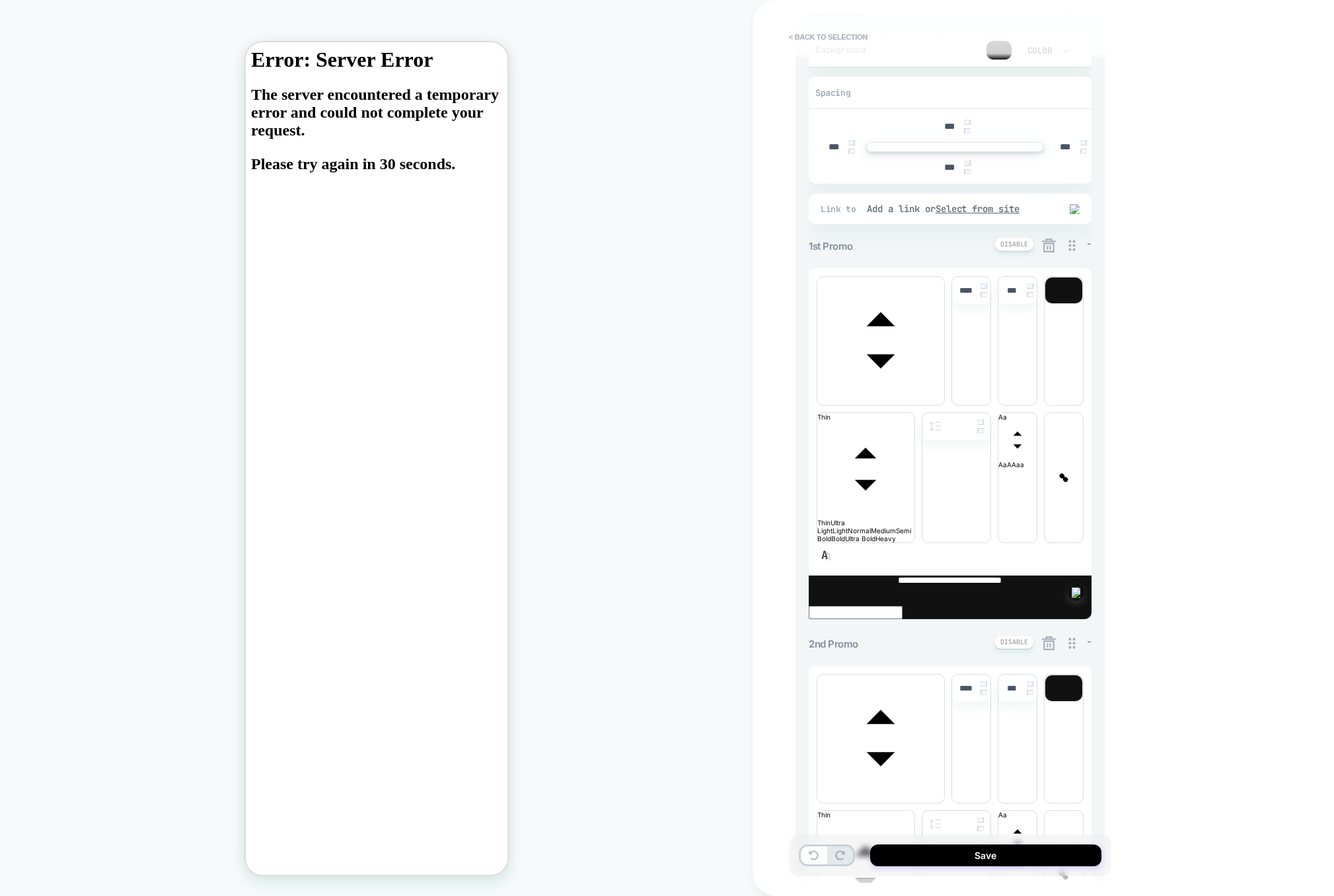
scroll to position [379, 0]
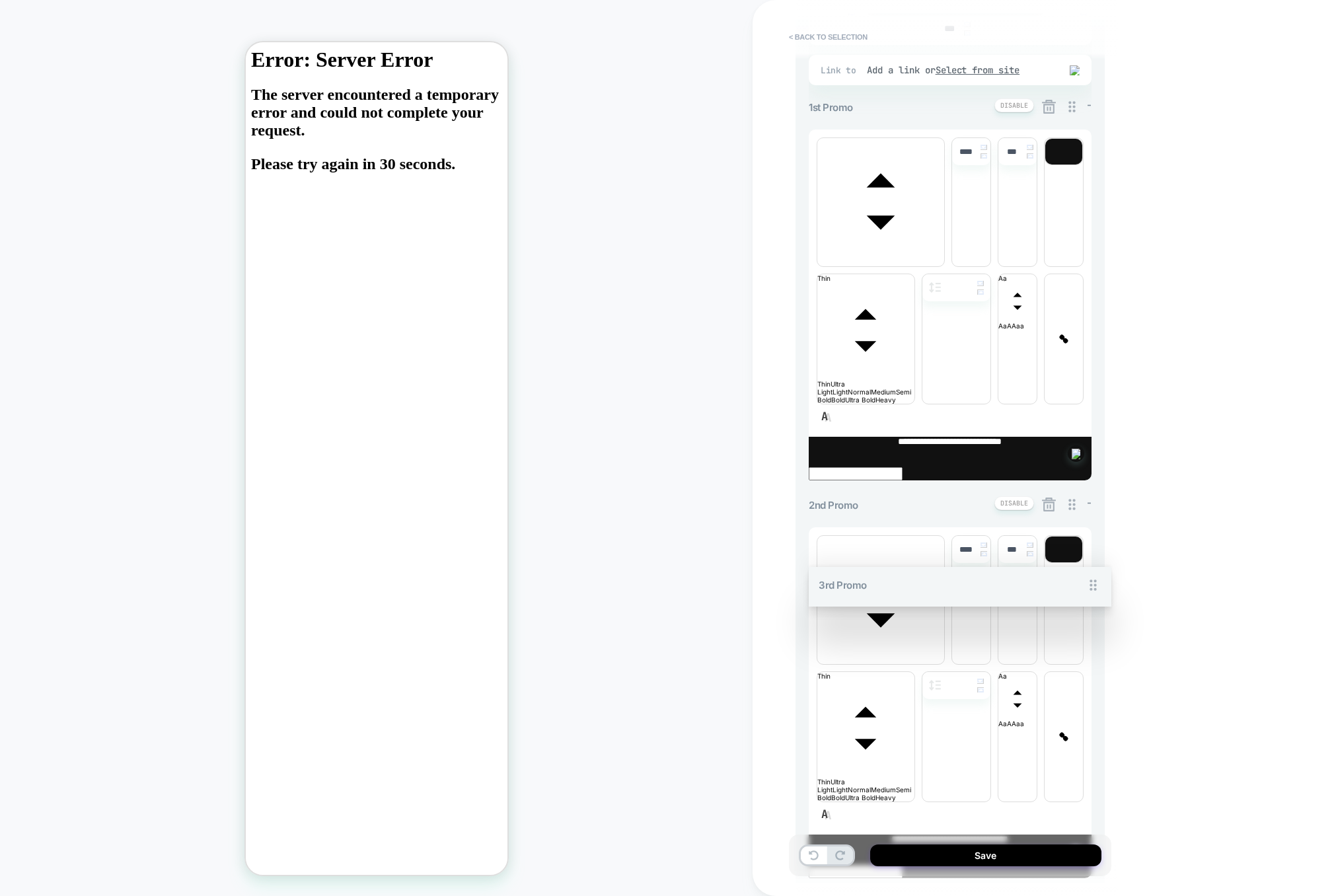
drag, startPoint x: 1070, startPoint y: 489, endPoint x: 1052, endPoint y: 619, distance: 131.2
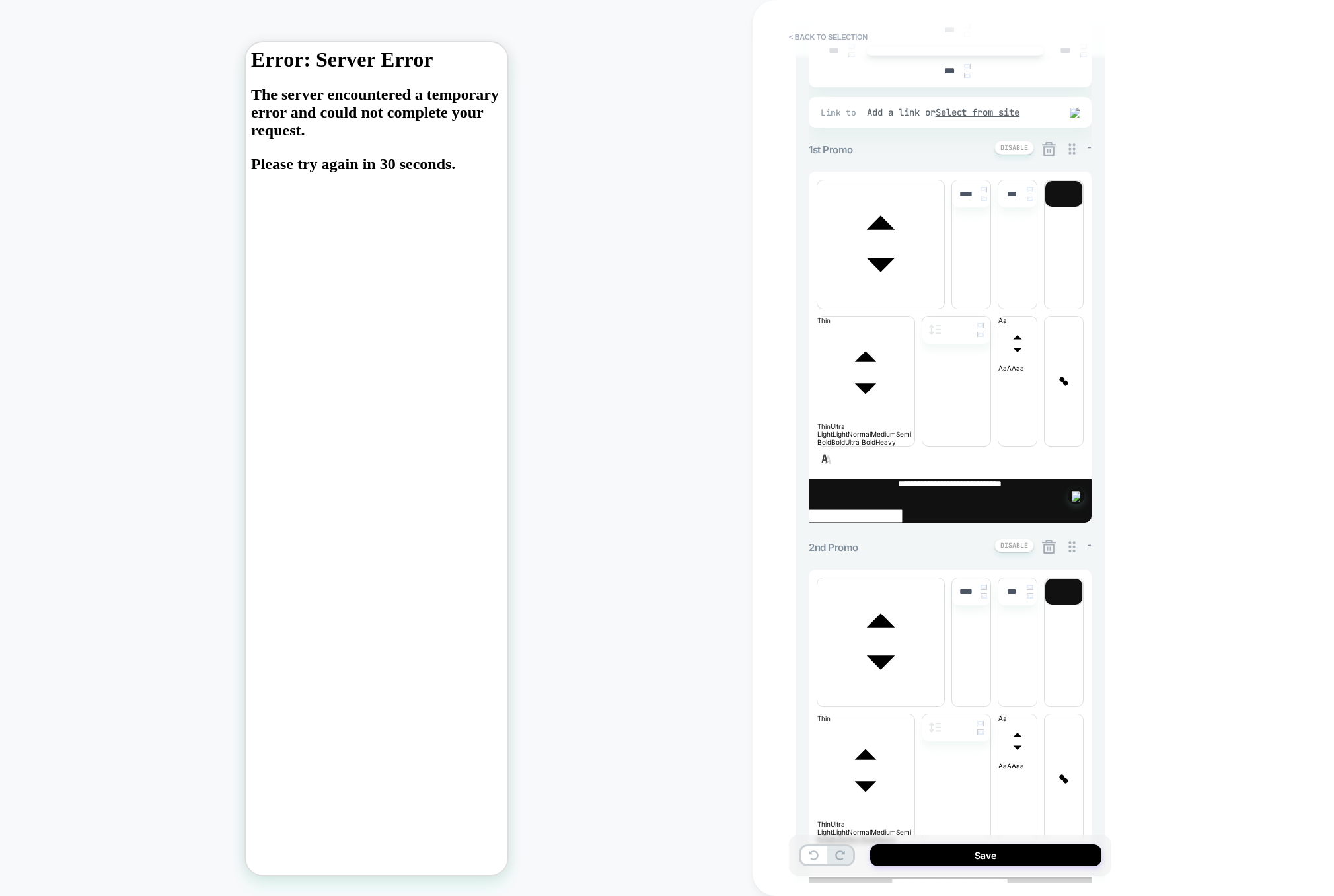
scroll to position [224, 0]
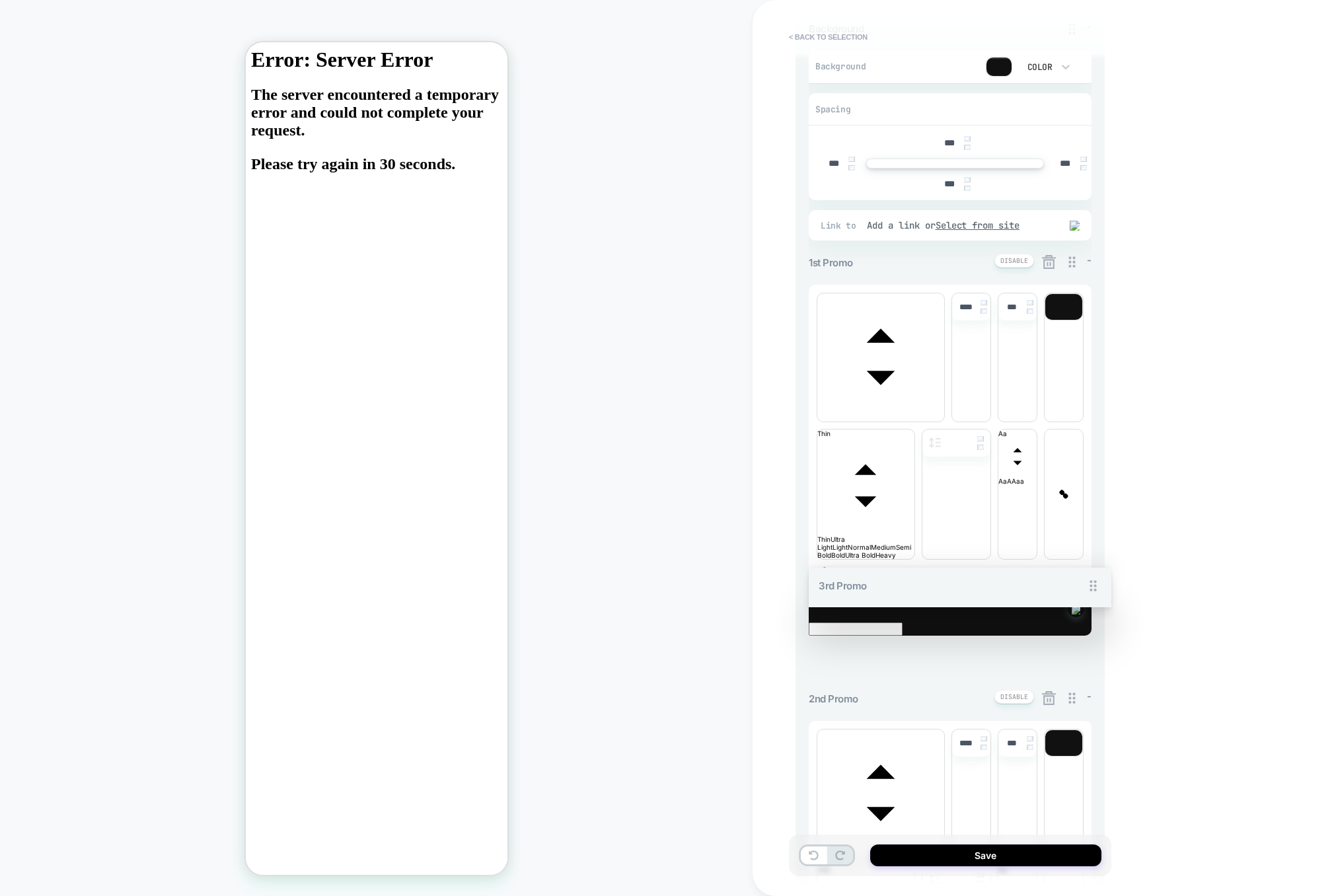
drag, startPoint x: 1070, startPoint y: 538, endPoint x: 1042, endPoint y: 387, distance: 153.6
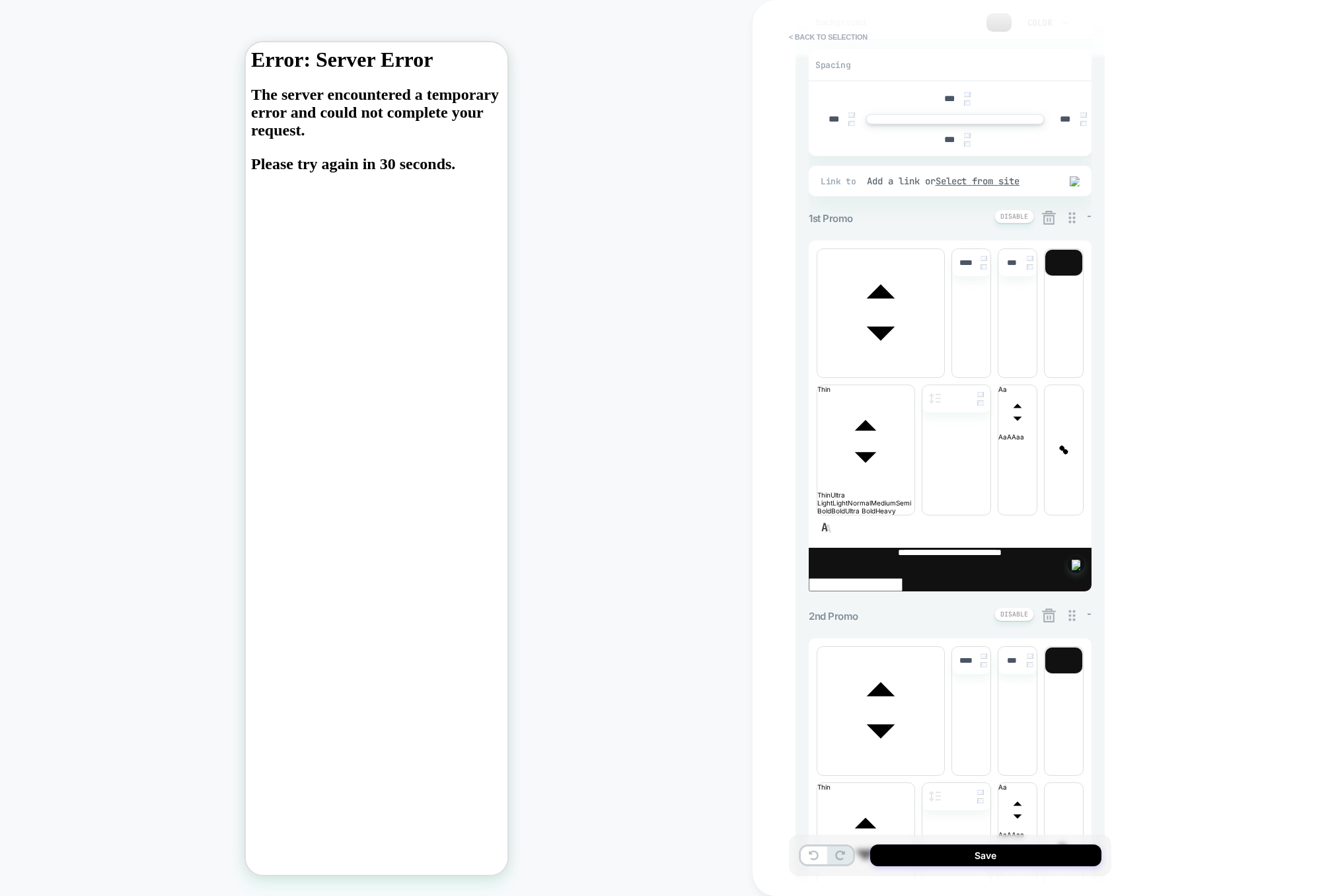
scroll to position [379, 0]
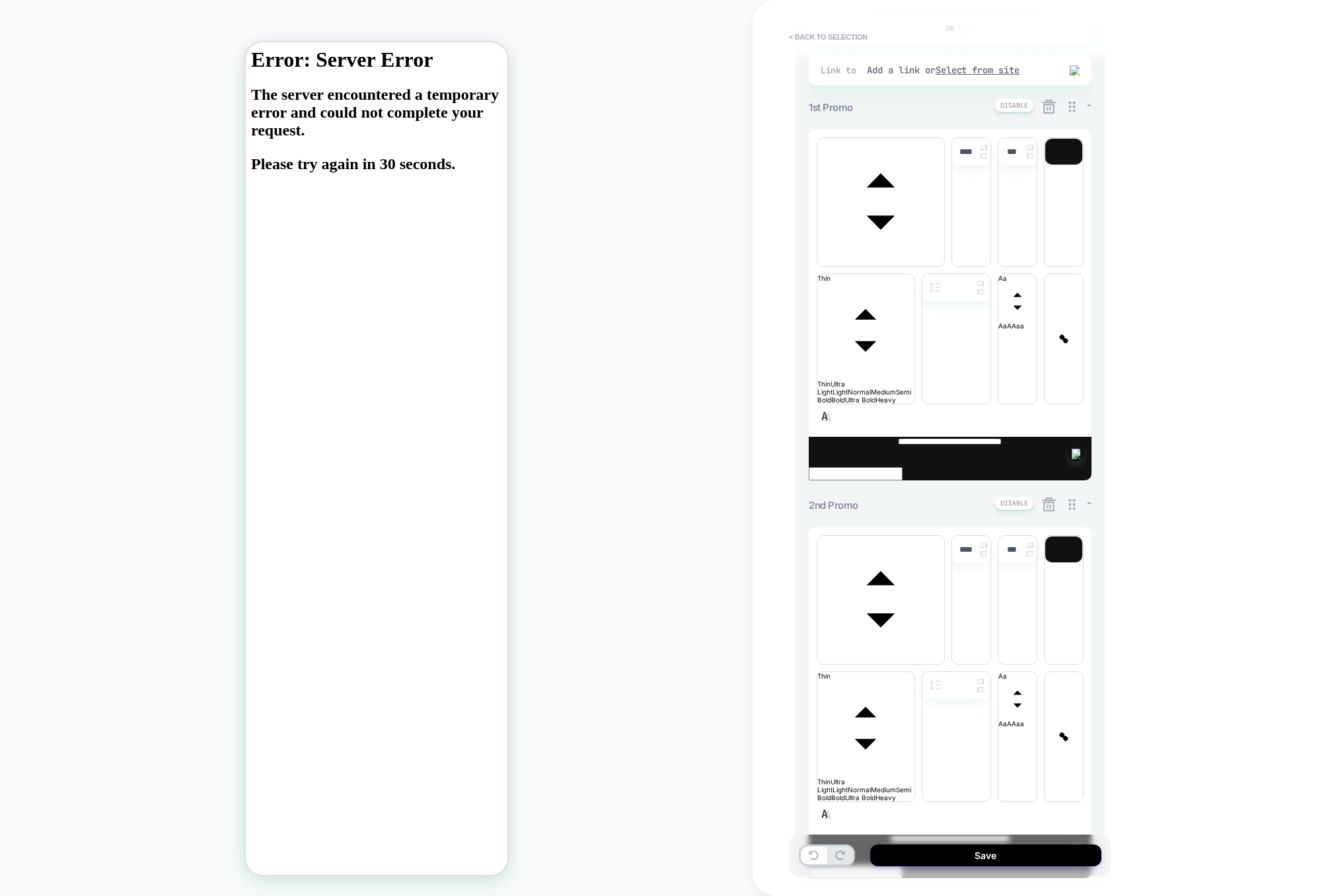
click at [1054, 498] on icon at bounding box center [1049, 504] width 14 height 14
click at [1079, 371] on button "Yes" at bounding box center [1085, 375] width 66 height 20
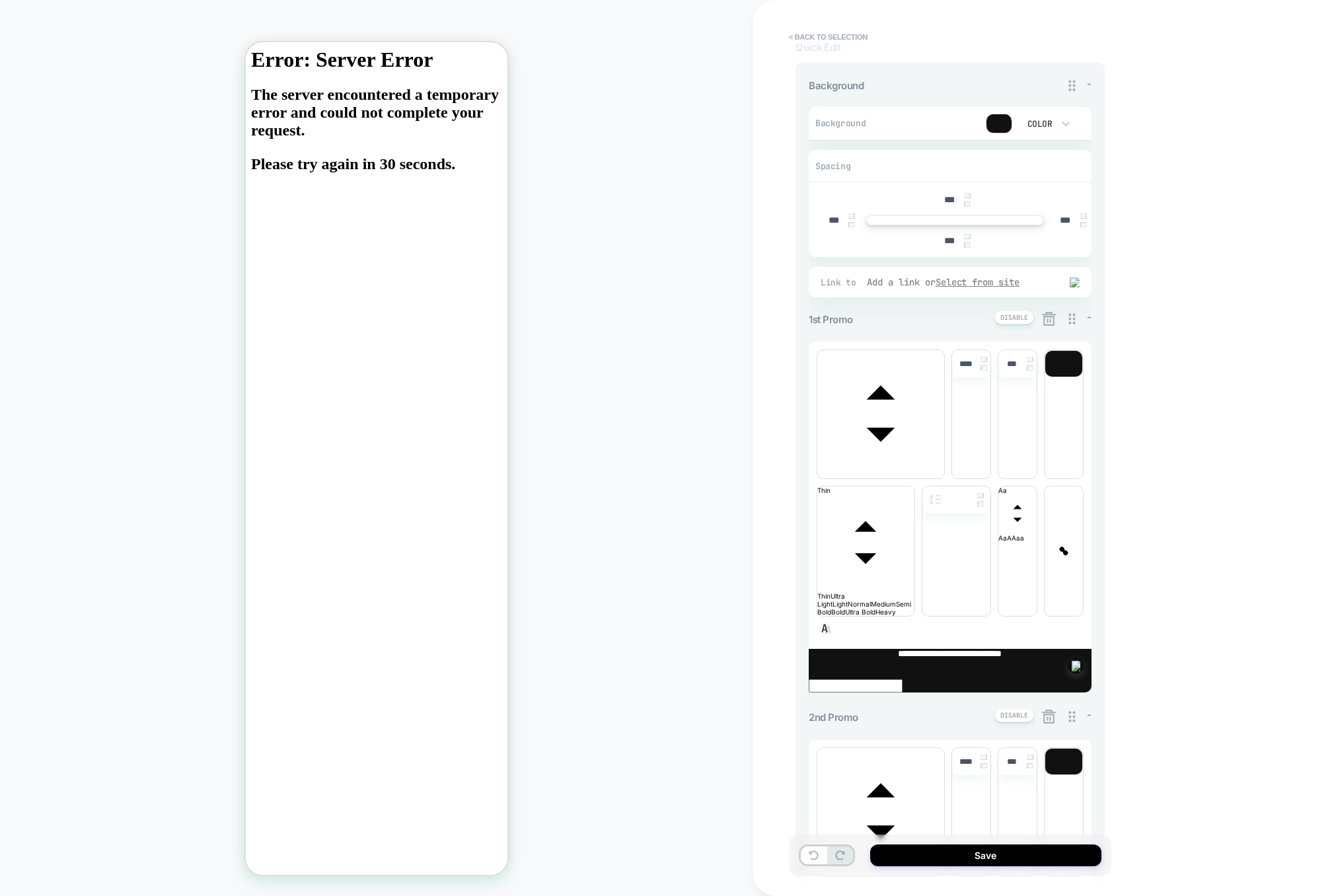
scroll to position [222, 0]
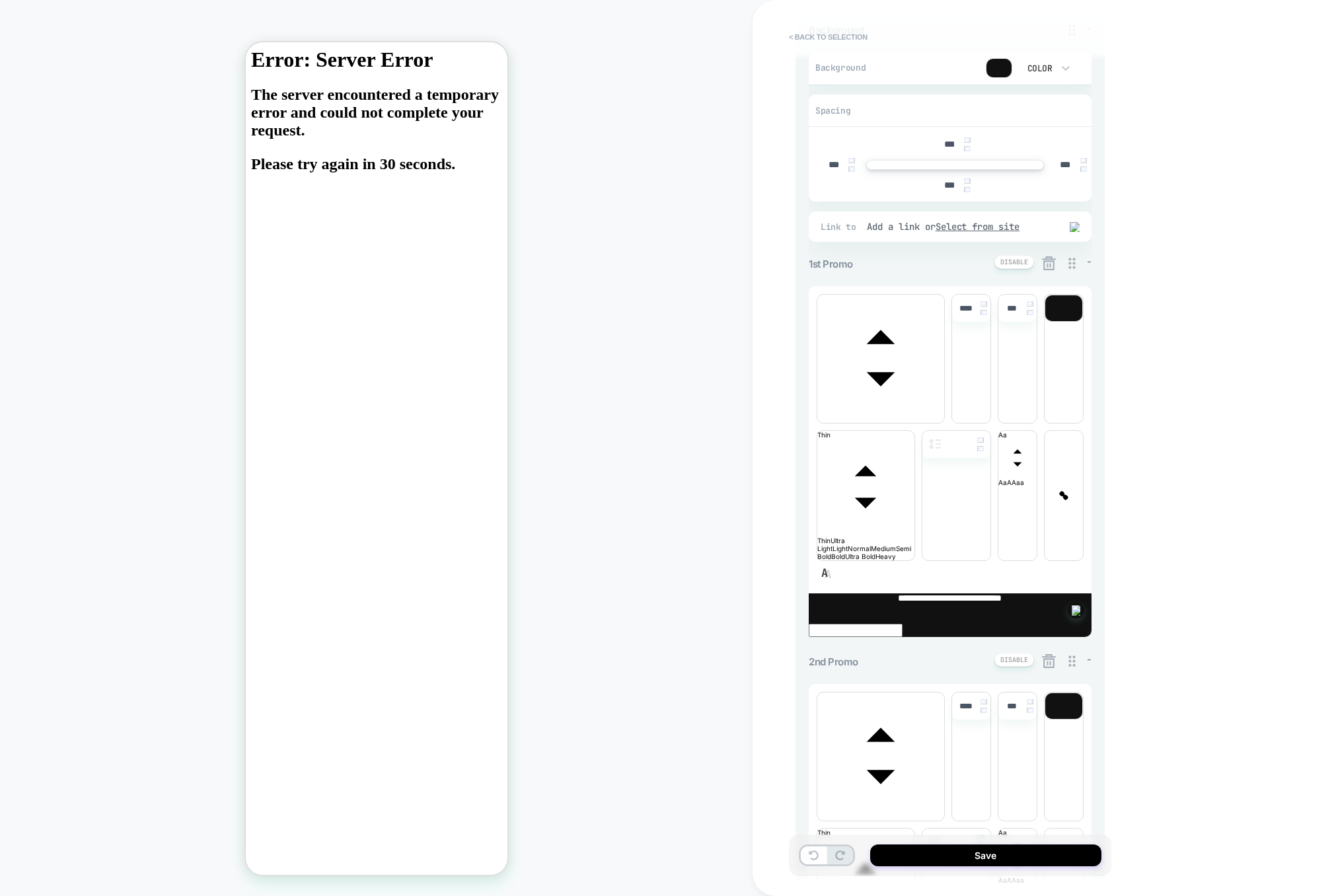
click at [1049, 653] on icon at bounding box center [1049, 661] width 16 height 16
click at [1092, 537] on button "Yes" at bounding box center [1085, 532] width 66 height 20
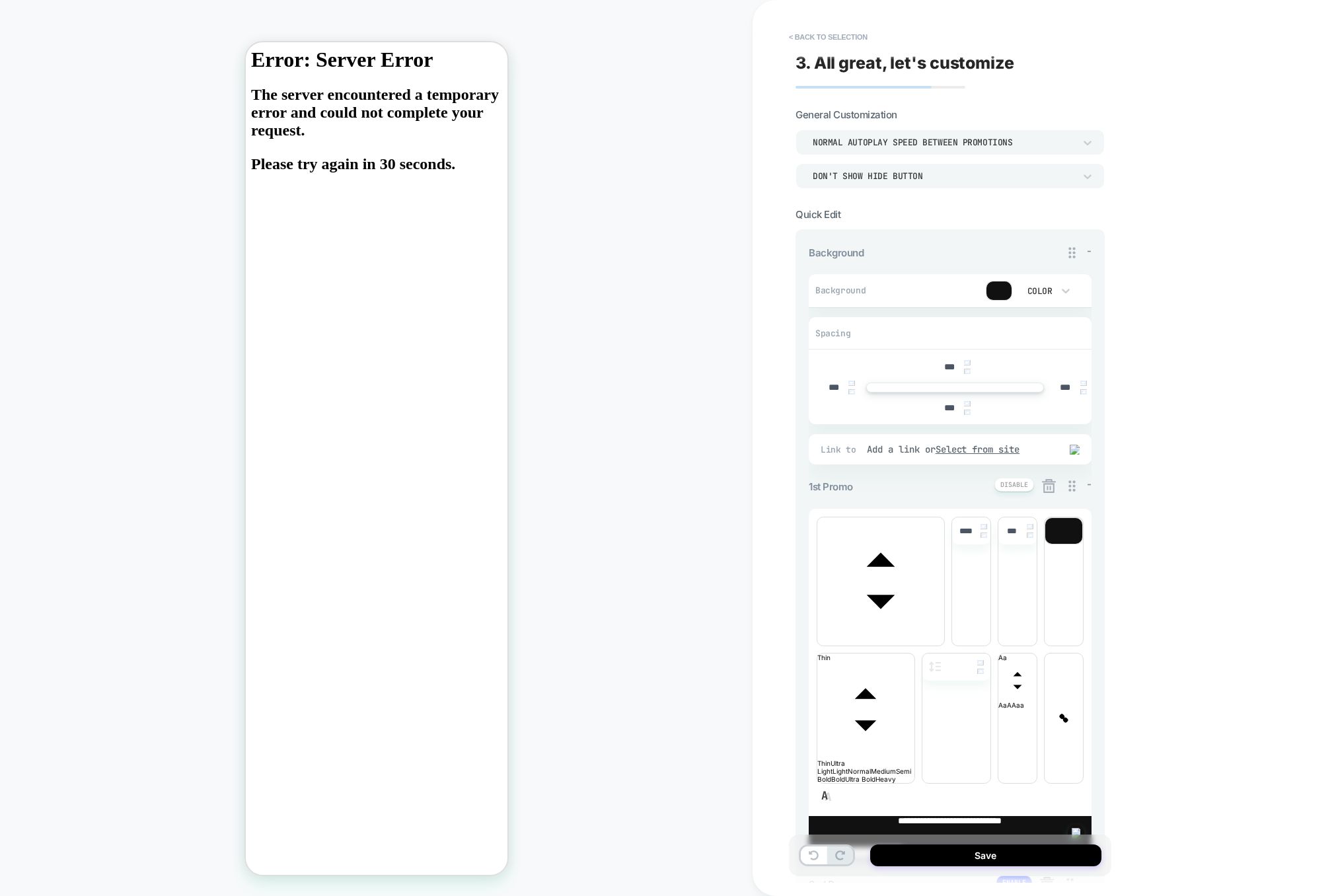
scroll to position [68, 0]
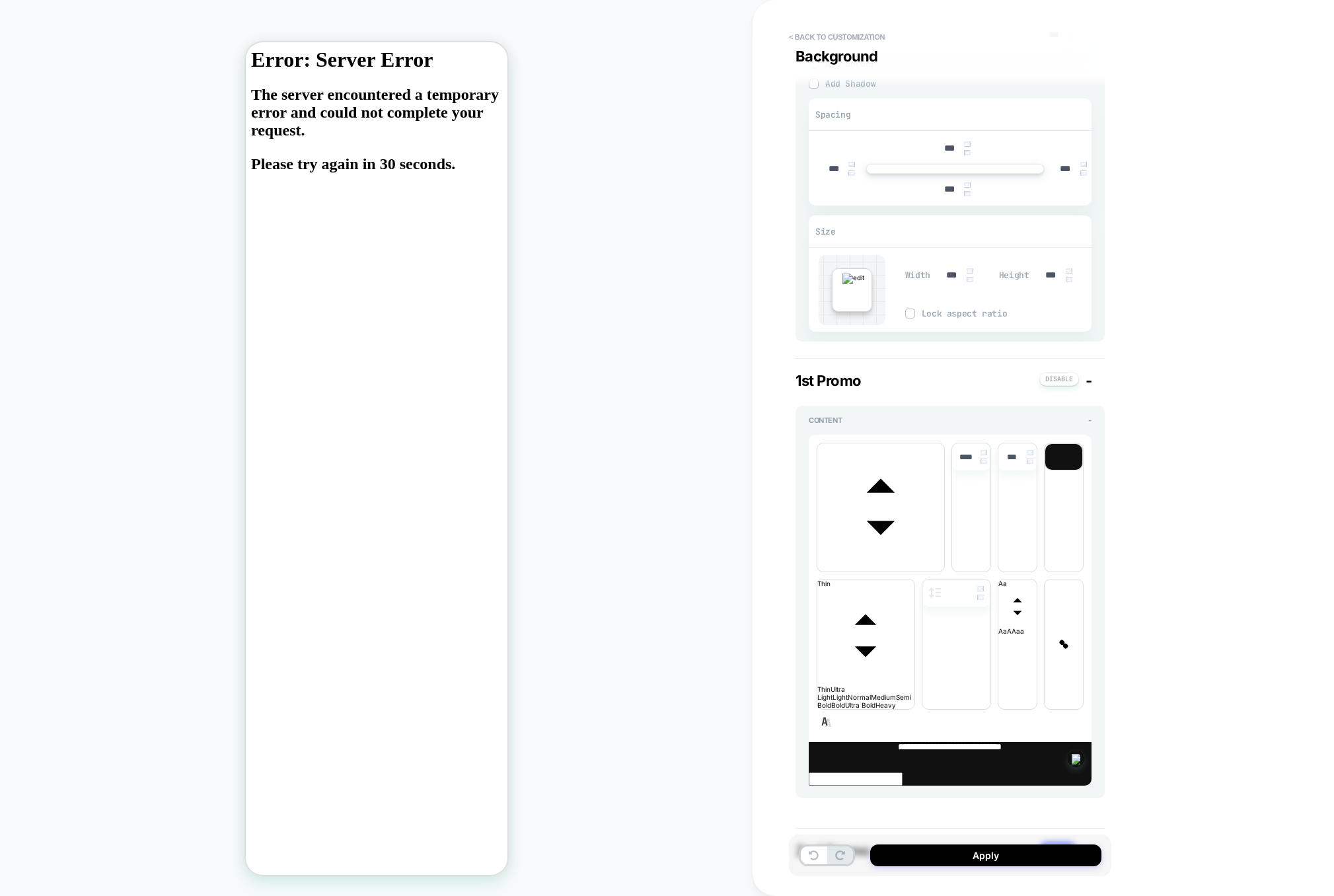
scroll to position [260, 0]
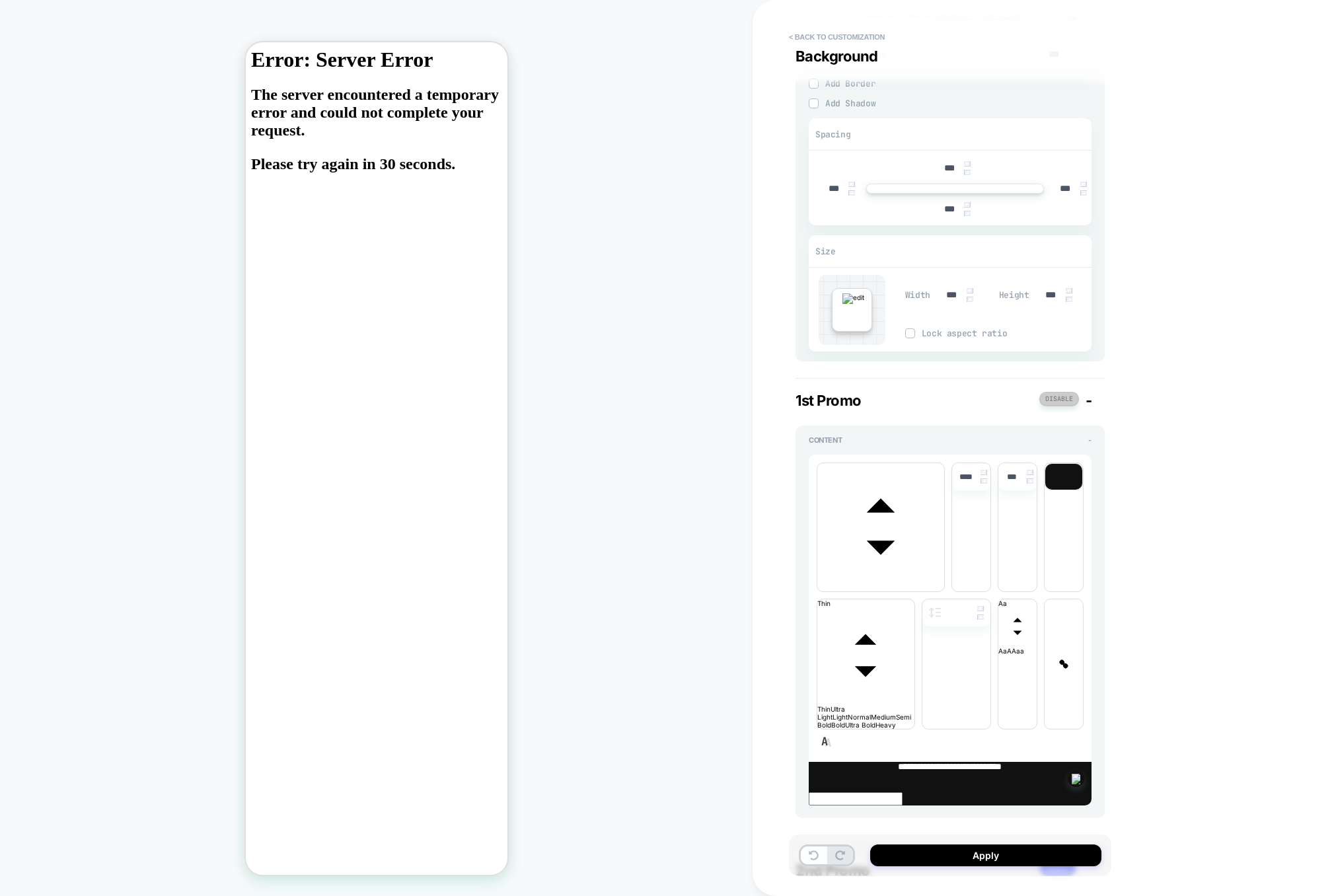
click at [1058, 400] on button at bounding box center [1059, 399] width 40 height 14
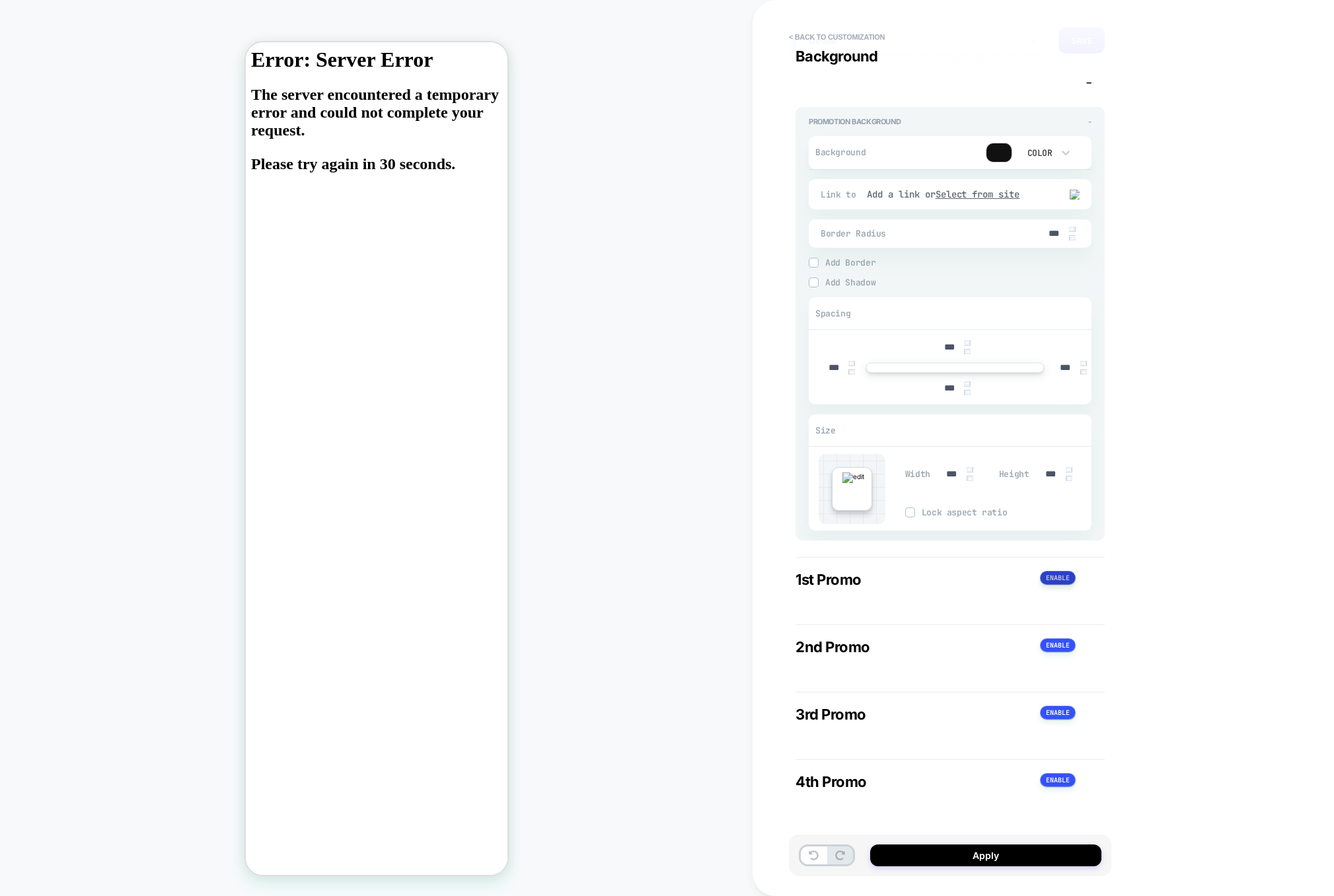
click at [1052, 571] on button at bounding box center [1057, 577] width 36 height 14
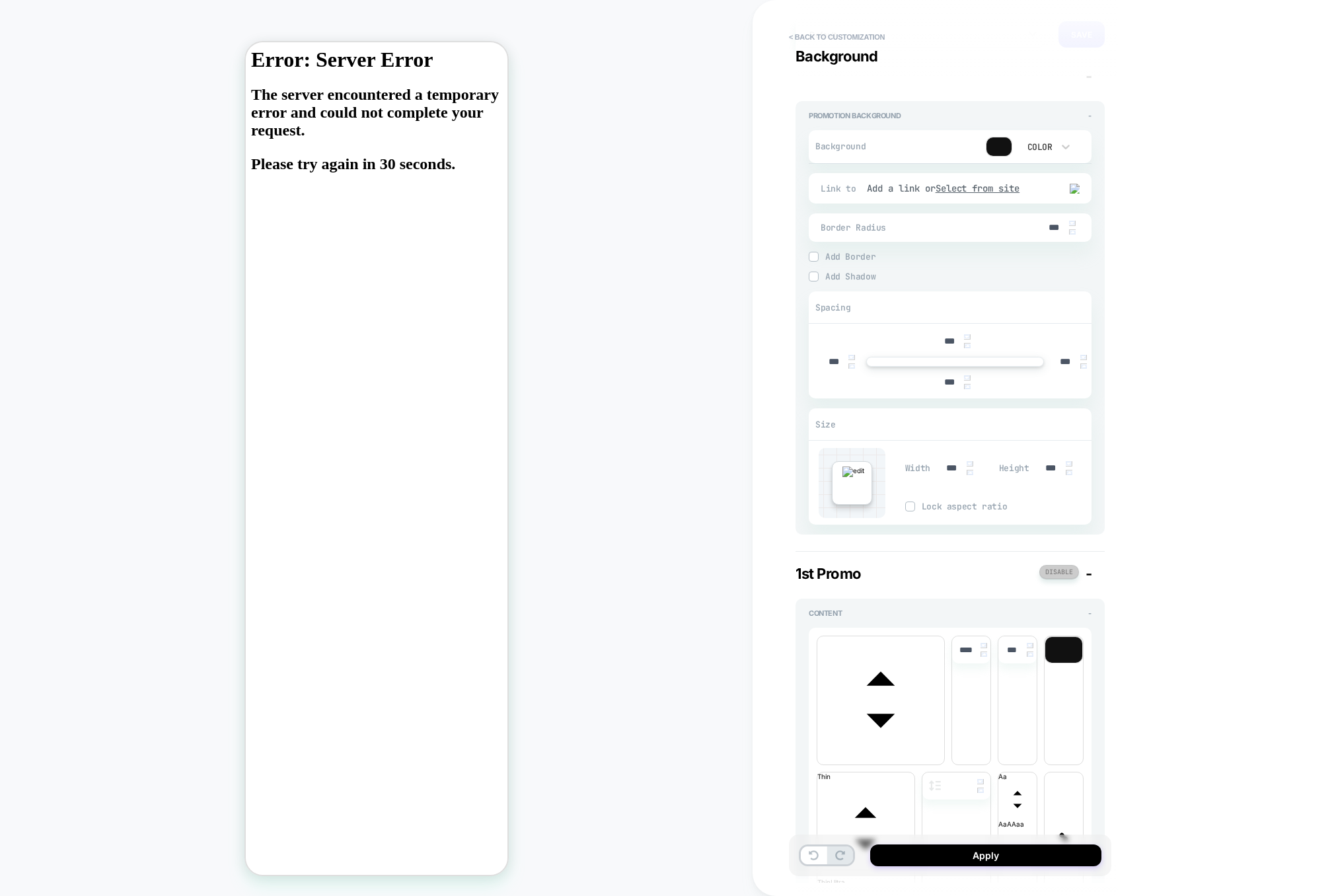
scroll to position [260, 0]
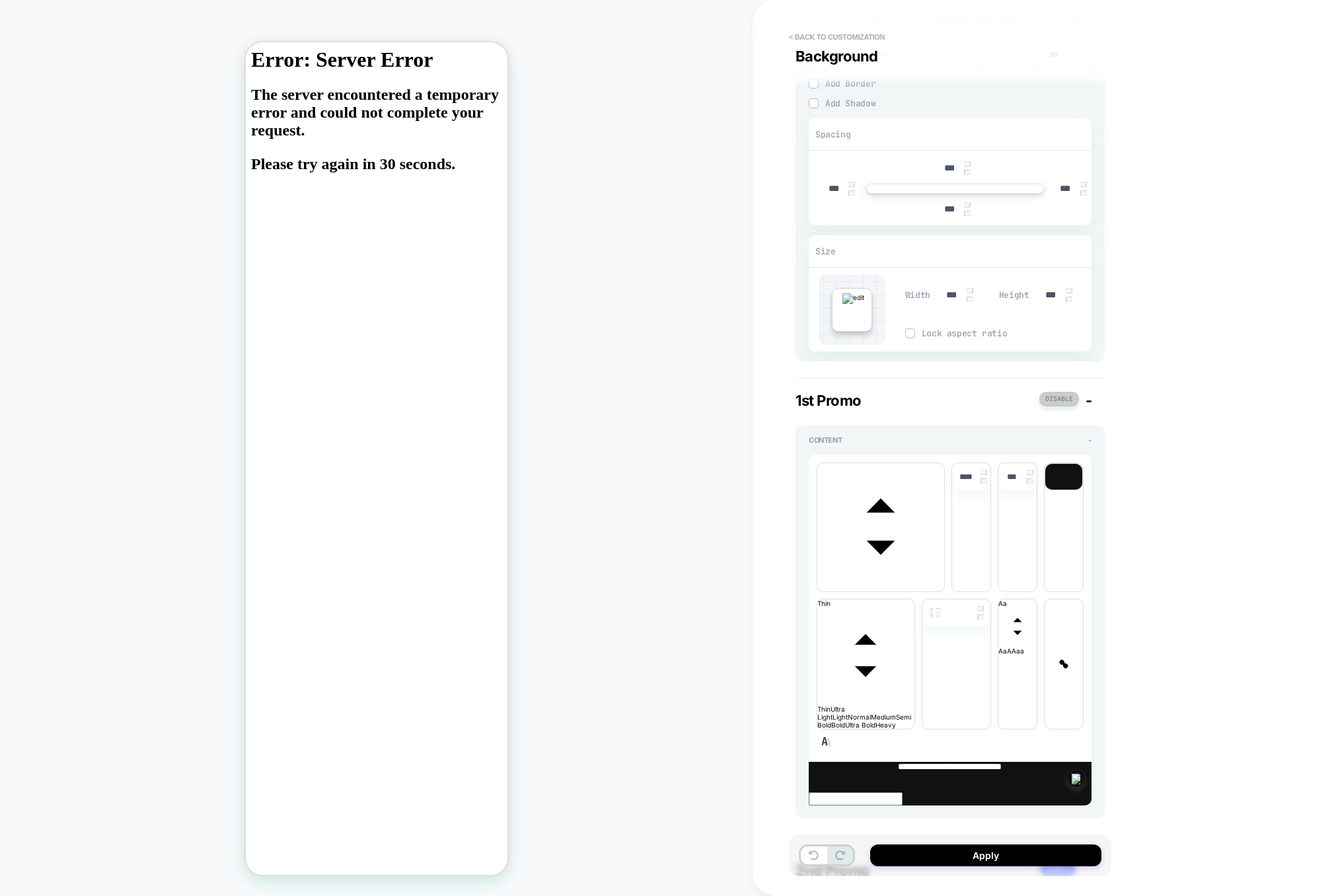
click at [1065, 402] on button at bounding box center [1059, 399] width 40 height 14
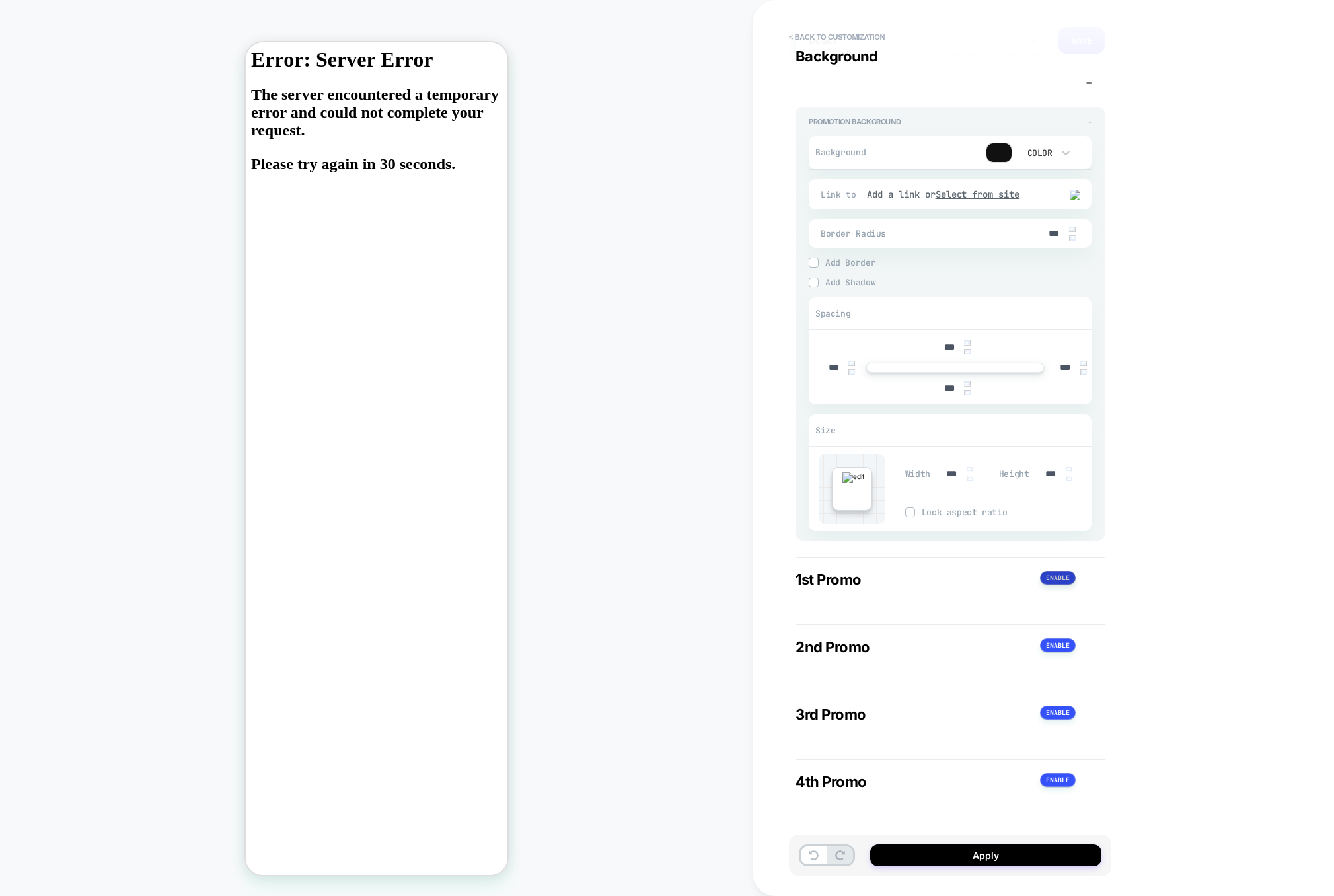
click at [1055, 578] on button at bounding box center [1057, 577] width 36 height 14
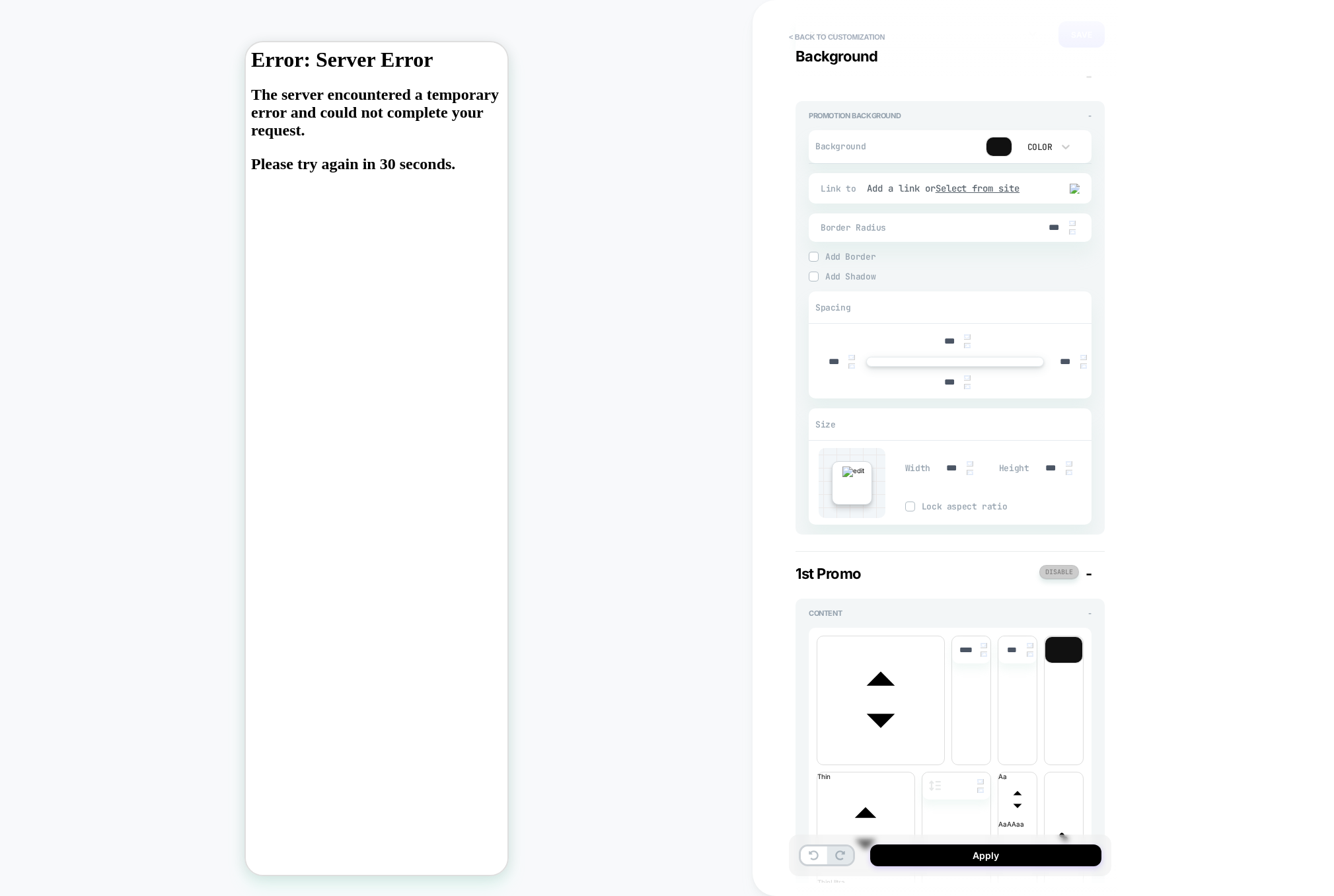
scroll to position [260, 0]
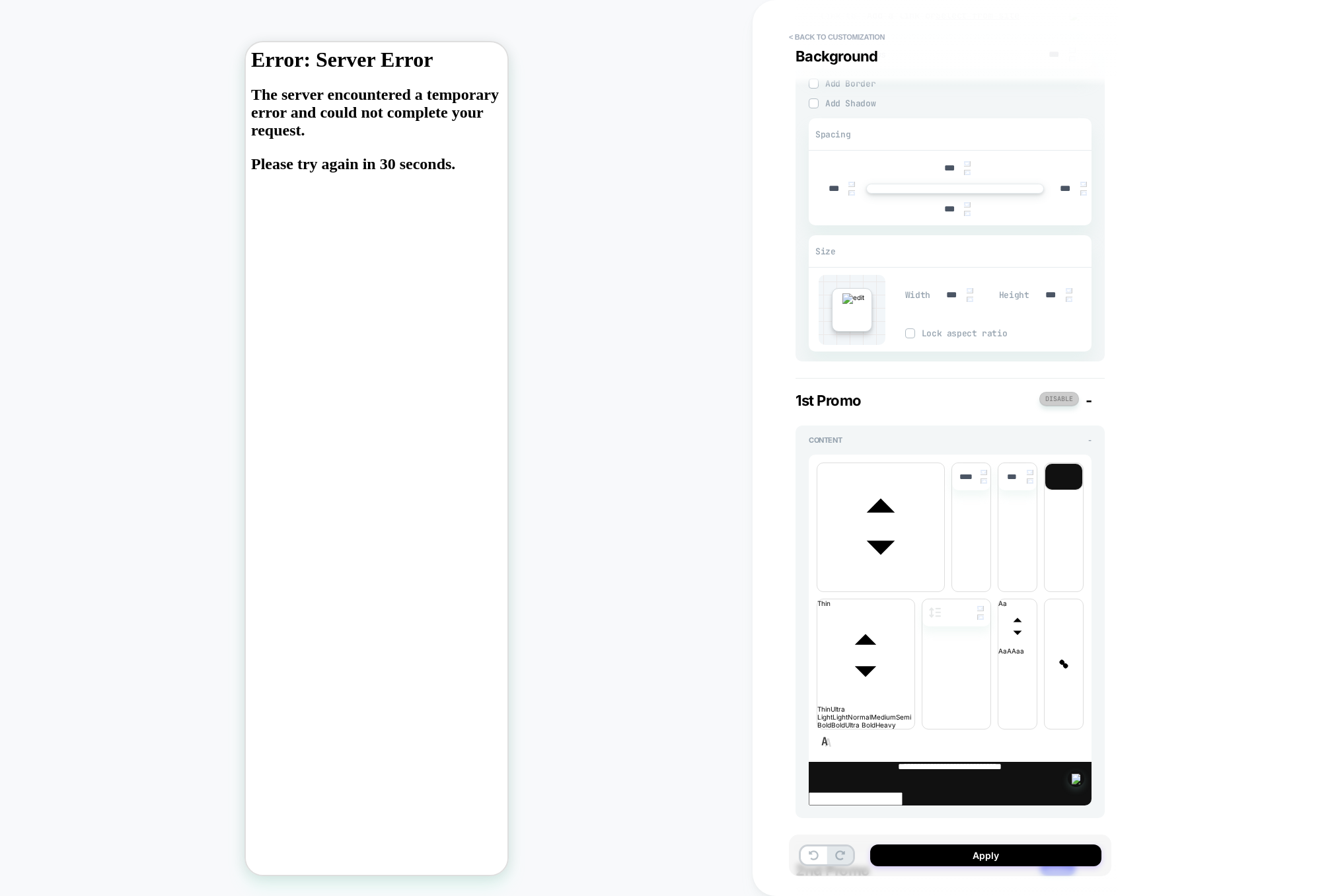
click at [1062, 398] on button at bounding box center [1059, 399] width 40 height 14
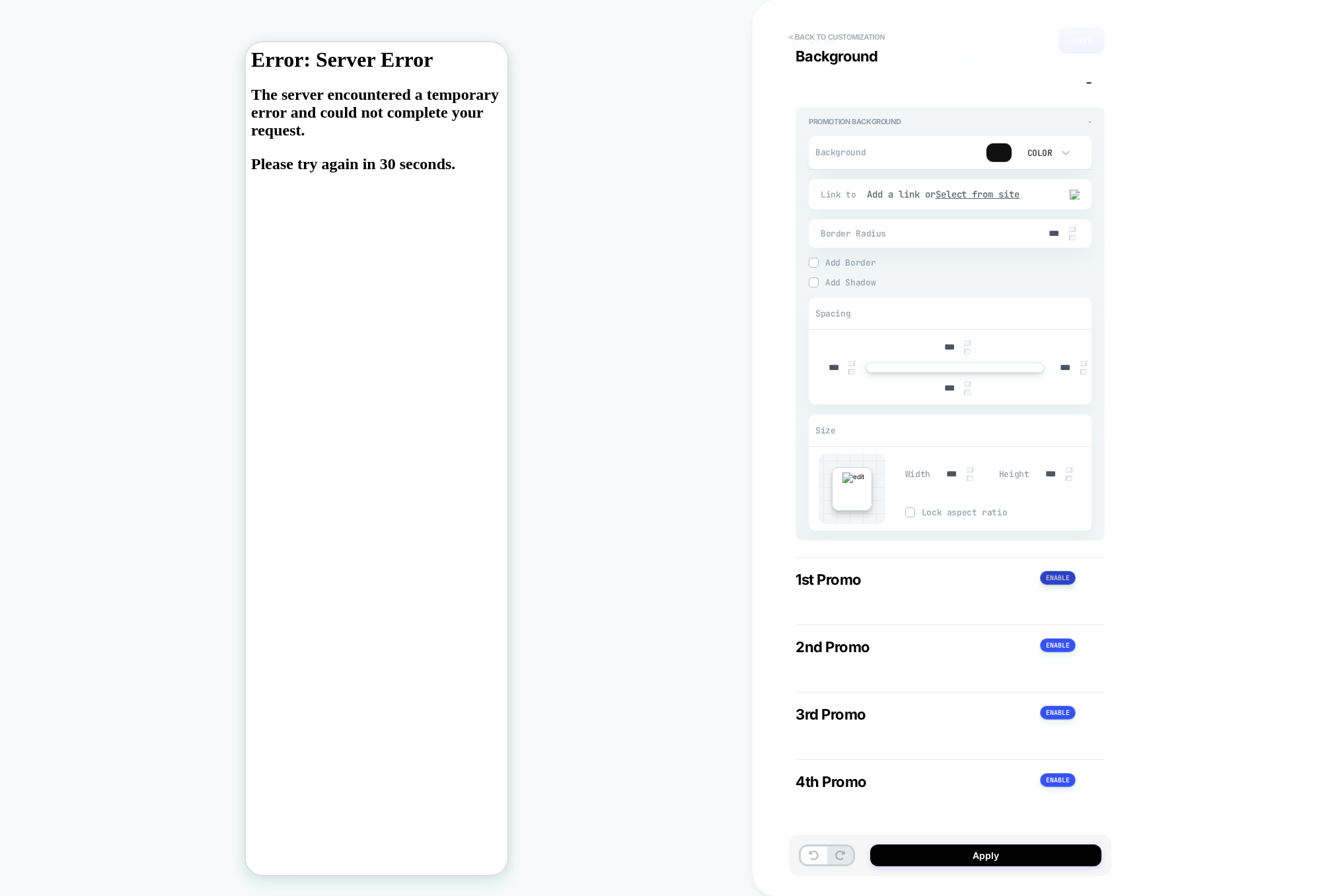
scroll to position [87, 0]
click at [1053, 577] on button at bounding box center [1057, 577] width 36 height 14
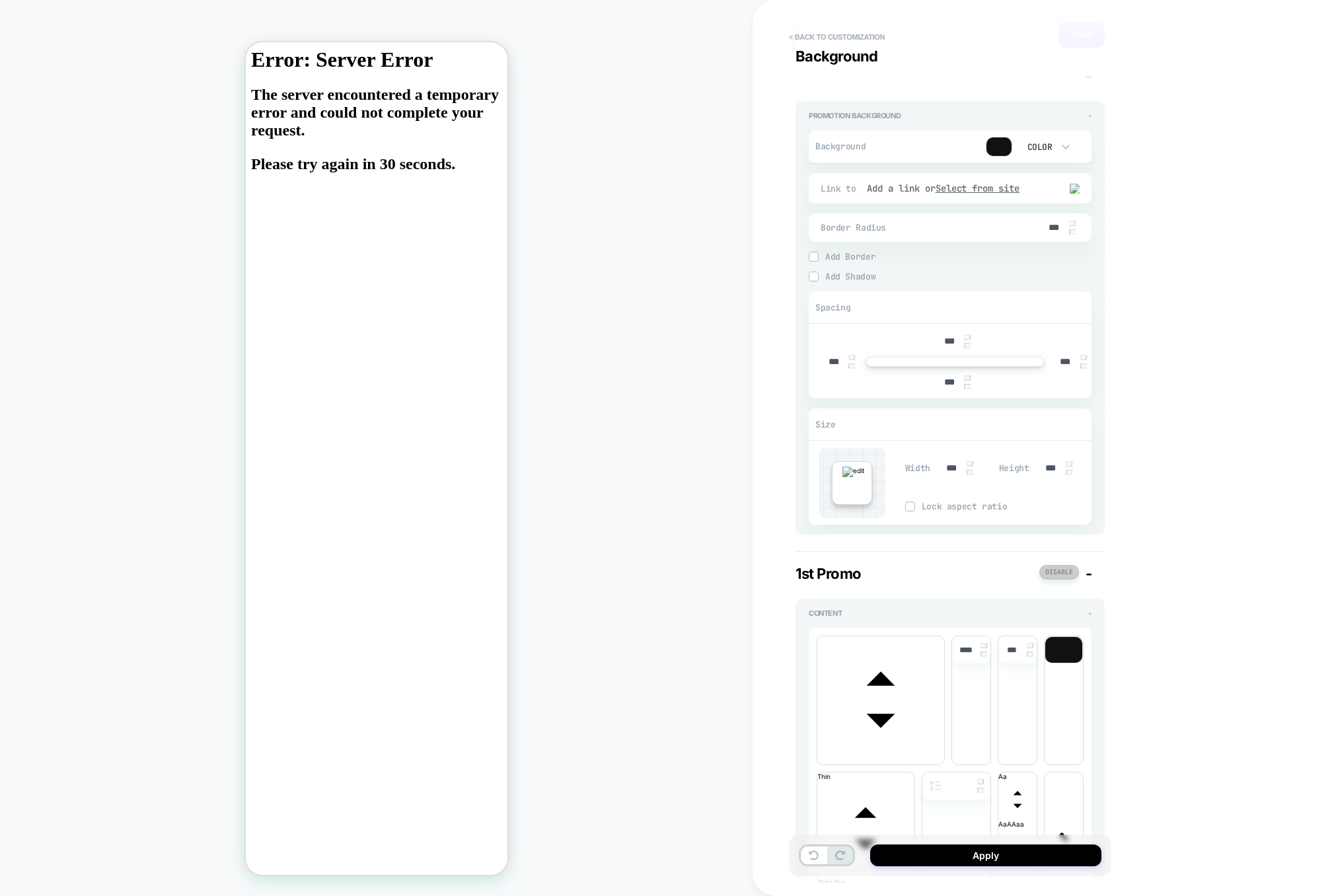
scroll to position [260, 0]
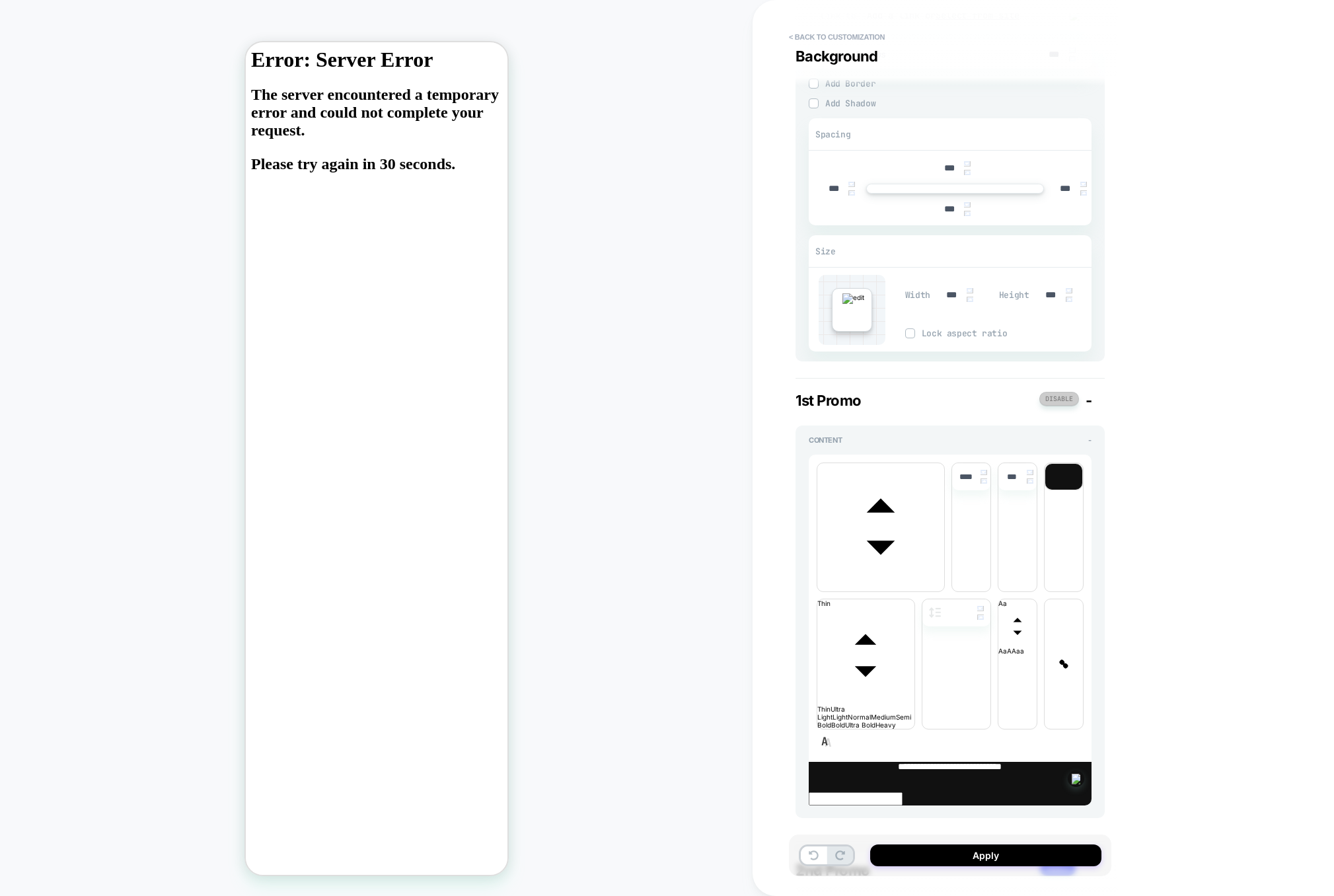
click at [1065, 405] on button at bounding box center [1059, 399] width 40 height 14
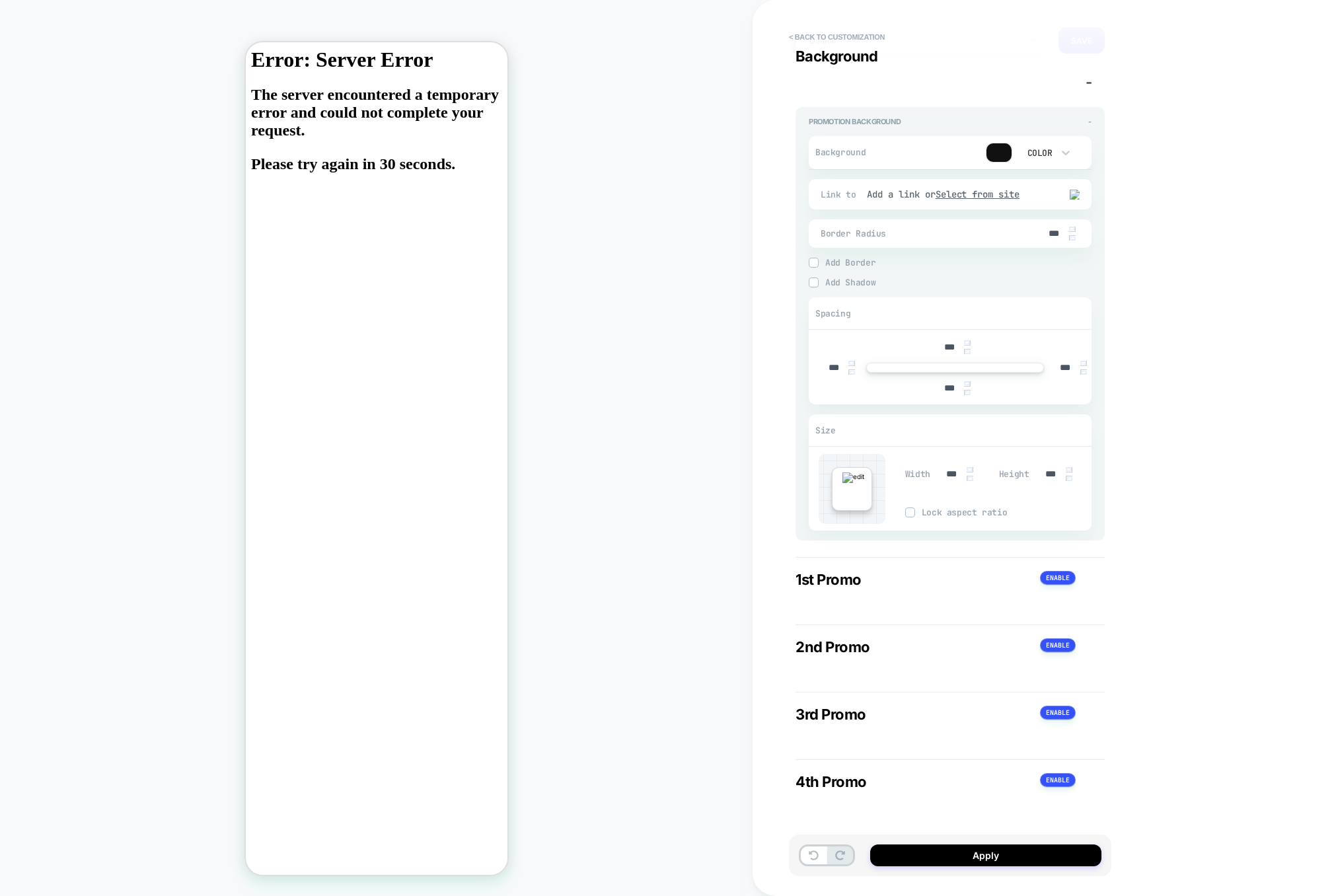
scroll to position [0, 0]
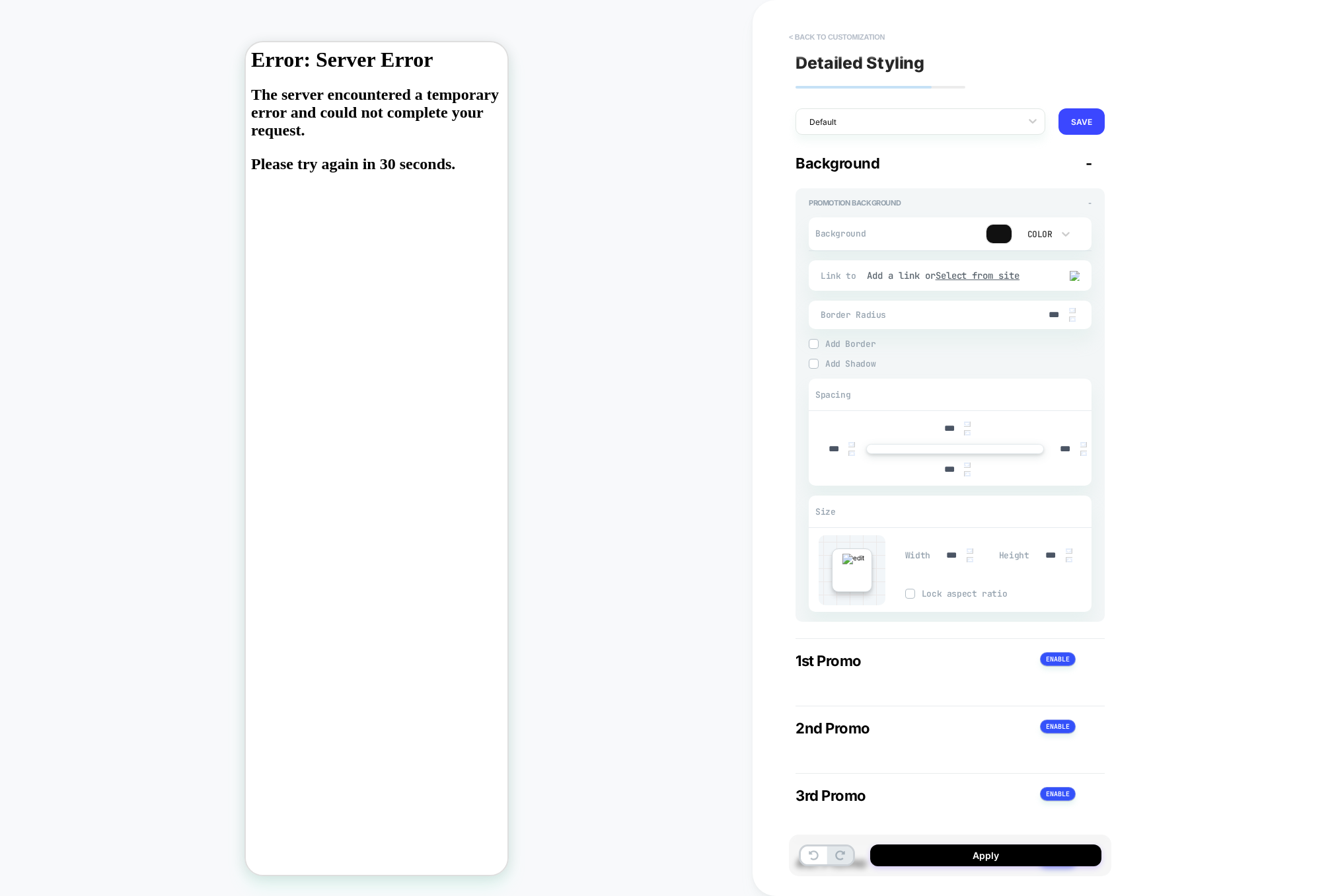
click at [849, 28] on button "< Back to customization" at bounding box center [836, 37] width 109 height 21
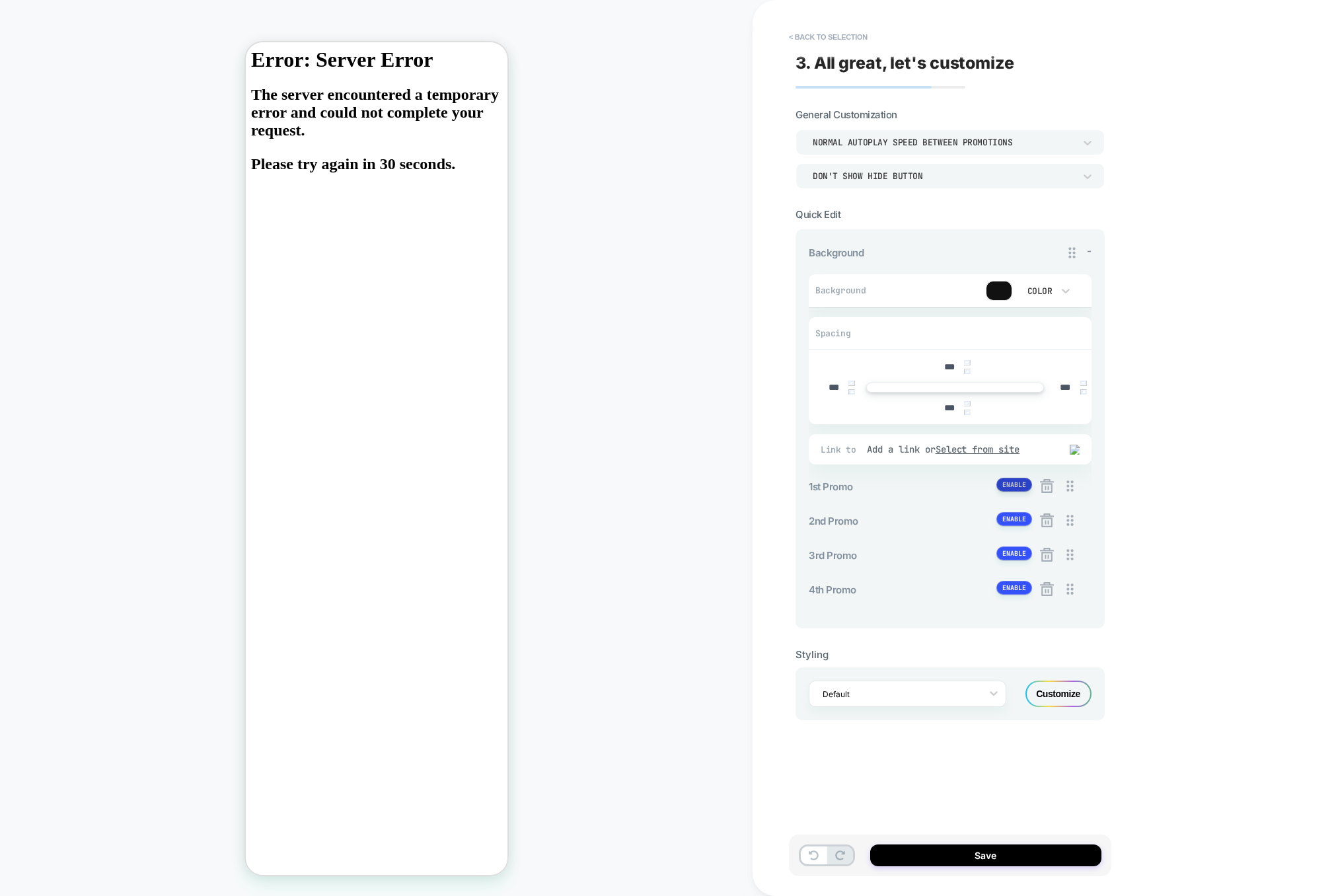
click at [1010, 481] on button at bounding box center [1014, 485] width 36 height 14
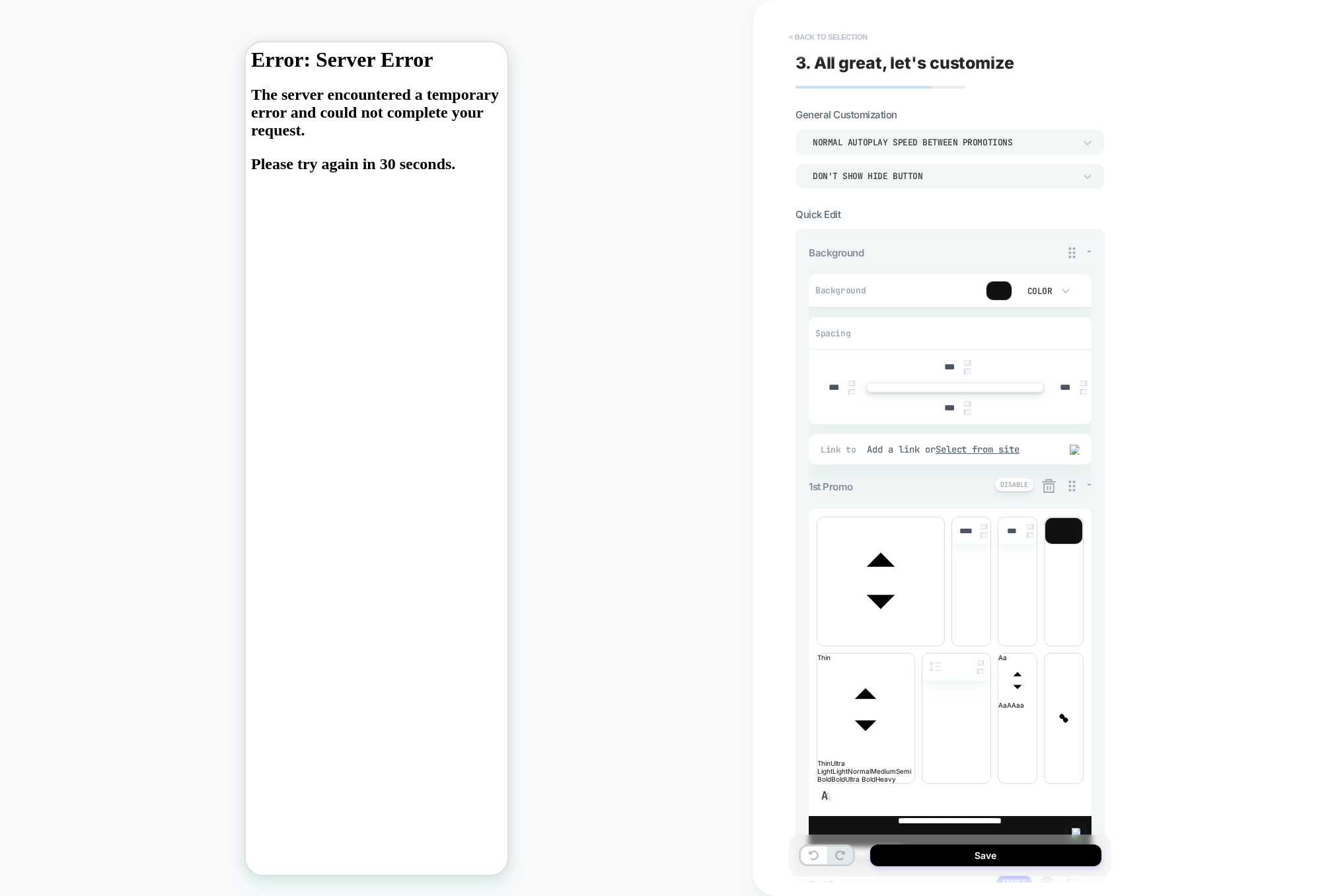
click at [813, 37] on button "< Back to selection" at bounding box center [828, 37] width 92 height 21
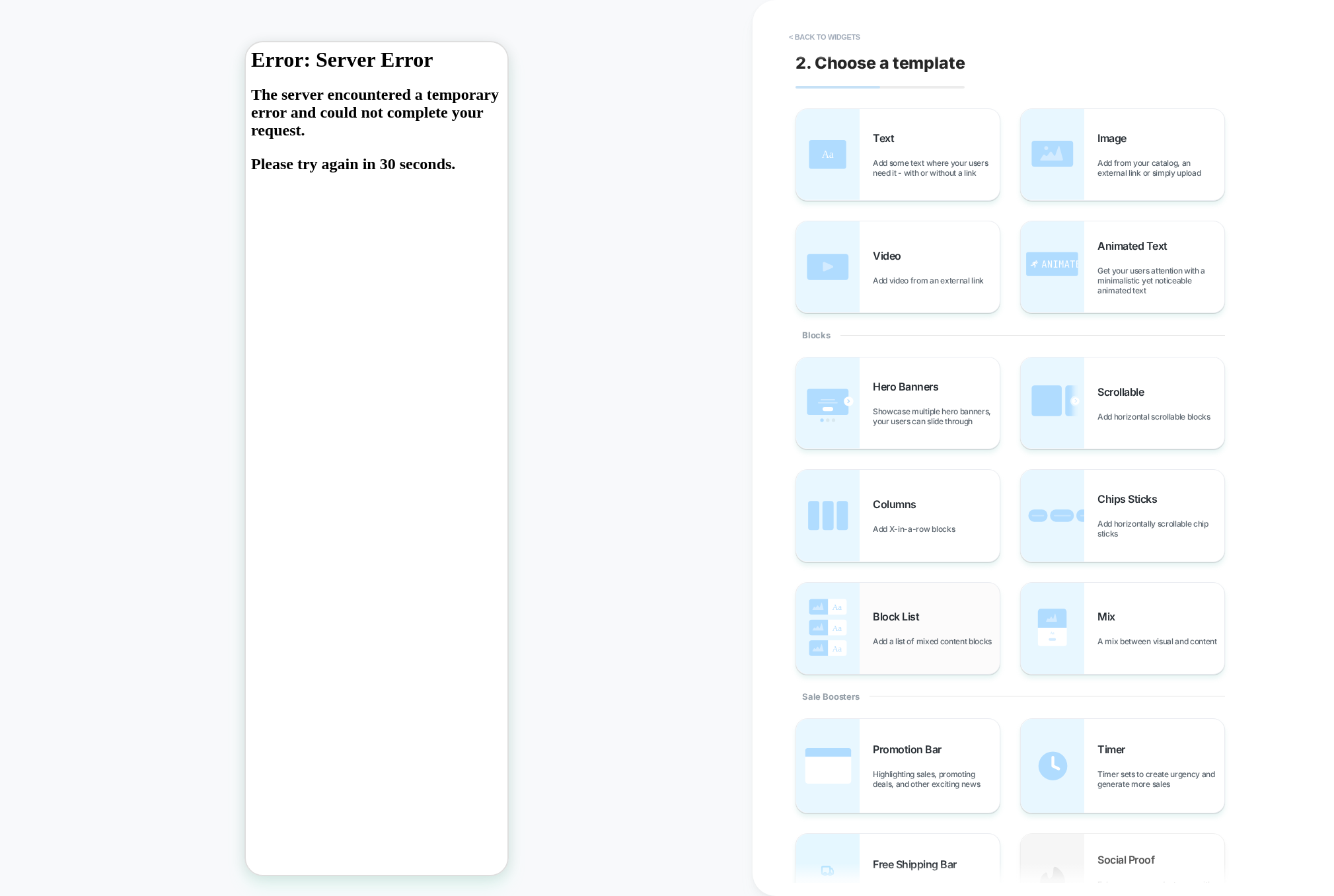
click at [897, 605] on div "Block List Add a list of mixed content blocks" at bounding box center [898, 628] width 204 height 91
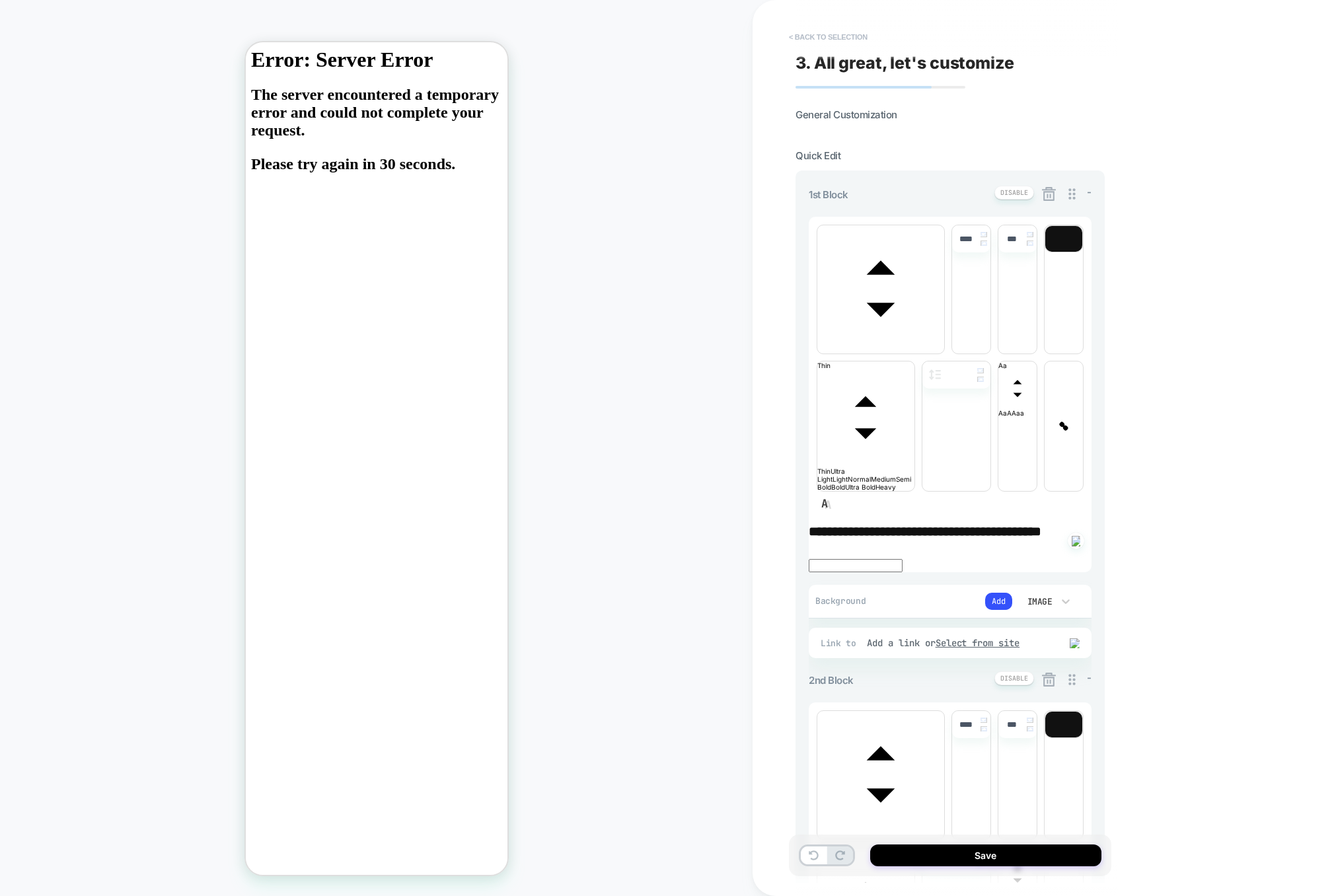
click at [855, 39] on button "< Back to selection" at bounding box center [828, 37] width 92 height 21
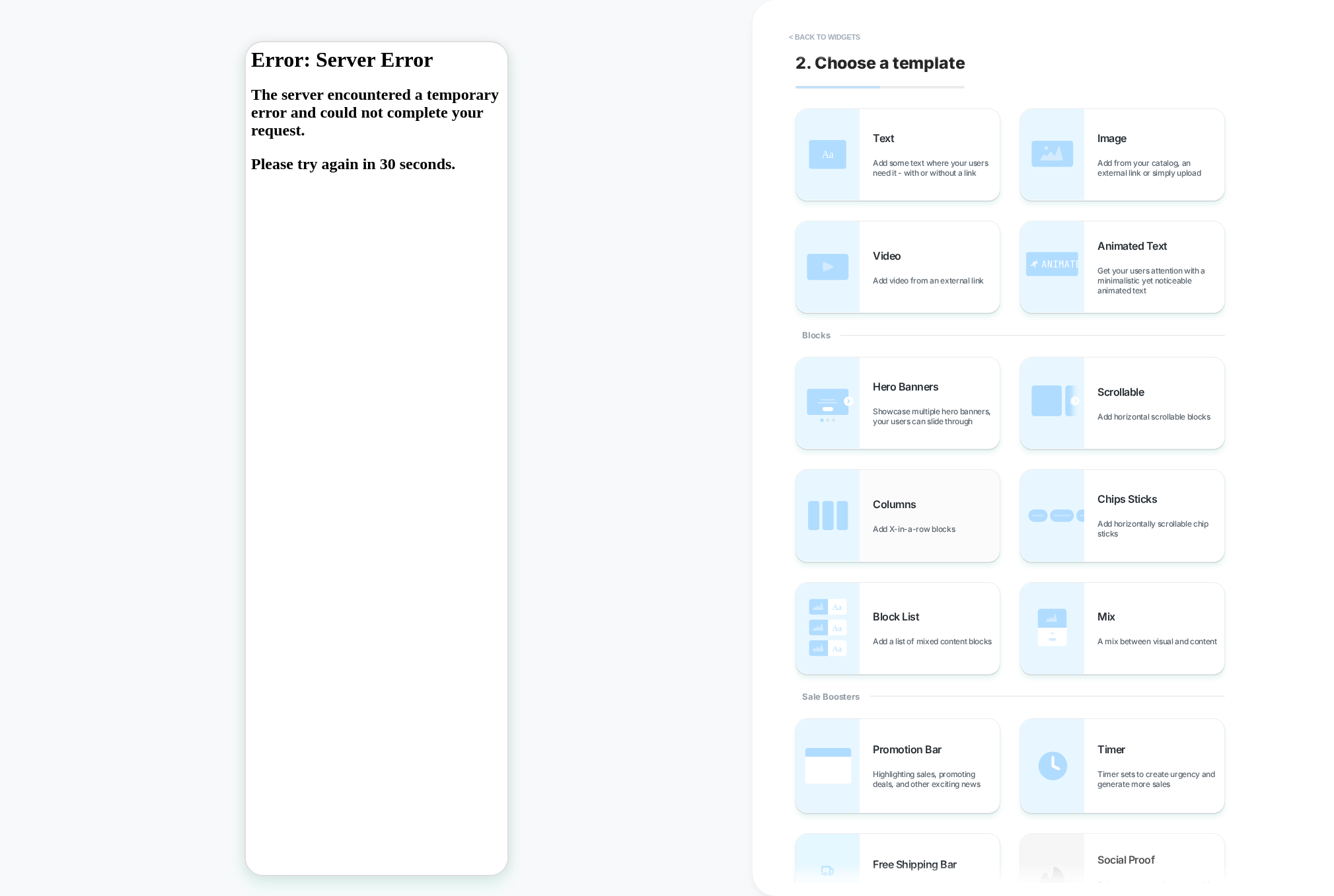
click at [913, 554] on div "Columns Add X-in-a-row blocks" at bounding box center [898, 515] width 204 height 91
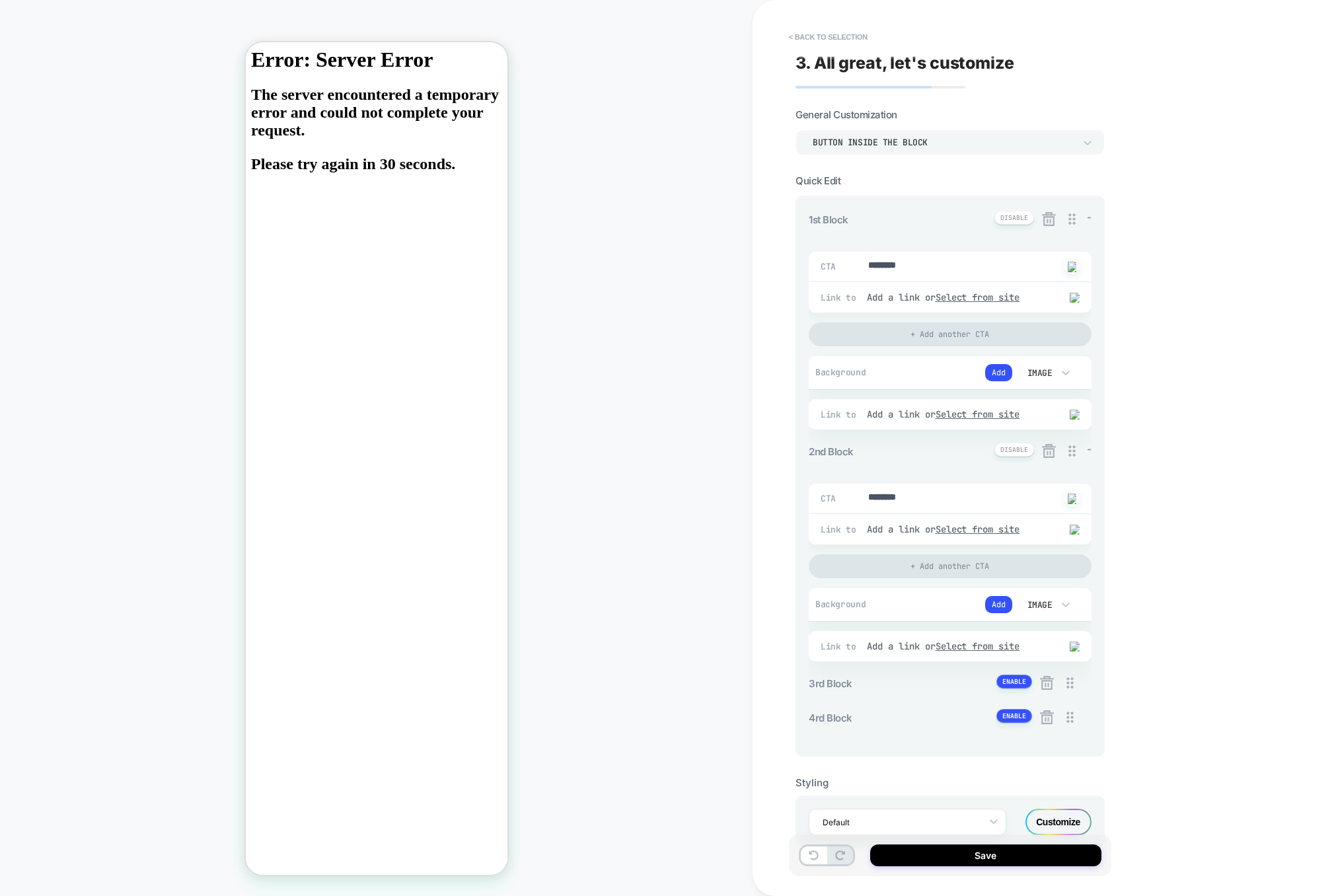
type textarea "*"
click at [853, 32] on button "< Back to selection" at bounding box center [828, 37] width 92 height 21
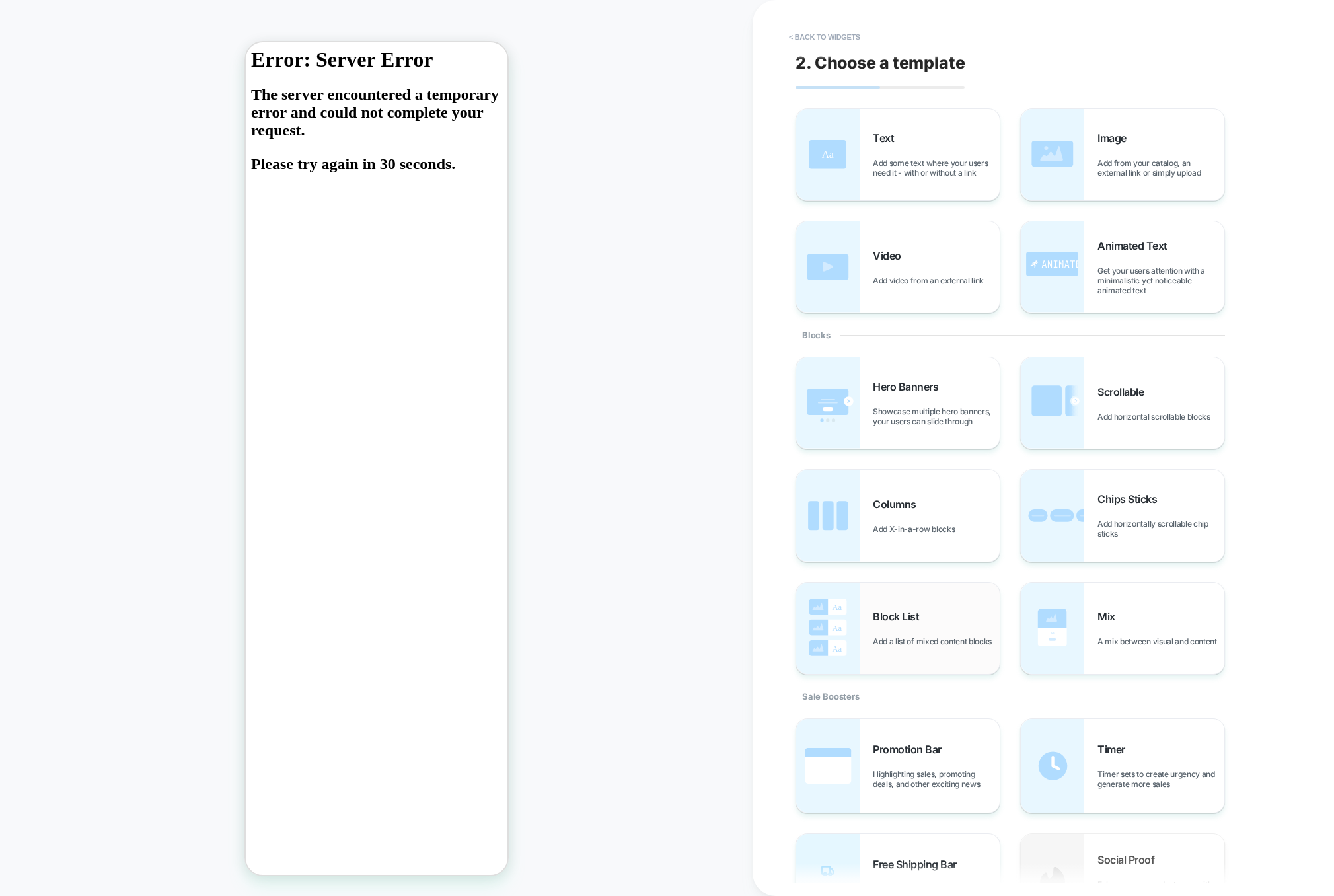
click at [897, 621] on div "Block List Add a list of mixed content blocks" at bounding box center [936, 628] width 127 height 37
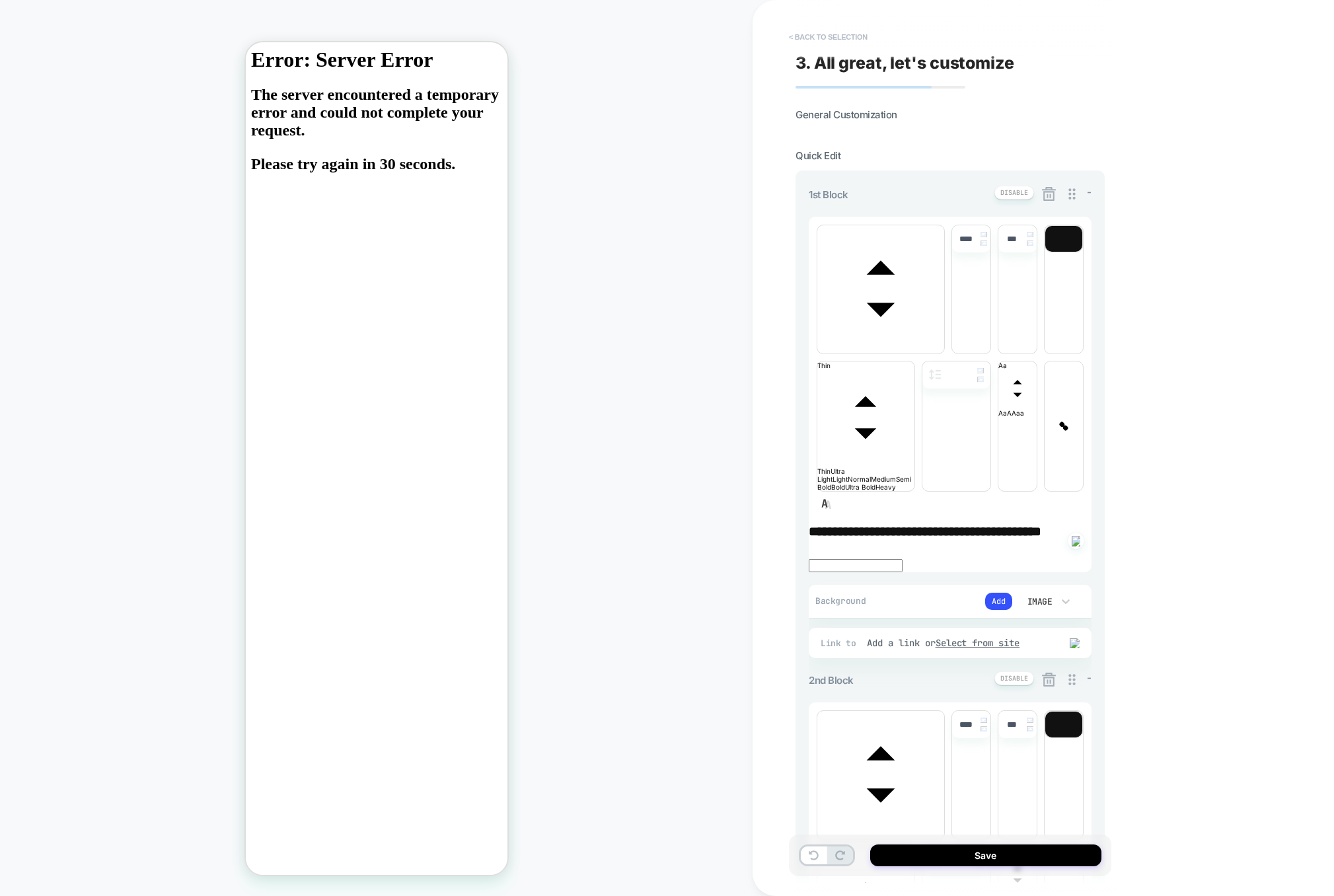
click at [828, 32] on button "< Back to selection" at bounding box center [828, 37] width 92 height 21
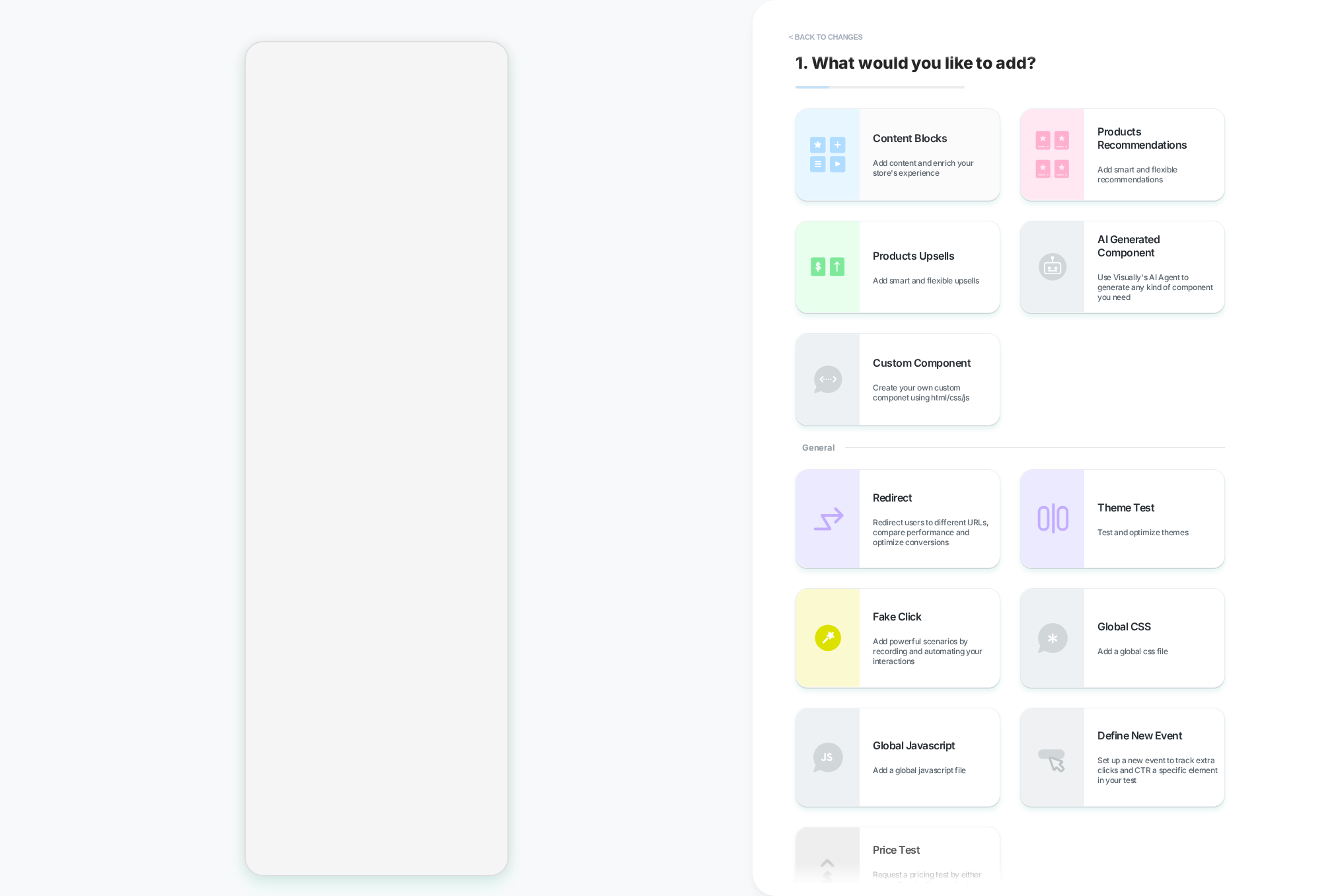
click at [918, 178] on div "Content Blocks Add content and enrich your store's experience" at bounding box center [898, 154] width 204 height 91
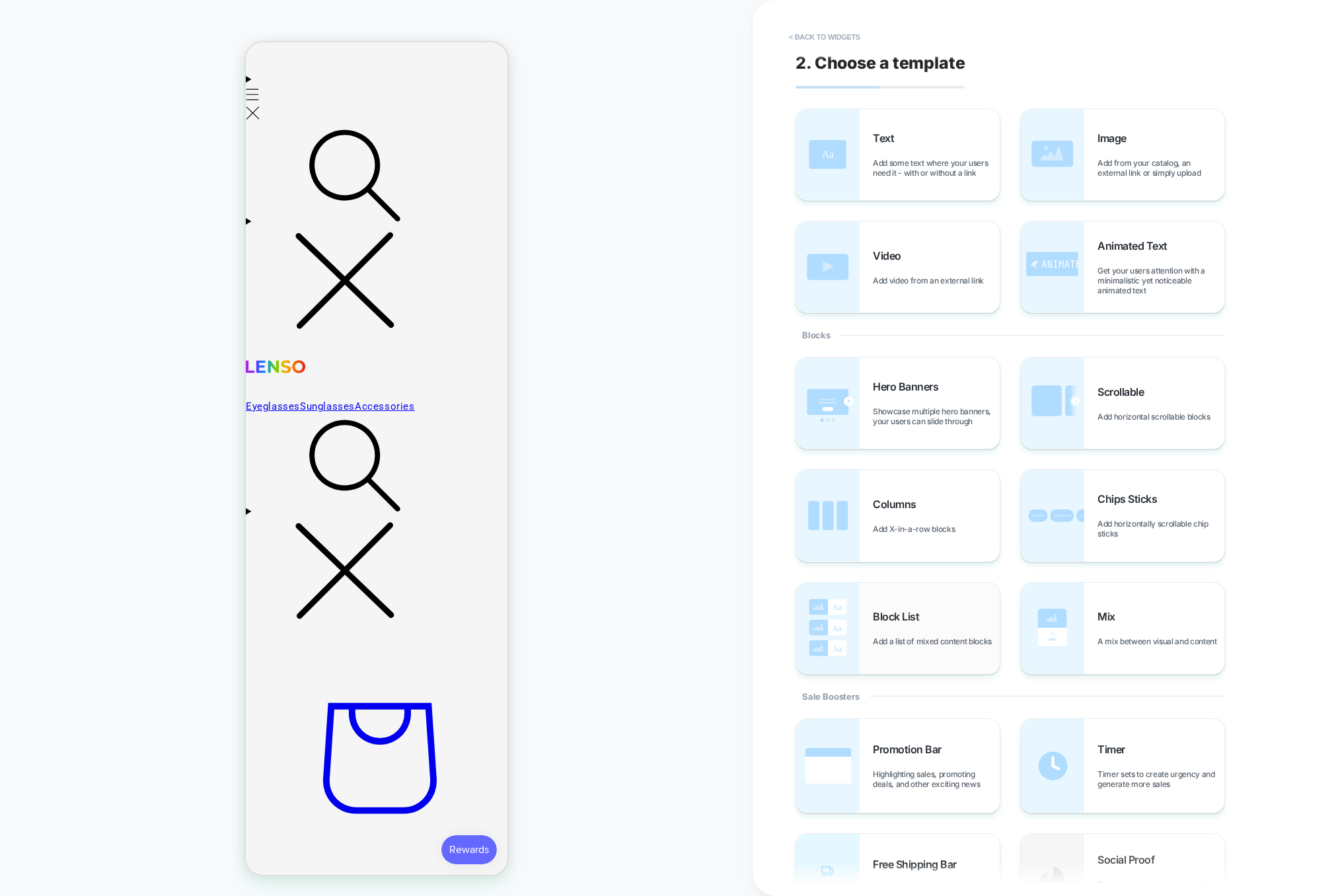
click at [918, 620] on div "Block List Add a list of mixed content blocks" at bounding box center [936, 628] width 127 height 37
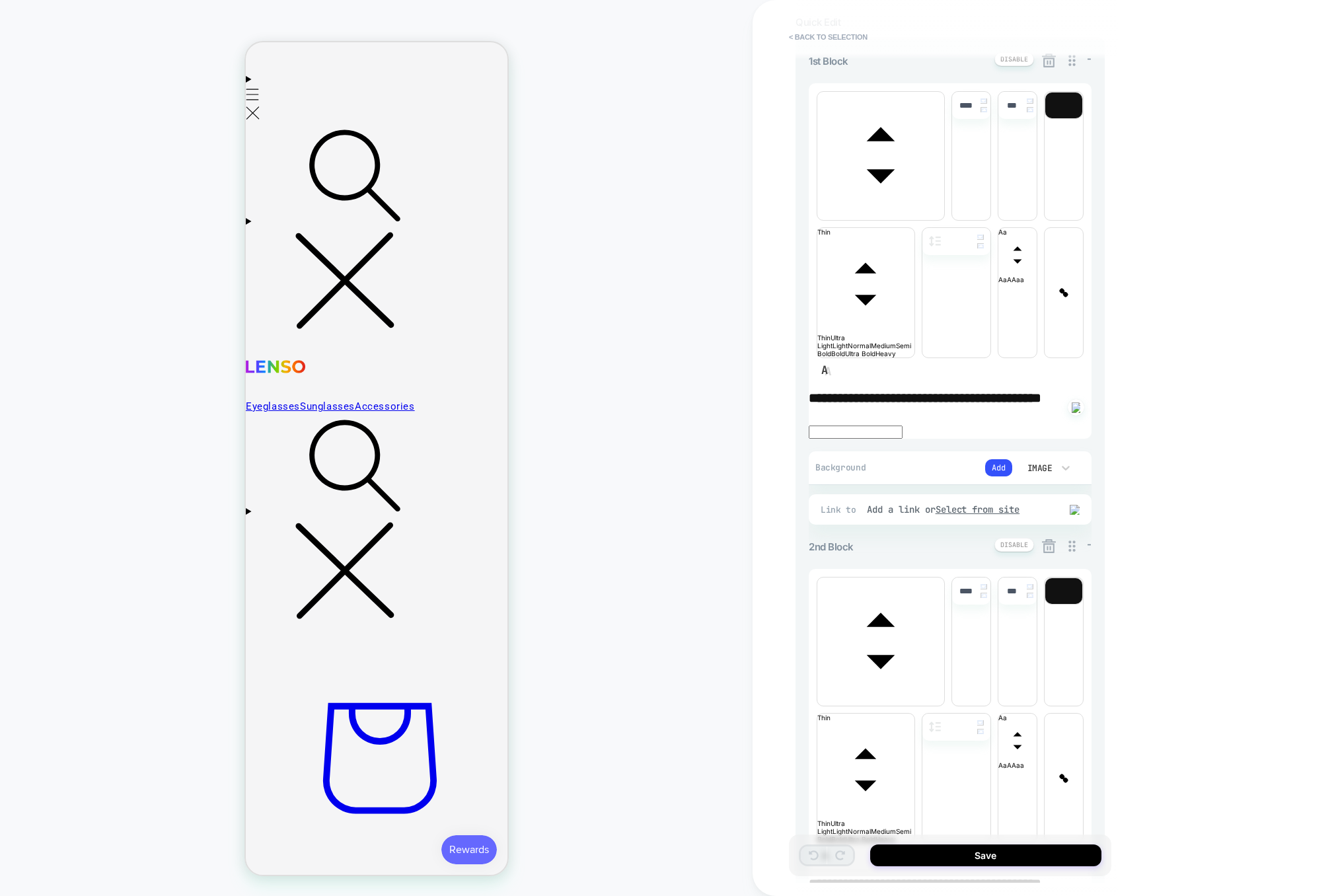
scroll to position [74, 0]
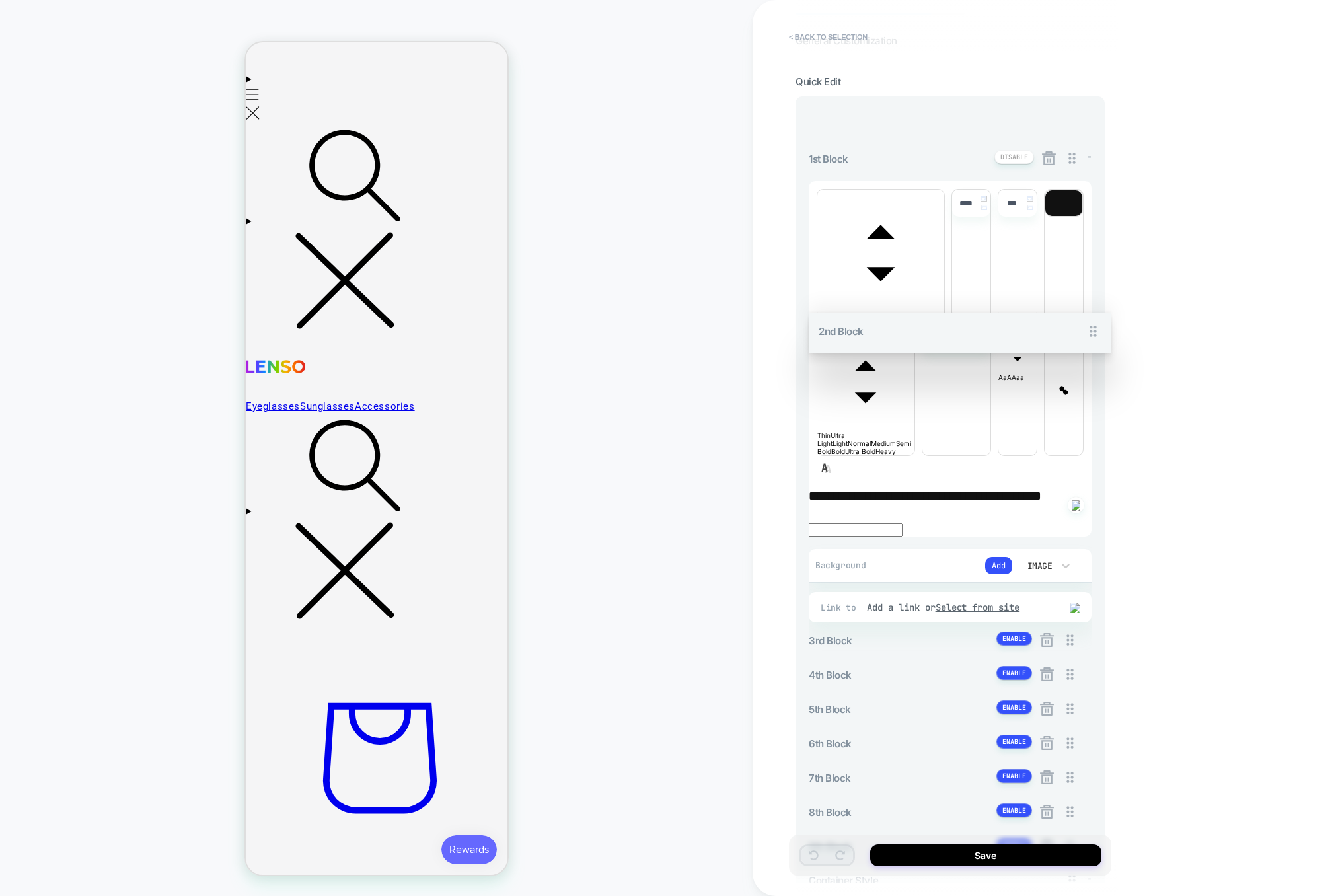
drag, startPoint x: 1071, startPoint y: 419, endPoint x: 1070, endPoint y: 231, distance: 188.0
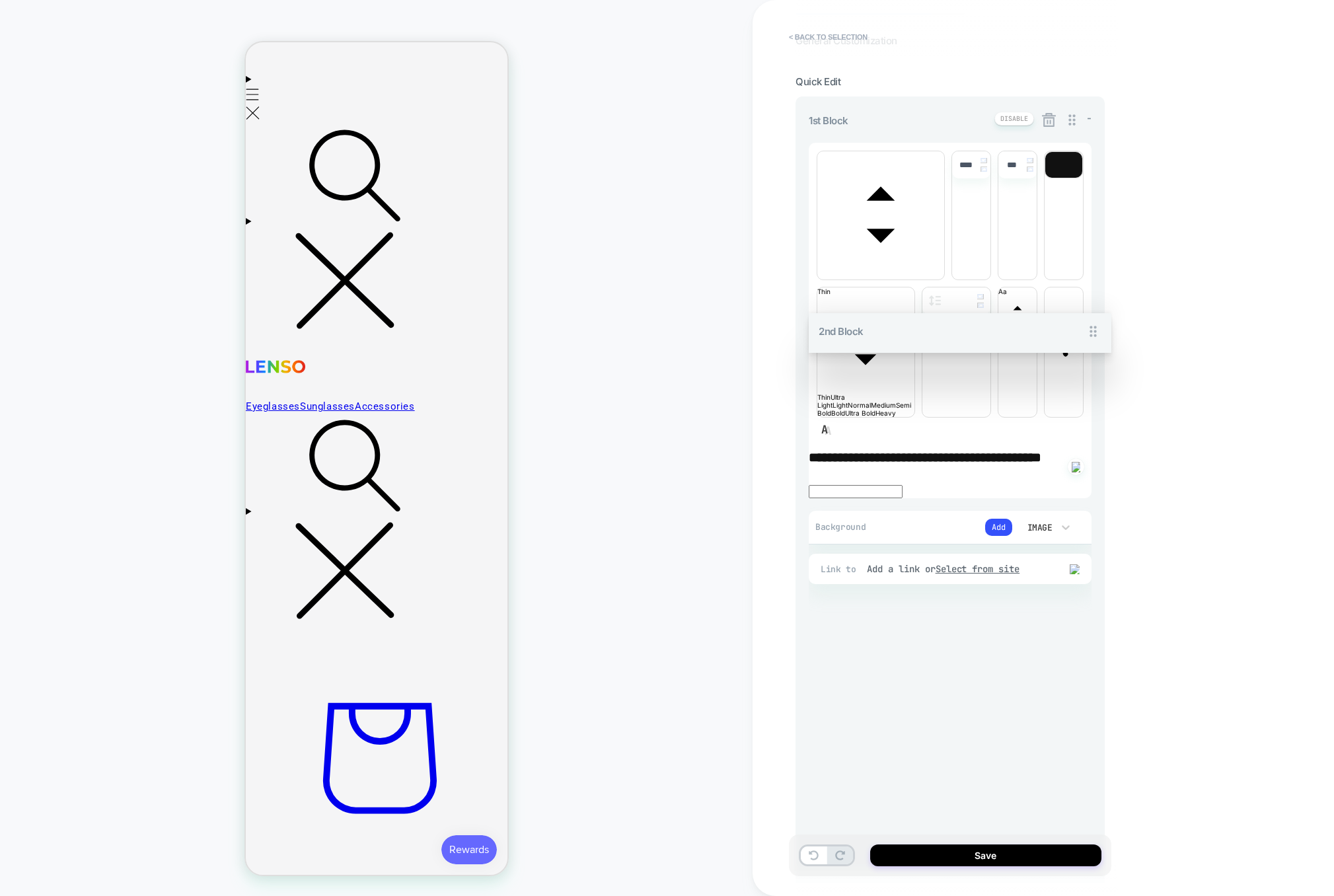
scroll to position [0, 0]
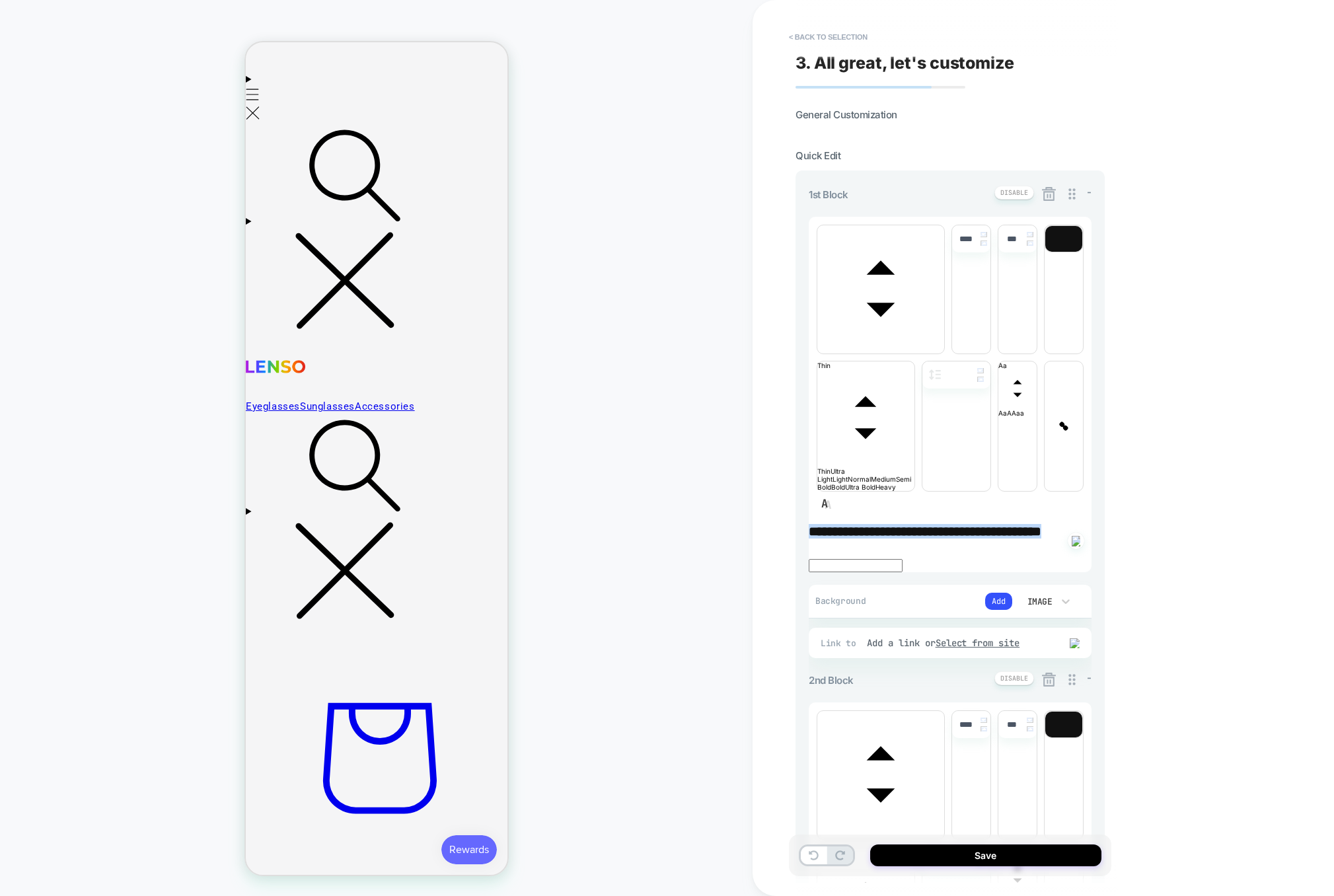
drag, startPoint x: 826, startPoint y: 339, endPoint x: 868, endPoint y: 362, distance: 47.9
click at [868, 525] on span "**********" at bounding box center [925, 532] width 233 height 14
type input "****"
click at [851, 525] on span "**********" at bounding box center [925, 532] width 233 height 14
drag, startPoint x: 872, startPoint y: 362, endPoint x: 836, endPoint y: 342, distance: 41.2
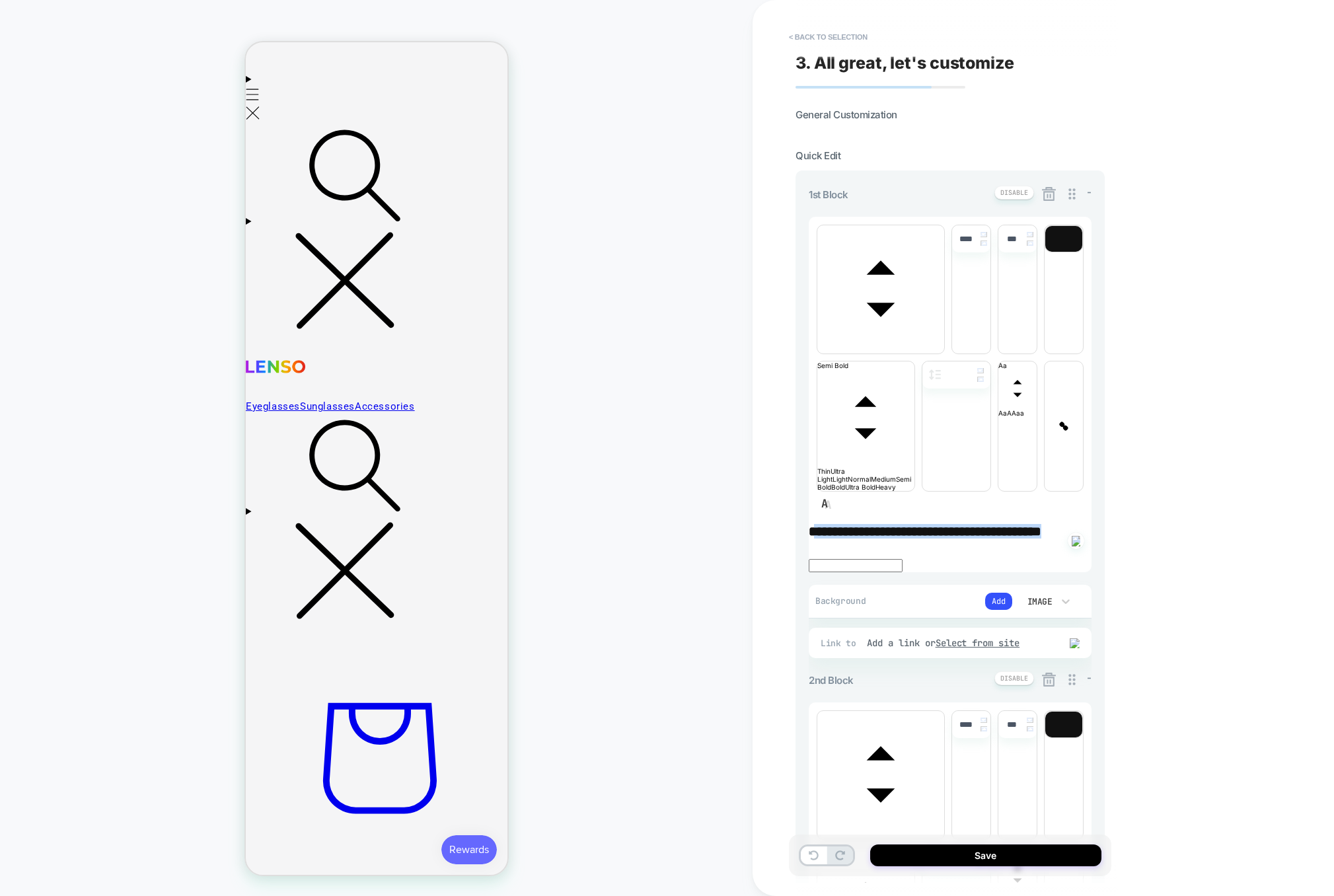
click at [836, 524] on p "**********" at bounding box center [950, 532] width 283 height 15
drag, startPoint x: 822, startPoint y: 623, endPoint x: 883, endPoint y: 642, distance: 63.9
type input "****"
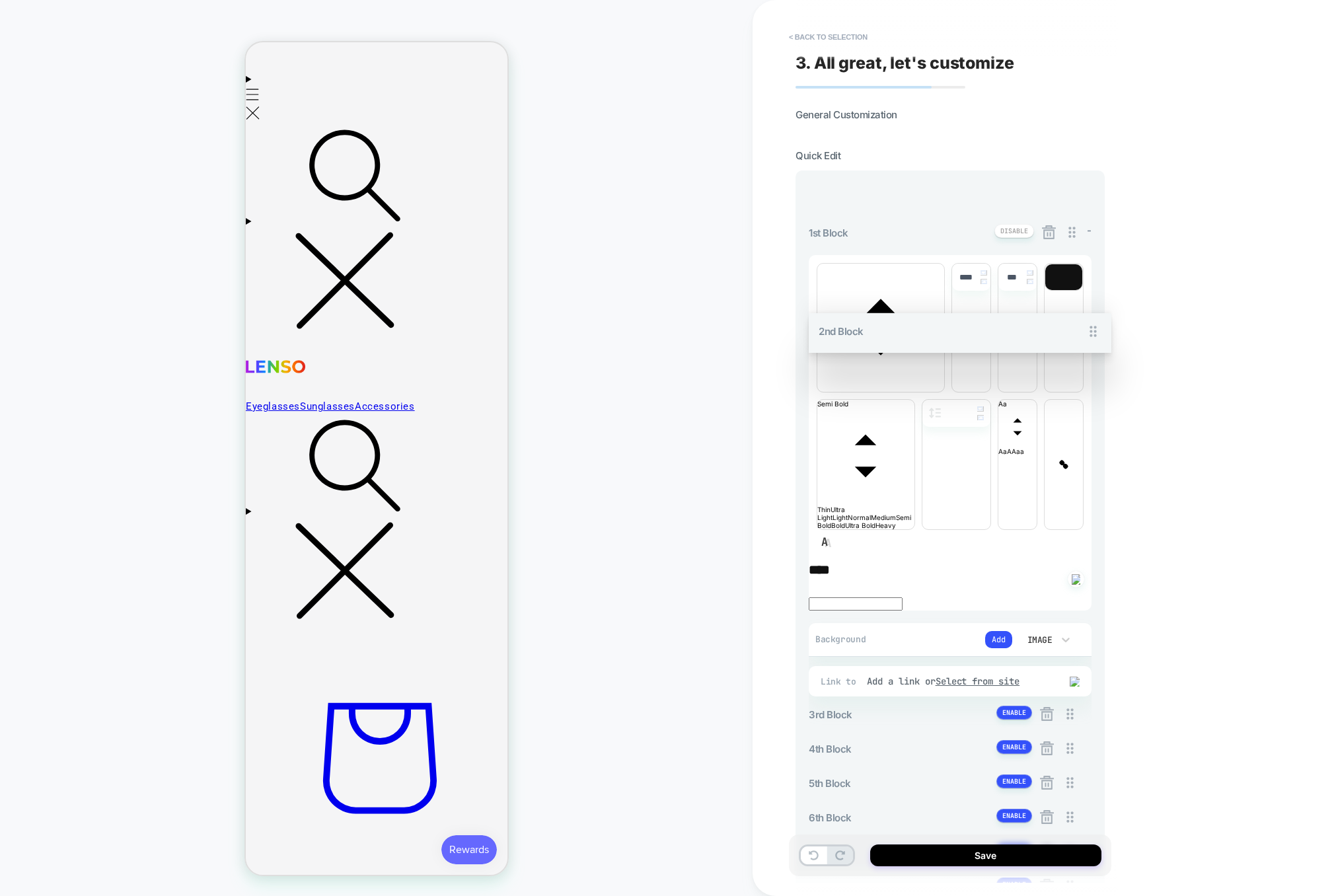
drag, startPoint x: 1068, startPoint y: 476, endPoint x: 1047, endPoint y: 231, distance: 245.9
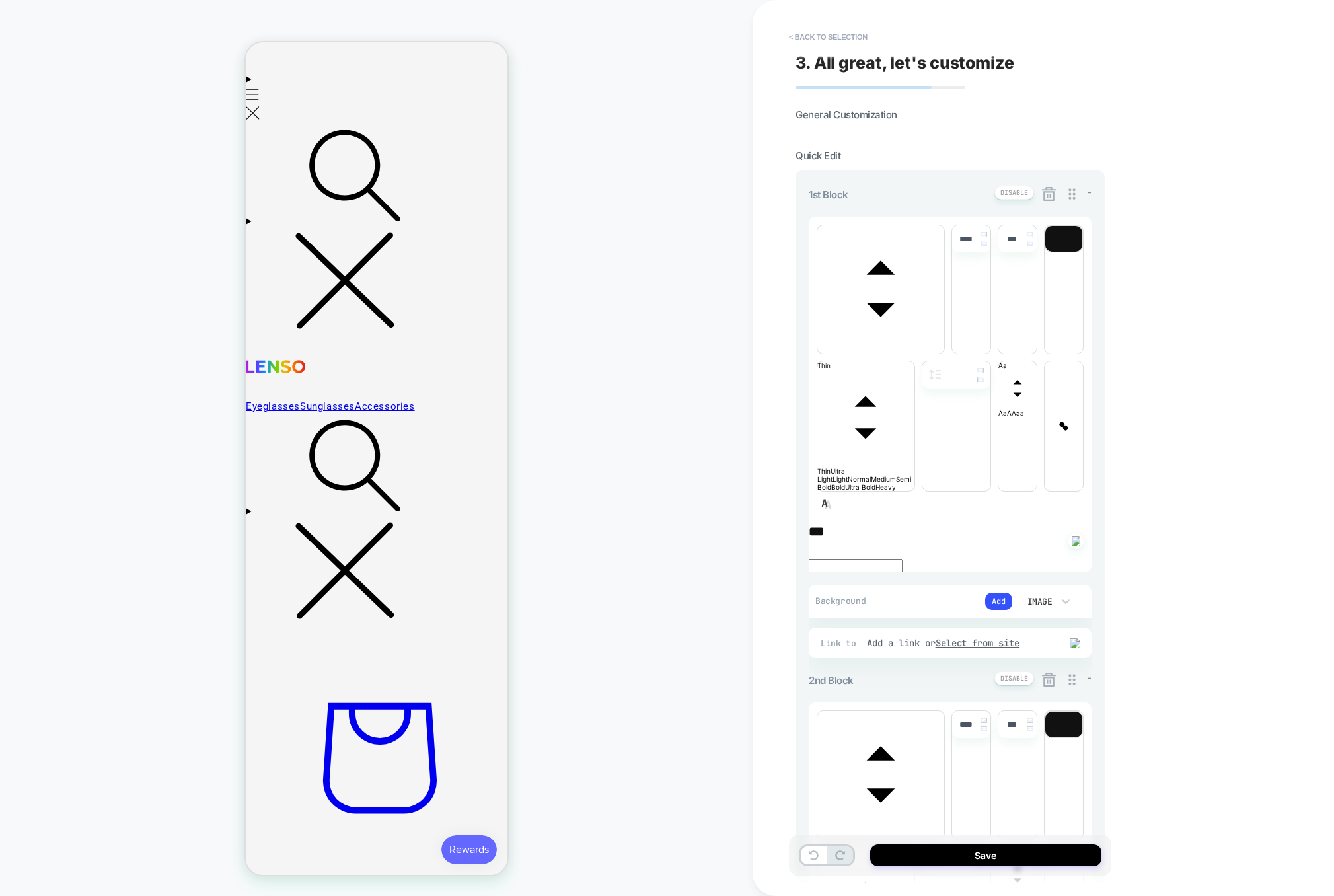
click at [1051, 671] on icon at bounding box center [1049, 680] width 16 height 16
click at [1055, 671] on icon at bounding box center [1049, 680] width 16 height 16
click at [1051, 197] on icon at bounding box center [1049, 194] width 16 height 16
click at [1051, 197] on icon at bounding box center [1049, 194] width 16 height 16
click at [1052, 197] on icon at bounding box center [1049, 194] width 16 height 16
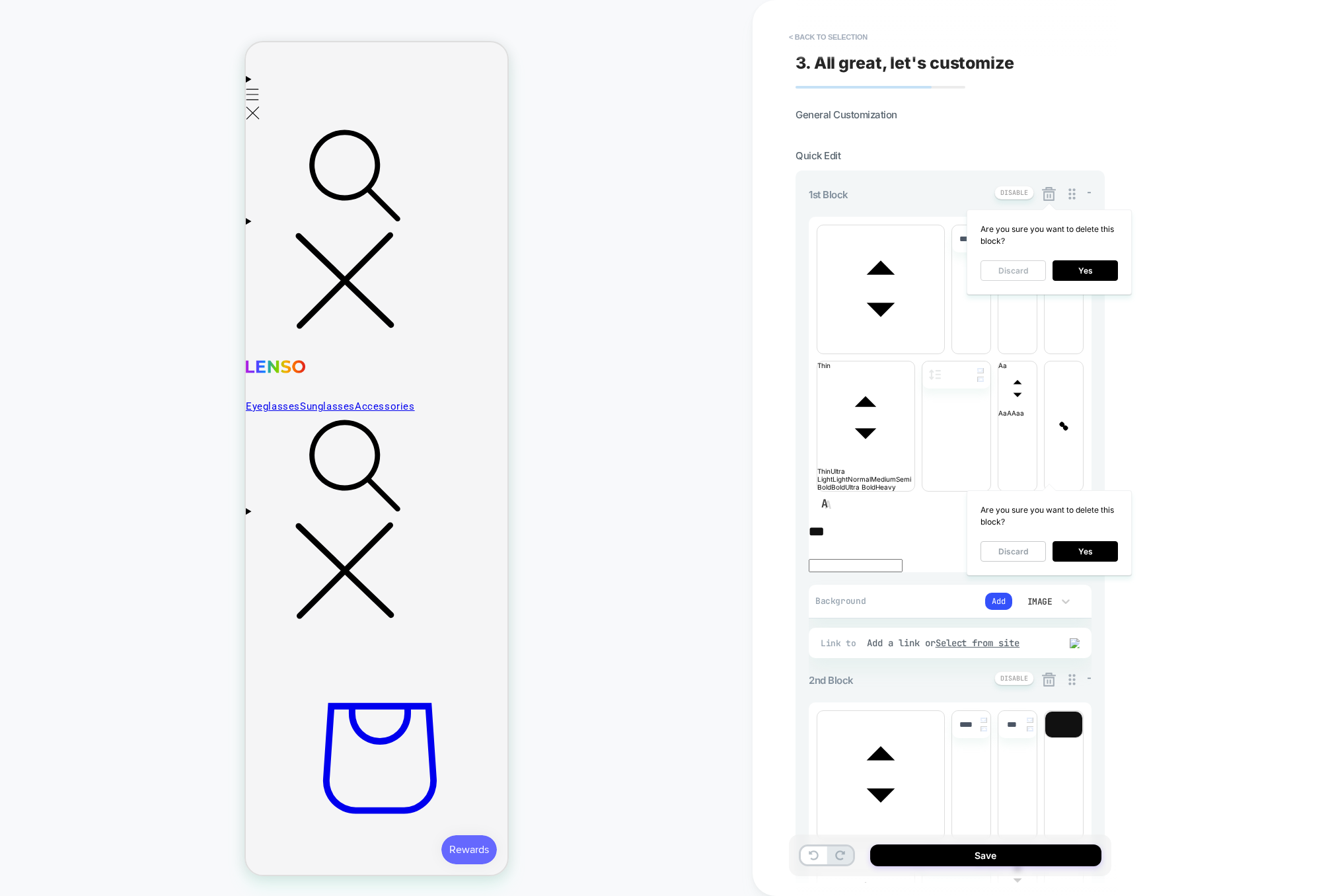
click at [1007, 275] on button "Discard" at bounding box center [1013, 270] width 66 height 20
click at [1075, 554] on button "Yes" at bounding box center [1085, 551] width 66 height 20
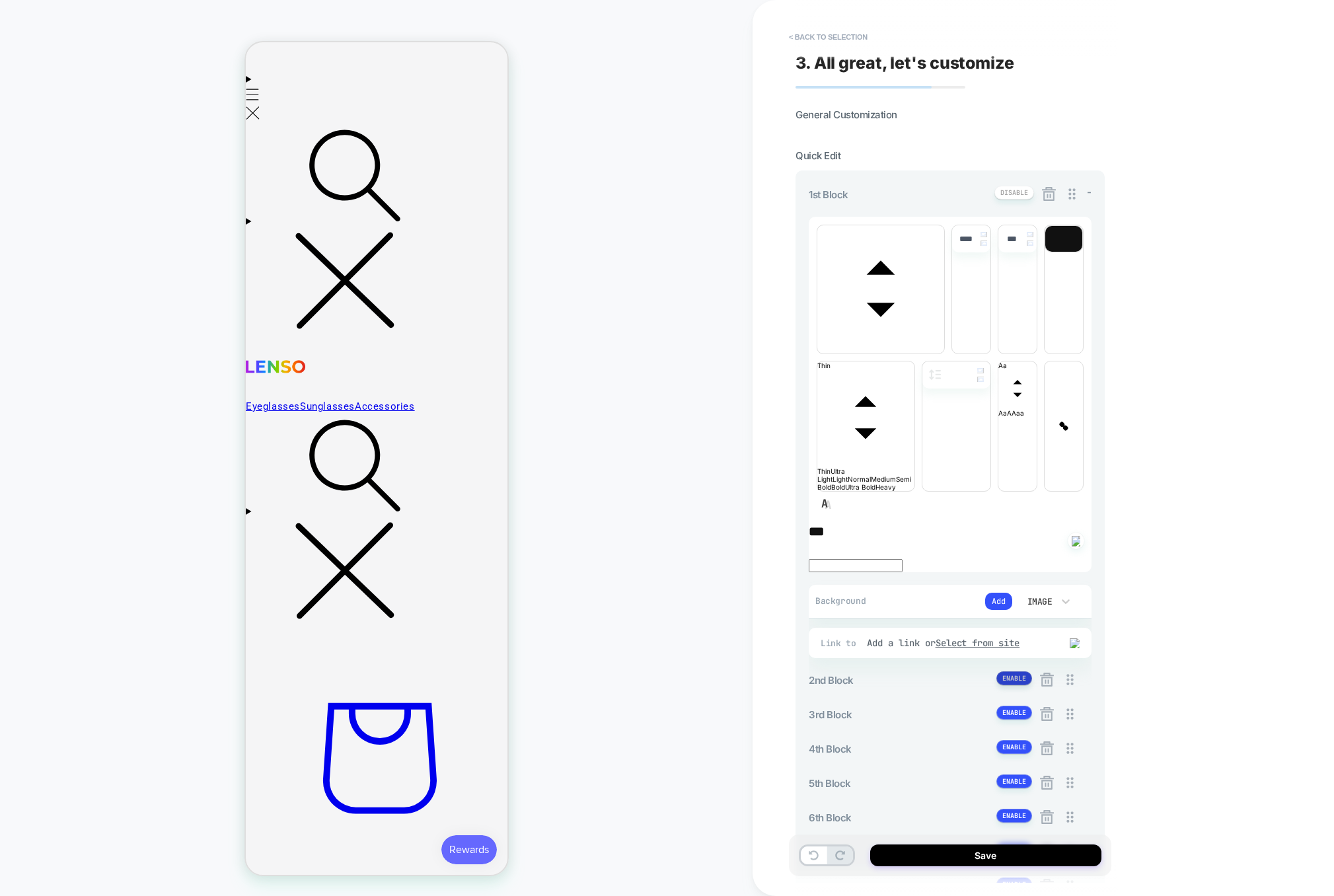
click at [1017, 671] on button at bounding box center [1014, 678] width 36 height 14
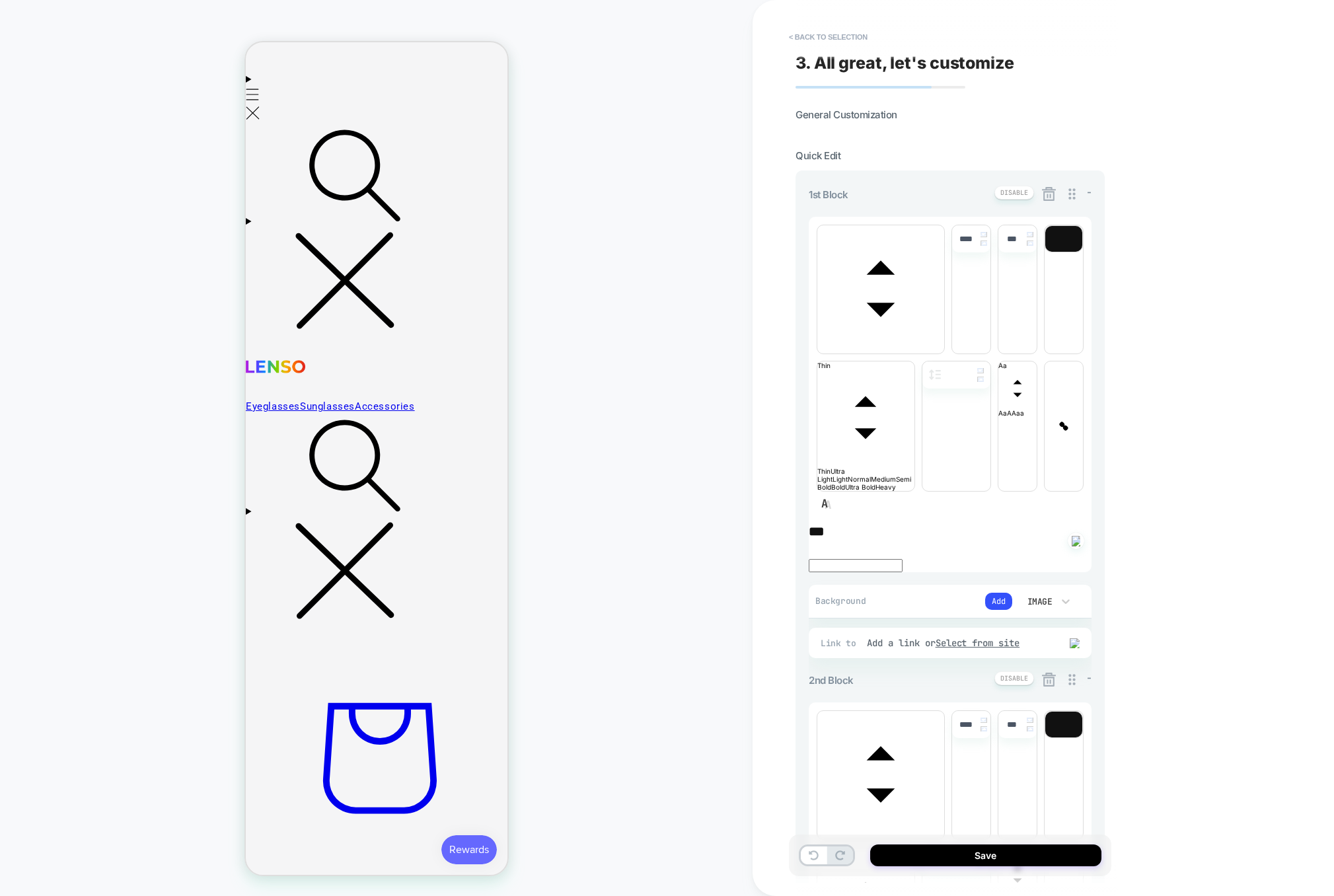
click at [1051, 673] on icon at bounding box center [1049, 680] width 14 height 14
click at [1072, 550] on button "Yes" at bounding box center [1085, 551] width 66 height 20
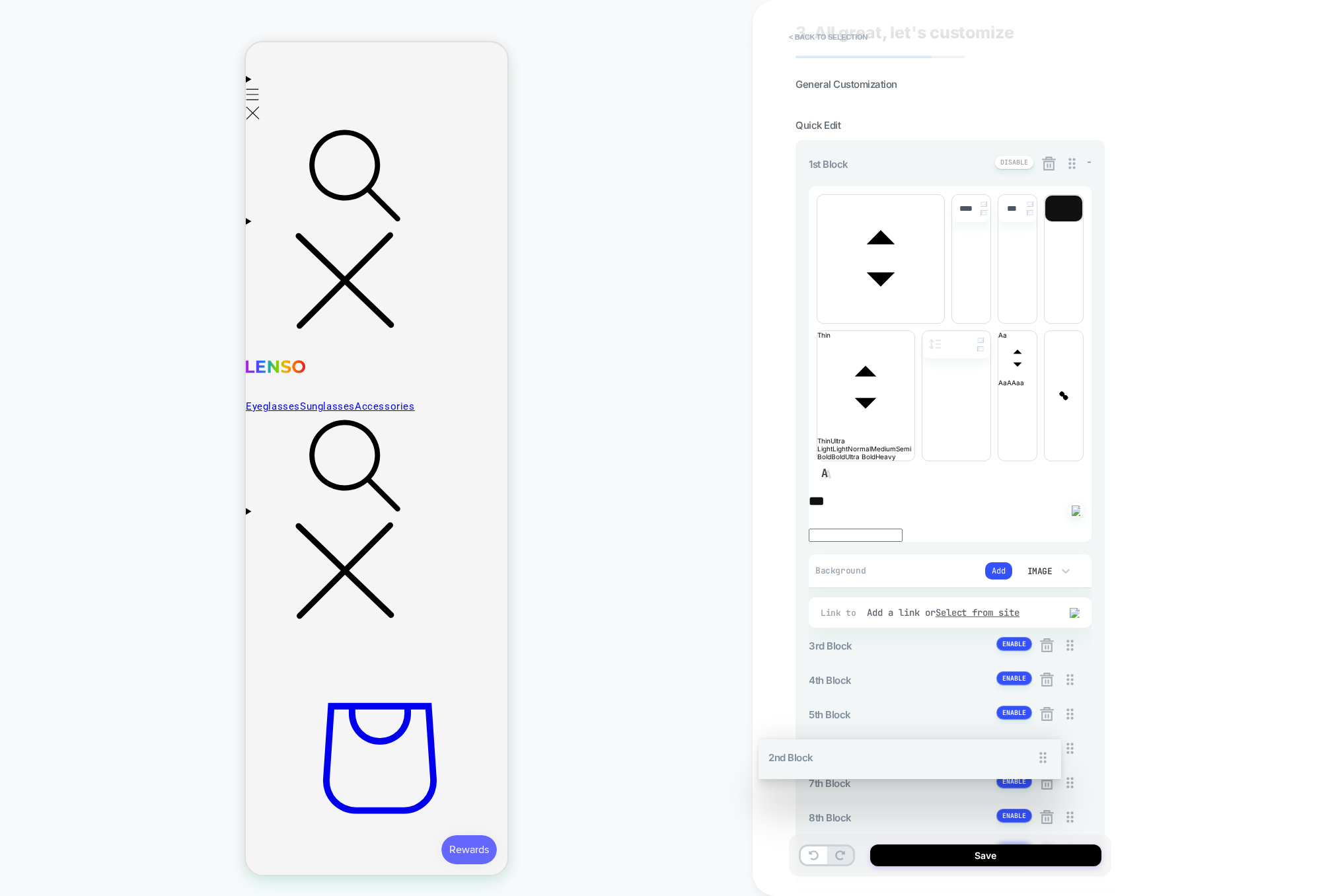
scroll to position [39, 0]
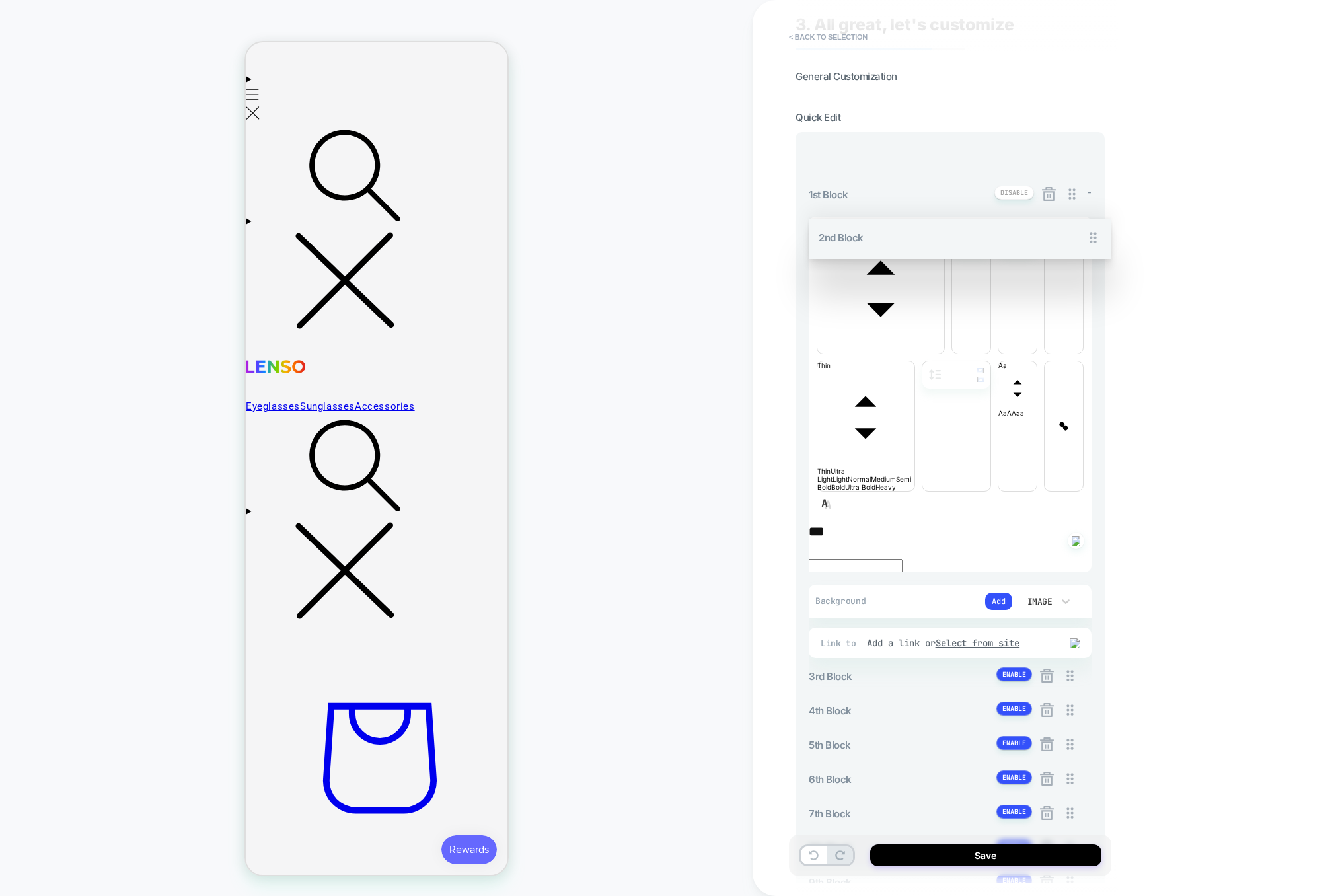
drag, startPoint x: 1074, startPoint y: 476, endPoint x: 1075, endPoint y: 256, distance: 220.0
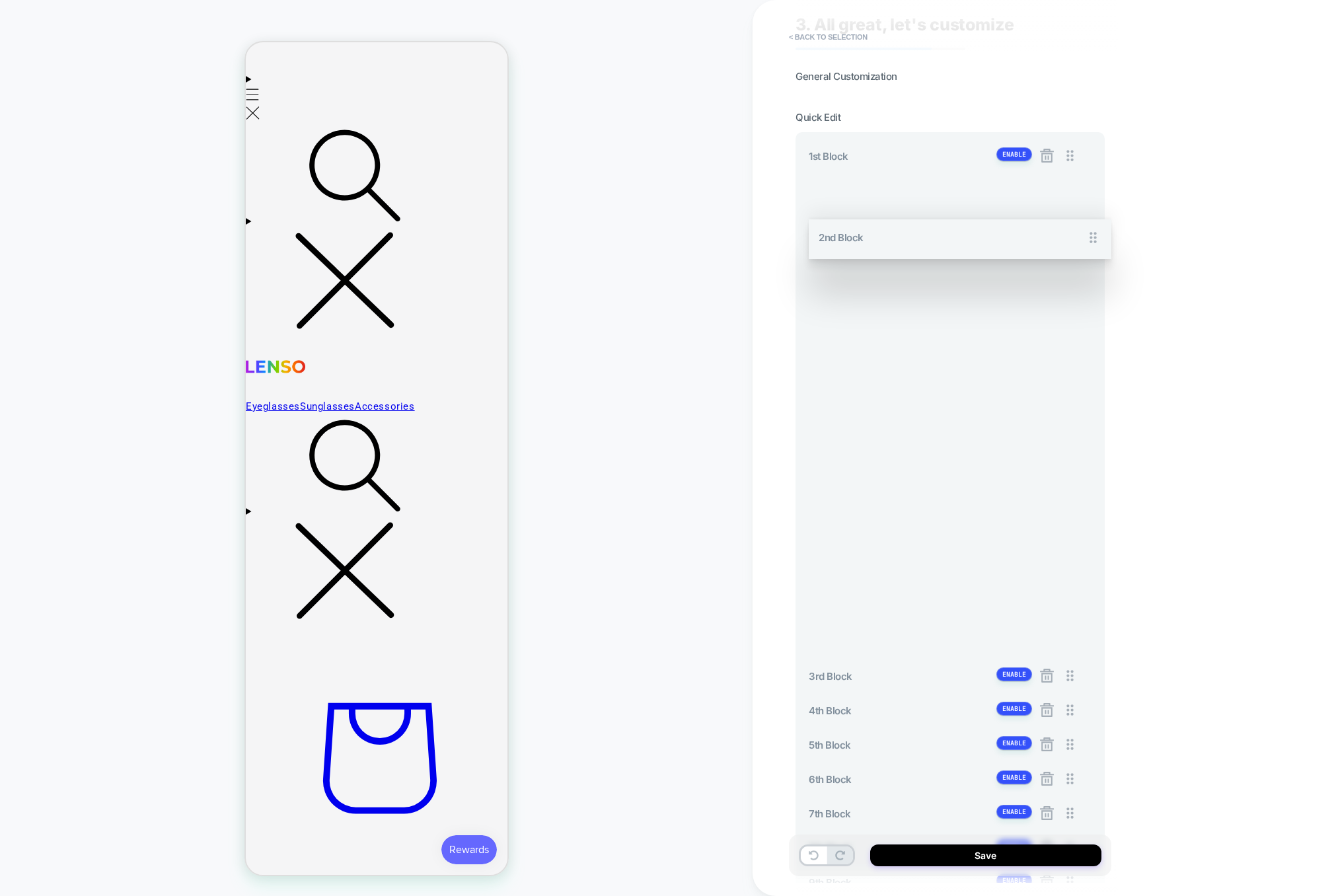
scroll to position [0, 0]
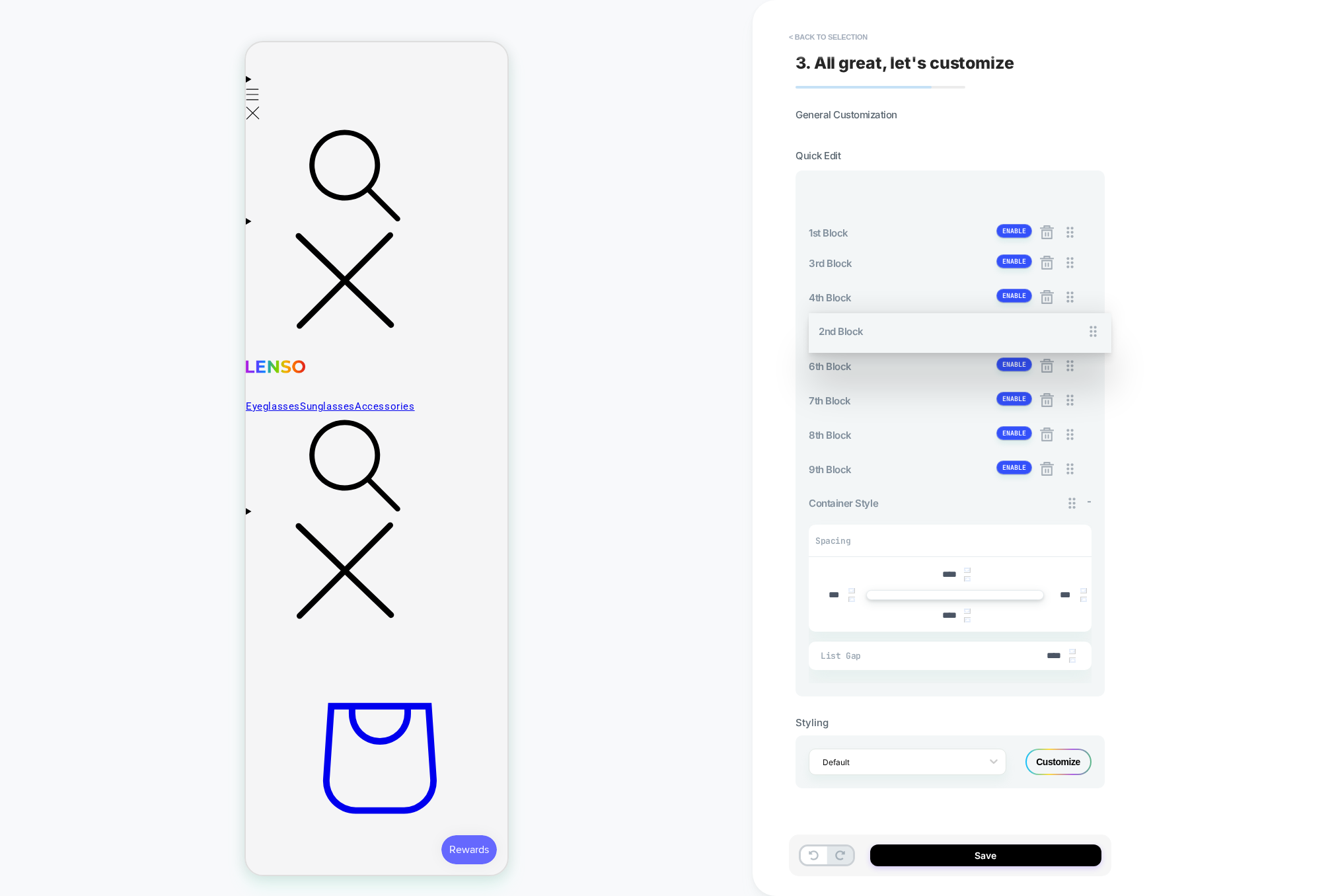
drag, startPoint x: 1071, startPoint y: 232, endPoint x: 1071, endPoint y: 199, distance: 33.0
